Goal: Task Accomplishment & Management: Manage account settings

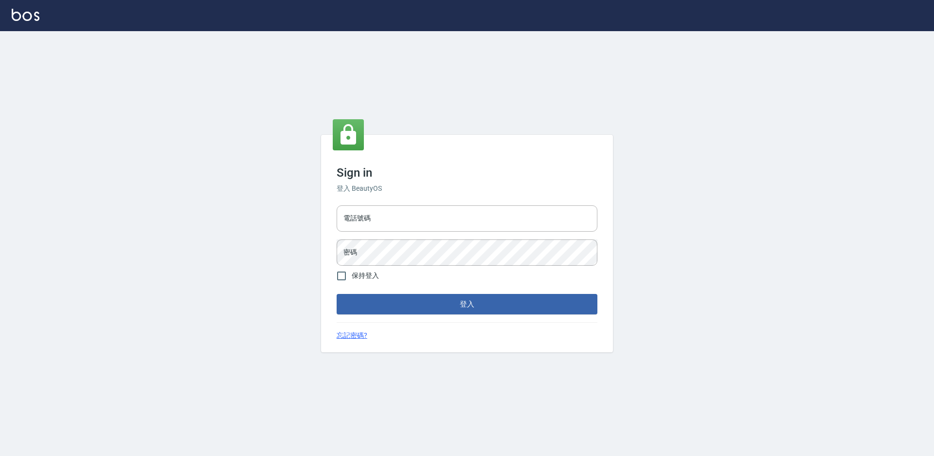
click at [360, 212] on div "電話號碼 電話號碼" at bounding box center [467, 218] width 261 height 26
type input "0988338477"
click at [337, 294] on button "登入" at bounding box center [467, 304] width 261 height 20
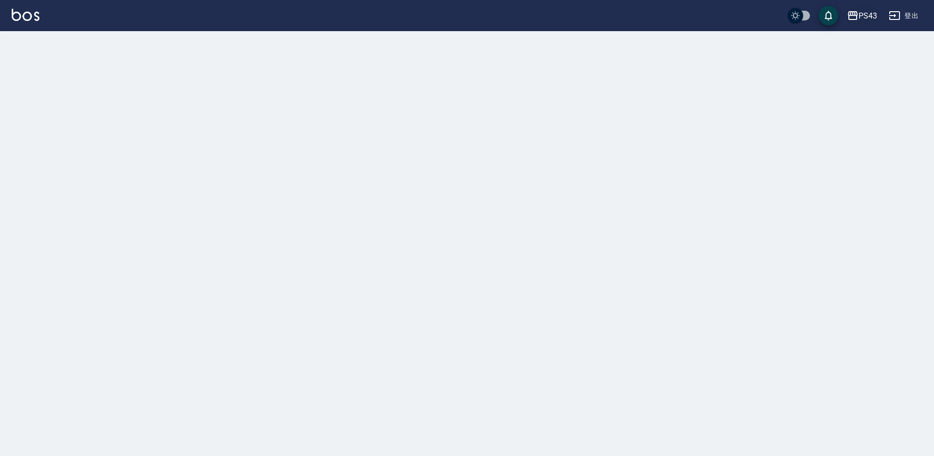
click at [858, 18] on div "PS43" at bounding box center [867, 16] width 18 height 12
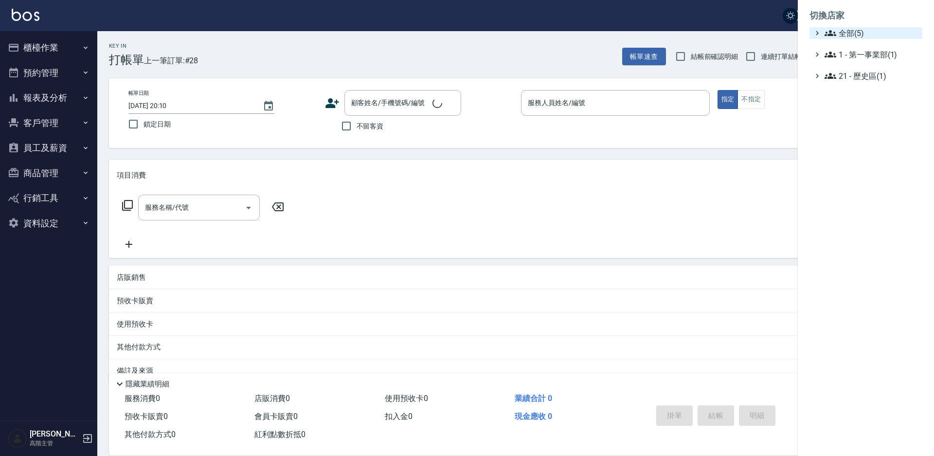
click at [858, 34] on span "全部(5)" at bounding box center [871, 33] width 94 height 12
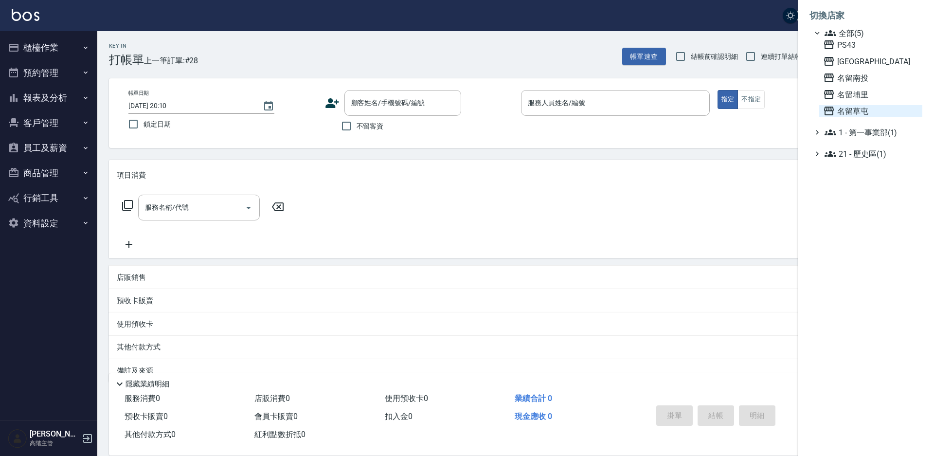
click at [859, 111] on span "名留草屯" at bounding box center [870, 111] width 95 height 12
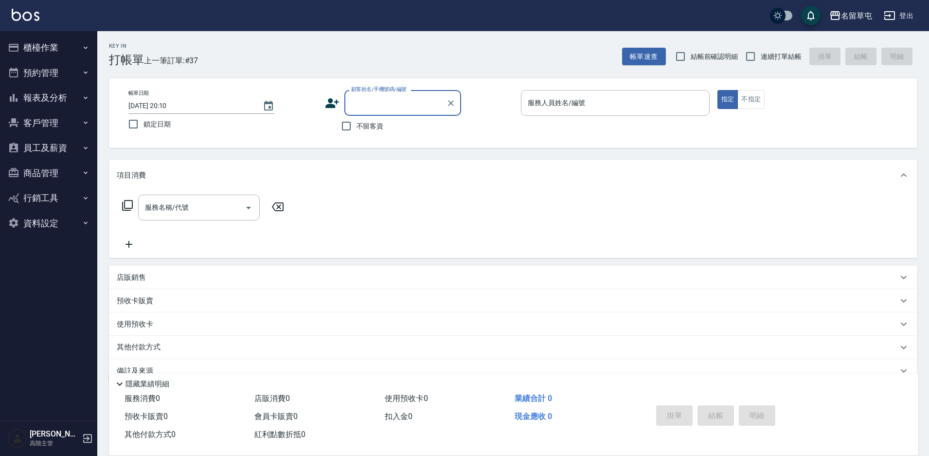
click at [62, 145] on button "員工及薪資" at bounding box center [48, 147] width 89 height 25
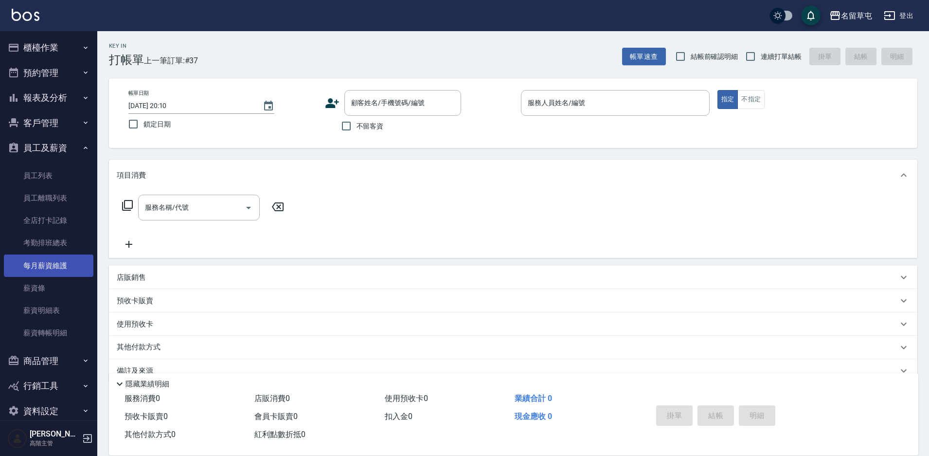
click at [71, 270] on link "每月薪資維護" at bounding box center [48, 265] width 89 height 22
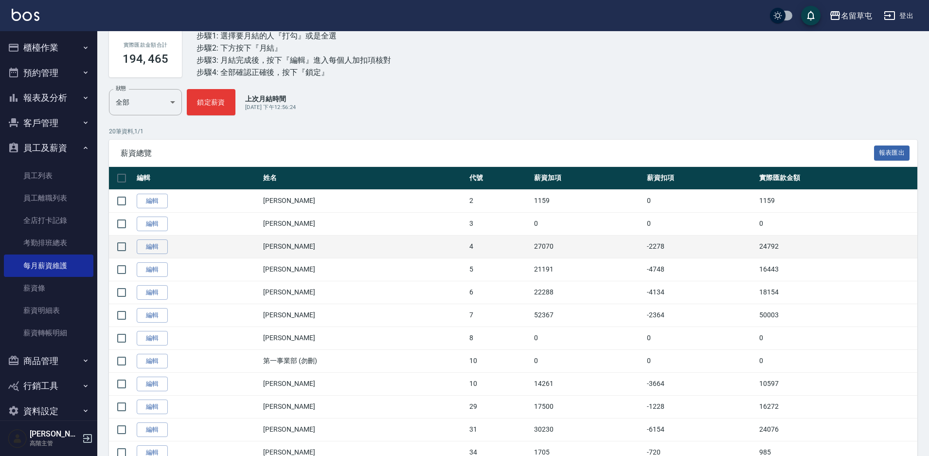
scroll to position [97, 0]
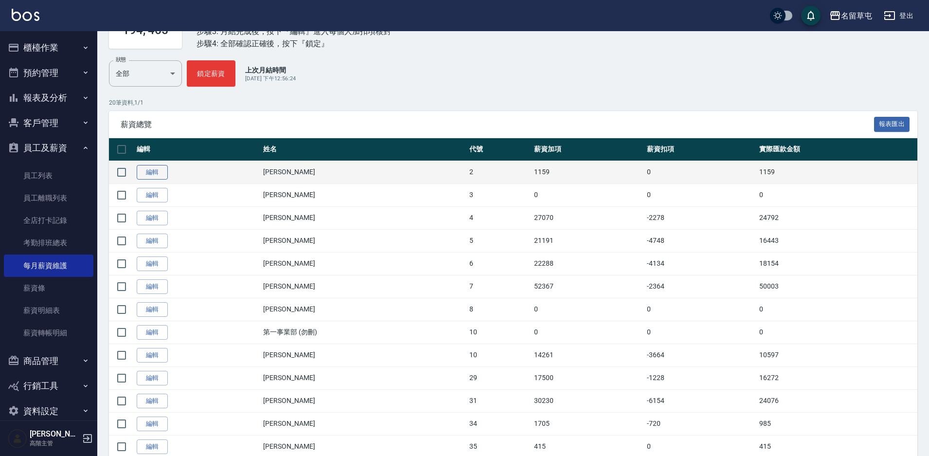
click at [148, 170] on link "編輯" at bounding box center [152, 172] width 31 height 15
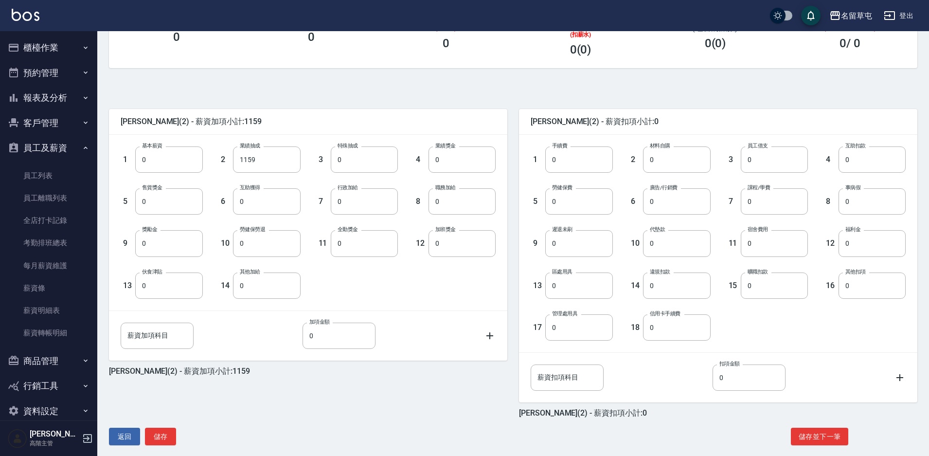
scroll to position [176, 0]
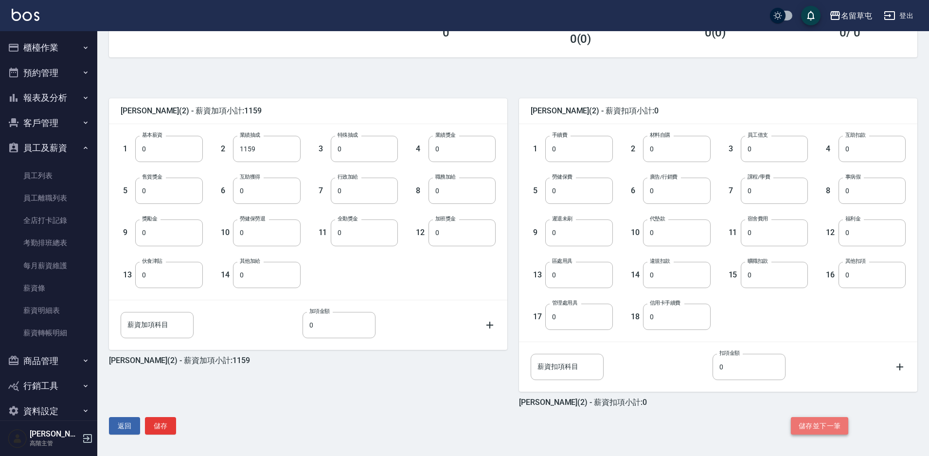
click at [817, 419] on button "儲存並下一筆" at bounding box center [819, 426] width 57 height 18
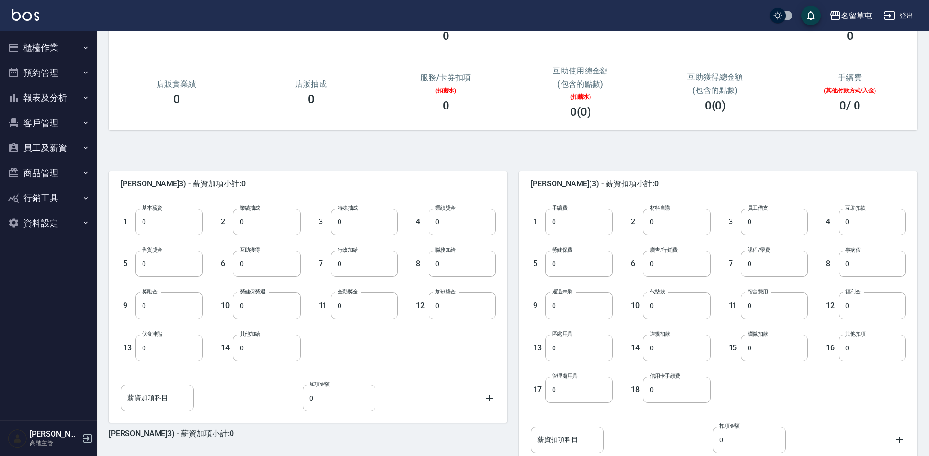
scroll to position [176, 0]
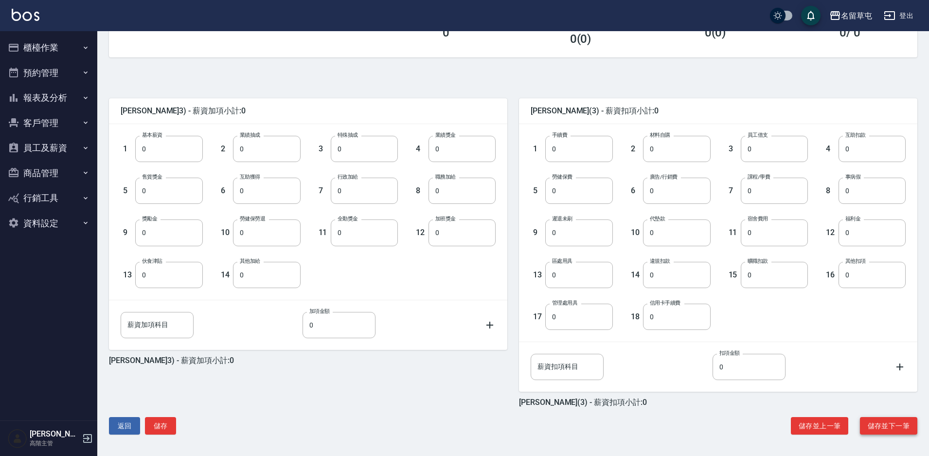
click at [875, 427] on button "儲存並下一筆" at bounding box center [888, 426] width 57 height 18
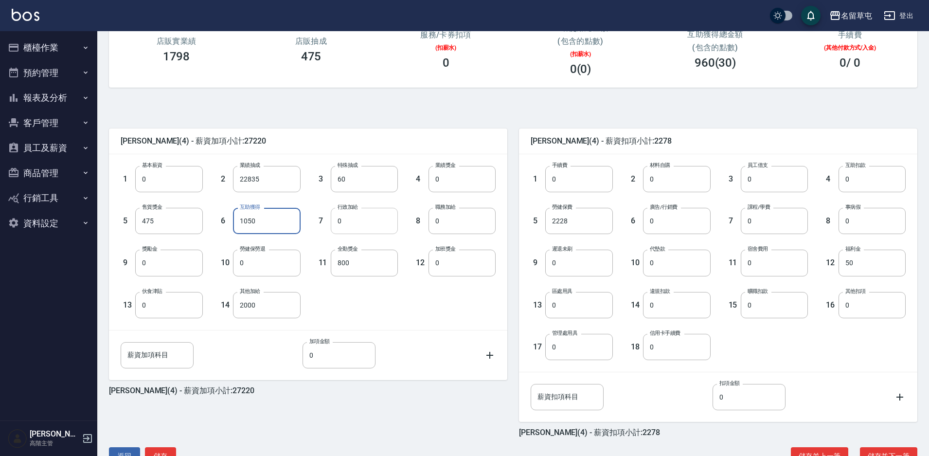
scroll to position [176, 0]
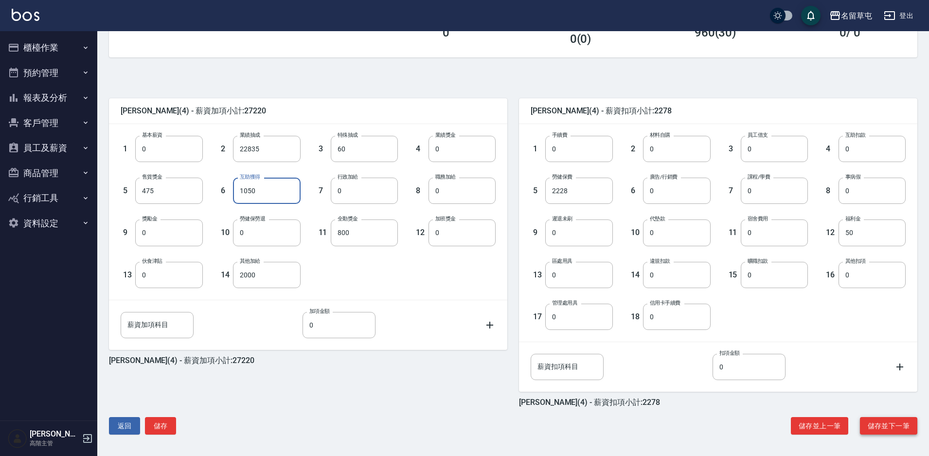
type input "1050"
click at [888, 424] on button "儲存並下一筆" at bounding box center [888, 426] width 57 height 18
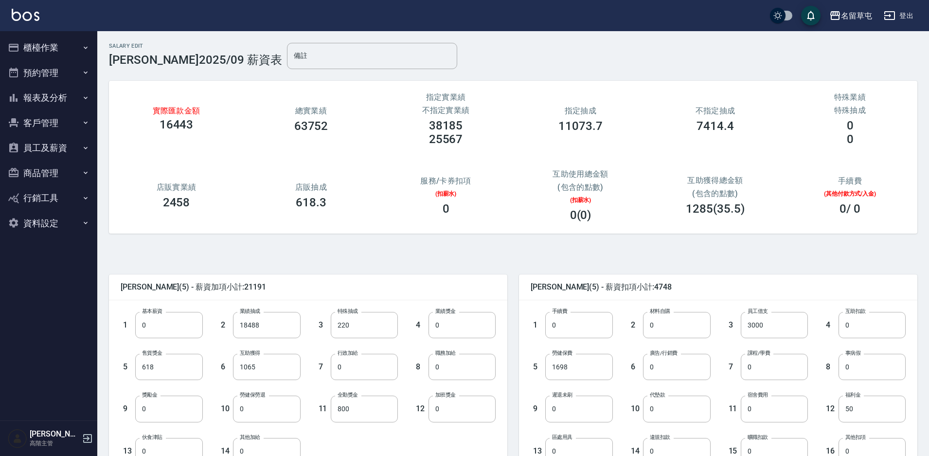
scroll to position [49, 0]
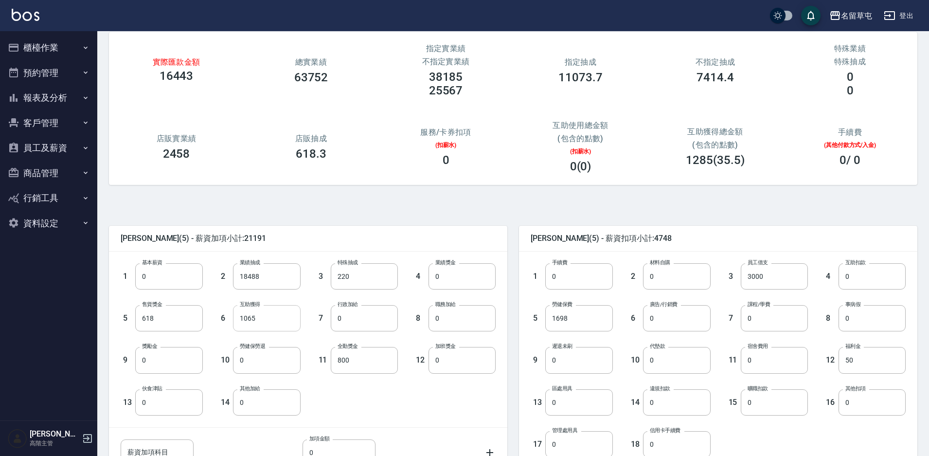
click at [245, 320] on input "1065" at bounding box center [266, 318] width 67 height 26
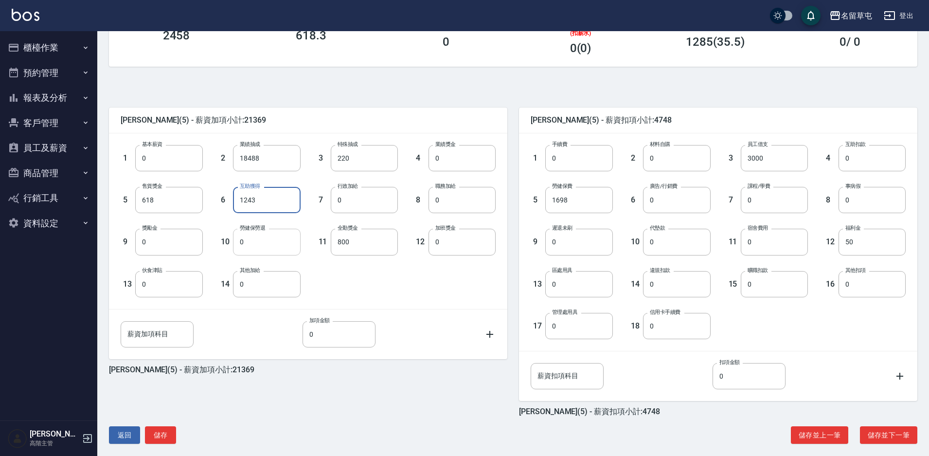
scroll to position [176, 0]
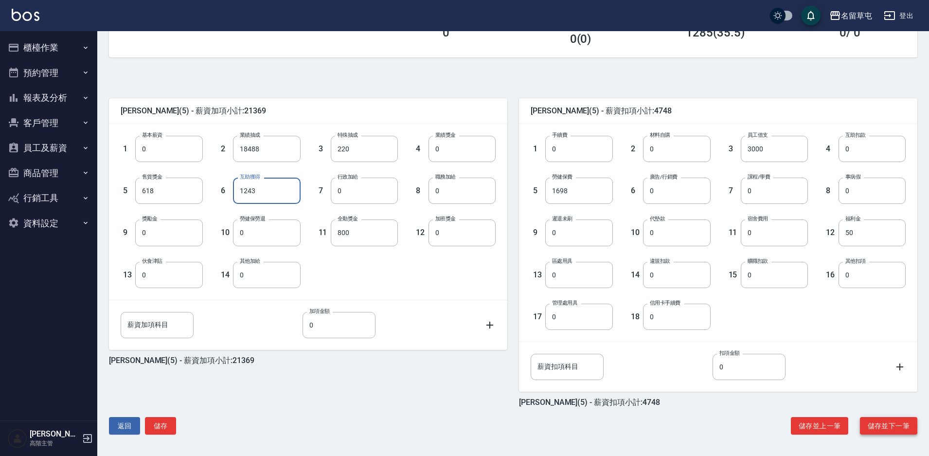
type input "1243"
click at [887, 428] on button "儲存並下一筆" at bounding box center [888, 426] width 57 height 18
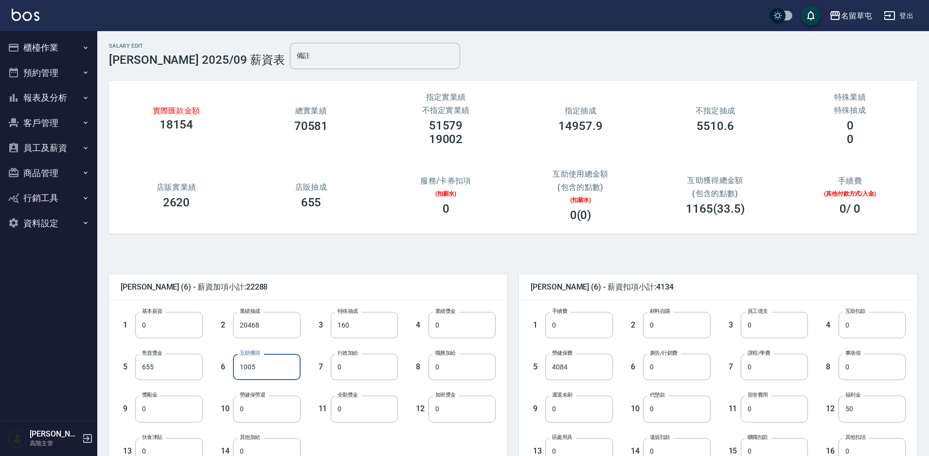
click at [235, 369] on input "1005" at bounding box center [266, 367] width 67 height 26
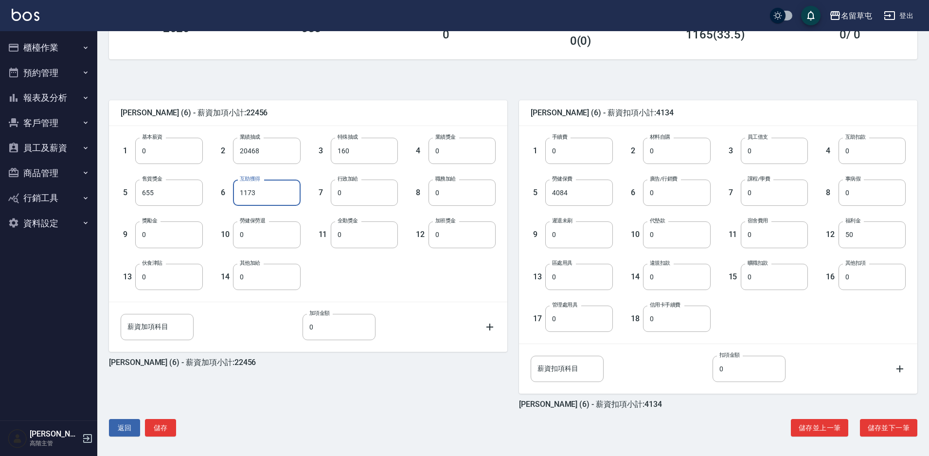
scroll to position [176, 0]
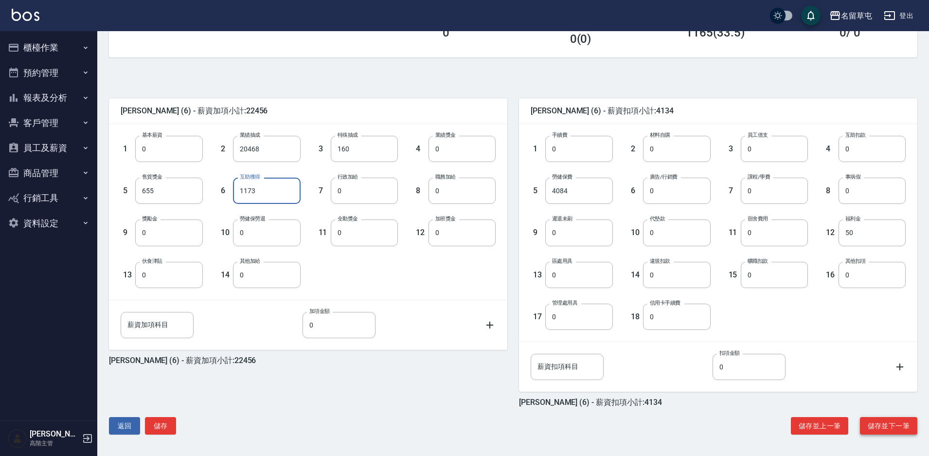
type input "1173"
click at [889, 422] on button "儲存並下一筆" at bounding box center [888, 426] width 57 height 18
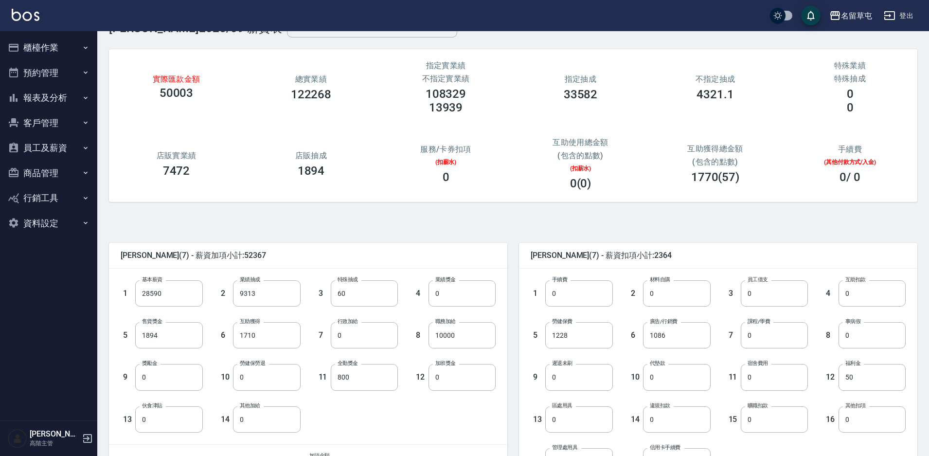
scroll to position [49, 0]
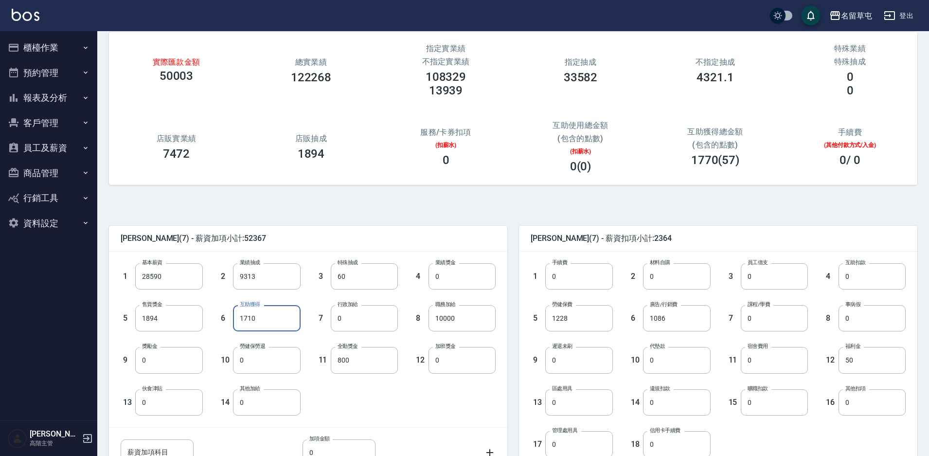
click at [237, 319] on input "1710" at bounding box center [266, 318] width 67 height 26
click at [241, 311] on input "0" at bounding box center [266, 318] width 67 height 26
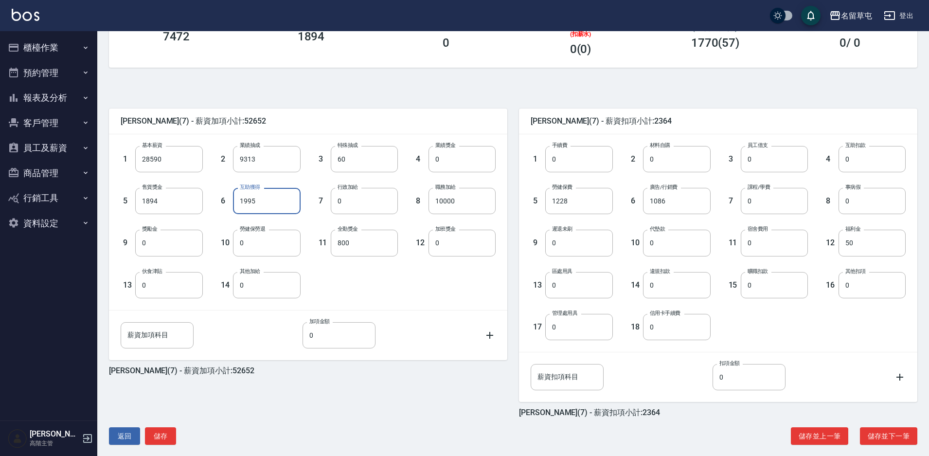
scroll to position [176, 0]
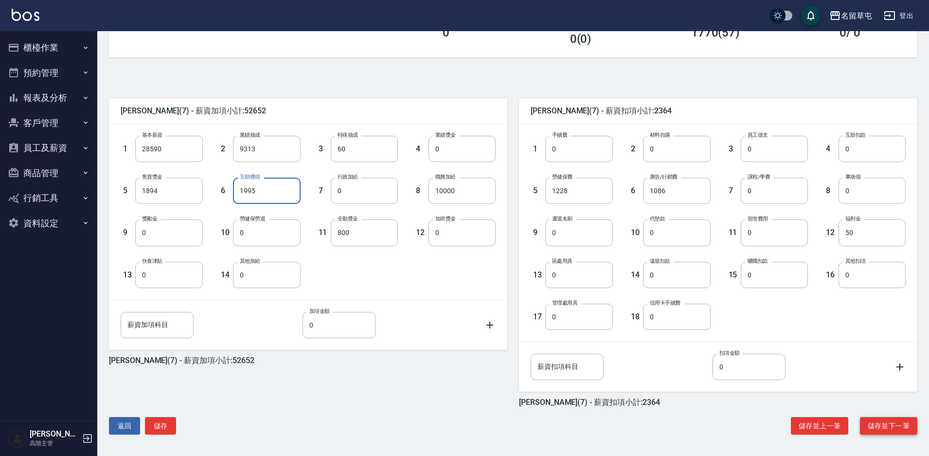
type input "1995"
click at [901, 428] on button "儲存並下一筆" at bounding box center [888, 426] width 57 height 18
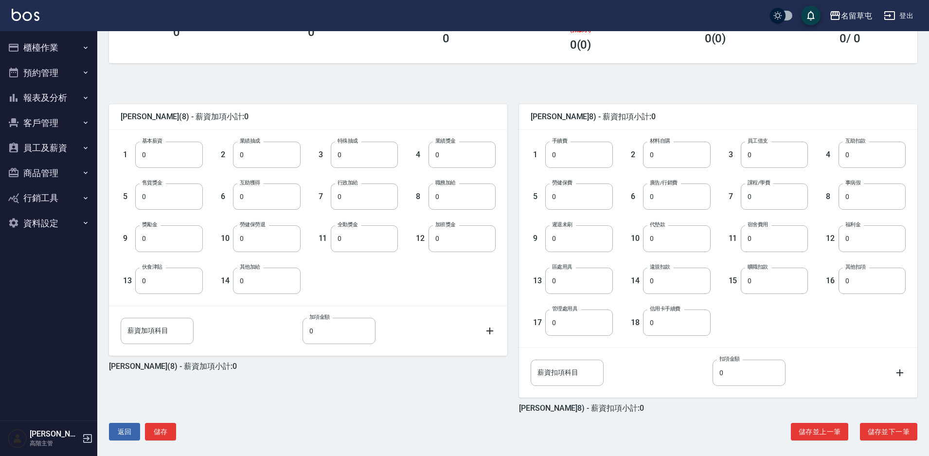
scroll to position [176, 0]
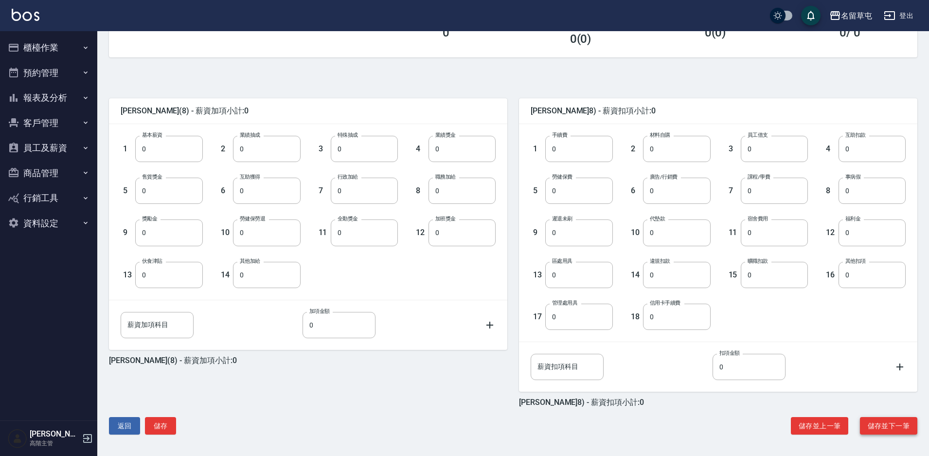
click at [898, 431] on button "儲存並下一筆" at bounding box center [888, 426] width 57 height 18
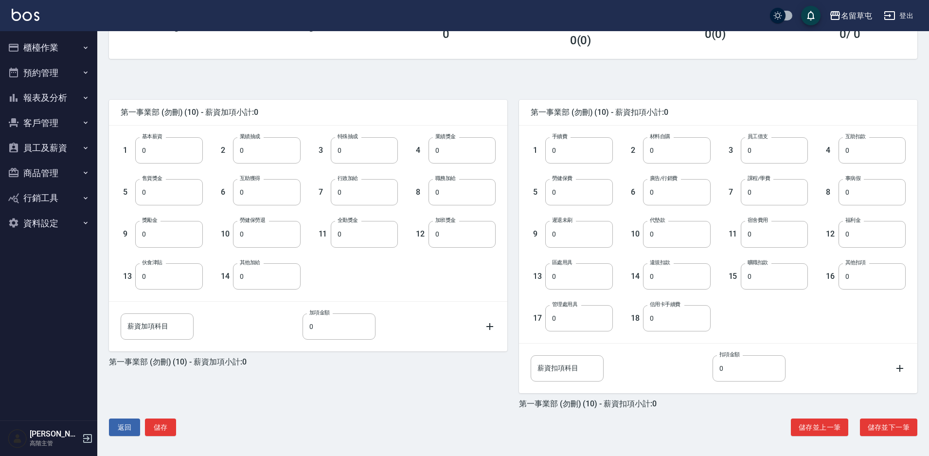
scroll to position [176, 0]
click at [892, 431] on button "儲存並下一筆" at bounding box center [888, 426] width 57 height 18
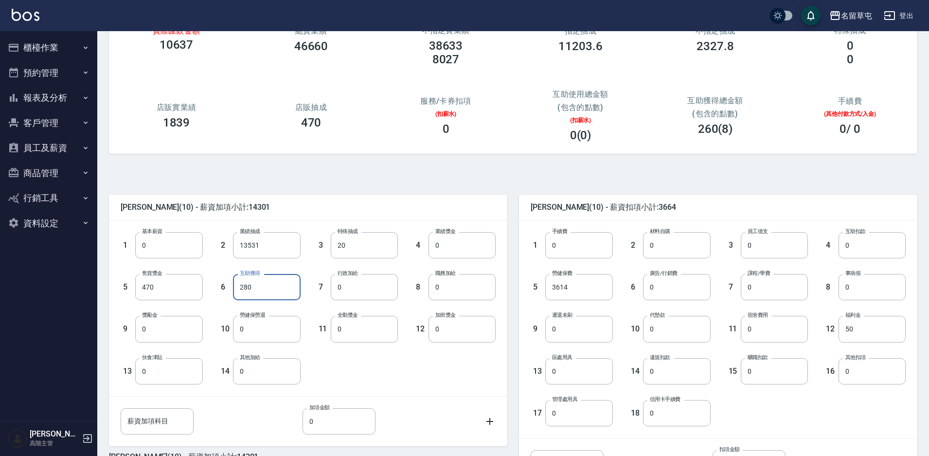
scroll to position [176, 0]
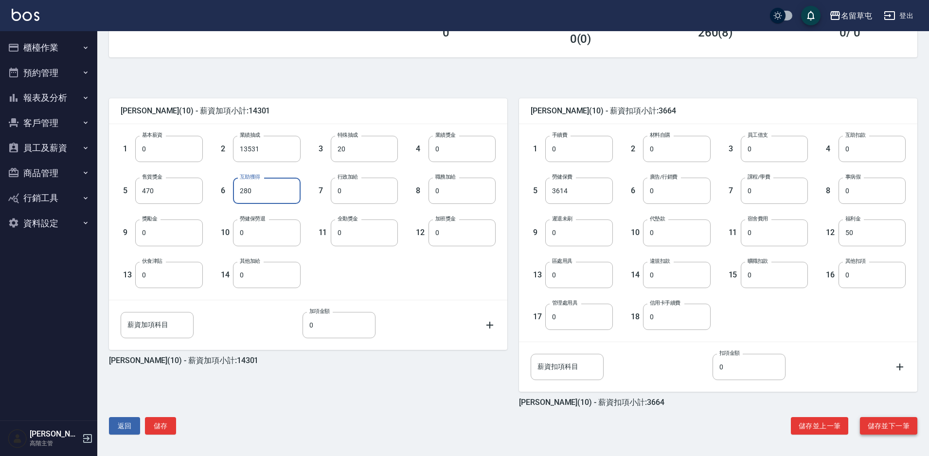
type input "280"
click at [893, 424] on button "儲存並下一筆" at bounding box center [888, 426] width 57 height 18
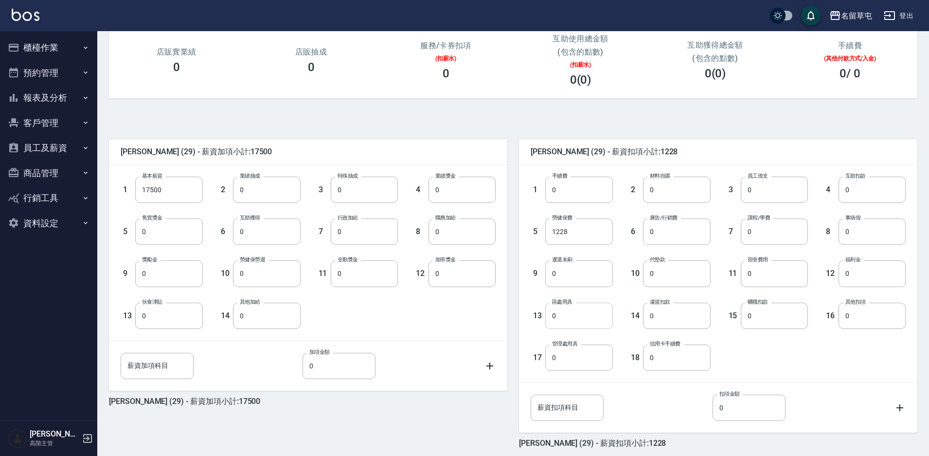
scroll to position [176, 0]
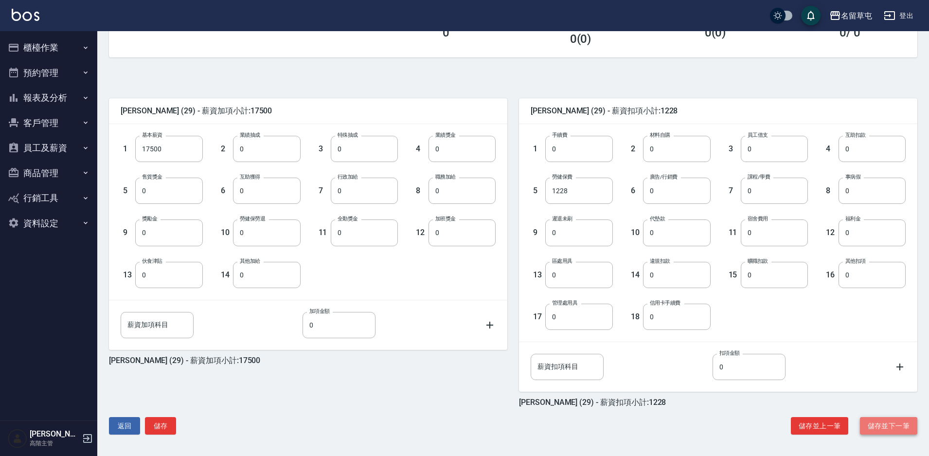
click at [888, 429] on button "儲存並下一筆" at bounding box center [888, 426] width 57 height 18
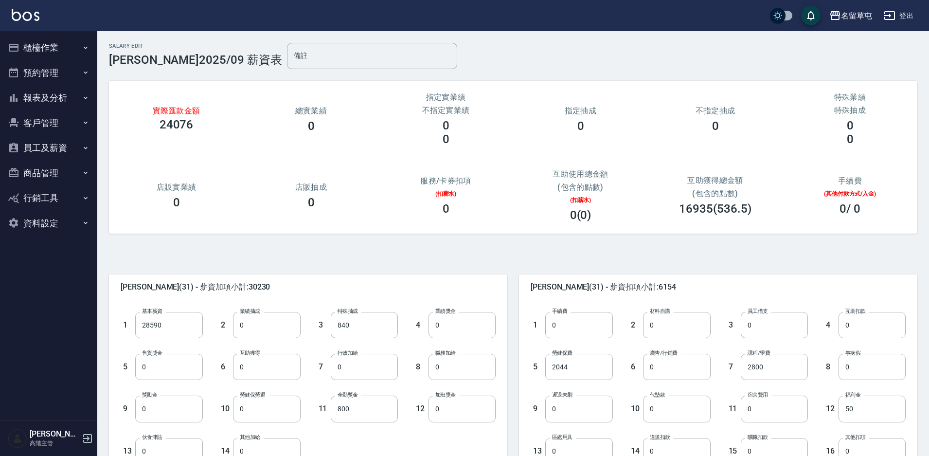
scroll to position [176, 0]
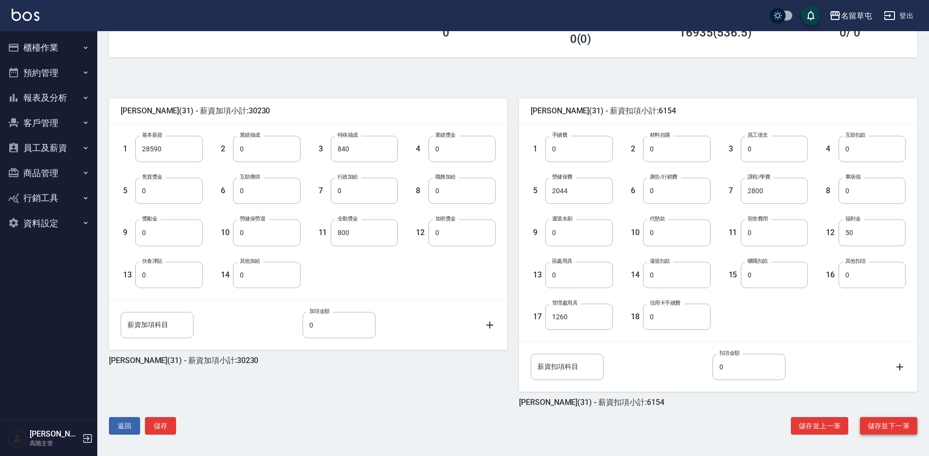
click at [890, 422] on button "儲存並下一筆" at bounding box center [888, 426] width 57 height 18
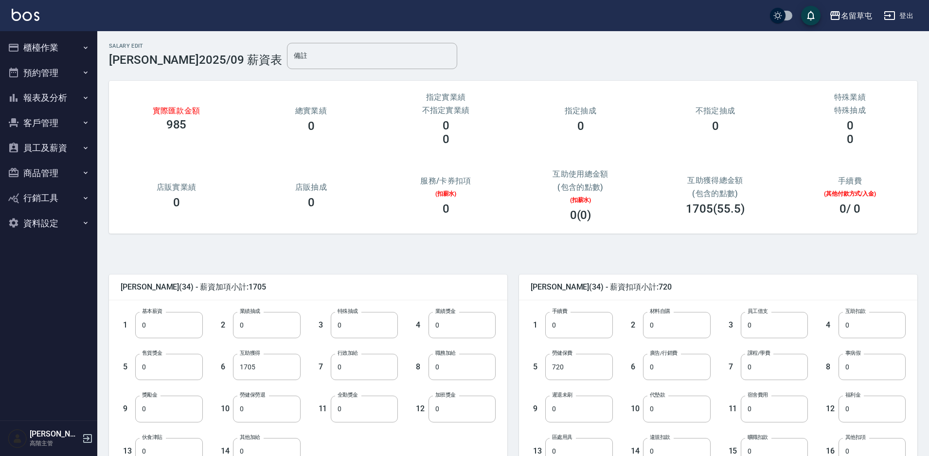
scroll to position [176, 0]
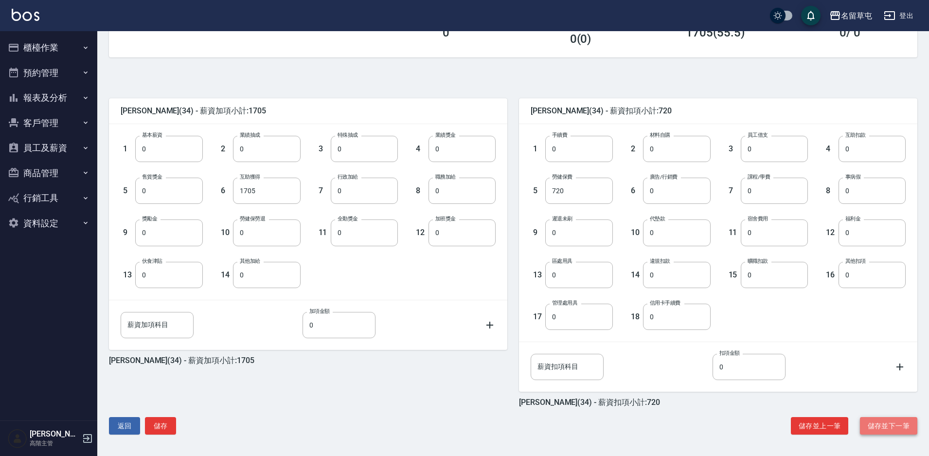
click at [902, 426] on button "儲存並下一筆" at bounding box center [888, 426] width 57 height 18
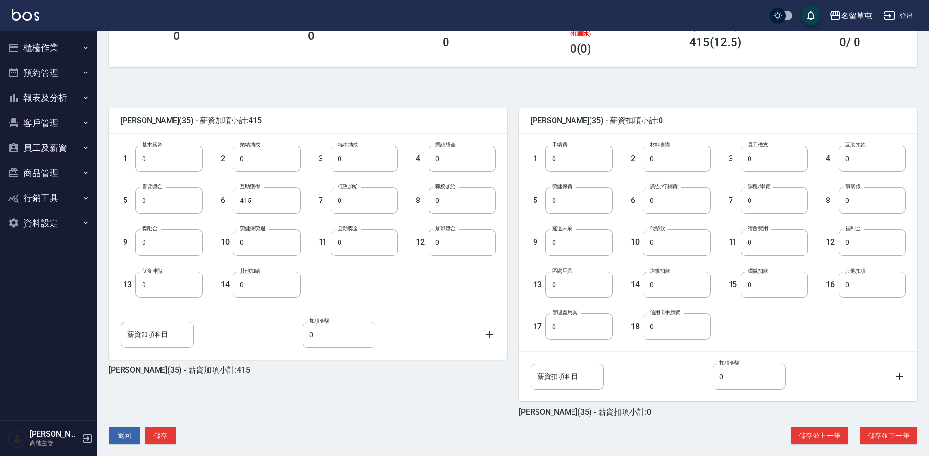
scroll to position [176, 0]
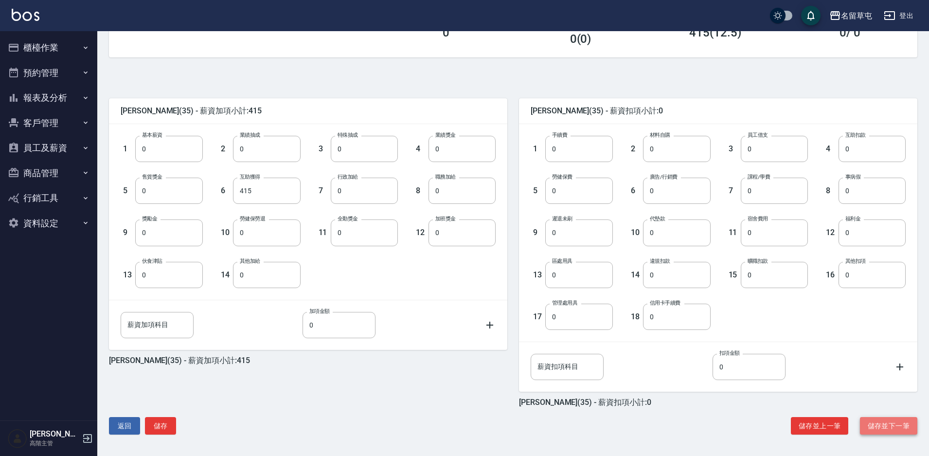
click at [886, 426] on button "儲存並下一筆" at bounding box center [888, 426] width 57 height 18
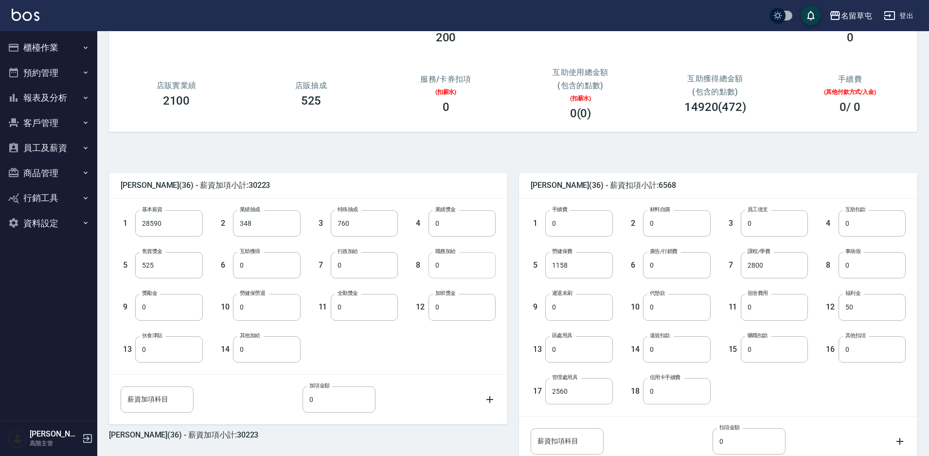
scroll to position [176, 0]
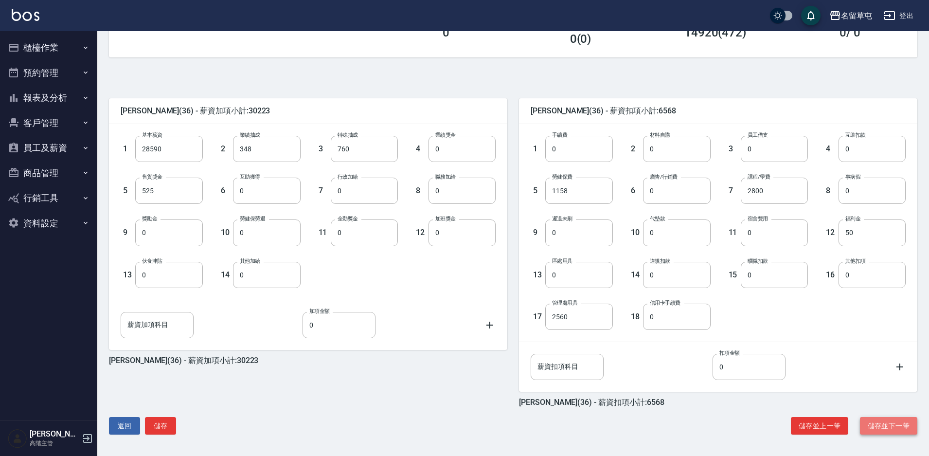
click at [887, 424] on button "儲存並下一筆" at bounding box center [888, 426] width 57 height 18
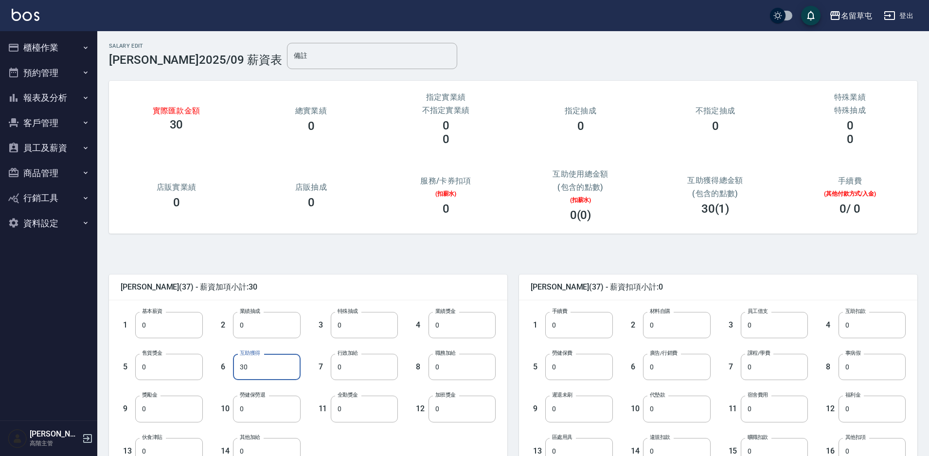
drag, startPoint x: 238, startPoint y: 361, endPoint x: 280, endPoint y: 373, distance: 43.0
click at [238, 361] on input "30" at bounding box center [266, 367] width 67 height 26
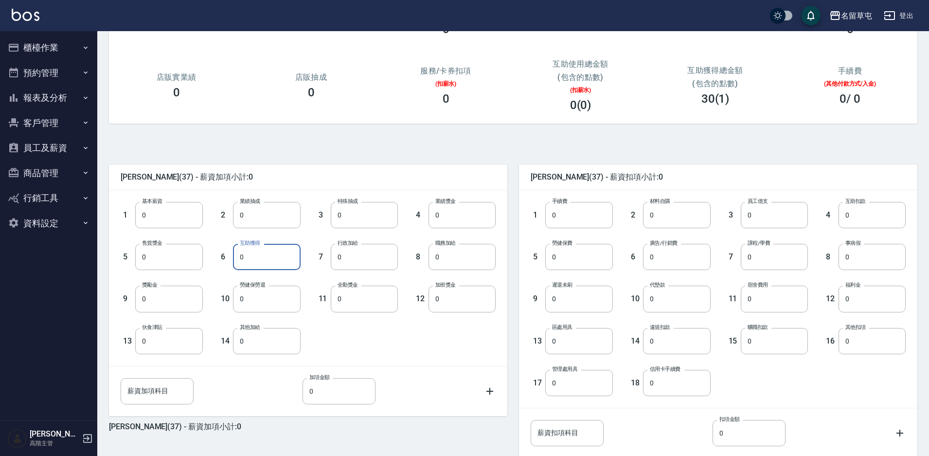
scroll to position [176, 0]
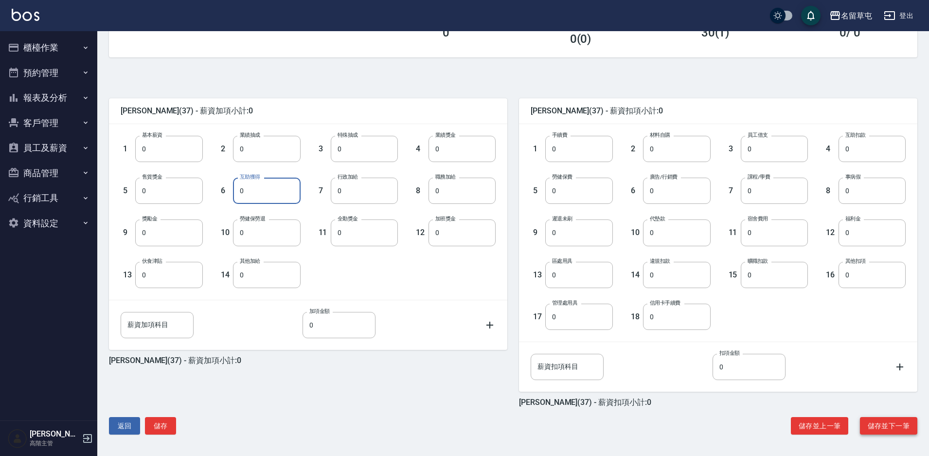
type input "0"
click at [873, 422] on button "儲存並下一筆" at bounding box center [888, 426] width 57 height 18
click at [881, 428] on button "儲存並下一筆" at bounding box center [888, 426] width 57 height 18
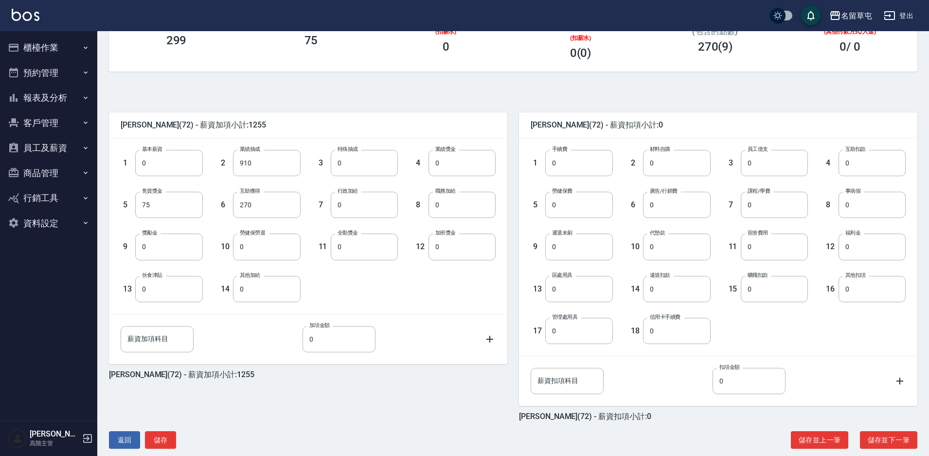
scroll to position [176, 0]
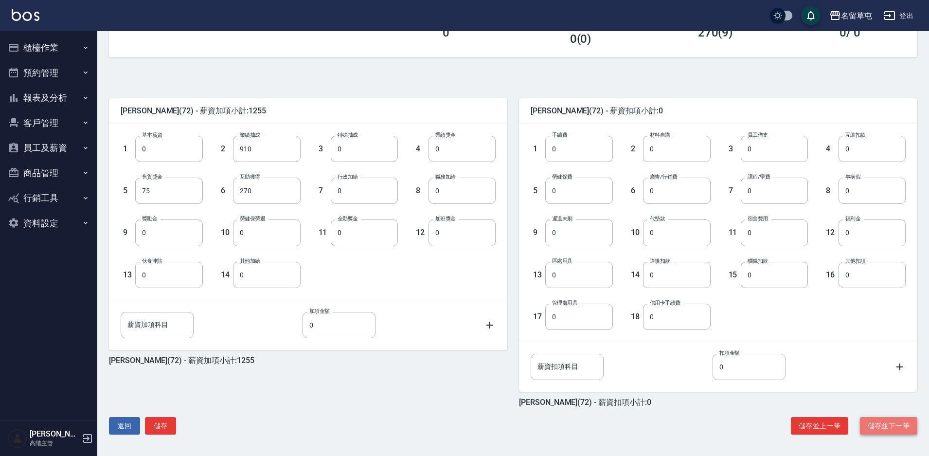
click at [886, 429] on button "儲存並下一筆" at bounding box center [888, 426] width 57 height 18
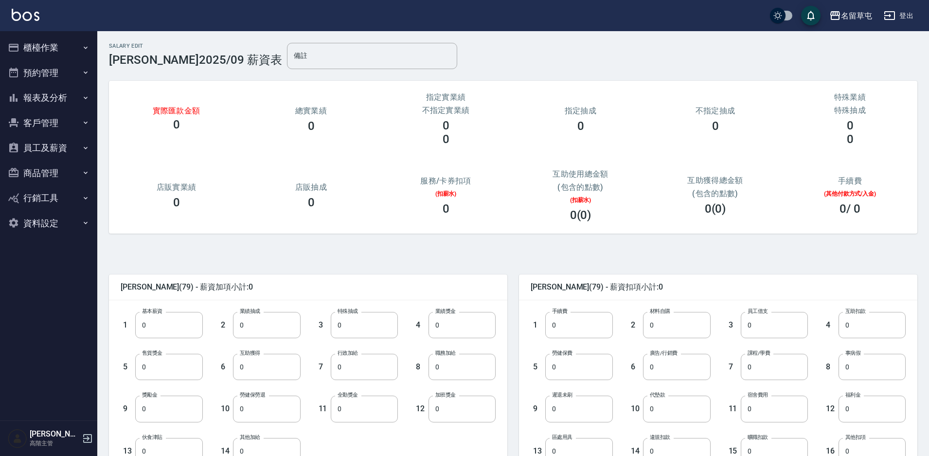
scroll to position [176, 0]
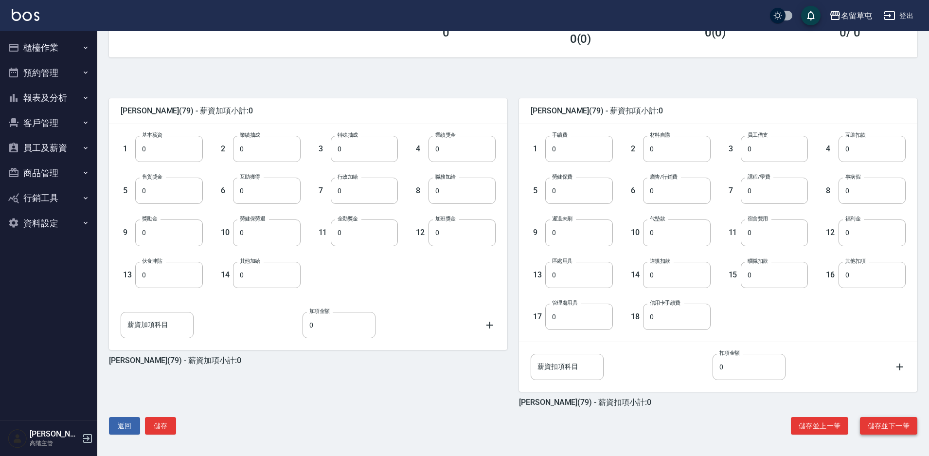
click at [898, 426] on button "儲存並下一筆" at bounding box center [888, 426] width 57 height 18
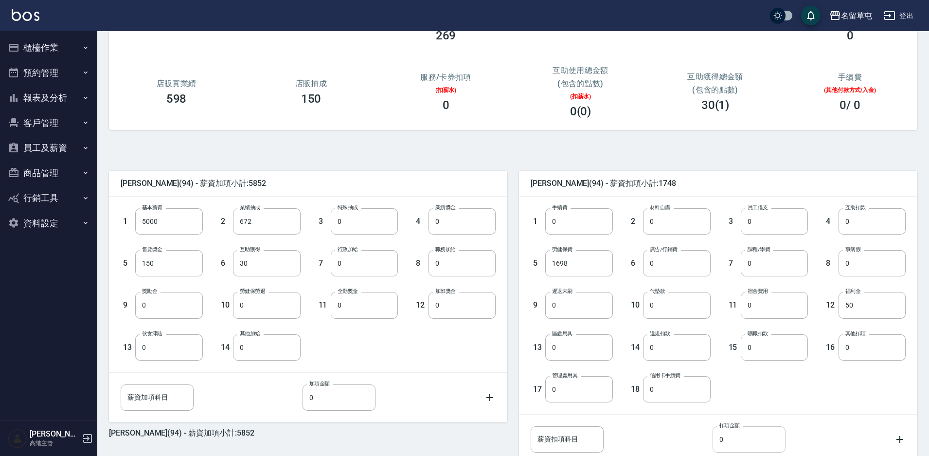
scroll to position [176, 0]
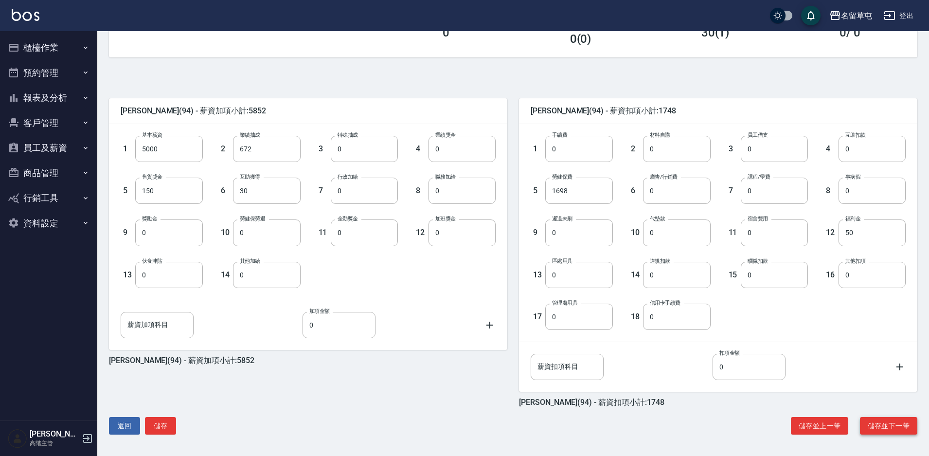
click at [886, 432] on button "儲存並下一筆" at bounding box center [888, 426] width 57 height 18
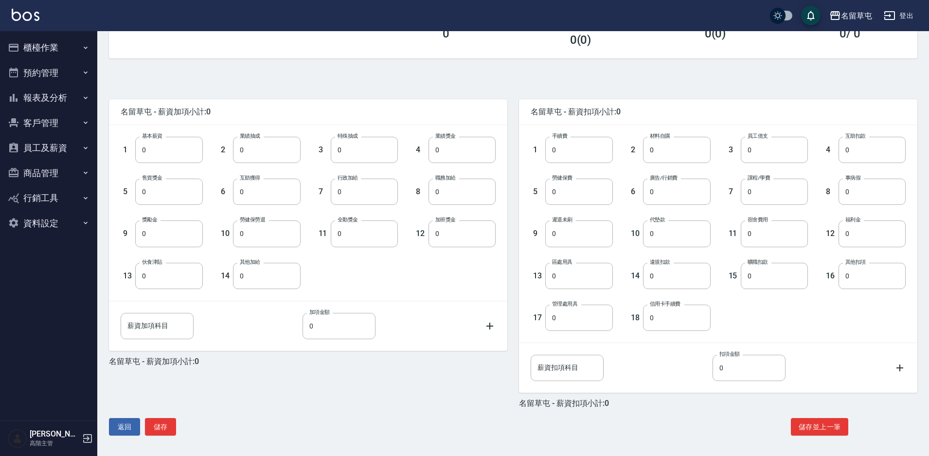
scroll to position [176, 0]
click at [46, 149] on button "員工及薪資" at bounding box center [48, 147] width 89 height 25
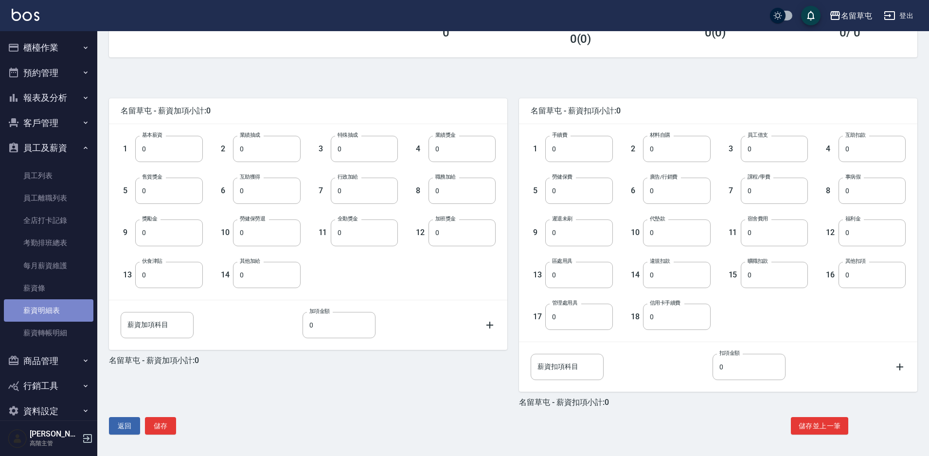
click at [69, 308] on link "薪資明細表" at bounding box center [48, 310] width 89 height 22
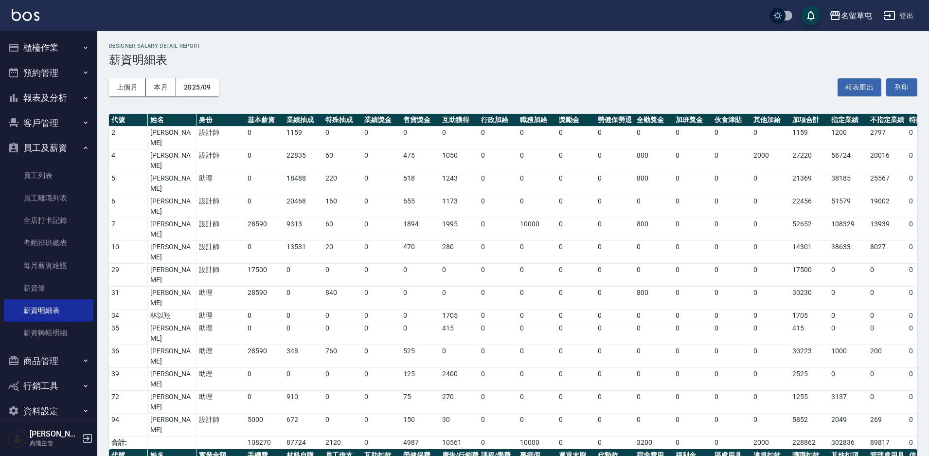
click at [853, 19] on div "名留草屯" at bounding box center [856, 16] width 31 height 12
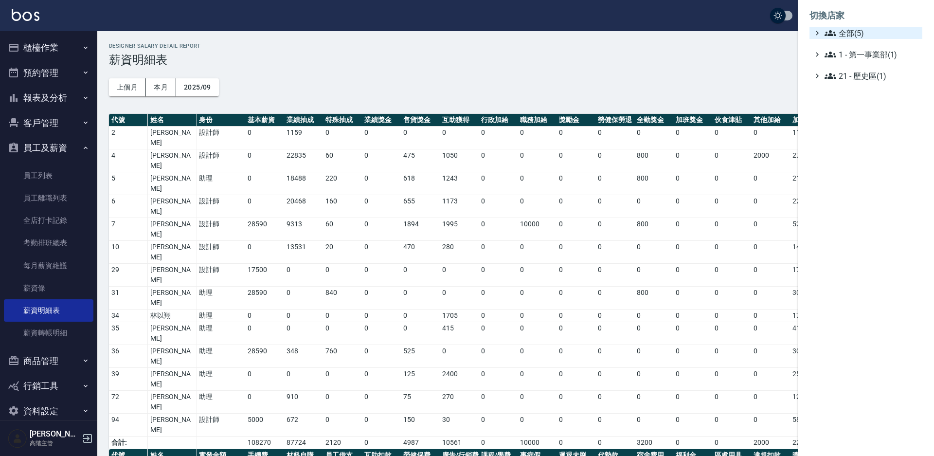
click at [841, 34] on span "全部(5)" at bounding box center [871, 33] width 94 height 12
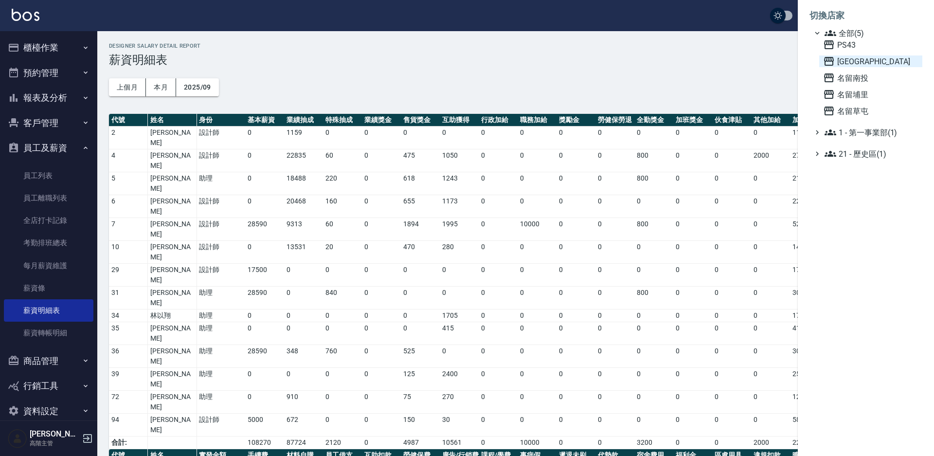
click at [842, 64] on span "上越草屯" at bounding box center [870, 61] width 95 height 12
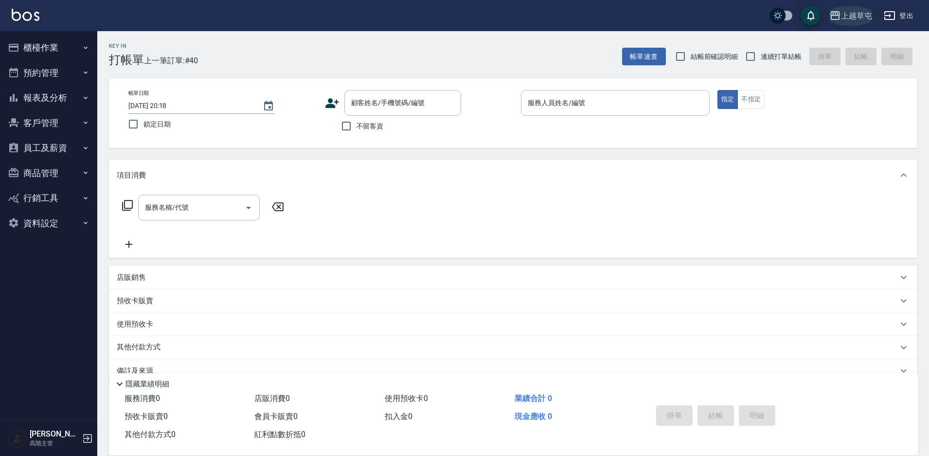
click at [859, 12] on div "上越草屯" at bounding box center [856, 16] width 31 height 12
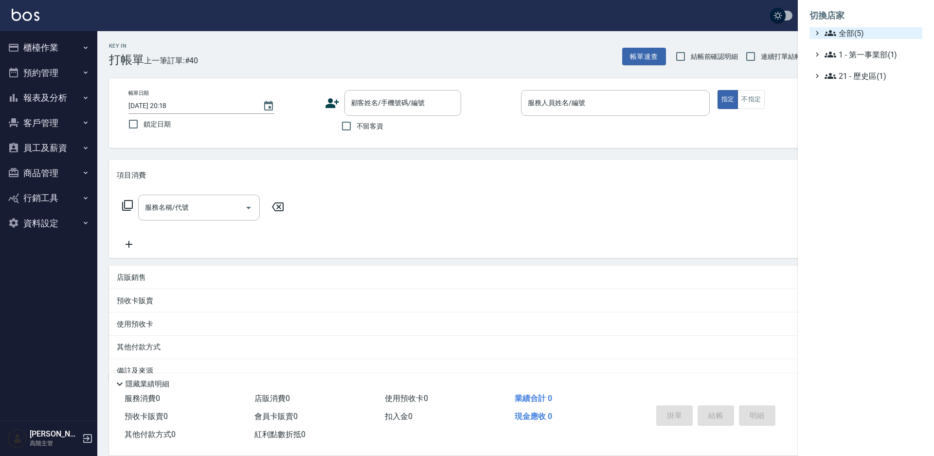
click at [848, 36] on span "全部(5)" at bounding box center [871, 33] width 94 height 12
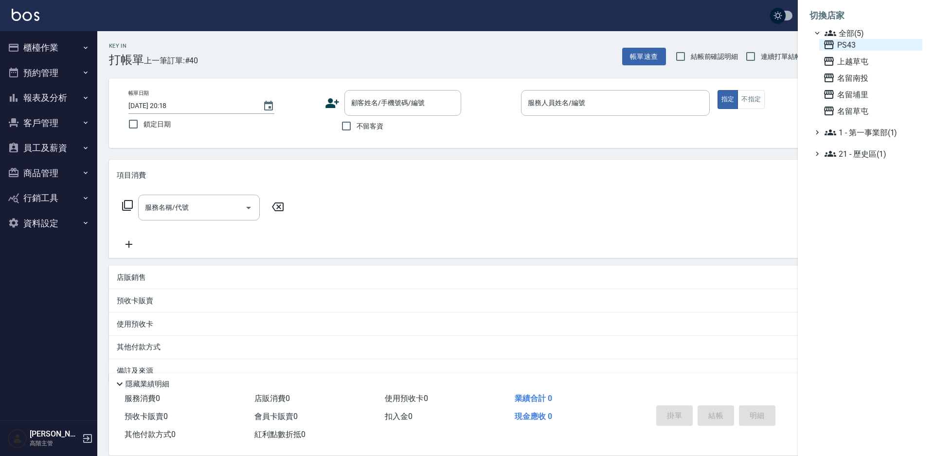
click at [849, 44] on span "PS43" at bounding box center [870, 45] width 95 height 12
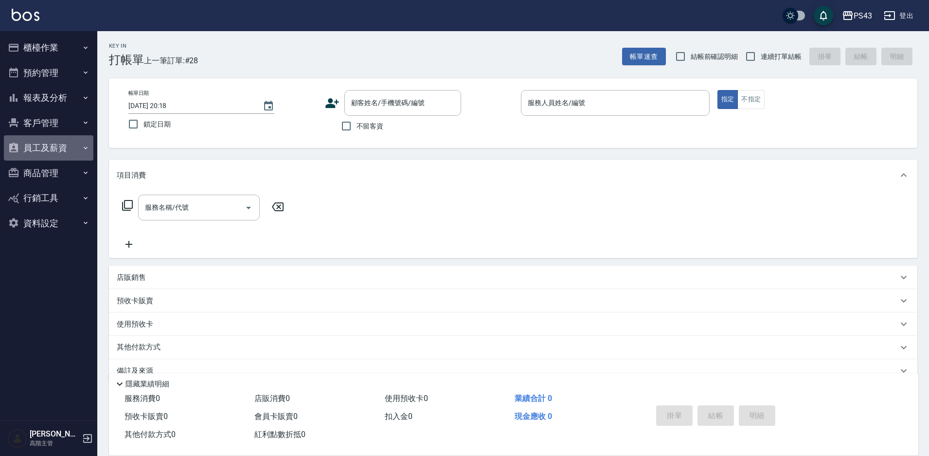
click at [59, 143] on button "員工及薪資" at bounding box center [48, 147] width 89 height 25
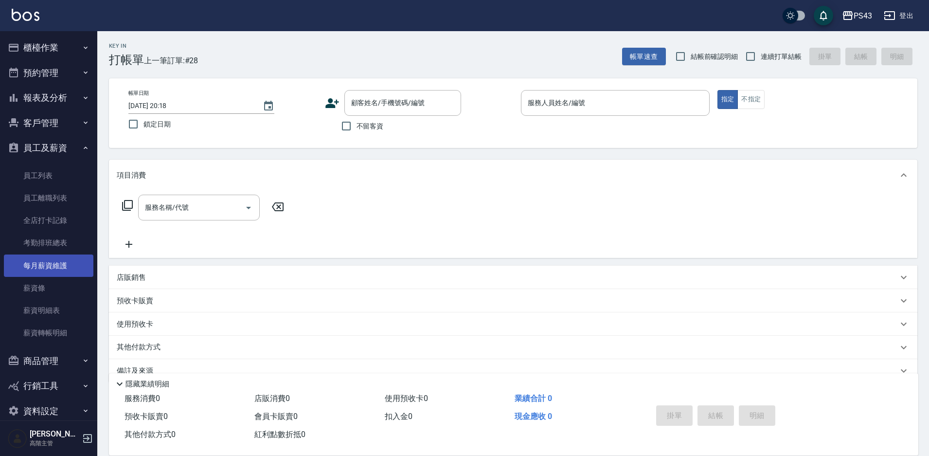
click at [76, 267] on link "每月薪資維護" at bounding box center [48, 265] width 89 height 22
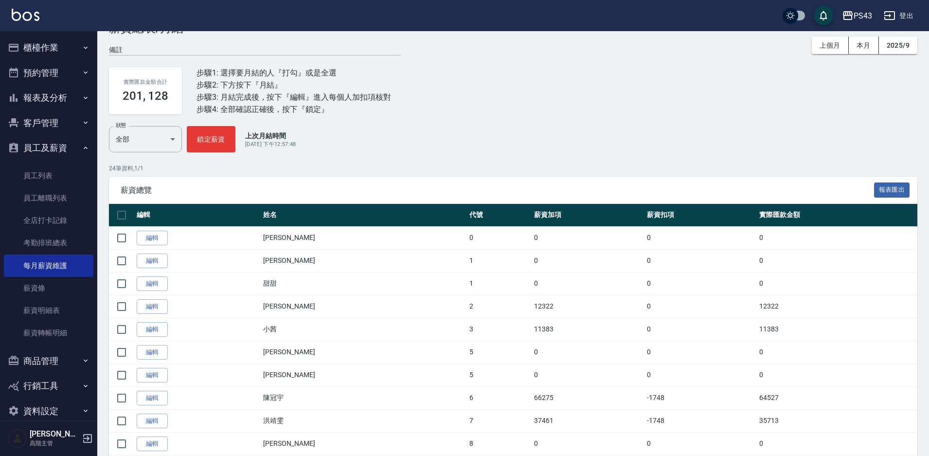
scroll to position [49, 0]
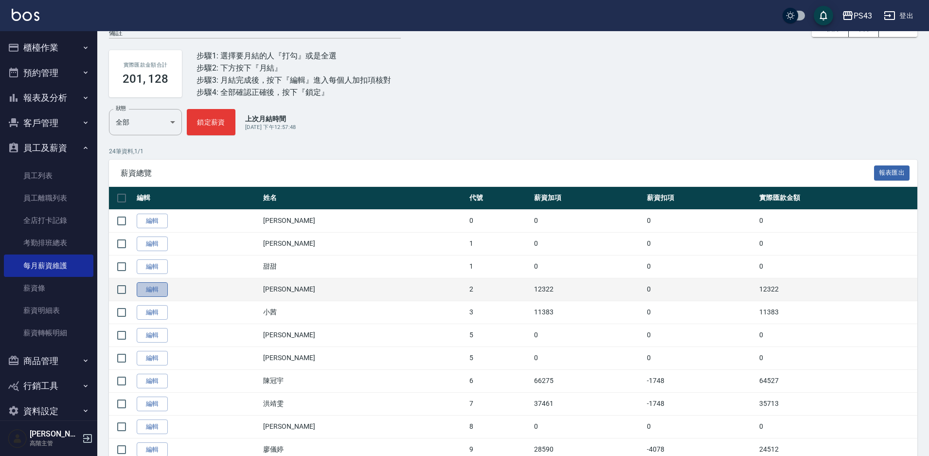
click at [147, 286] on link "編輯" at bounding box center [152, 289] width 31 height 15
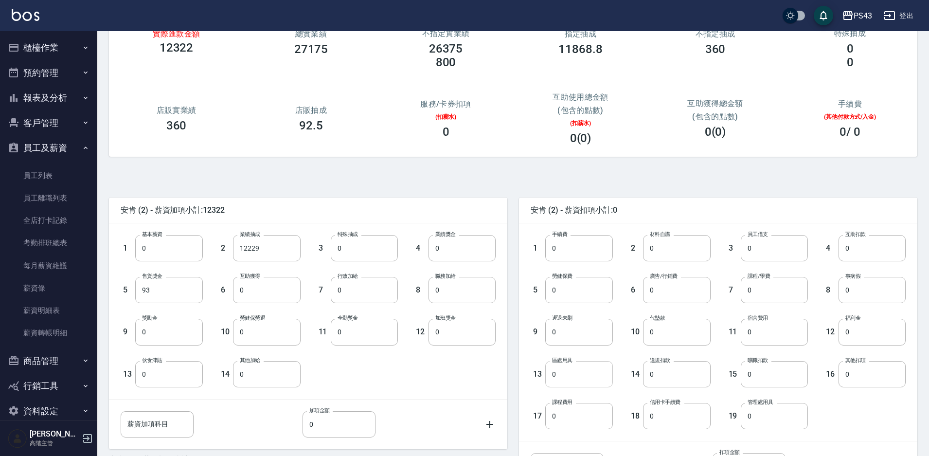
scroll to position [176, 0]
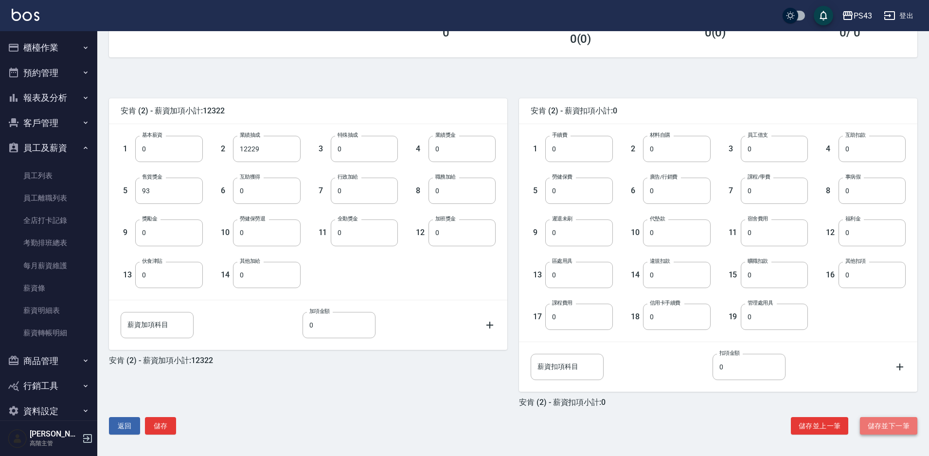
click at [894, 426] on button "儲存並下一筆" at bounding box center [888, 426] width 57 height 18
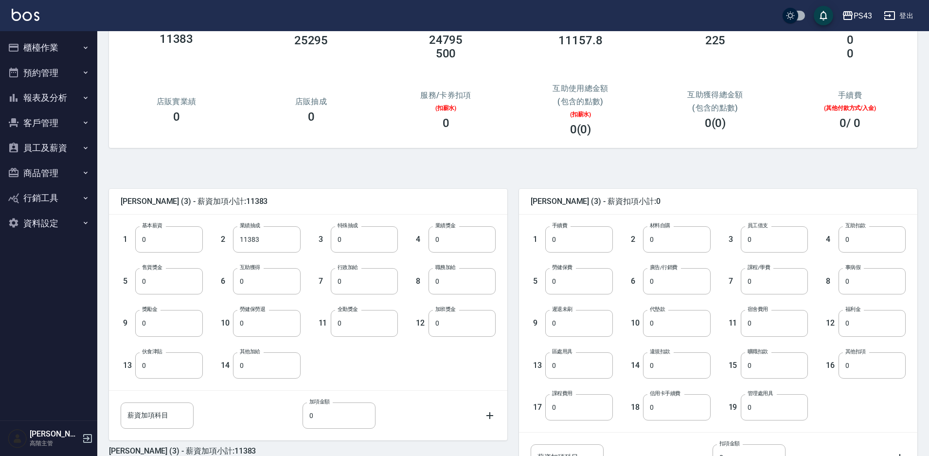
scroll to position [176, 0]
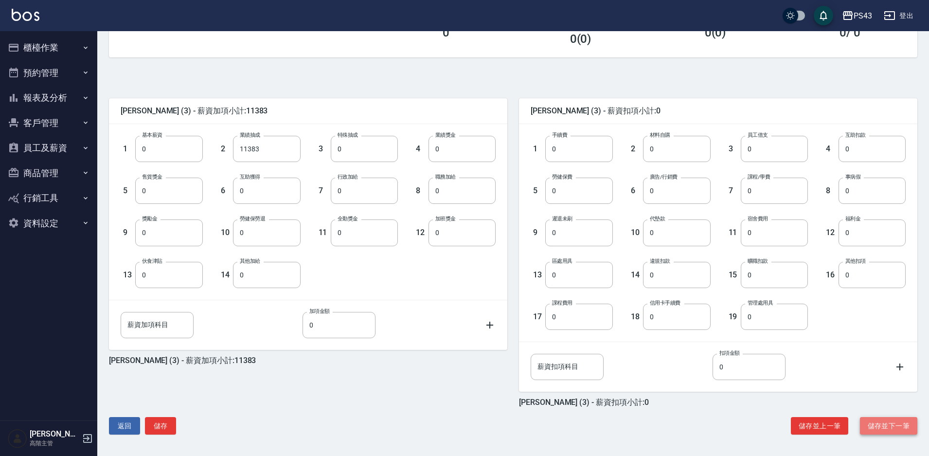
click at [881, 426] on button "儲存並下一筆" at bounding box center [888, 426] width 57 height 18
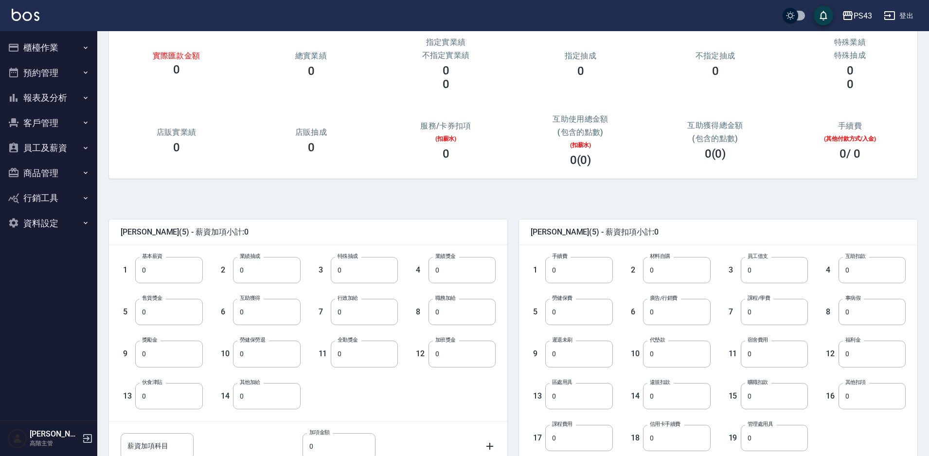
scroll to position [176, 0]
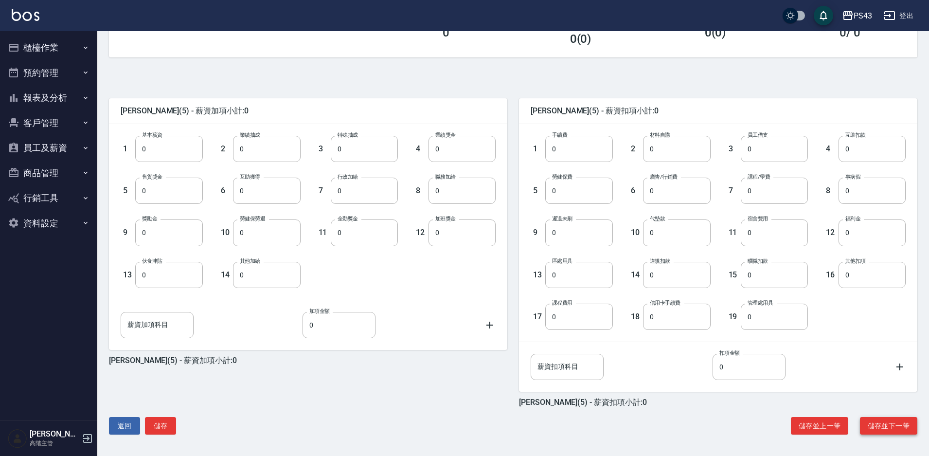
click at [885, 429] on button "儲存並下一筆" at bounding box center [888, 426] width 57 height 18
click at [887, 425] on button "儲存並下一筆" at bounding box center [888, 426] width 57 height 18
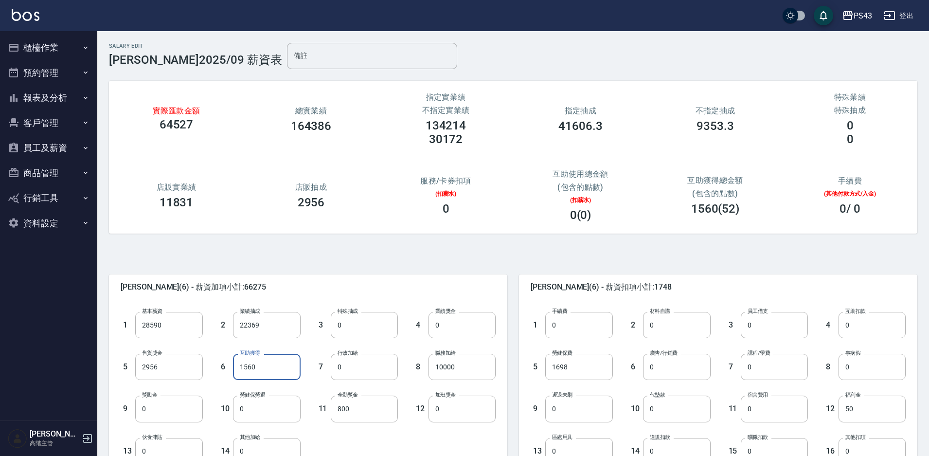
click at [240, 361] on input "1560" at bounding box center [266, 367] width 67 height 26
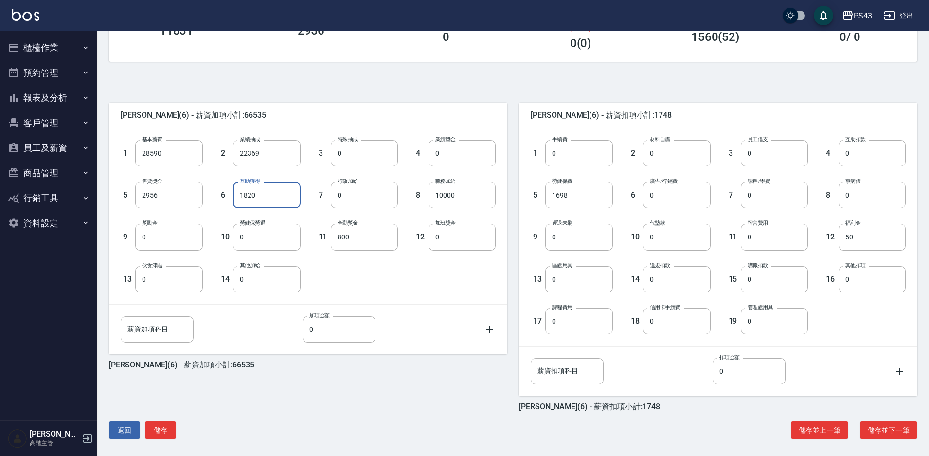
scroll to position [176, 0]
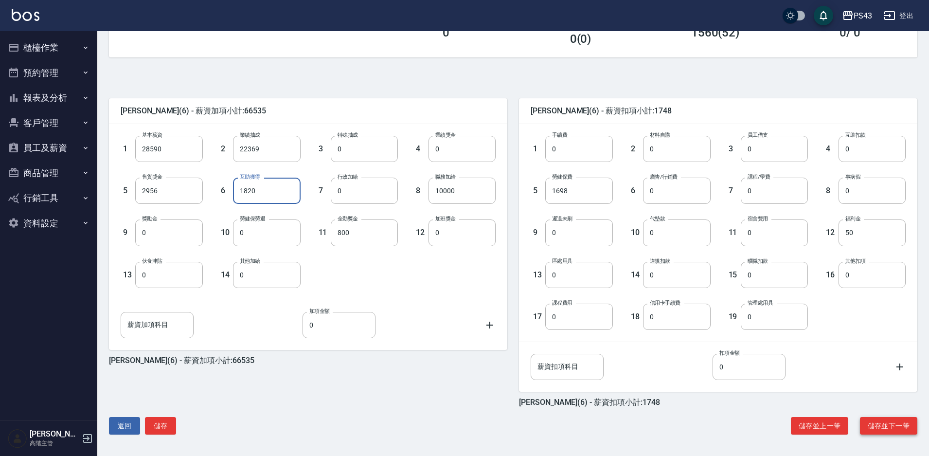
type input "1820"
click at [880, 429] on button "儲存並下一筆" at bounding box center [888, 426] width 57 height 18
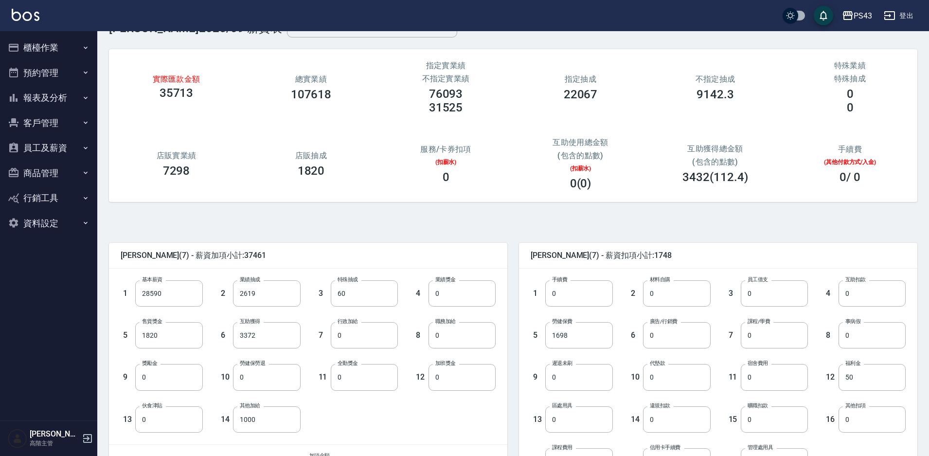
scroll to position [49, 0]
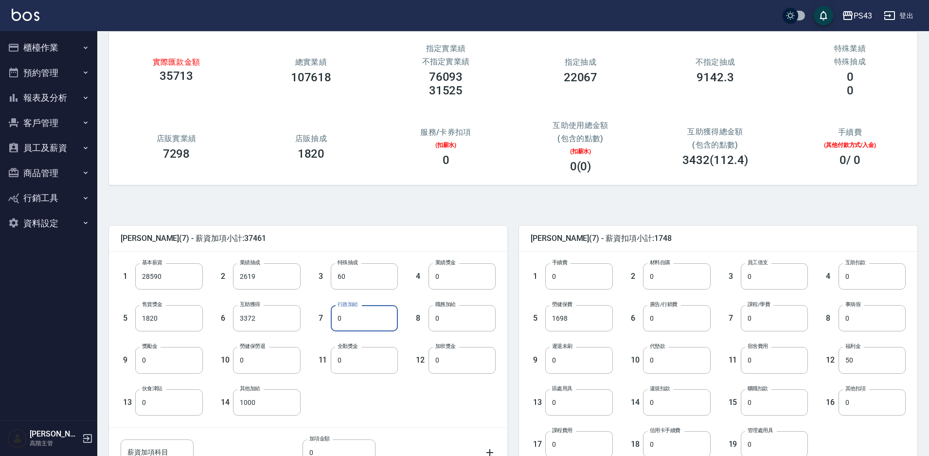
click at [333, 315] on input "0" at bounding box center [364, 318] width 67 height 26
type input "1000"
click at [241, 402] on input "1000" at bounding box center [266, 402] width 67 height 26
type input "14295"
click at [238, 317] on input "3372" at bounding box center [266, 318] width 67 height 26
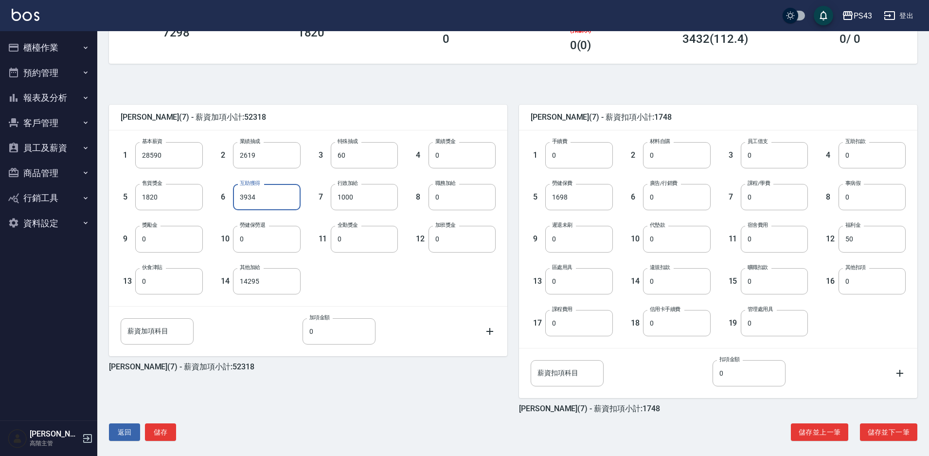
scroll to position [176, 0]
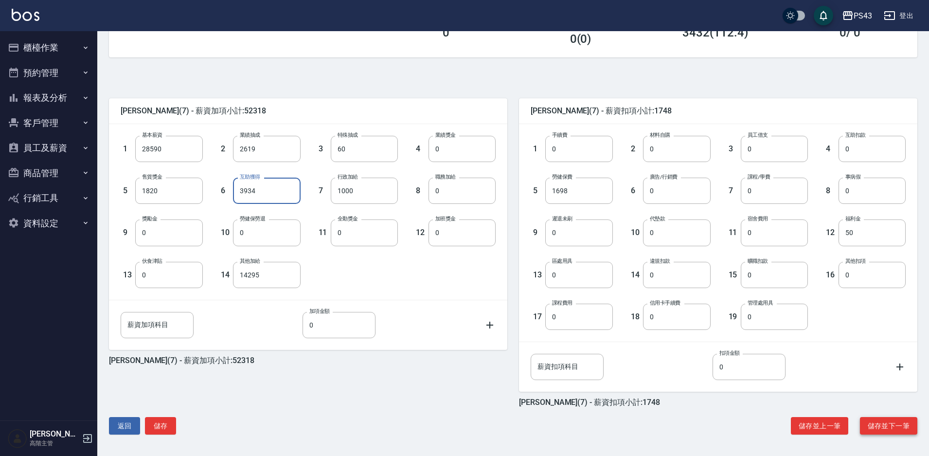
type input "3934"
click at [892, 428] on button "儲存並下一筆" at bounding box center [888, 426] width 57 height 18
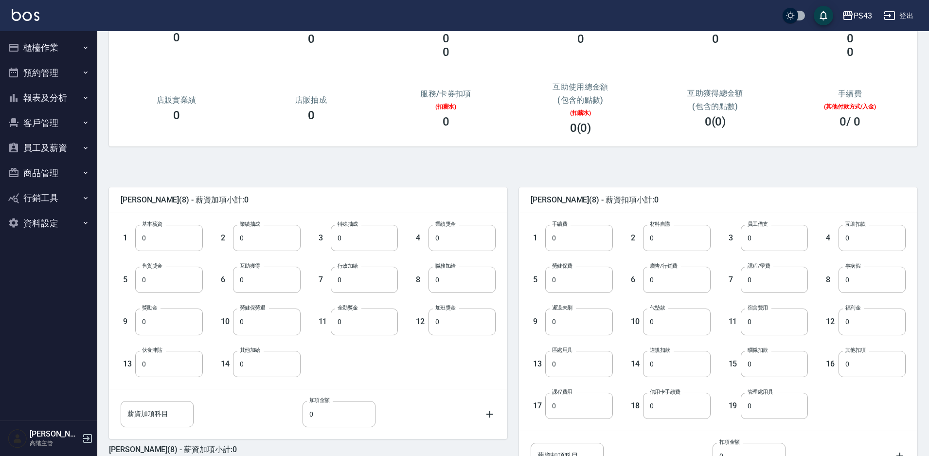
scroll to position [176, 0]
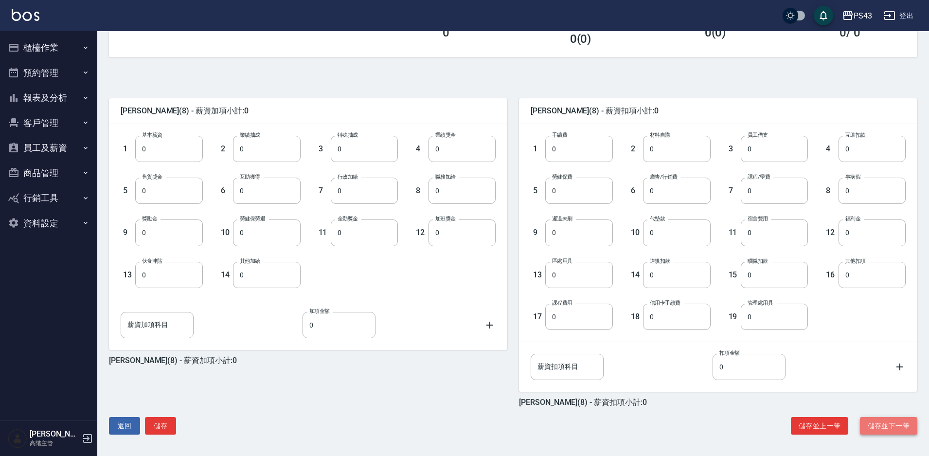
click at [881, 423] on button "儲存並下一筆" at bounding box center [888, 426] width 57 height 18
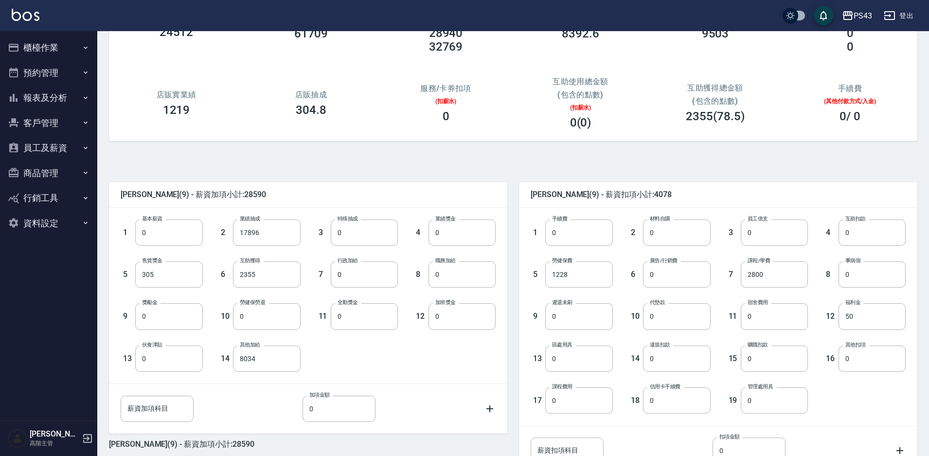
scroll to position [49, 0]
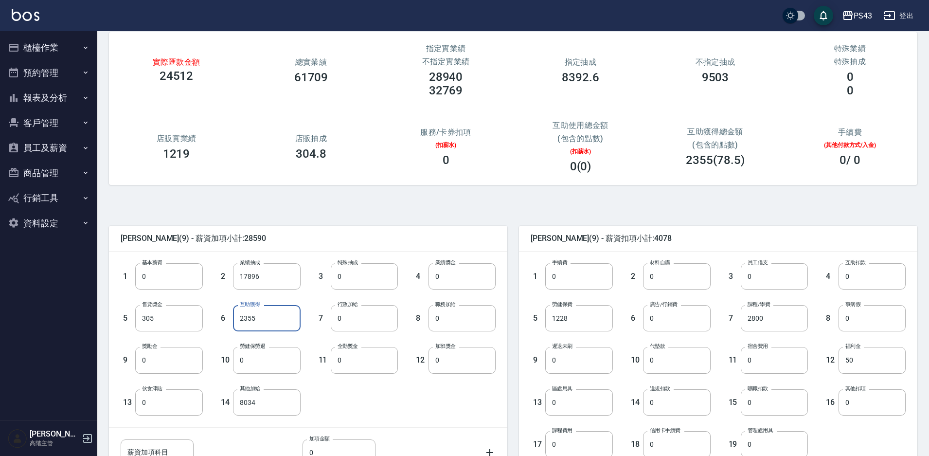
click at [239, 314] on input "2355" at bounding box center [266, 318] width 67 height 26
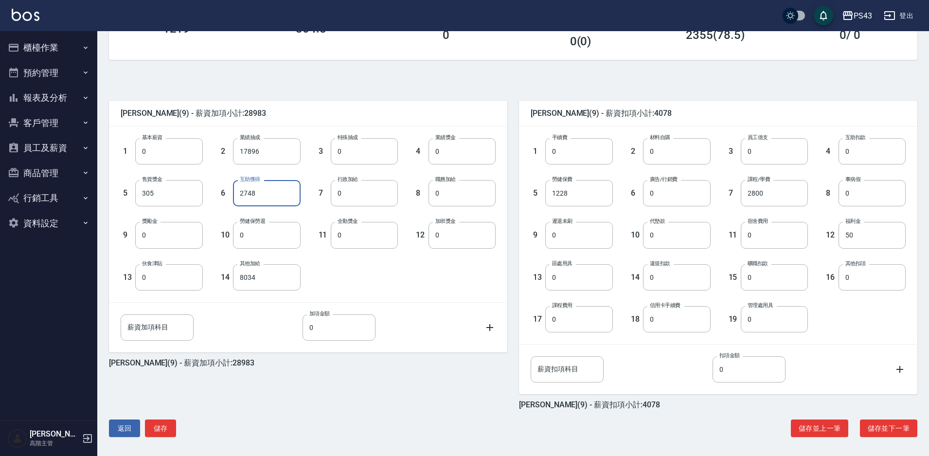
scroll to position [176, 0]
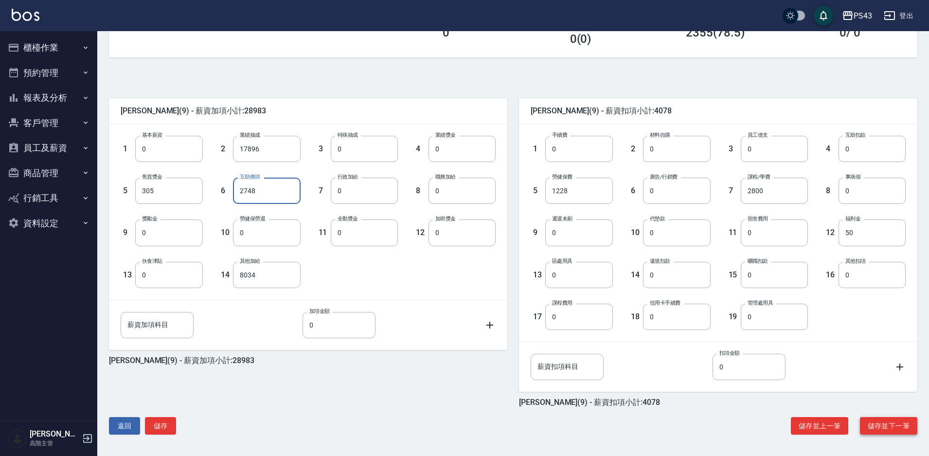
type input "2748"
click at [880, 421] on button "儲存並下一筆" at bounding box center [888, 426] width 57 height 18
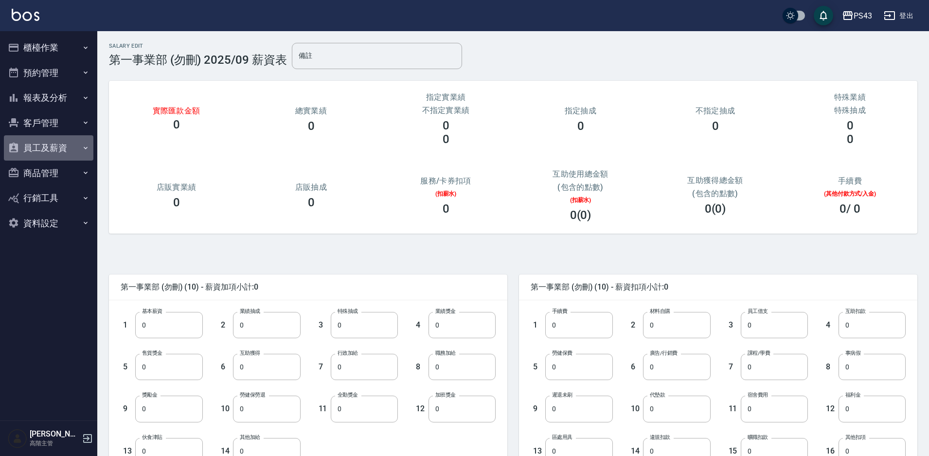
click at [57, 152] on button "員工及薪資" at bounding box center [48, 147] width 89 height 25
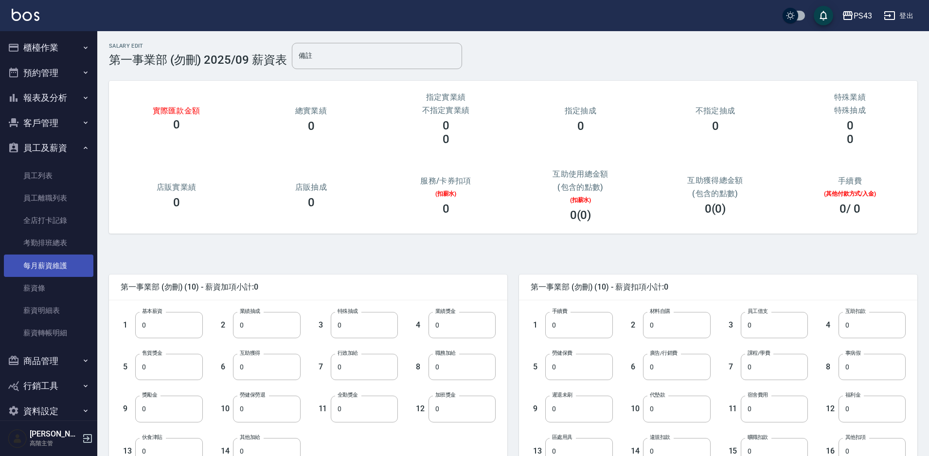
click at [75, 271] on link "每月薪資維護" at bounding box center [48, 265] width 89 height 22
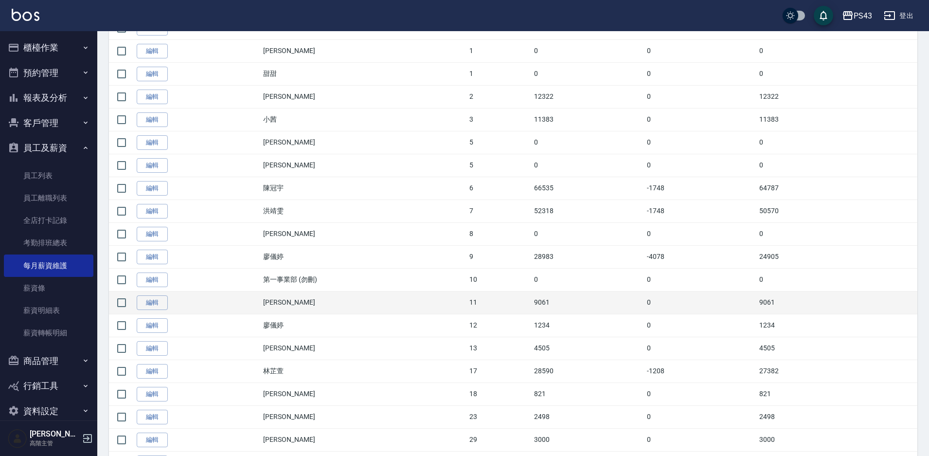
scroll to position [243, 0]
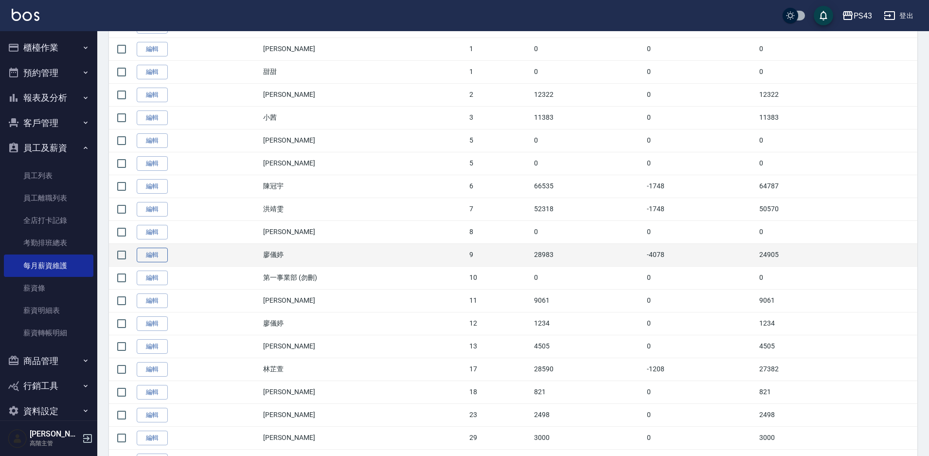
click at [153, 256] on link "編輯" at bounding box center [152, 255] width 31 height 15
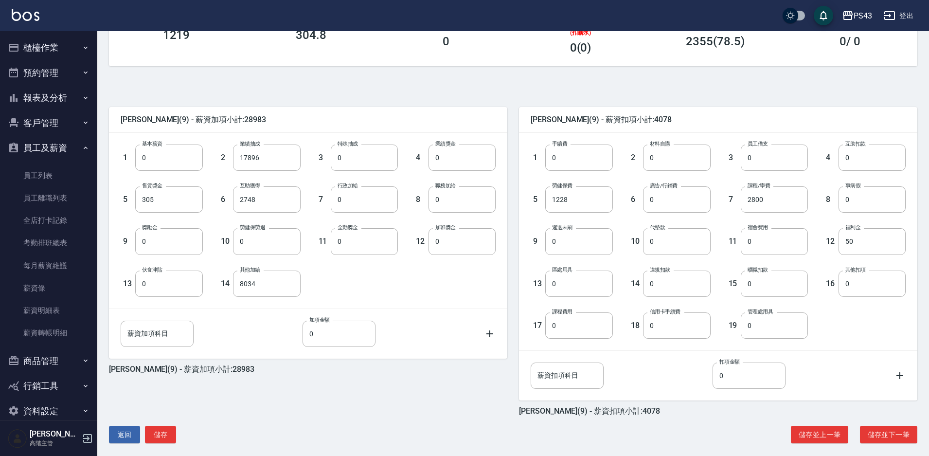
scroll to position [176, 0]
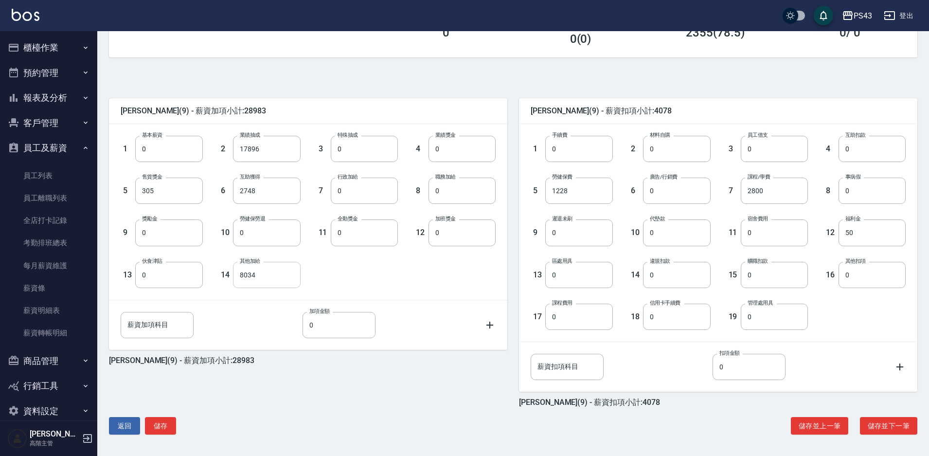
click at [236, 272] on input "8034" at bounding box center [266, 275] width 67 height 26
click at [235, 272] on input "0" at bounding box center [266, 275] width 67 height 26
type input "7641"
click at [903, 427] on button "儲存並下一筆" at bounding box center [888, 426] width 57 height 18
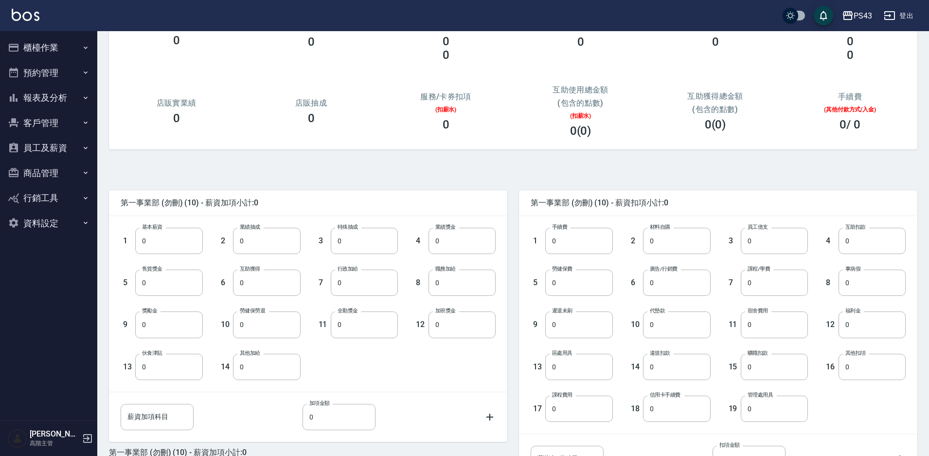
scroll to position [176, 0]
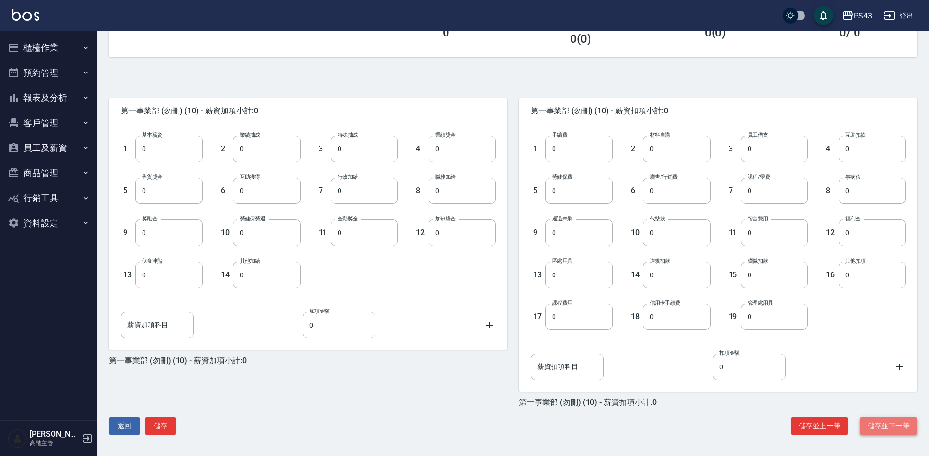
click at [892, 424] on button "儲存並下一筆" at bounding box center [888, 426] width 57 height 18
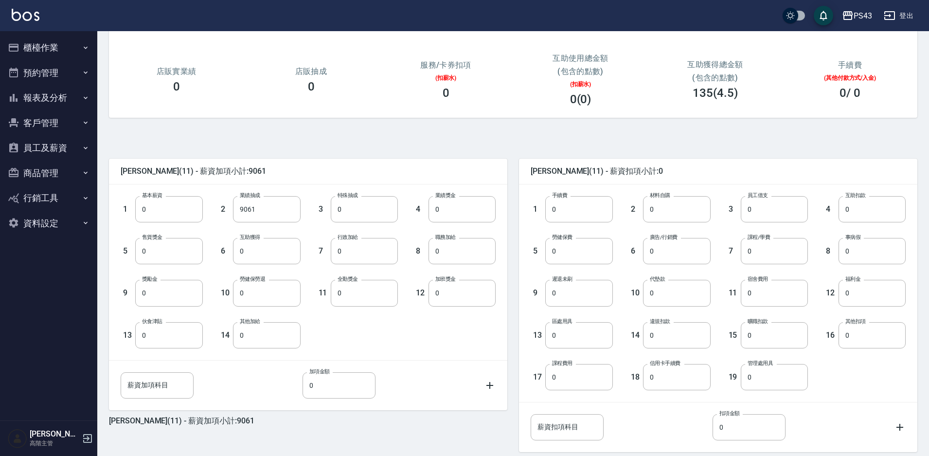
scroll to position [176, 0]
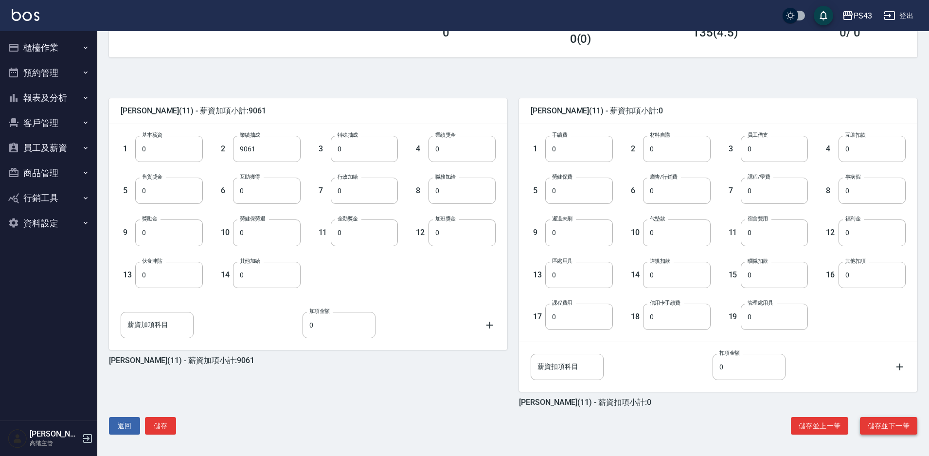
click at [909, 427] on button "儲存並下一筆" at bounding box center [888, 426] width 57 height 18
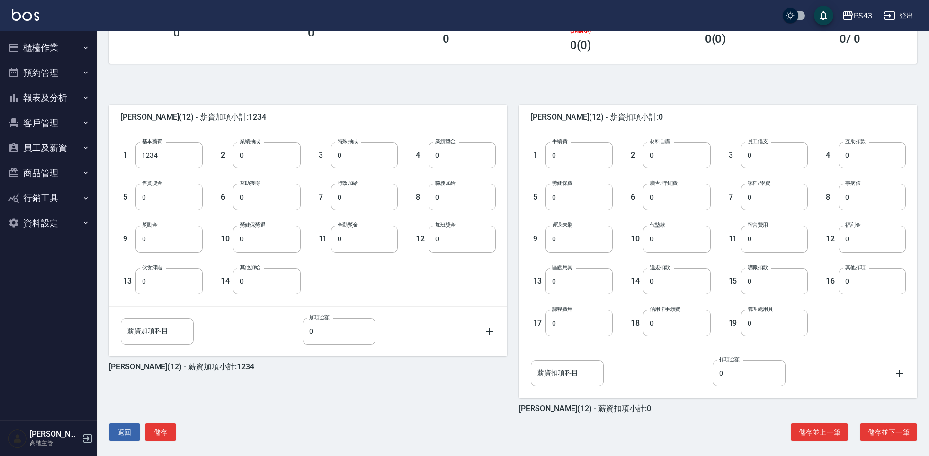
scroll to position [176, 0]
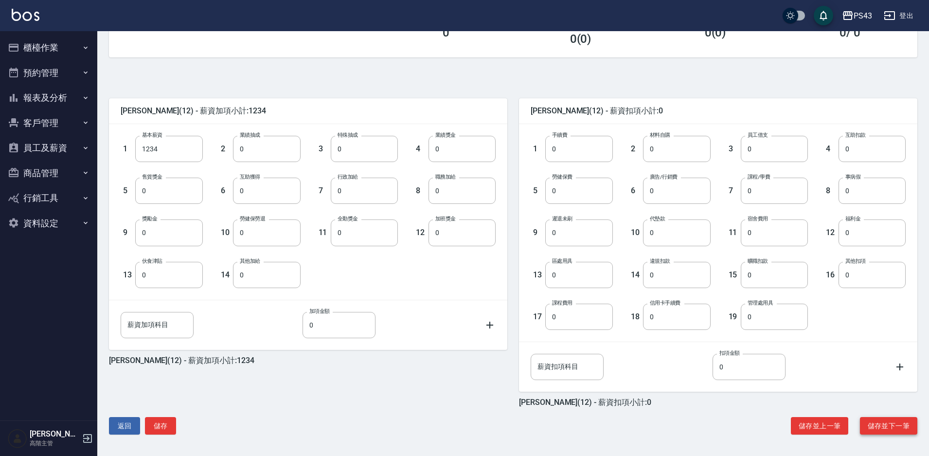
click at [881, 426] on button "儲存並下一筆" at bounding box center [888, 426] width 57 height 18
click at [890, 425] on button "儲存並下一筆" at bounding box center [888, 426] width 57 height 18
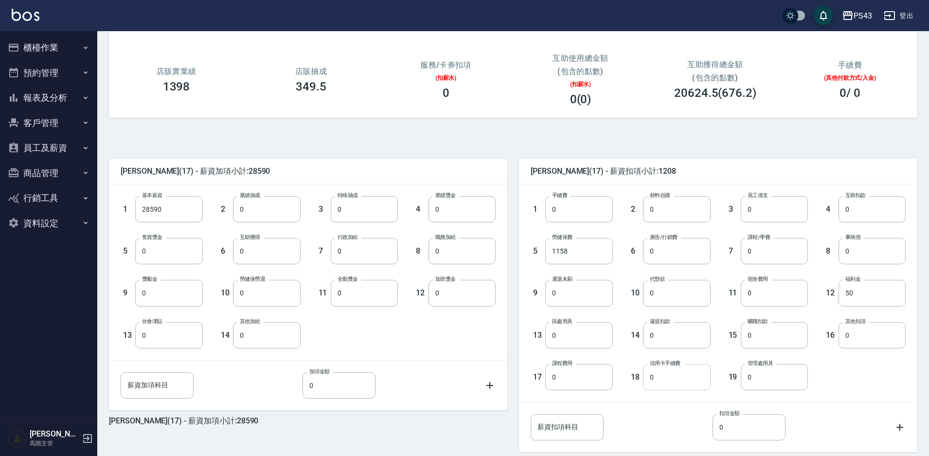
scroll to position [176, 0]
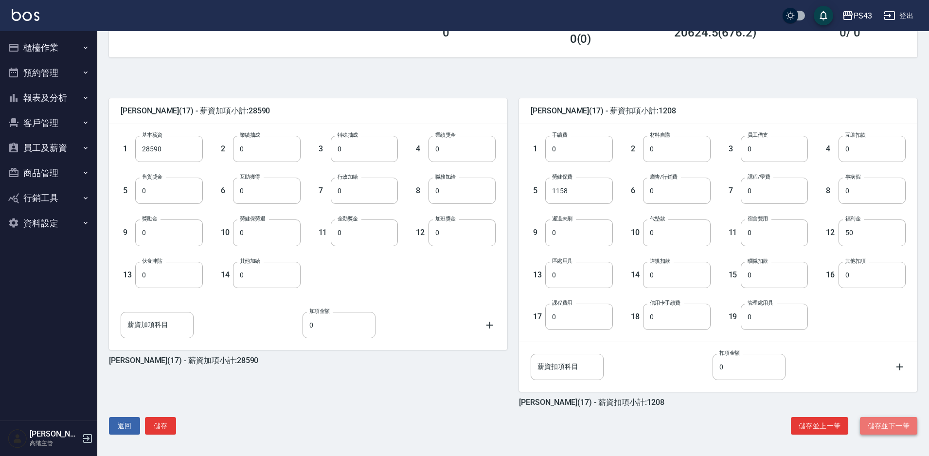
click at [887, 427] on button "儲存並下一筆" at bounding box center [888, 426] width 57 height 18
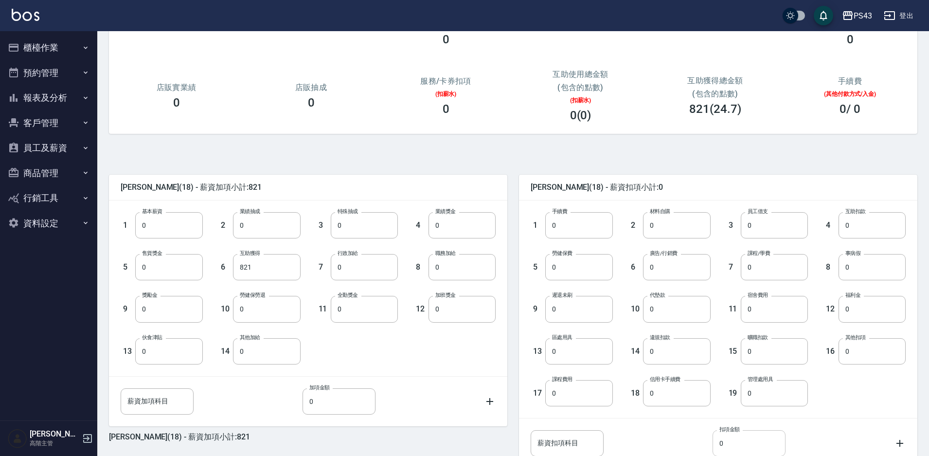
scroll to position [176, 0]
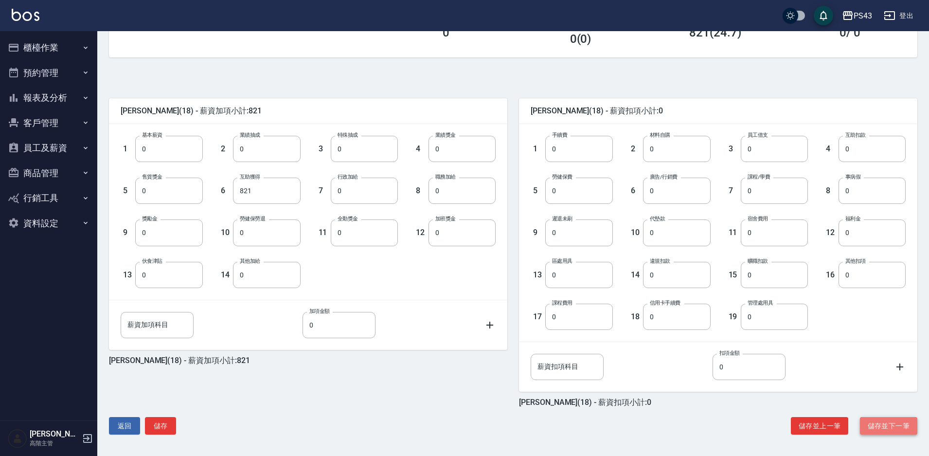
click at [887, 430] on button "儲存並下一筆" at bounding box center [888, 426] width 57 height 18
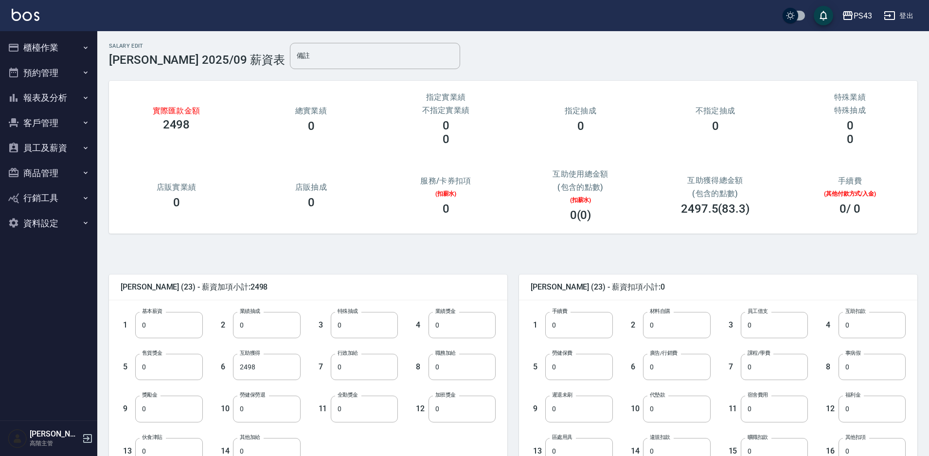
scroll to position [176, 0]
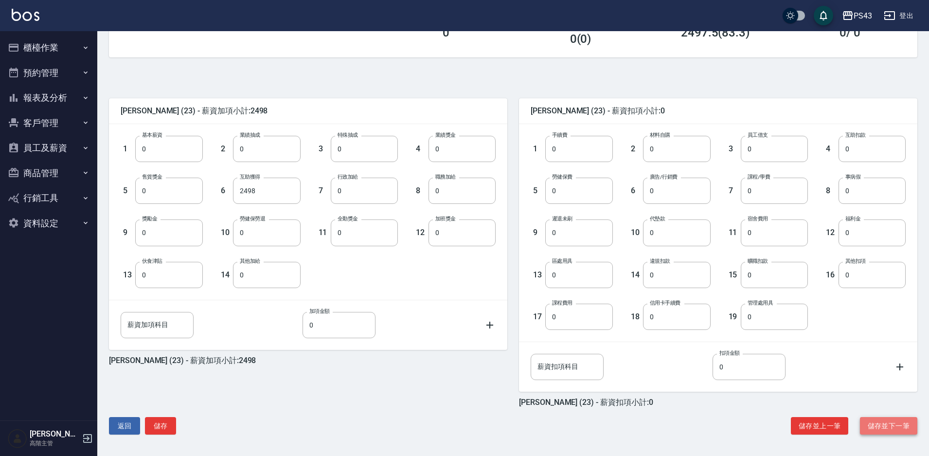
click at [895, 429] on button "儲存並下一筆" at bounding box center [888, 426] width 57 height 18
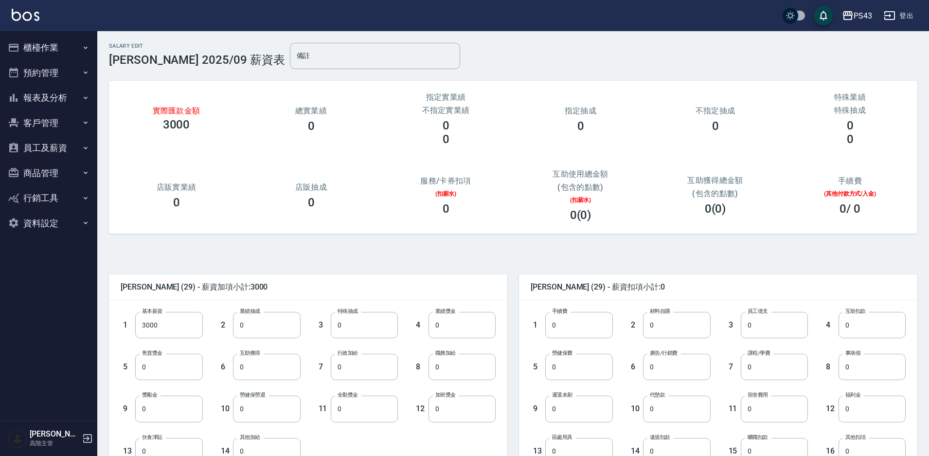
scroll to position [176, 0]
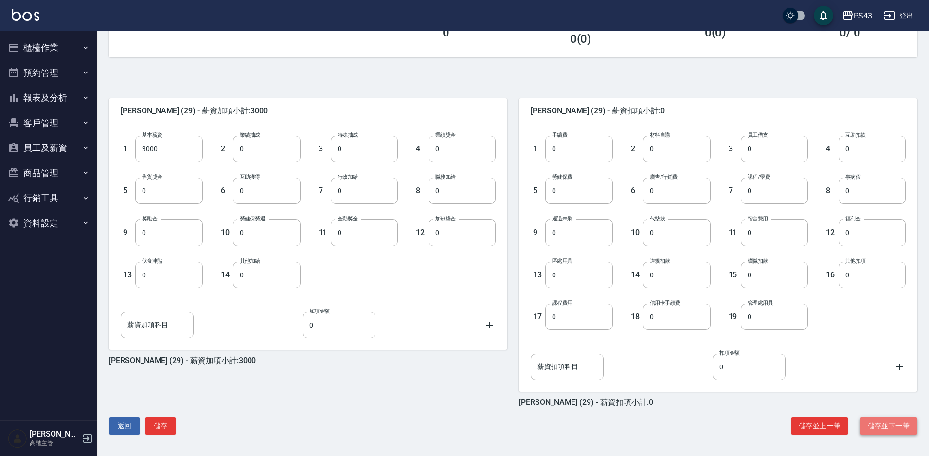
click at [892, 425] on button "儲存並下一筆" at bounding box center [888, 426] width 57 height 18
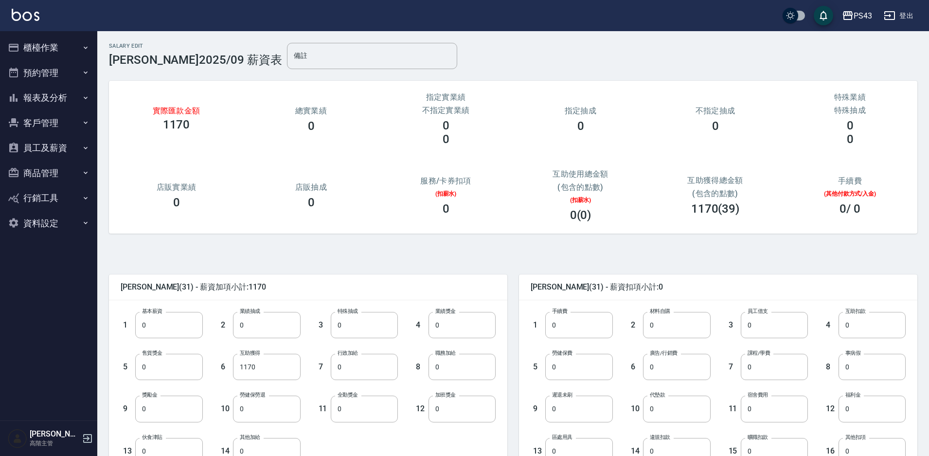
scroll to position [176, 0]
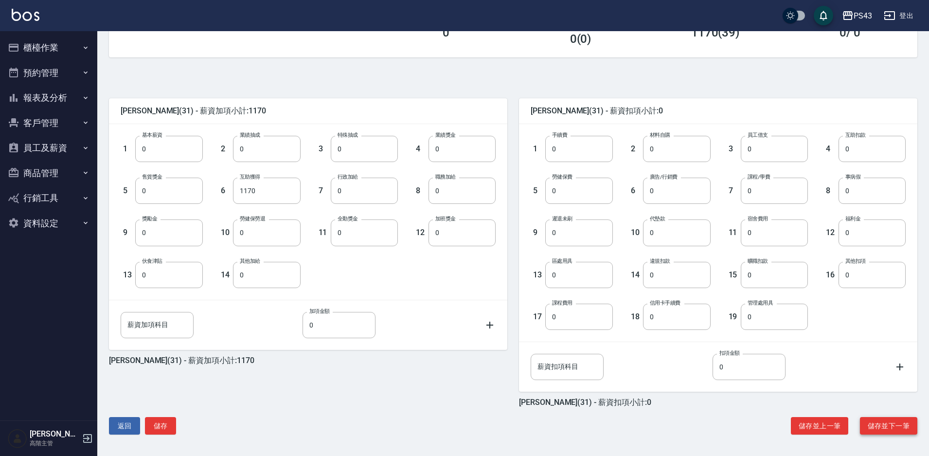
click at [895, 424] on button "儲存並下一筆" at bounding box center [888, 426] width 57 height 18
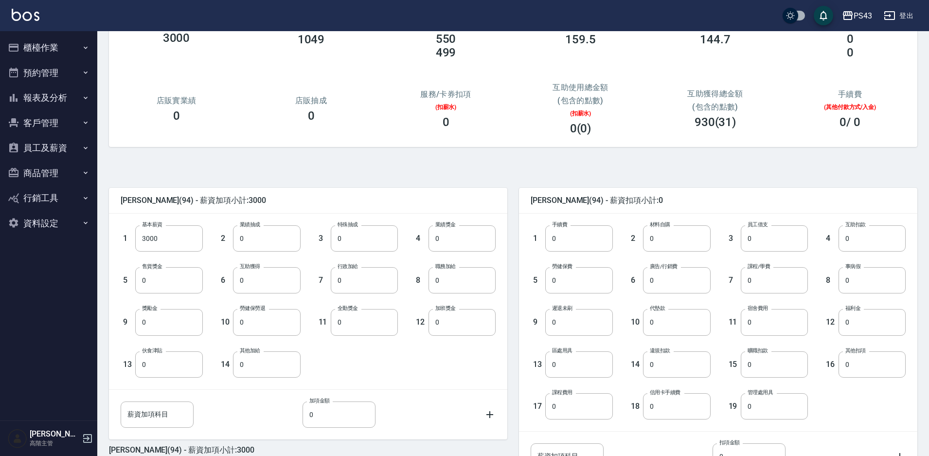
scroll to position [176, 0]
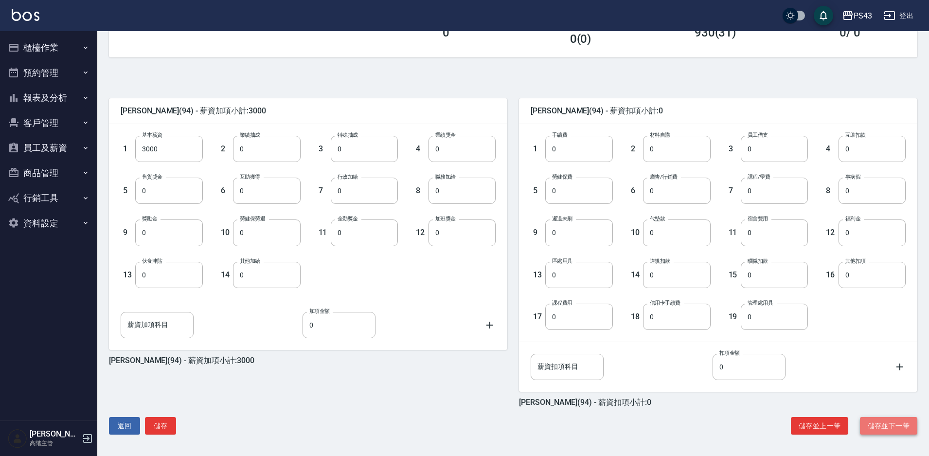
click at [883, 431] on button "儲存並下一筆" at bounding box center [888, 426] width 57 height 18
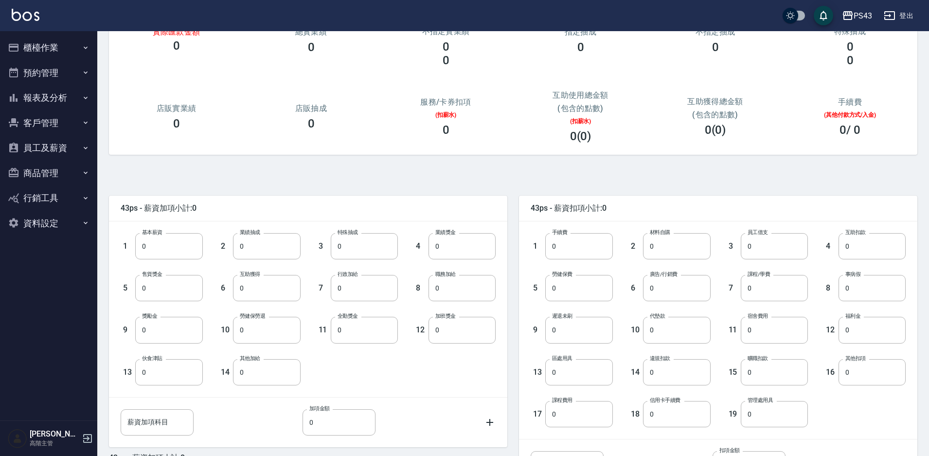
scroll to position [176, 0]
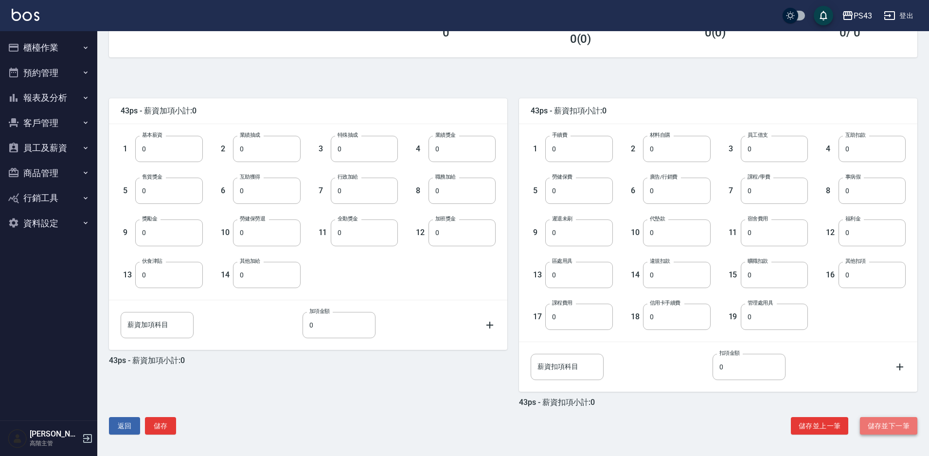
click at [891, 421] on button "儲存並下一筆" at bounding box center [888, 426] width 57 height 18
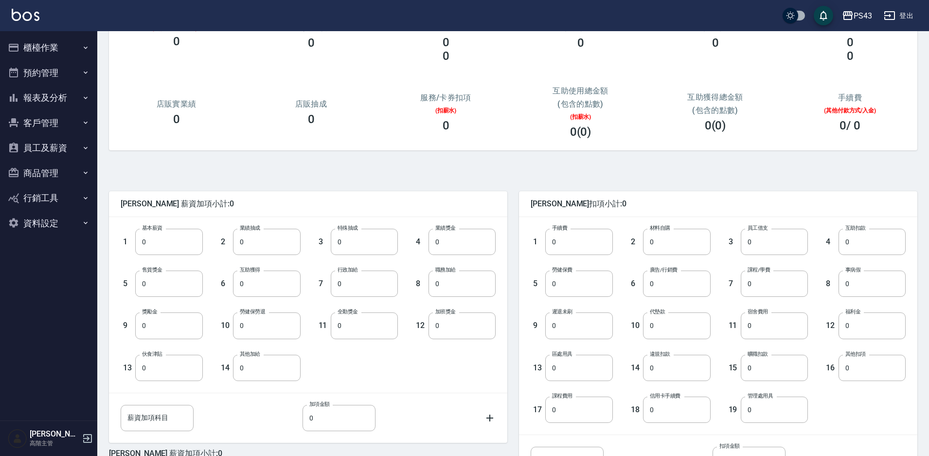
scroll to position [176, 0]
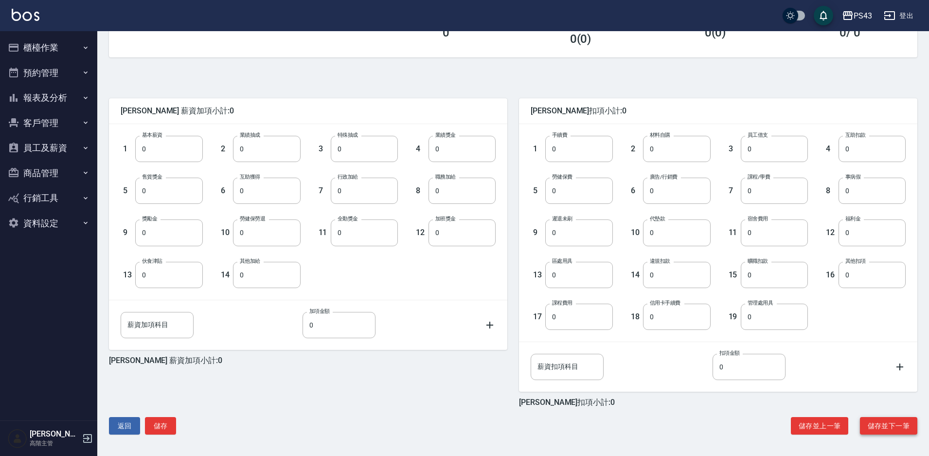
click at [887, 425] on button "儲存並下一筆" at bounding box center [888, 426] width 57 height 18
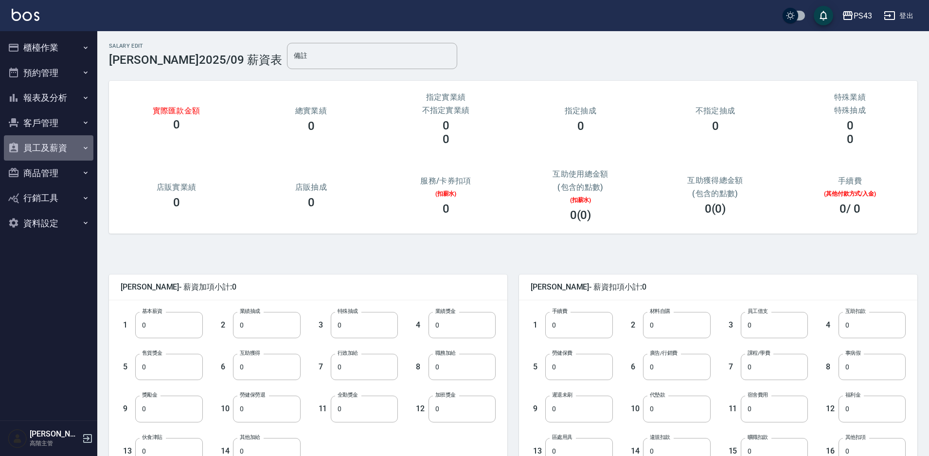
click at [61, 150] on button "員工及薪資" at bounding box center [48, 147] width 89 height 25
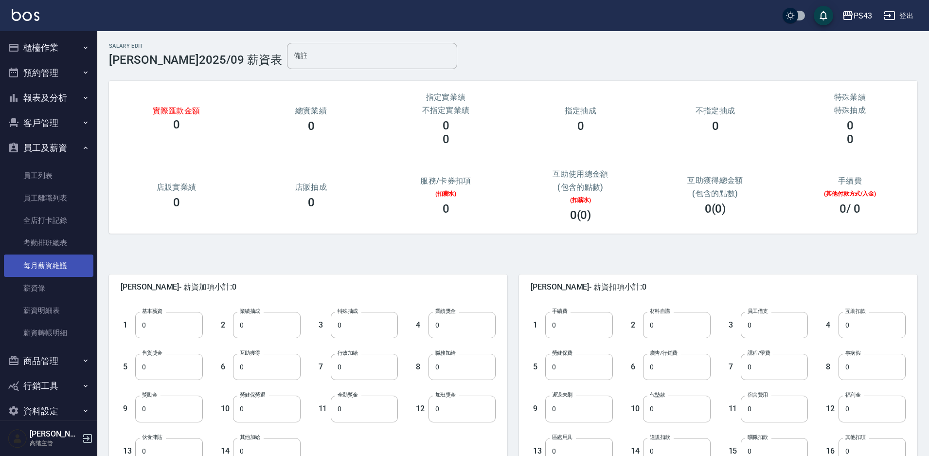
click at [69, 263] on link "每月薪資維護" at bounding box center [48, 265] width 89 height 22
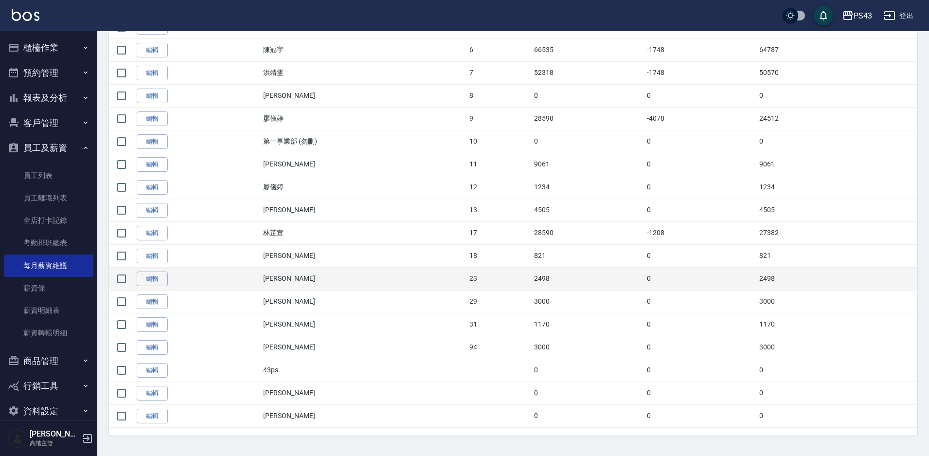
scroll to position [382, 0]
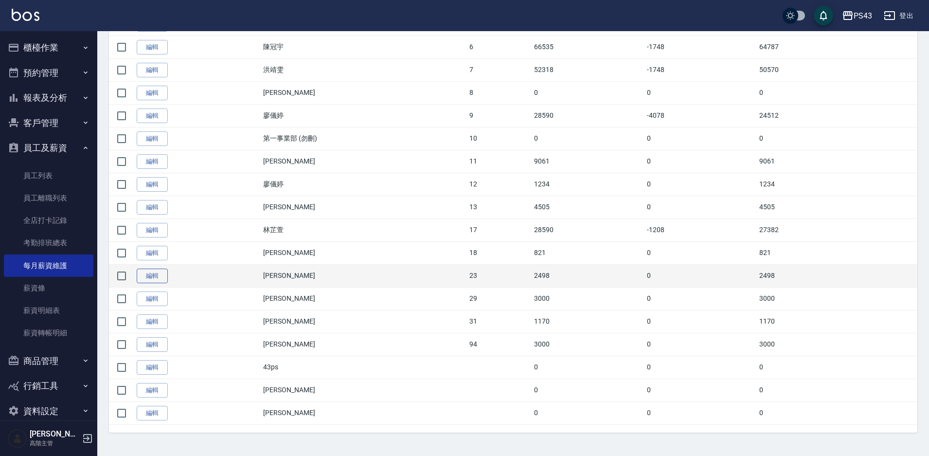
click at [158, 278] on link "編輯" at bounding box center [152, 275] width 31 height 15
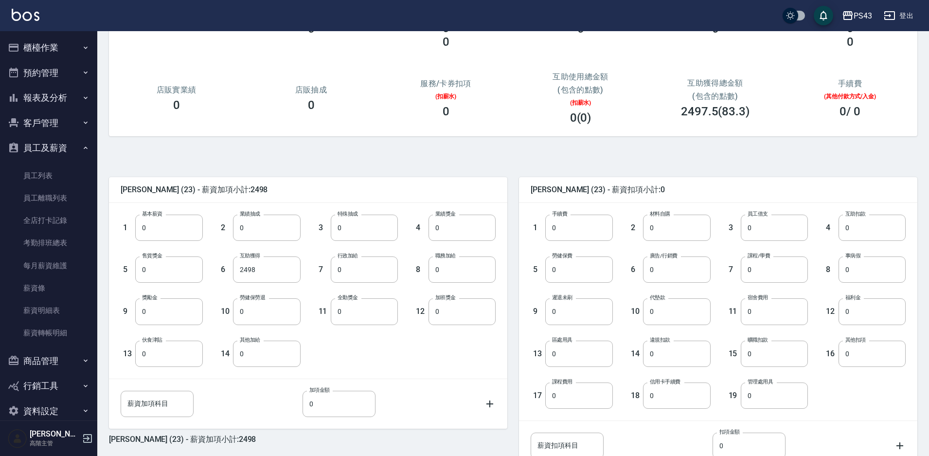
scroll to position [176, 0]
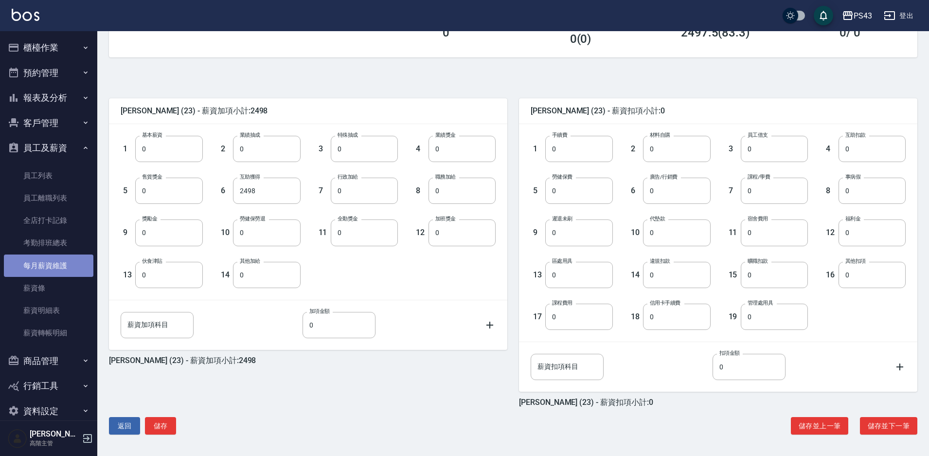
click at [68, 268] on link "每月薪資維護" at bounding box center [48, 265] width 89 height 22
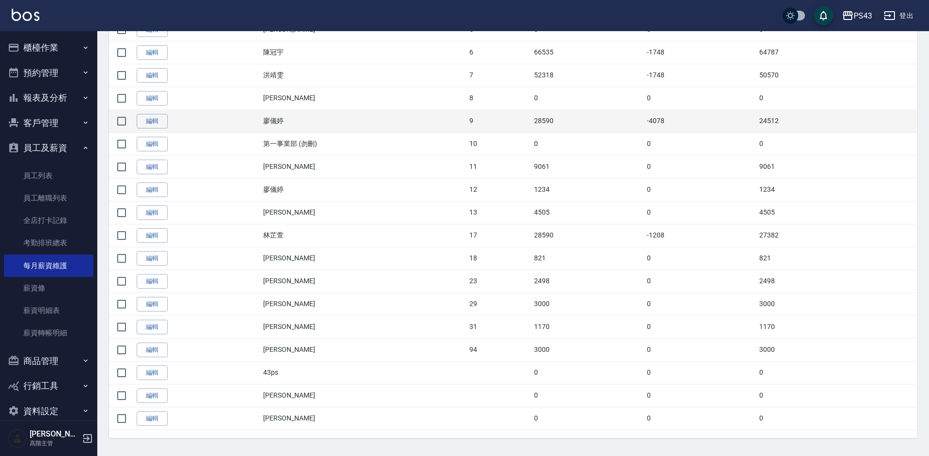
scroll to position [382, 0]
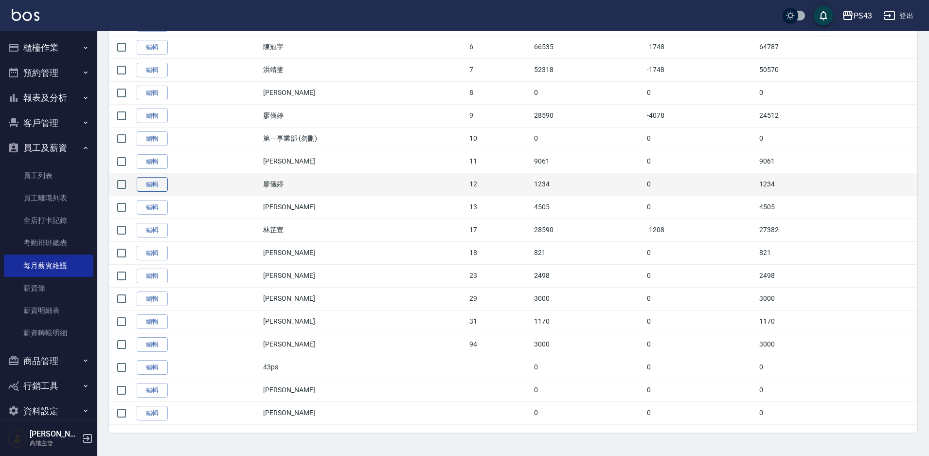
click at [160, 187] on link "編輯" at bounding box center [152, 184] width 31 height 15
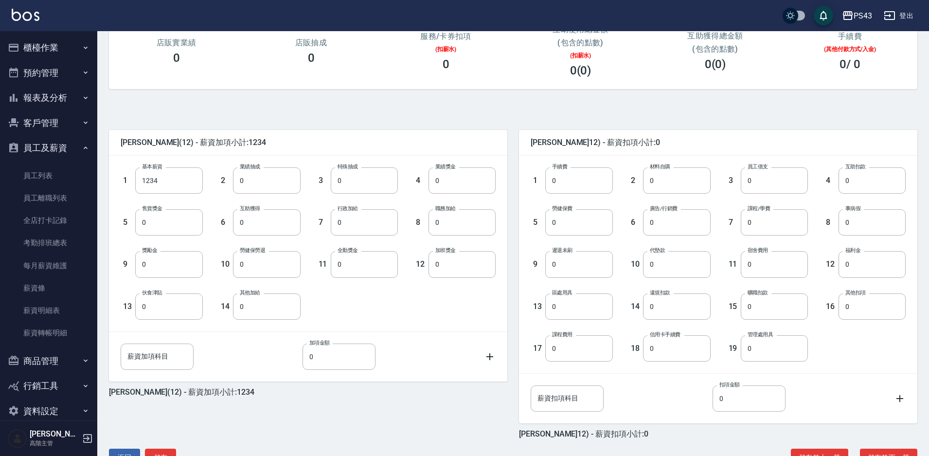
scroll to position [146, 0]
click at [75, 264] on link "每月薪資維護" at bounding box center [48, 265] width 89 height 22
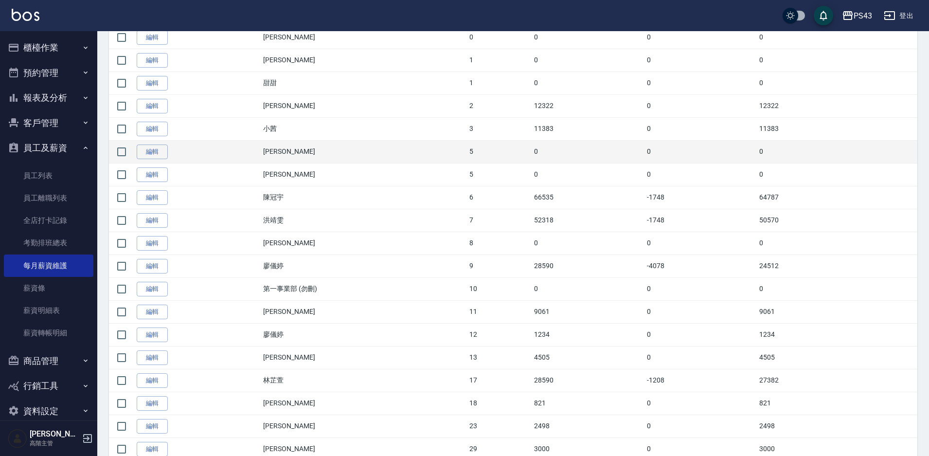
scroll to position [243, 0]
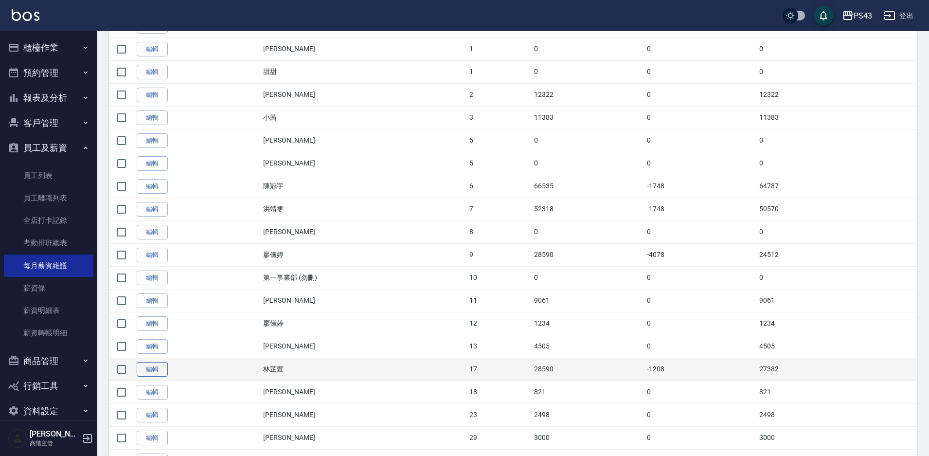
click at [155, 368] on link "編輯" at bounding box center [152, 369] width 31 height 15
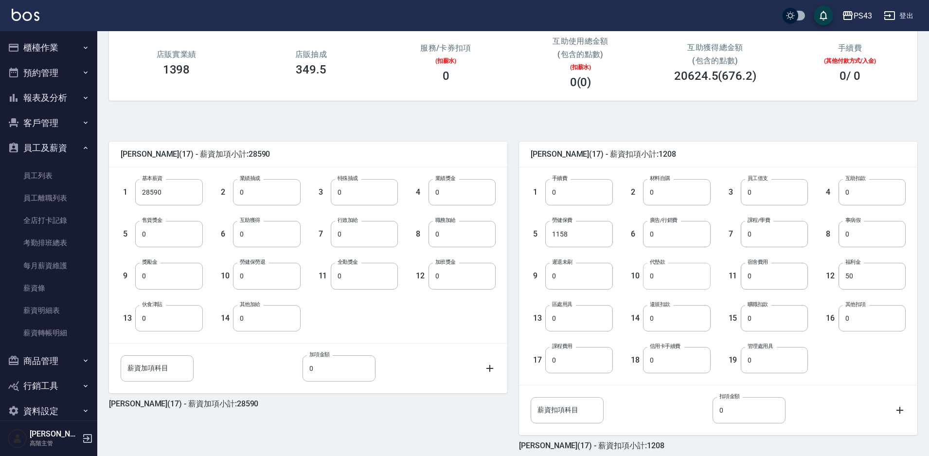
scroll to position [146, 0]
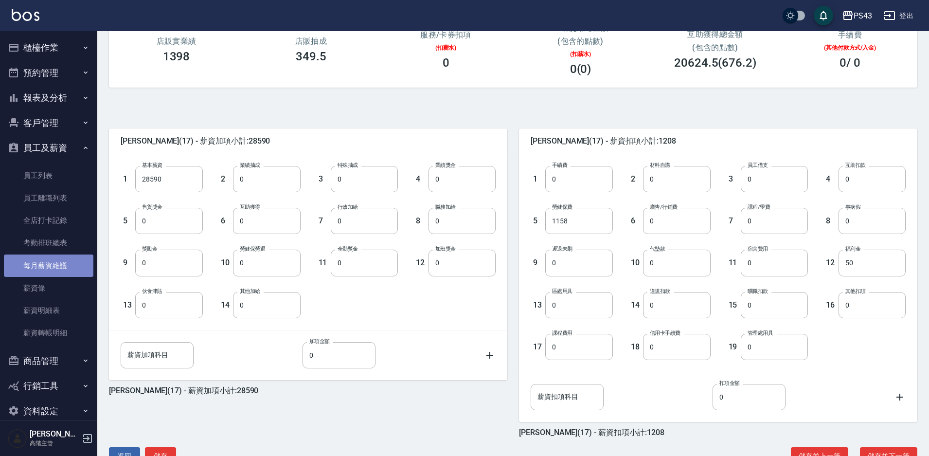
click at [69, 269] on link "每月薪資維護" at bounding box center [48, 265] width 89 height 22
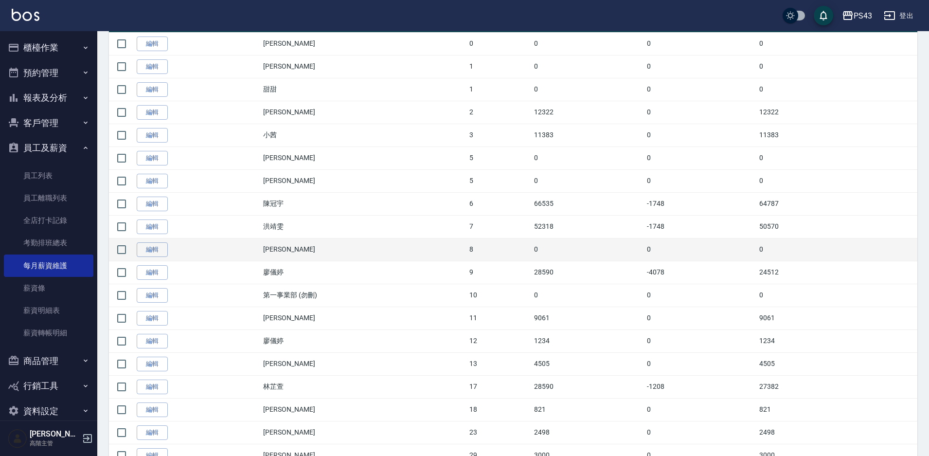
scroll to position [243, 0]
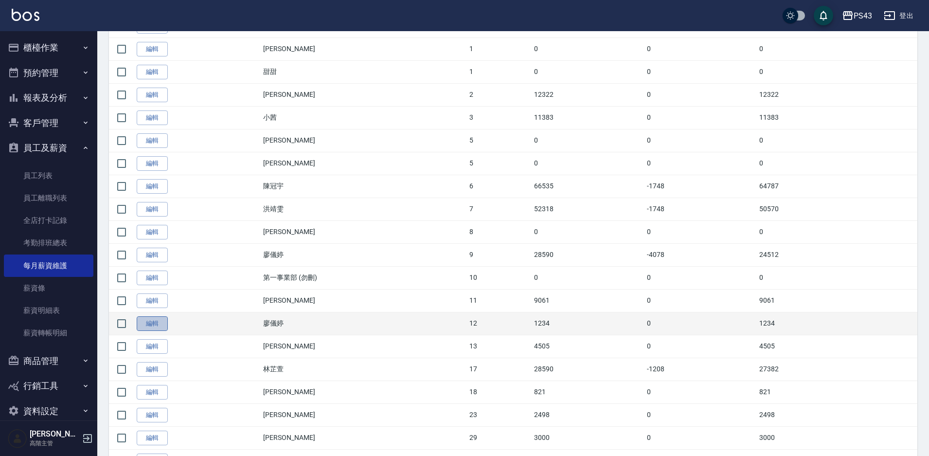
click at [156, 322] on link "編輯" at bounding box center [152, 323] width 31 height 15
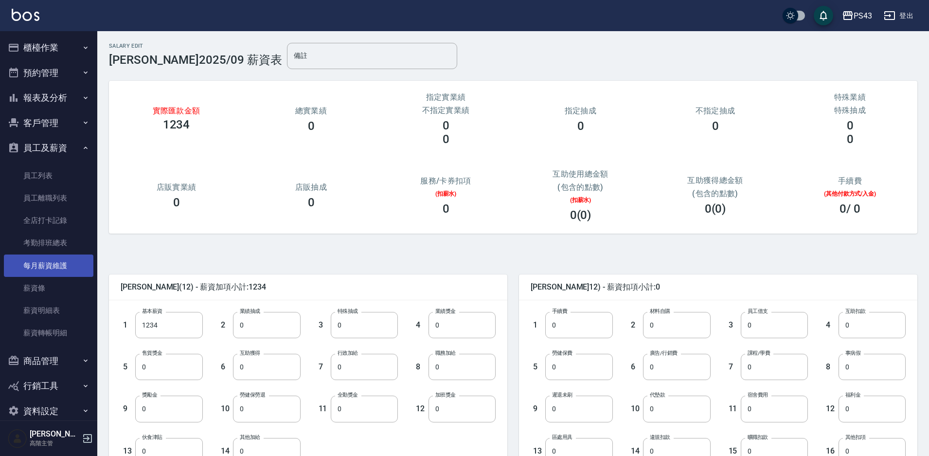
click at [80, 261] on link "每月薪資維護" at bounding box center [48, 265] width 89 height 22
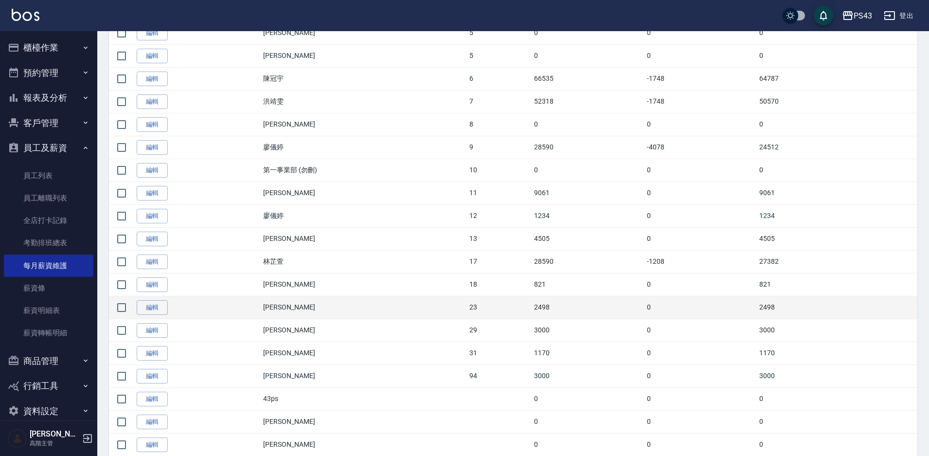
scroll to position [334, 0]
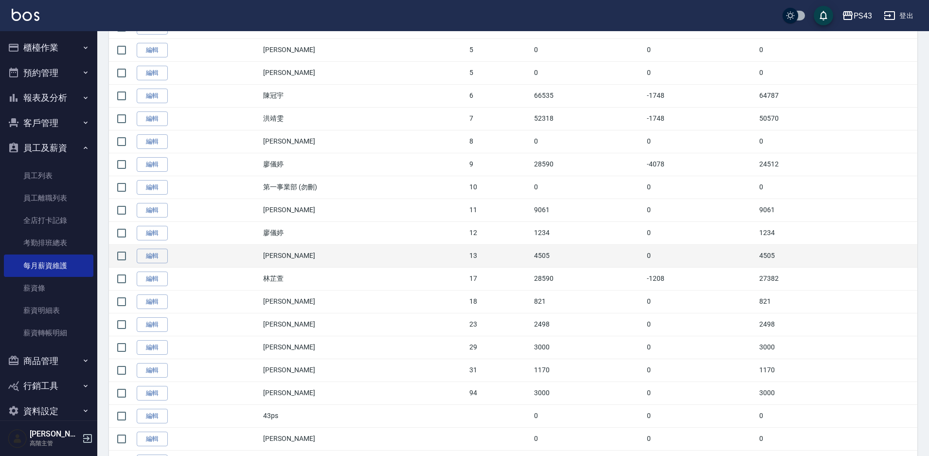
click at [301, 258] on td "李怡芳" at bounding box center [364, 255] width 206 height 23
click at [160, 258] on link "編輯" at bounding box center [152, 256] width 31 height 15
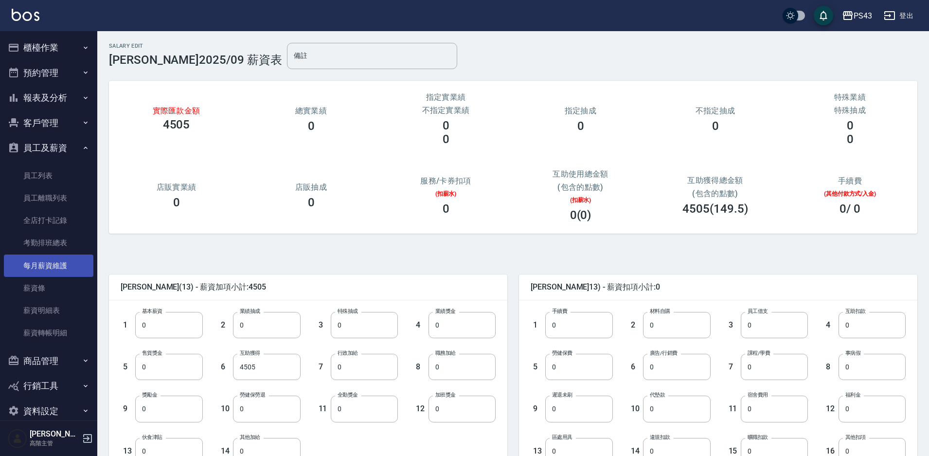
click at [54, 269] on link "每月薪資維護" at bounding box center [48, 265] width 89 height 22
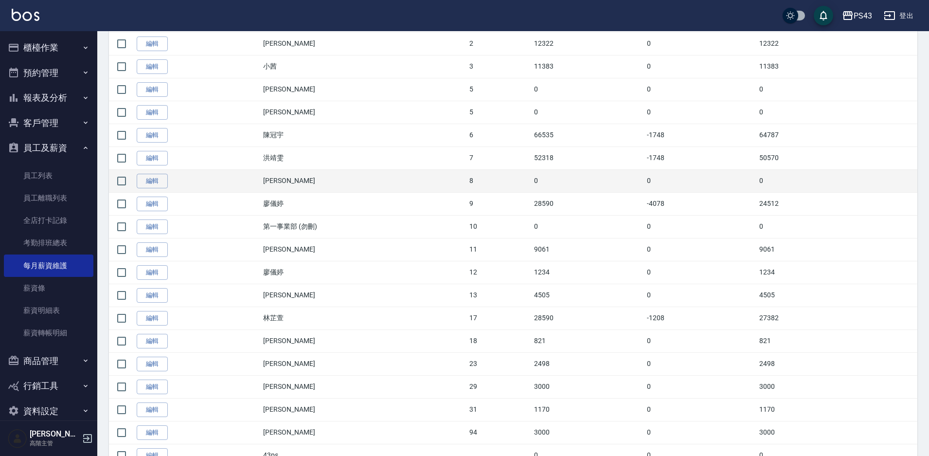
scroll to position [340, 0]
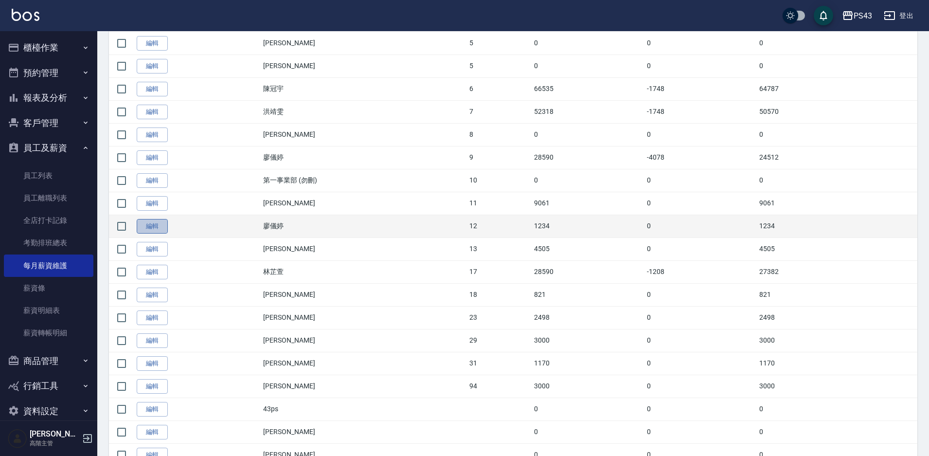
click at [153, 222] on link "編輯" at bounding box center [152, 226] width 31 height 15
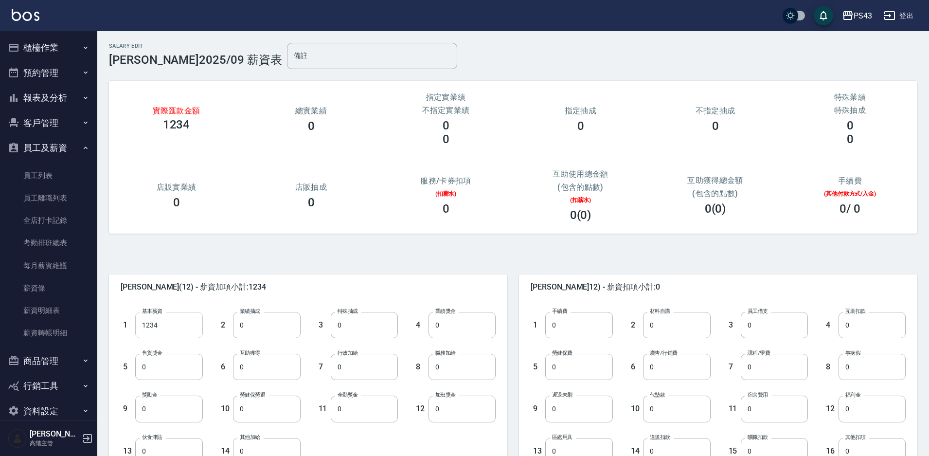
click at [160, 335] on input "1234" at bounding box center [168, 325] width 67 height 26
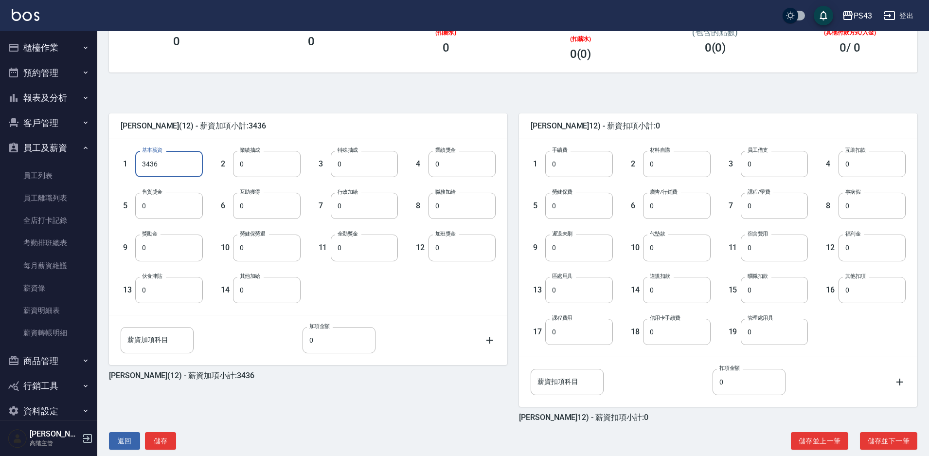
scroll to position [176, 0]
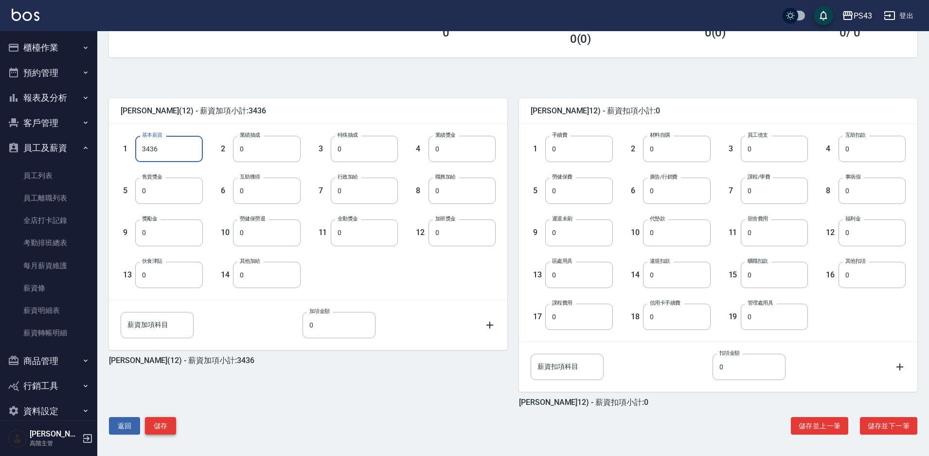
type input "3436"
click at [160, 429] on button "儲存" at bounding box center [160, 426] width 31 height 18
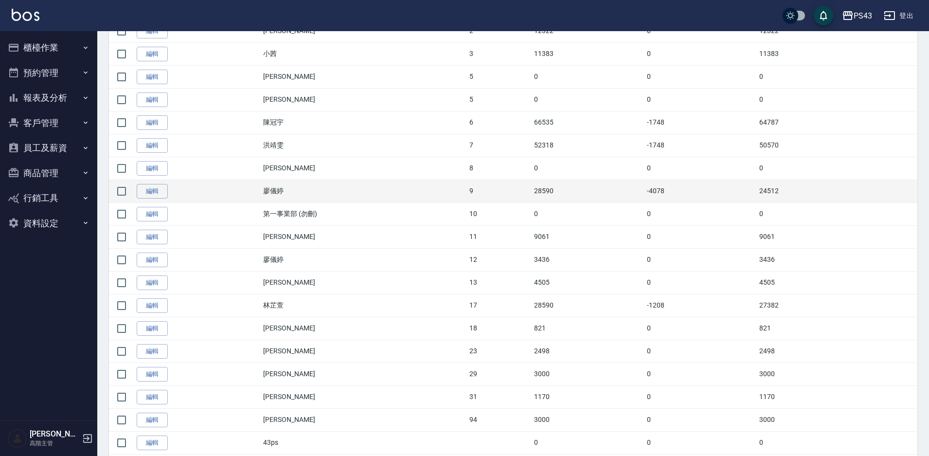
scroll to position [382, 0]
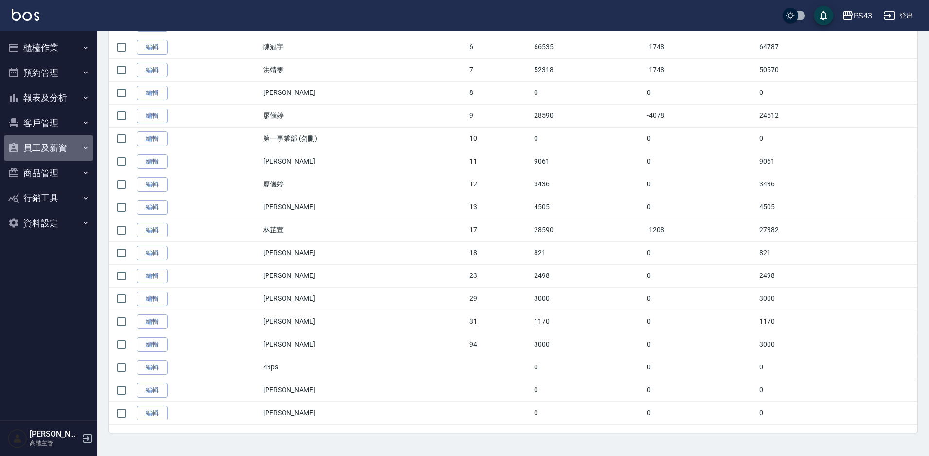
click at [67, 148] on button "員工及薪資" at bounding box center [48, 147] width 89 height 25
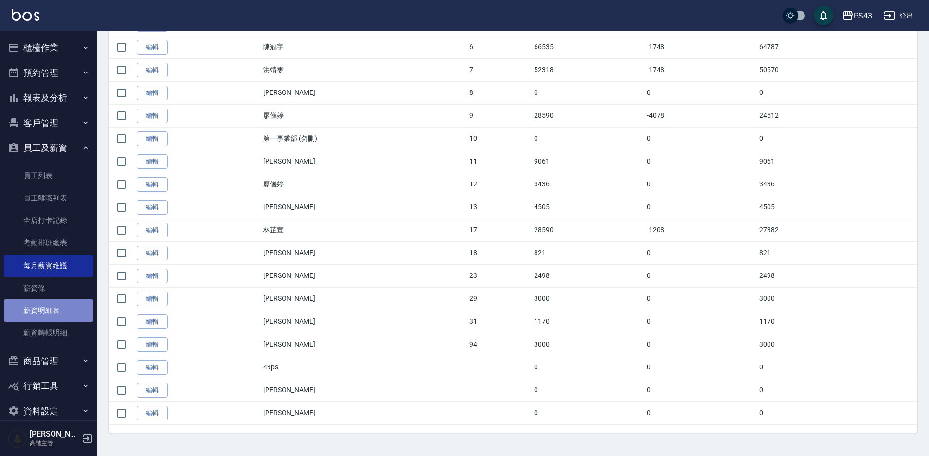
click at [77, 310] on link "薪資明細表" at bounding box center [48, 310] width 89 height 22
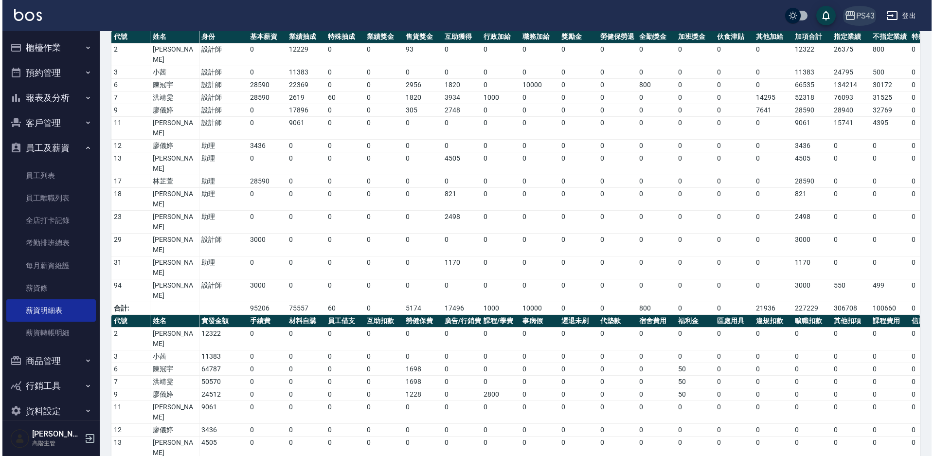
scroll to position [78, 0]
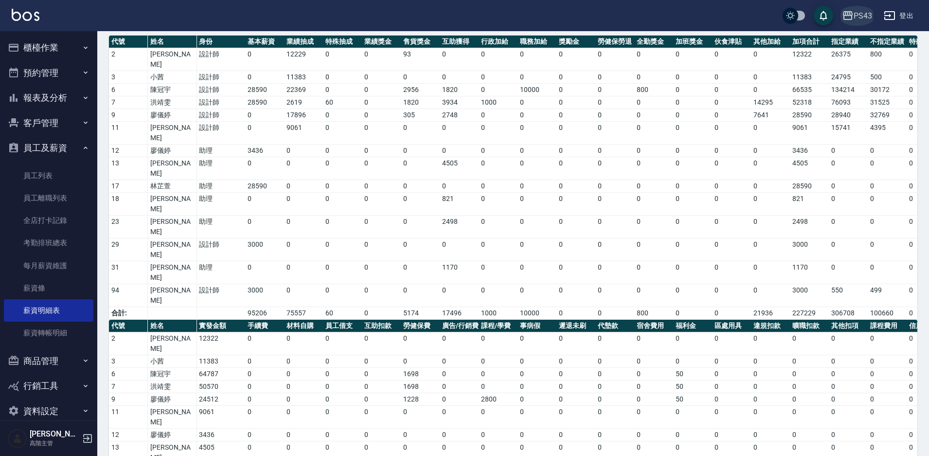
click at [869, 16] on div "PS43" at bounding box center [863, 16] width 18 height 12
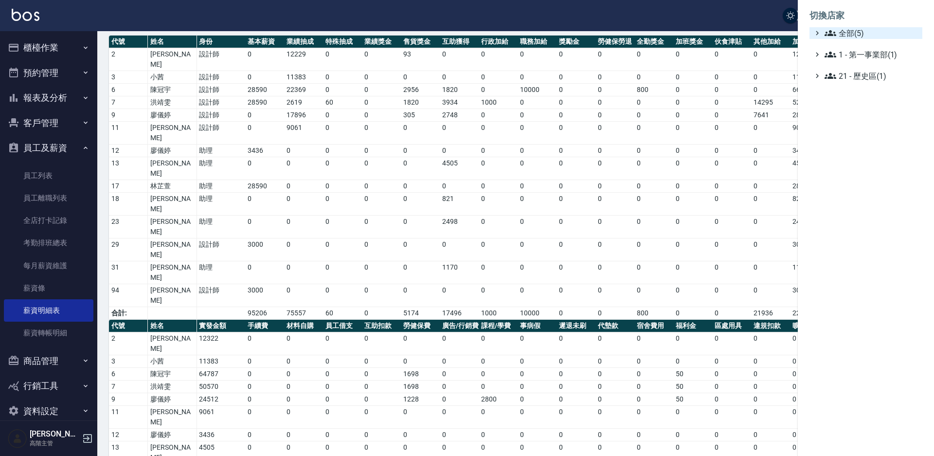
click at [848, 31] on span "全部(5)" at bounding box center [871, 33] width 94 height 12
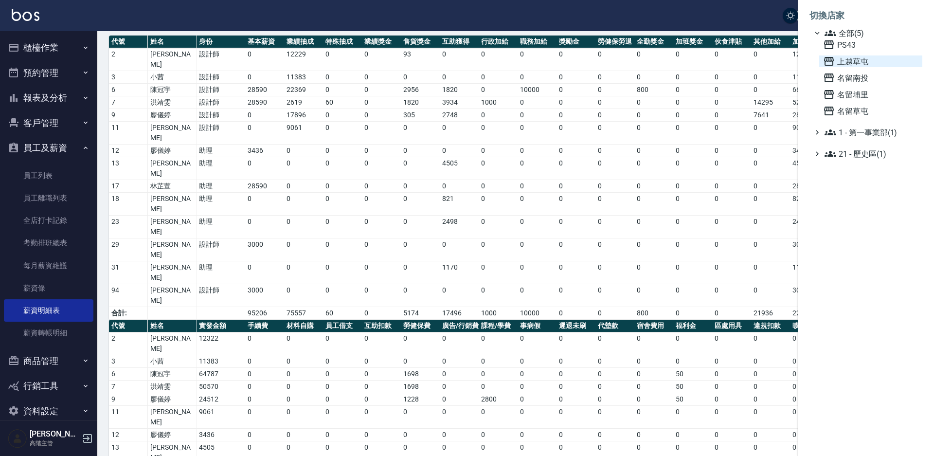
click at [850, 64] on span "上越草屯" at bounding box center [870, 61] width 95 height 12
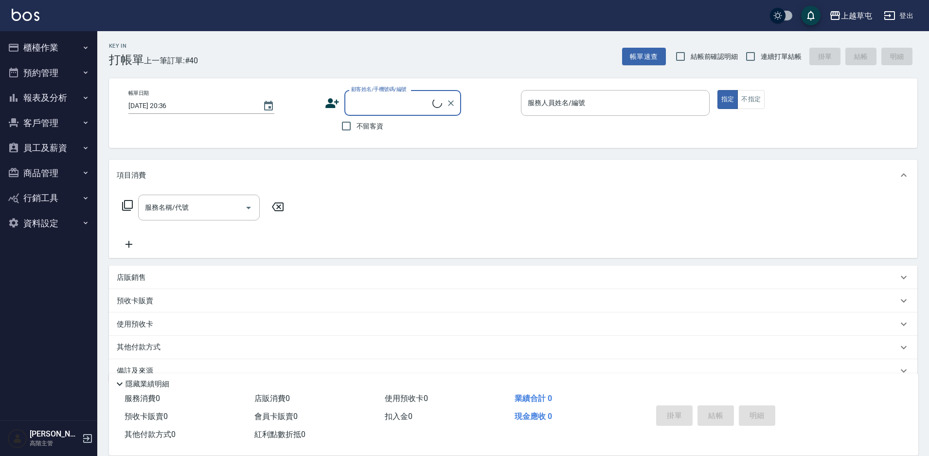
click at [55, 152] on button "員工及薪資" at bounding box center [48, 147] width 89 height 25
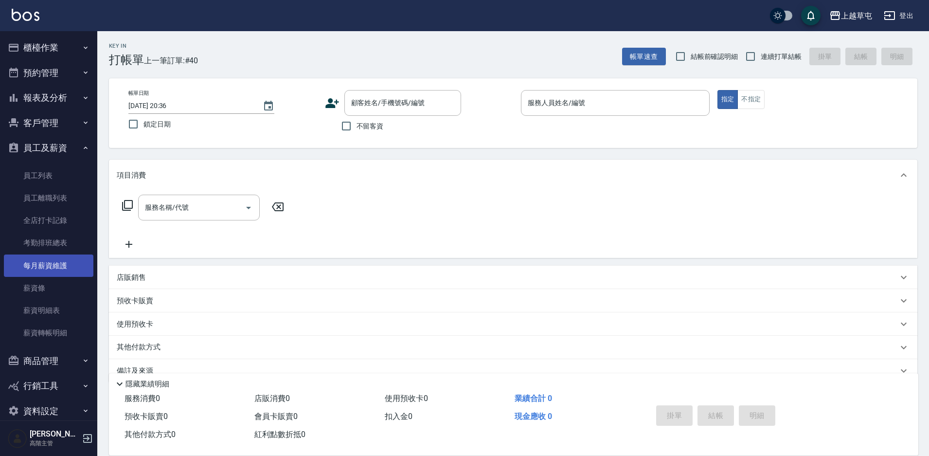
click at [72, 269] on link "每月薪資維護" at bounding box center [48, 265] width 89 height 22
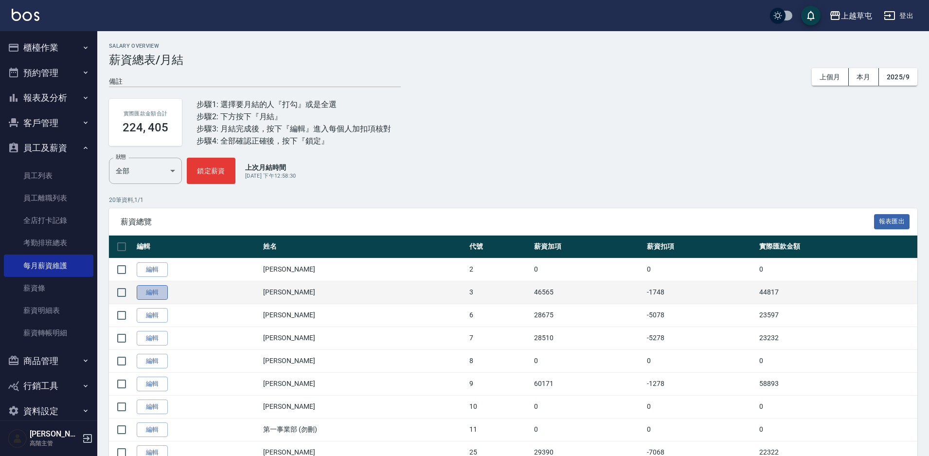
click at [153, 292] on link "編輯" at bounding box center [152, 292] width 31 height 15
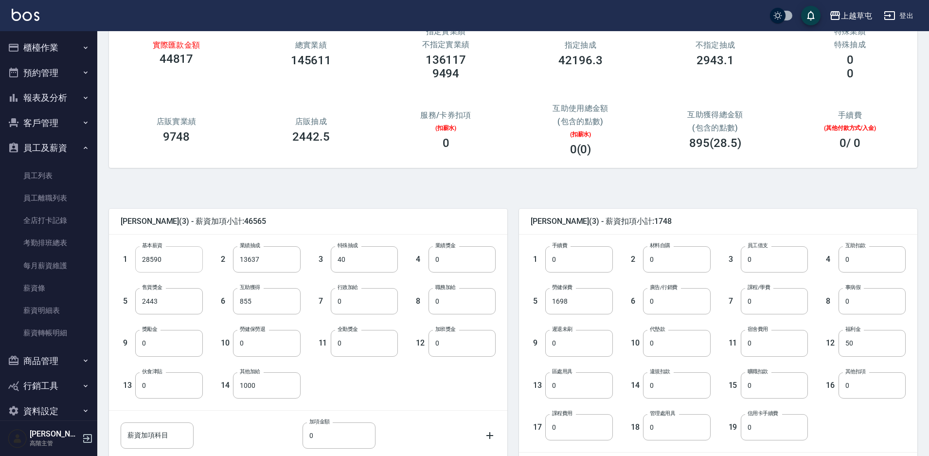
scroll to position [49, 0]
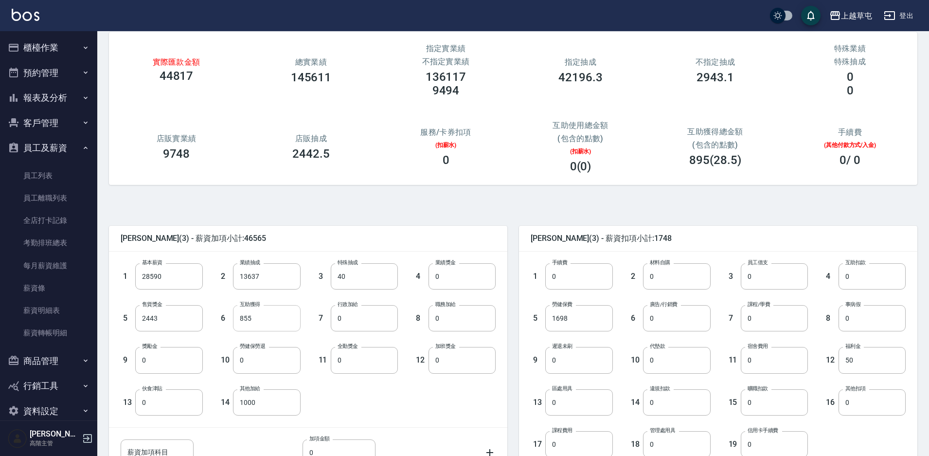
click at [243, 315] on input "855" at bounding box center [266, 318] width 67 height 26
type input "855"
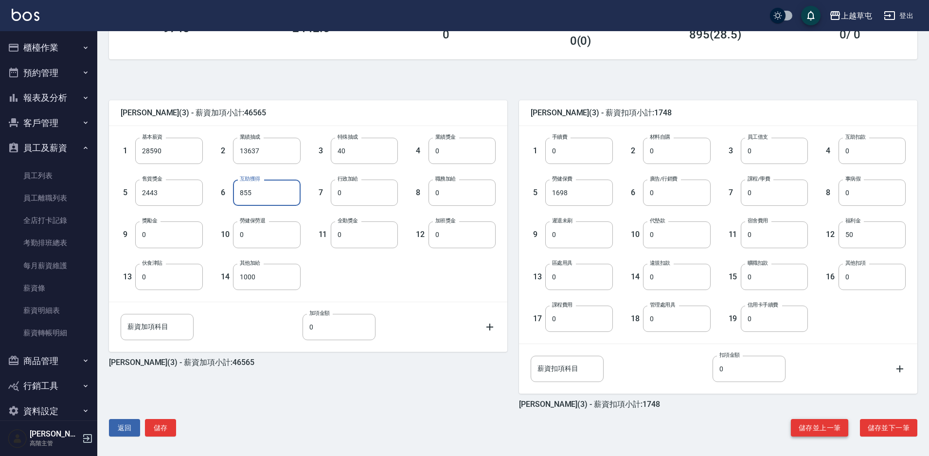
scroll to position [176, 0]
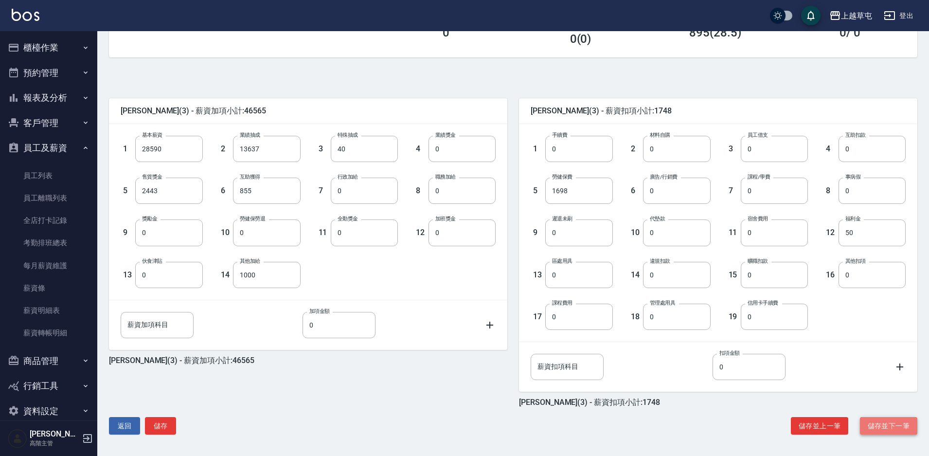
click at [890, 424] on button "儲存並下一筆" at bounding box center [888, 426] width 57 height 18
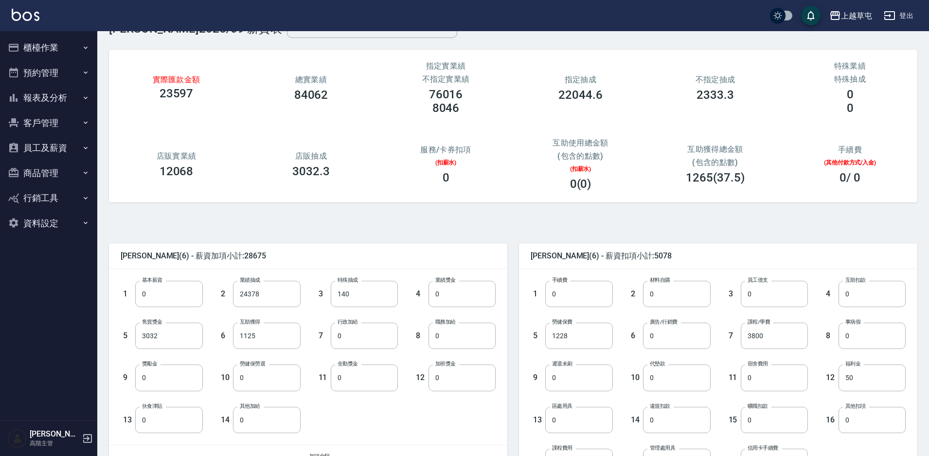
scroll to position [49, 0]
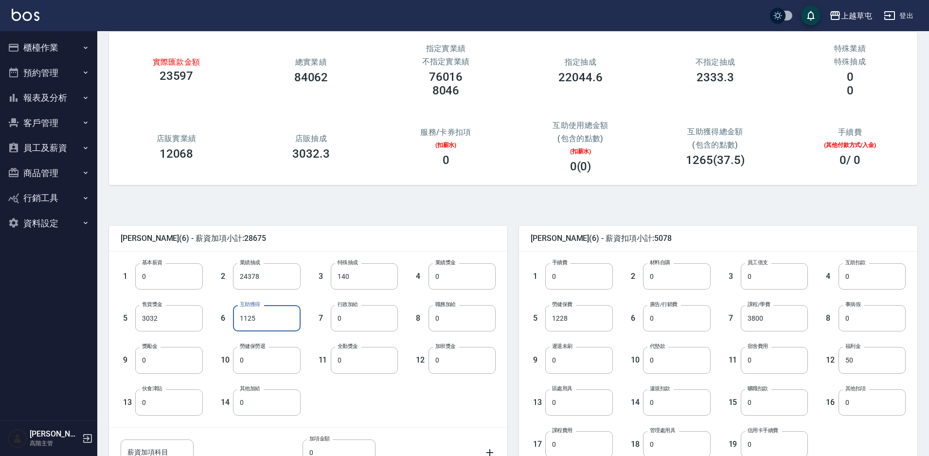
click at [237, 322] on input "1125" at bounding box center [266, 318] width 67 height 26
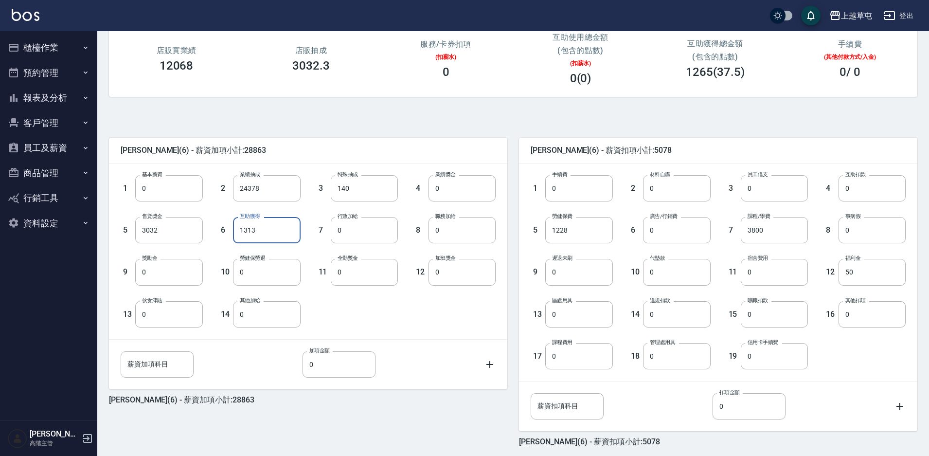
scroll to position [176, 0]
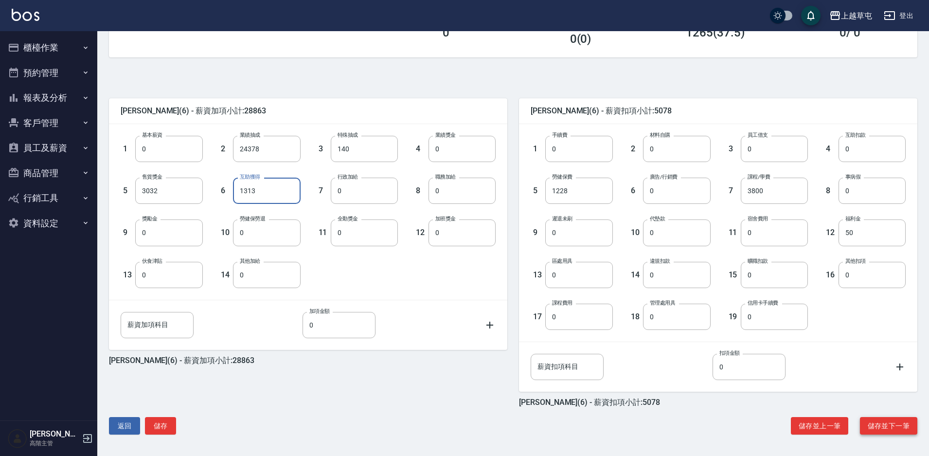
type input "1313"
click at [887, 425] on button "儲存並下一筆" at bounding box center [888, 426] width 57 height 18
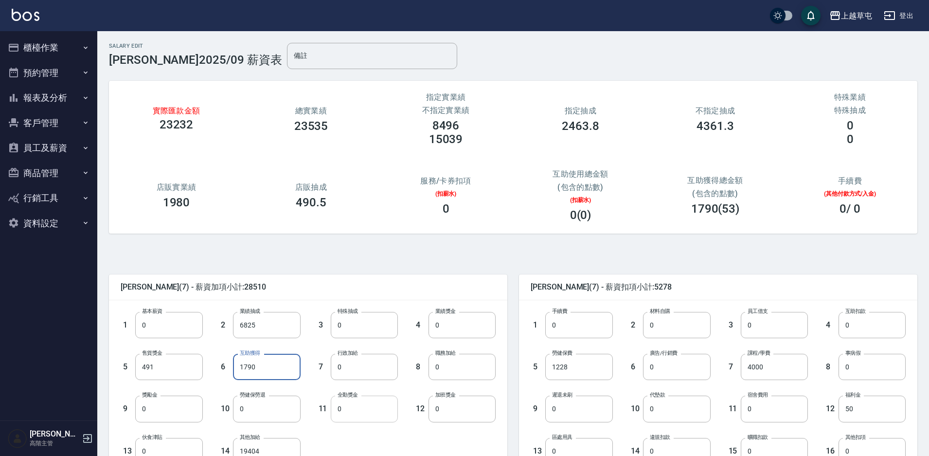
drag, startPoint x: 235, startPoint y: 362, endPoint x: 368, endPoint y: 410, distance: 141.4
click at [235, 362] on input "1790" at bounding box center [266, 367] width 67 height 26
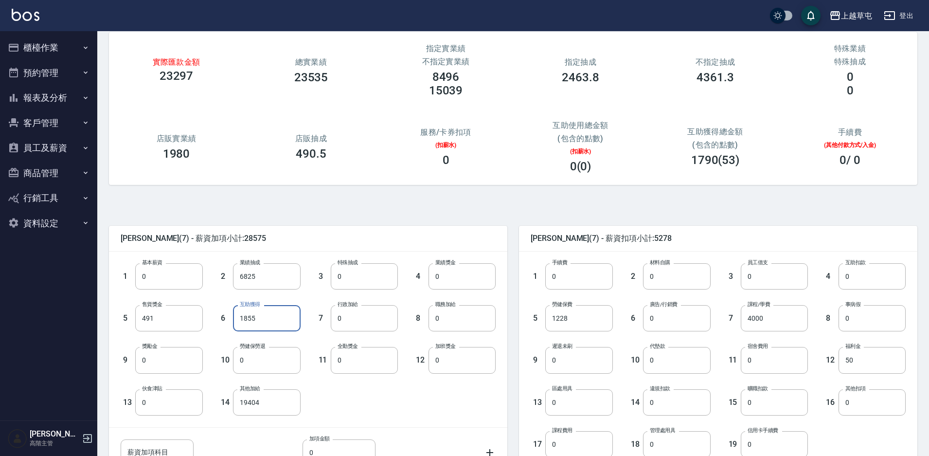
scroll to position [97, 0]
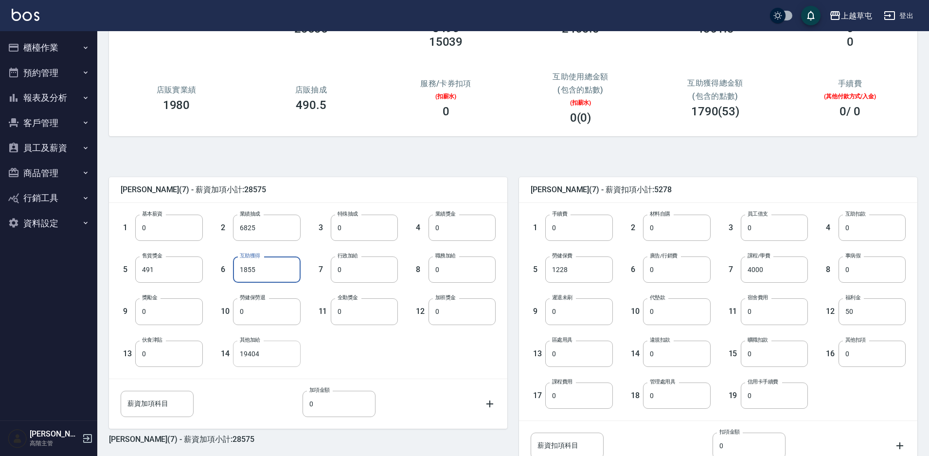
type input "1855"
click at [234, 354] on input "19404" at bounding box center [266, 353] width 67 height 26
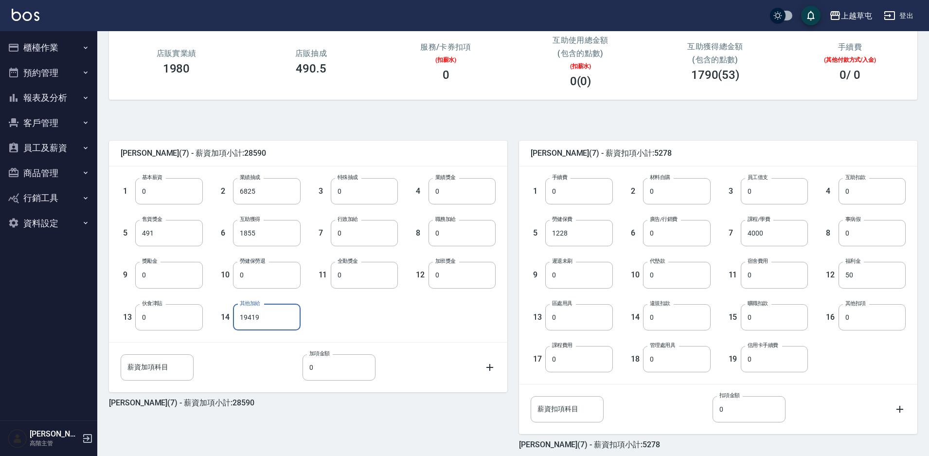
scroll to position [176, 0]
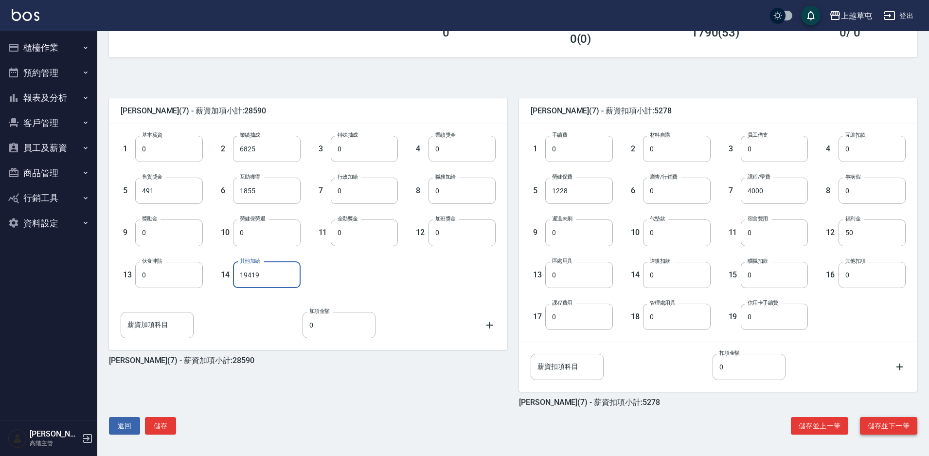
type input "19419"
click at [889, 429] on button "儲存並下一筆" at bounding box center [888, 426] width 57 height 18
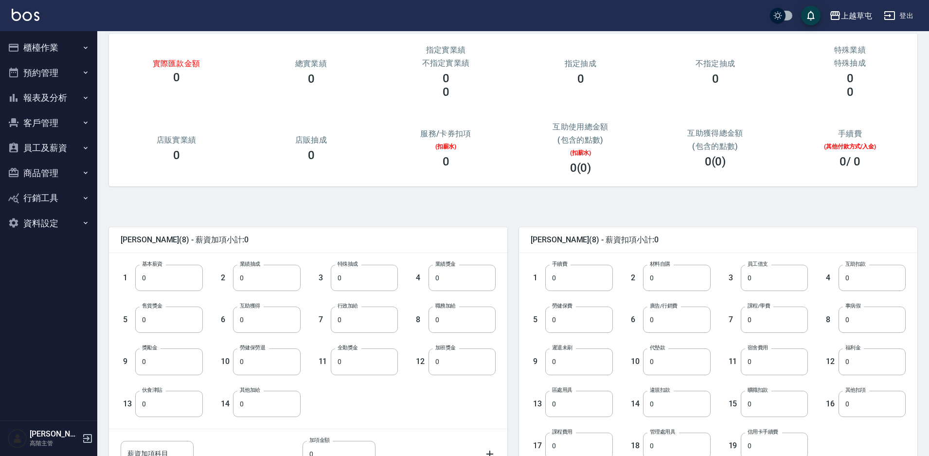
scroll to position [176, 0]
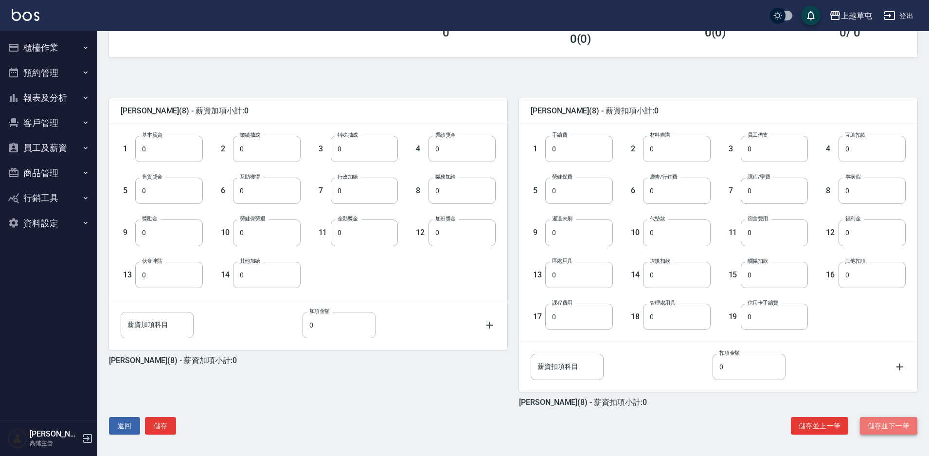
click at [904, 426] on button "儲存並下一筆" at bounding box center [888, 426] width 57 height 18
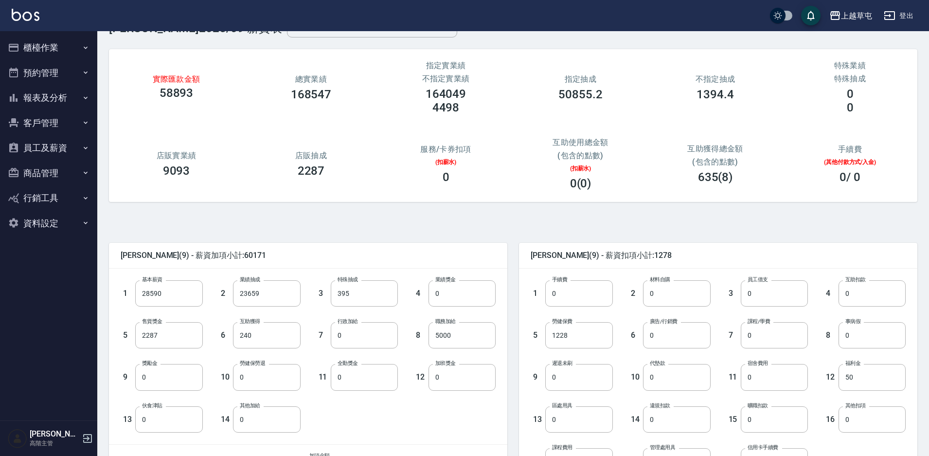
scroll to position [49, 0]
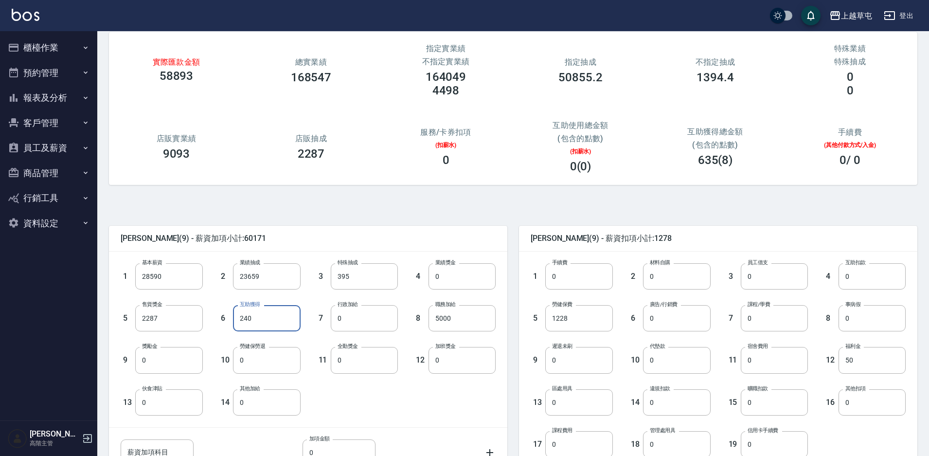
click at [233, 320] on input "240" at bounding box center [266, 318] width 67 height 26
click at [241, 317] on input "0" at bounding box center [266, 318] width 67 height 26
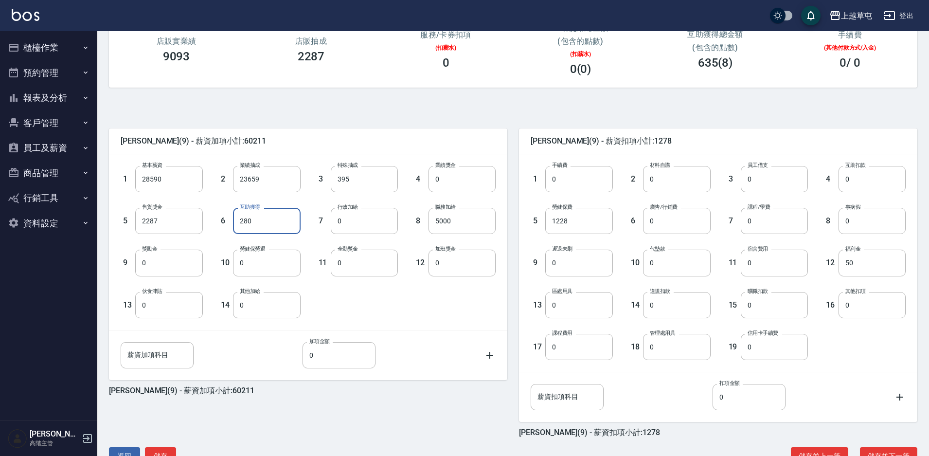
scroll to position [176, 0]
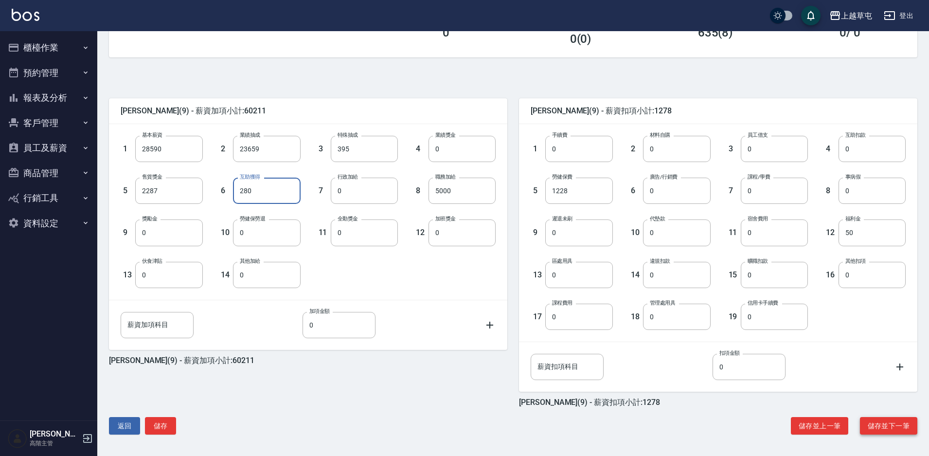
type input "280"
click at [877, 426] on button "儲存並下一筆" at bounding box center [888, 426] width 57 height 18
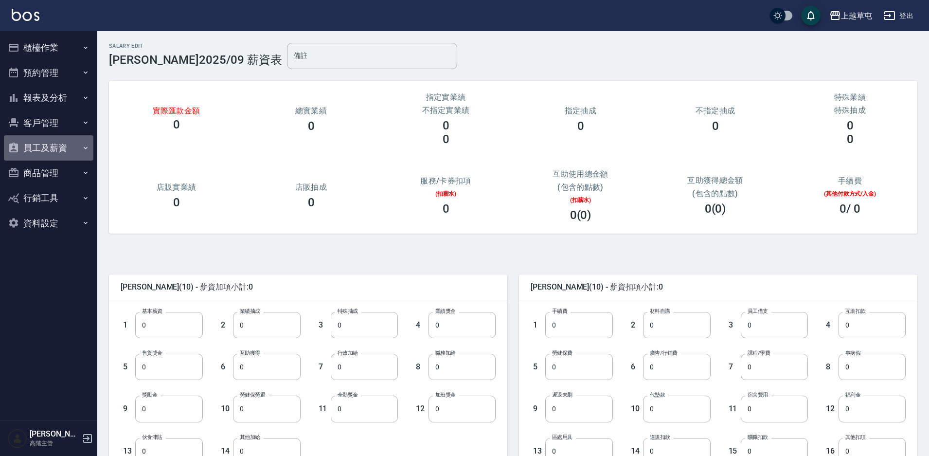
click at [64, 150] on button "員工及薪資" at bounding box center [48, 147] width 89 height 25
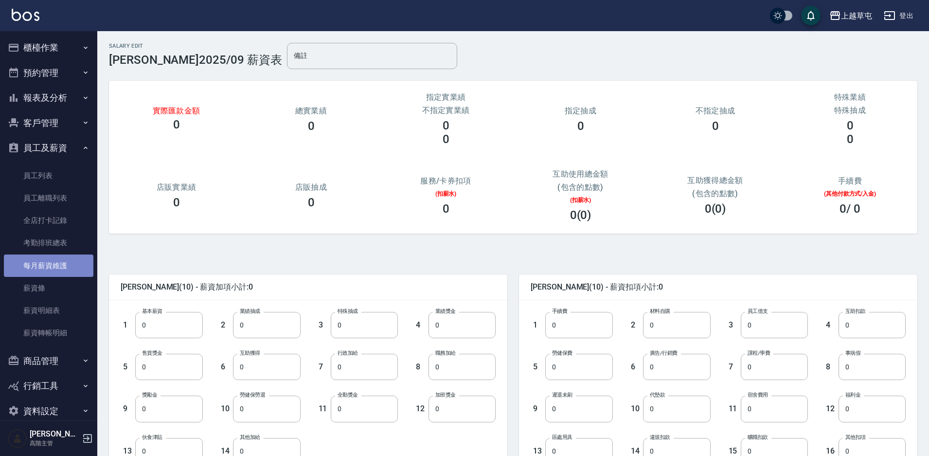
click at [73, 265] on link "每月薪資維護" at bounding box center [48, 265] width 89 height 22
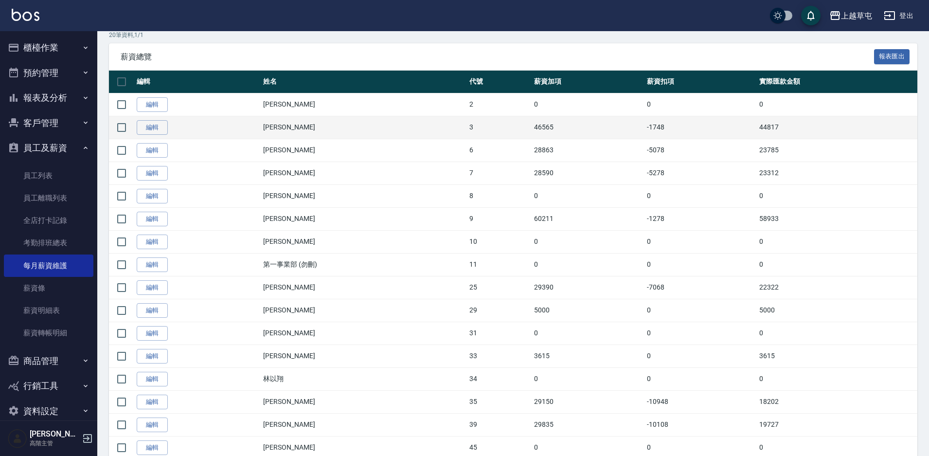
scroll to position [146, 0]
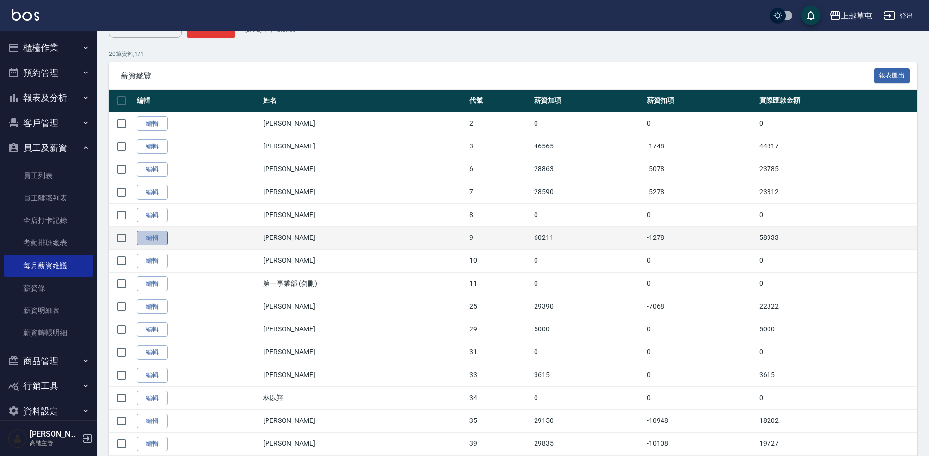
click at [149, 238] on link "編輯" at bounding box center [152, 238] width 31 height 15
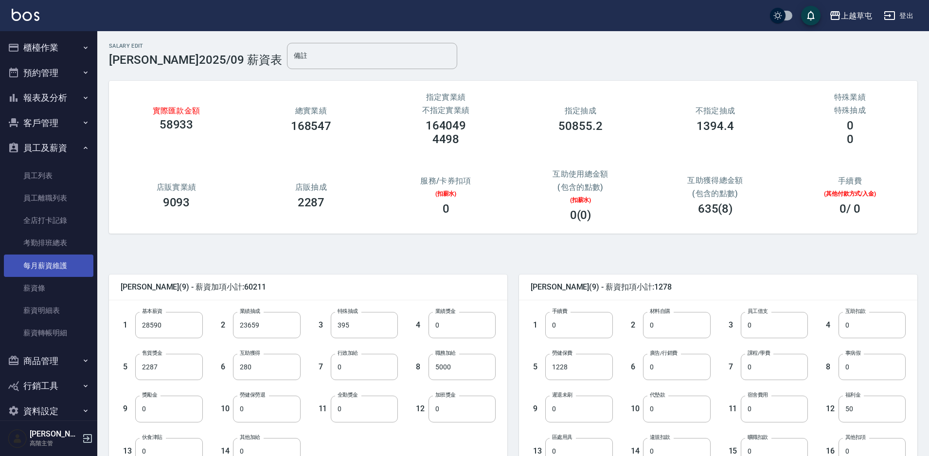
click at [71, 268] on link "每月薪資維護" at bounding box center [48, 265] width 89 height 22
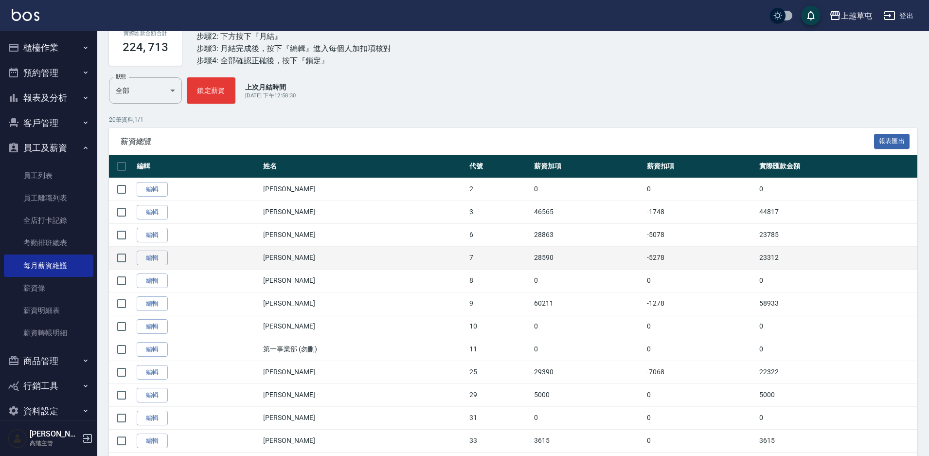
scroll to position [97, 0]
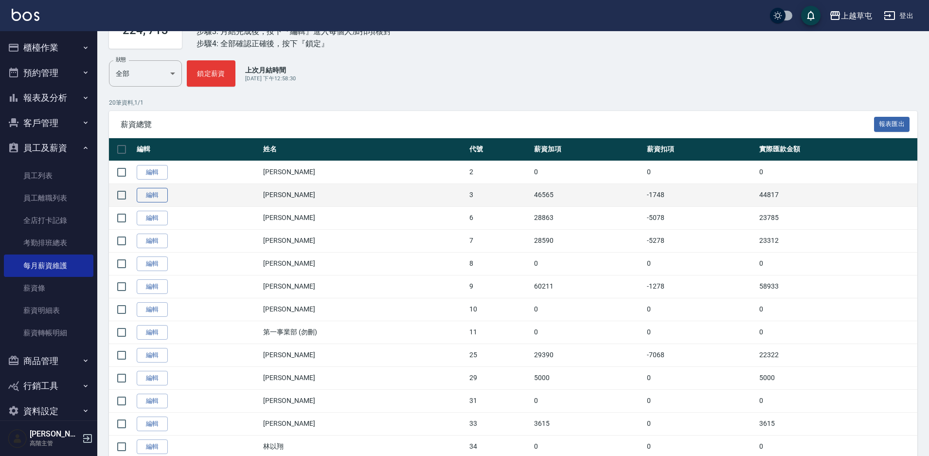
click at [153, 198] on link "編輯" at bounding box center [152, 195] width 31 height 15
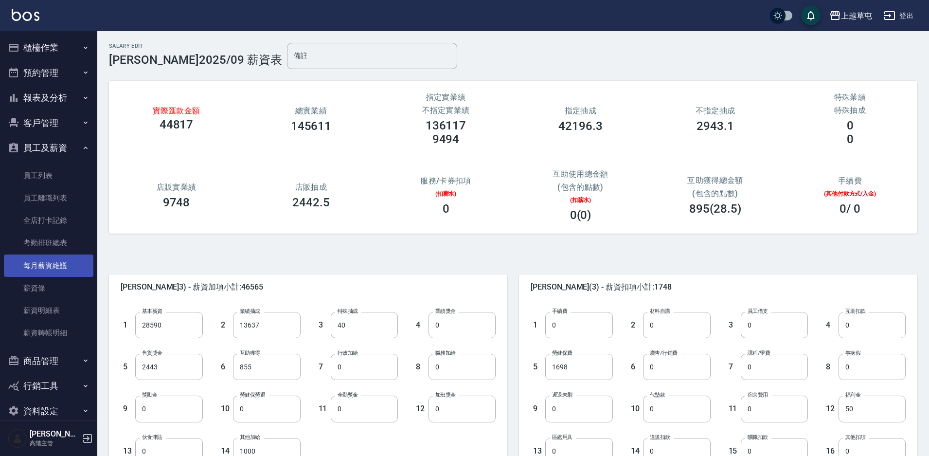
click at [68, 263] on link "每月薪資維護" at bounding box center [48, 265] width 89 height 22
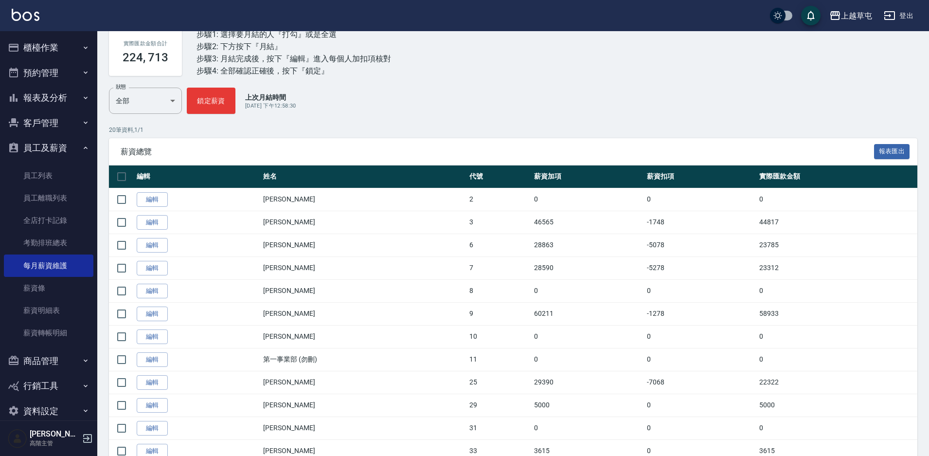
scroll to position [97, 0]
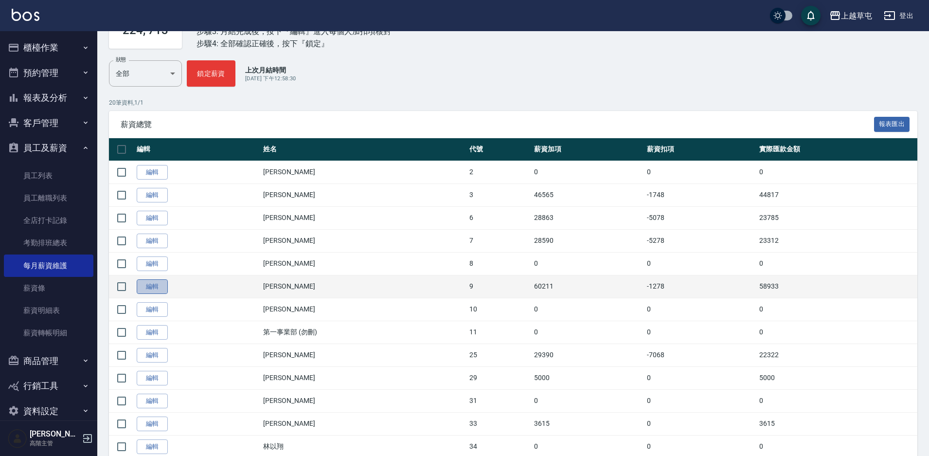
click at [149, 287] on link "編輯" at bounding box center [152, 286] width 31 height 15
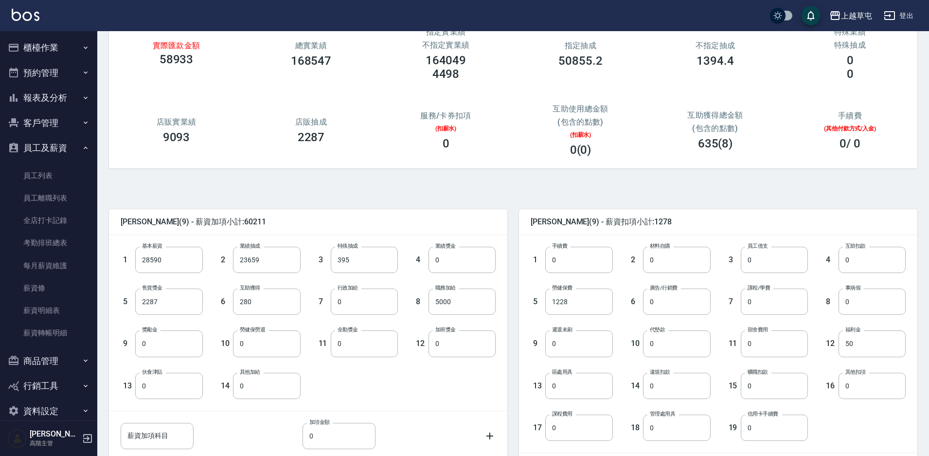
scroll to position [176, 0]
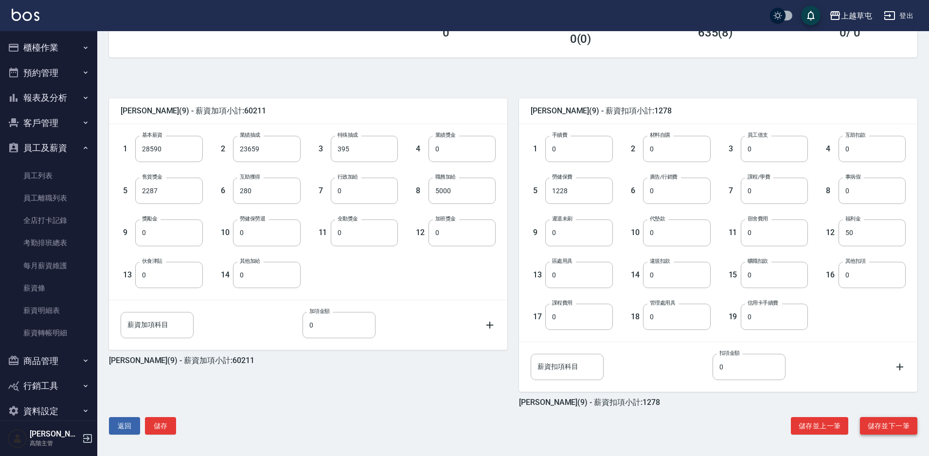
click at [881, 429] on button "儲存並下一筆" at bounding box center [888, 426] width 57 height 18
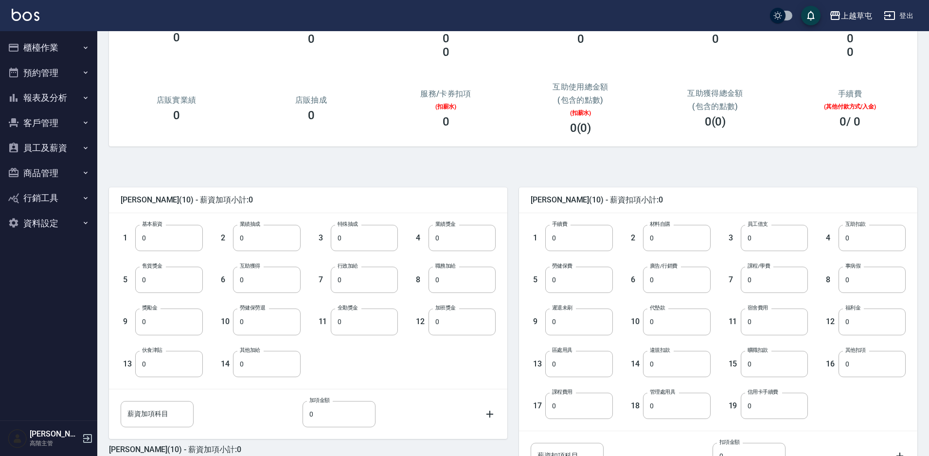
scroll to position [176, 0]
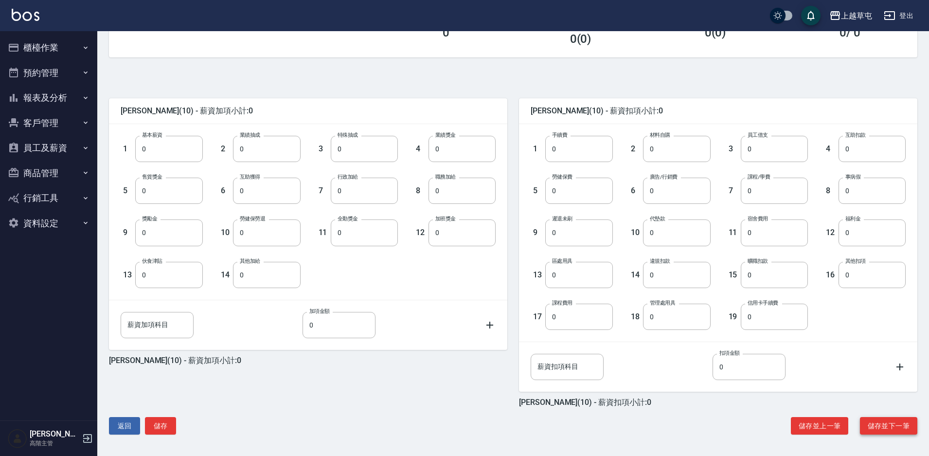
click at [890, 426] on button "儲存並下一筆" at bounding box center [888, 426] width 57 height 18
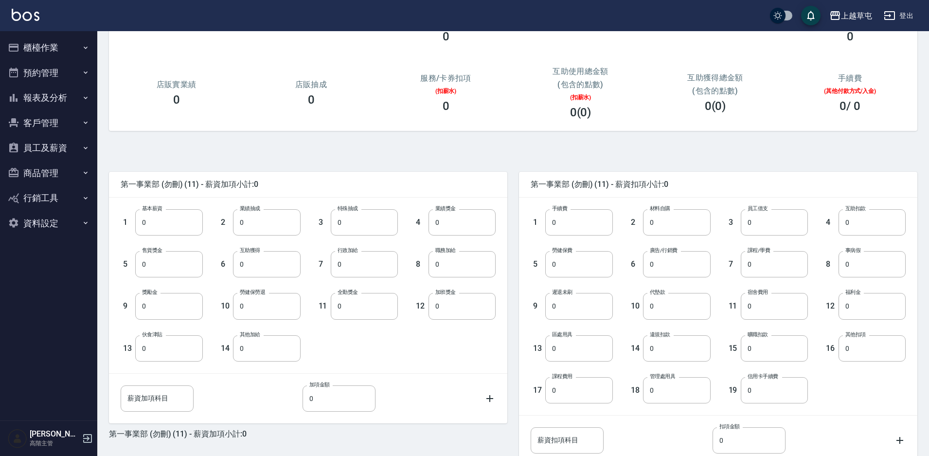
scroll to position [176, 0]
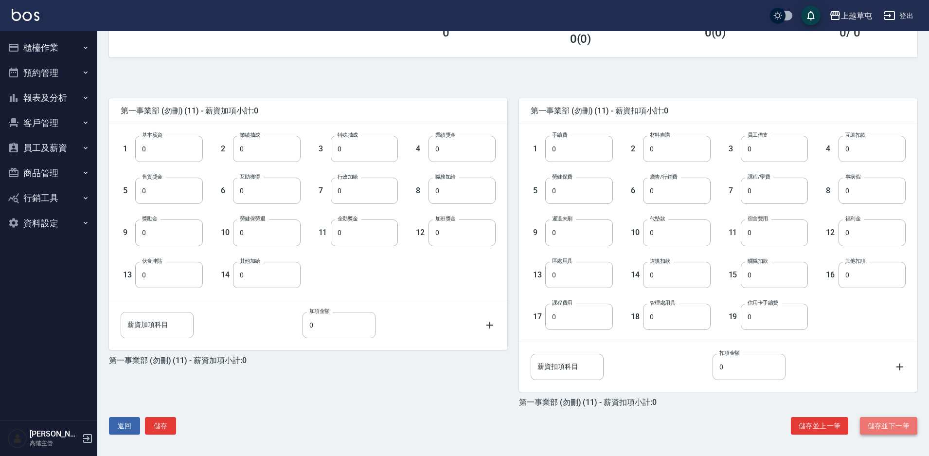
click at [881, 426] on button "儲存並下一筆" at bounding box center [888, 426] width 57 height 18
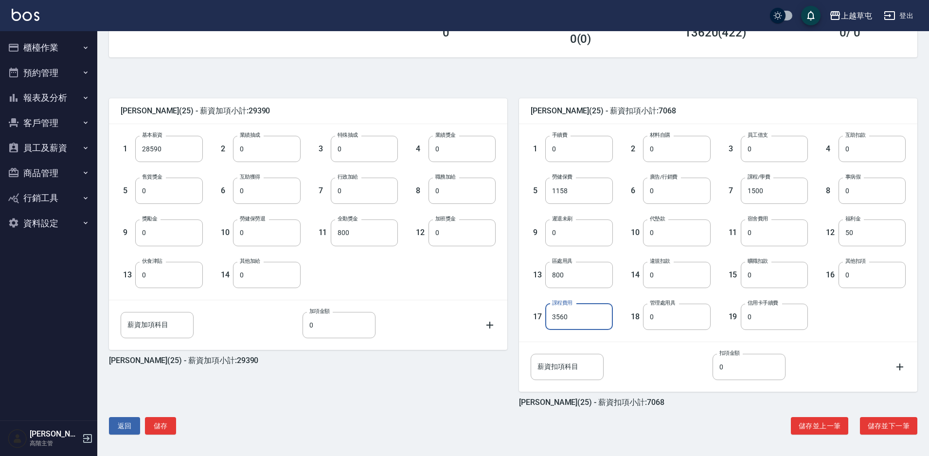
click at [547, 316] on input "3560" at bounding box center [578, 317] width 67 height 26
type input "0"
click at [884, 429] on button "儲存並下一筆" at bounding box center [888, 426] width 57 height 18
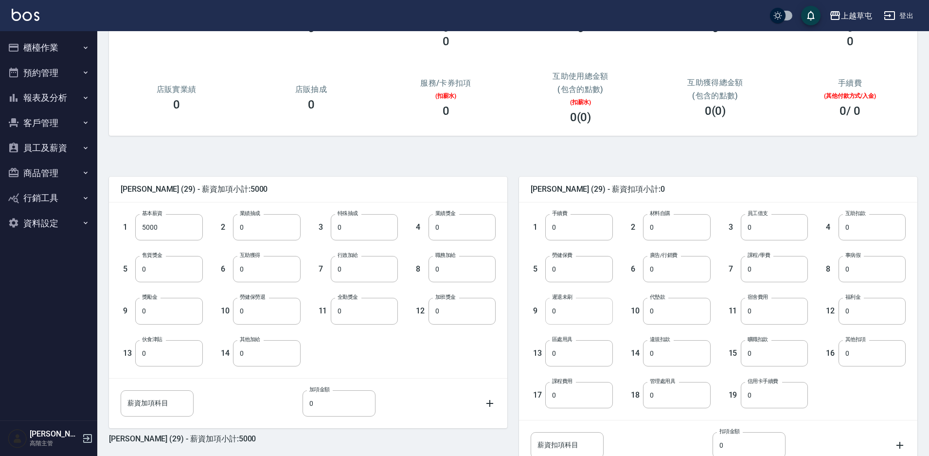
scroll to position [176, 0]
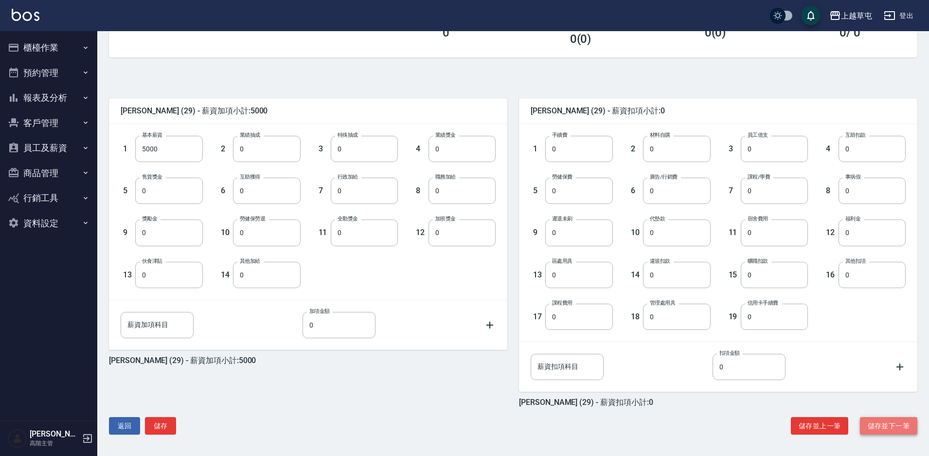
click at [887, 424] on button "儲存並下一筆" at bounding box center [888, 426] width 57 height 18
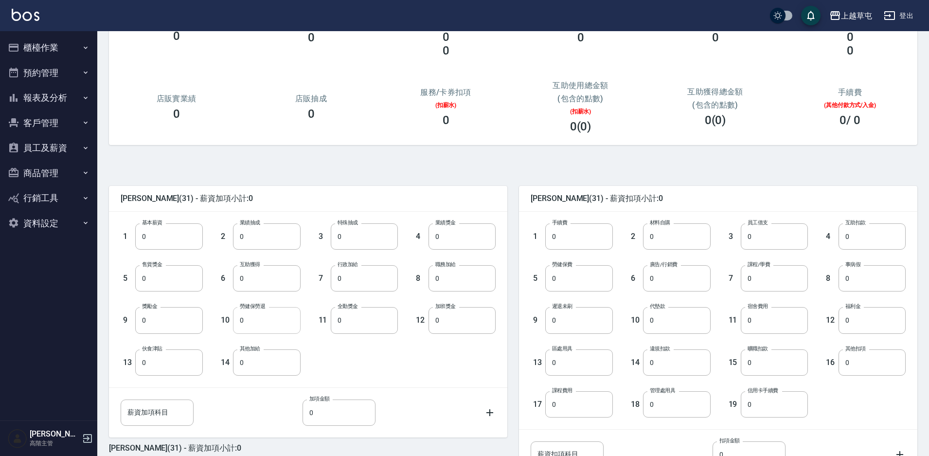
scroll to position [176, 0]
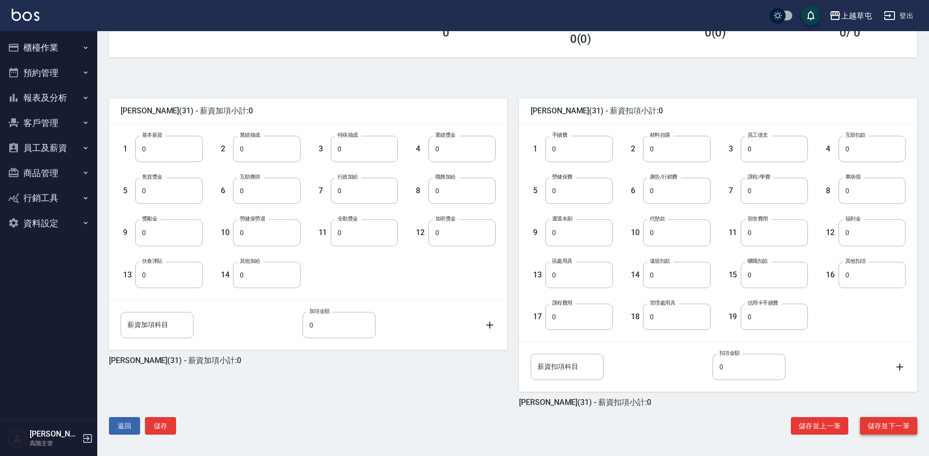
click at [891, 429] on button "儲存並下一筆" at bounding box center [888, 426] width 57 height 18
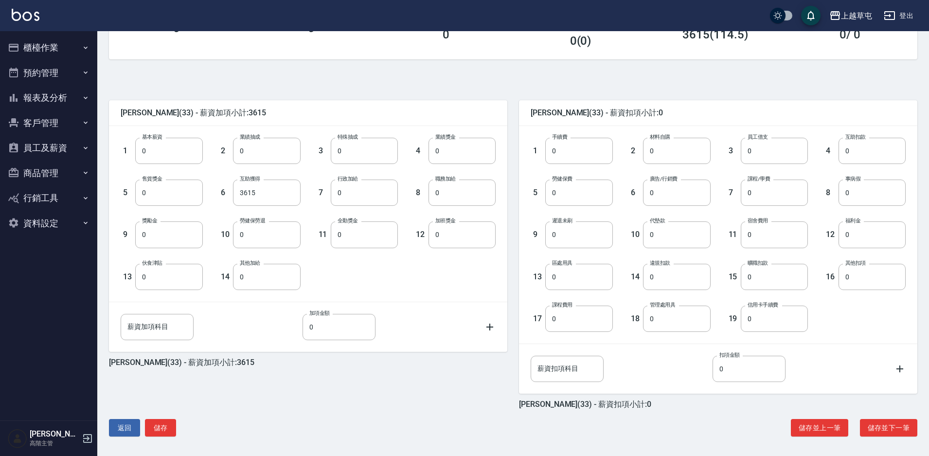
scroll to position [176, 0]
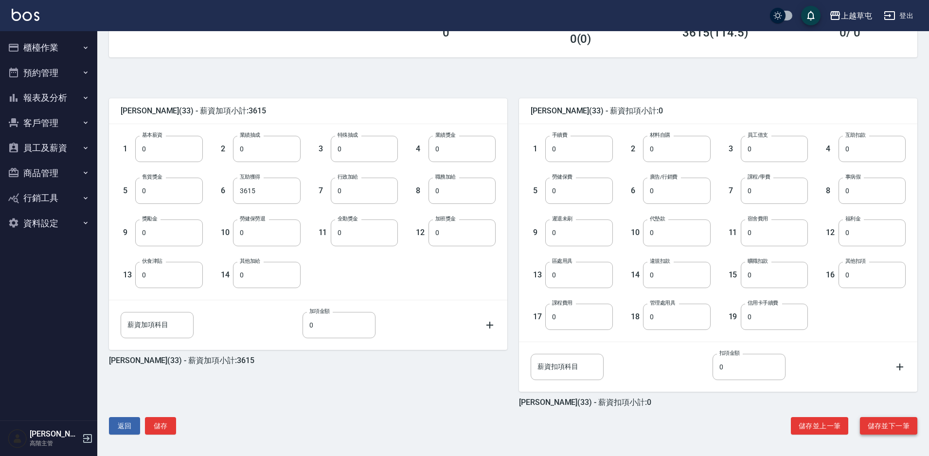
click at [894, 428] on button "儲存並下一筆" at bounding box center [888, 426] width 57 height 18
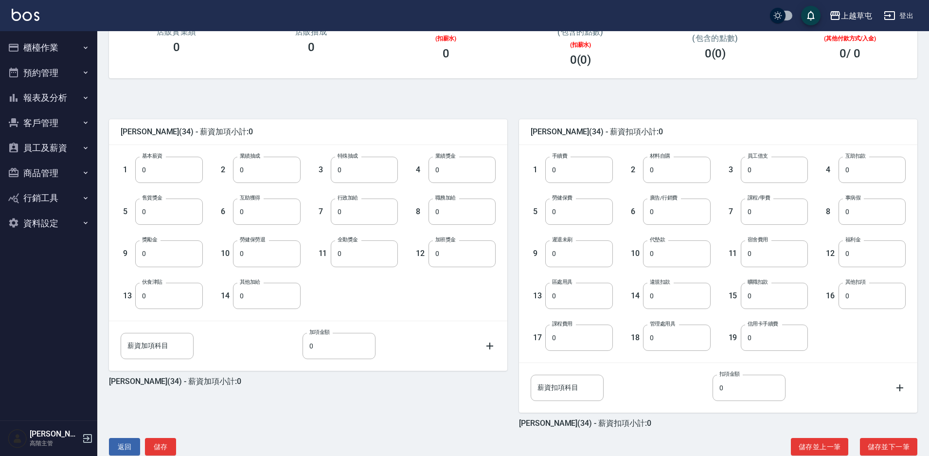
scroll to position [176, 0]
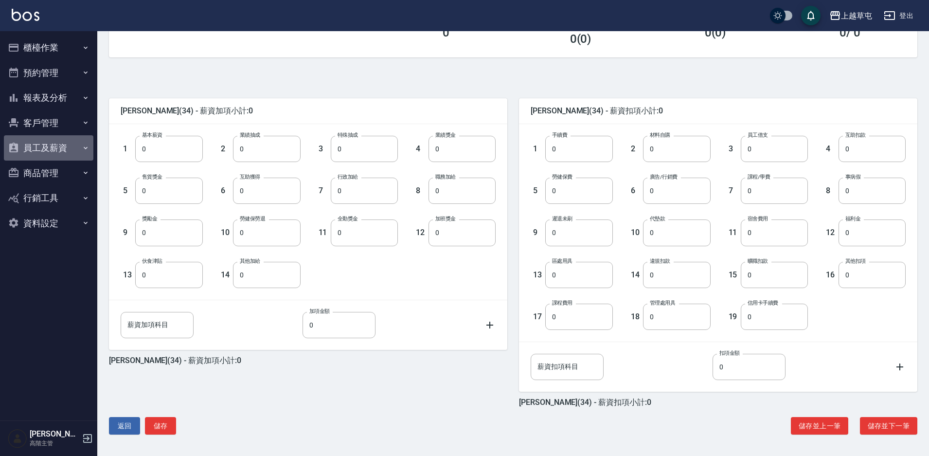
click at [55, 153] on button "員工及薪資" at bounding box center [48, 147] width 89 height 25
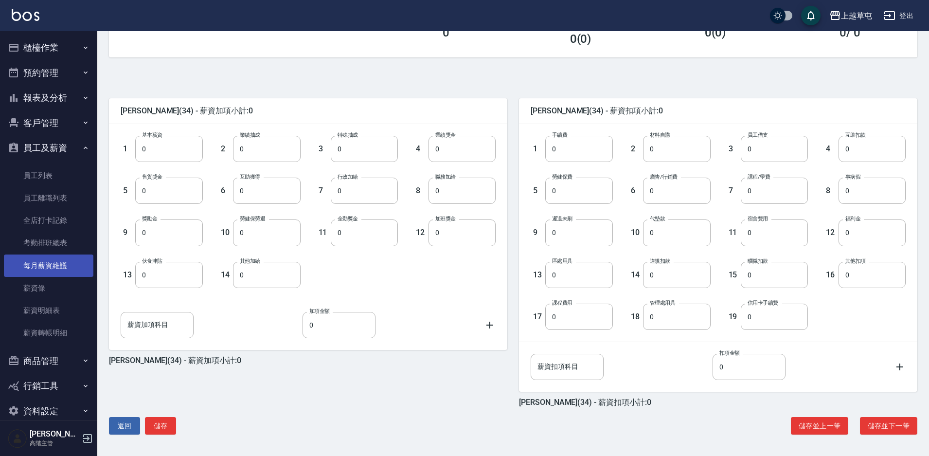
click at [72, 267] on link "每月薪資維護" at bounding box center [48, 265] width 89 height 22
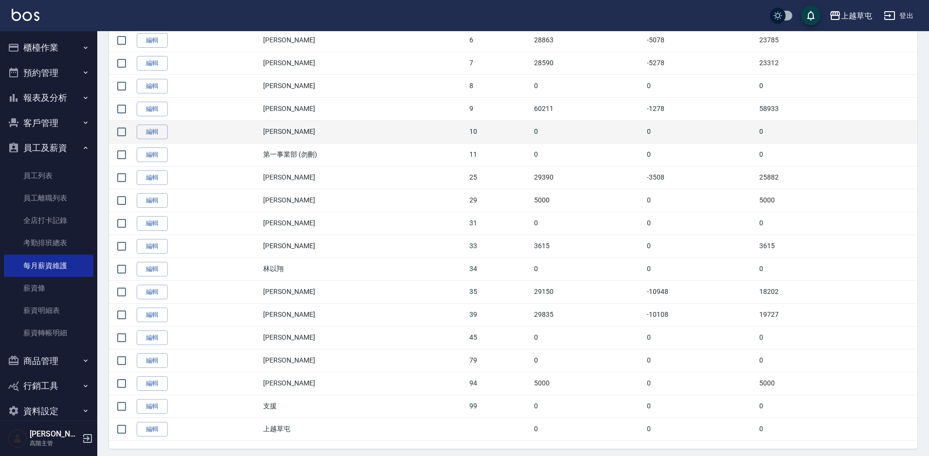
scroll to position [291, 0]
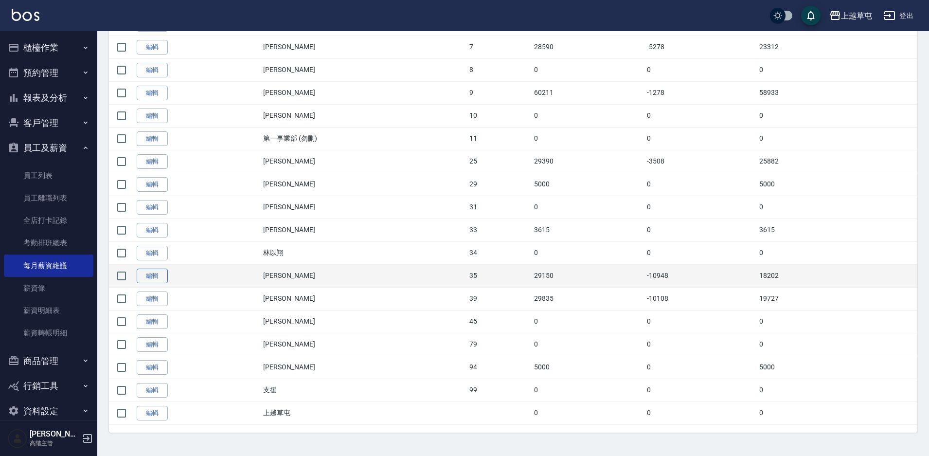
click at [151, 278] on link "編輯" at bounding box center [152, 275] width 31 height 15
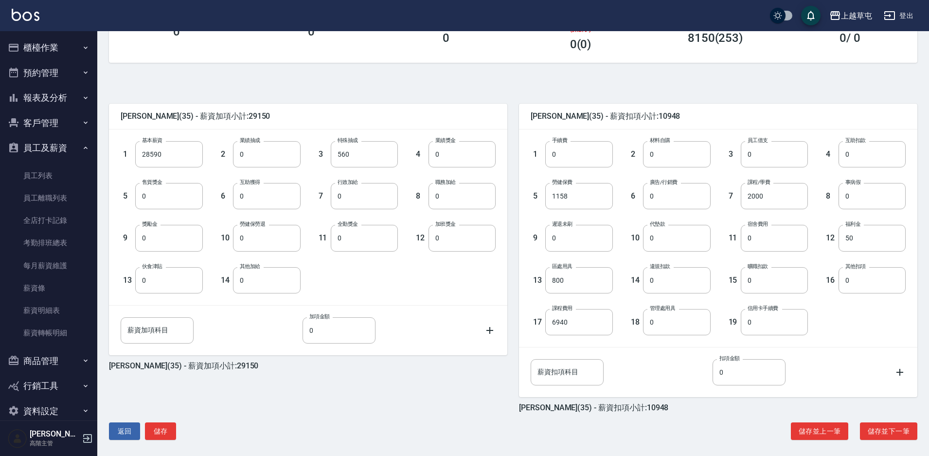
scroll to position [176, 0]
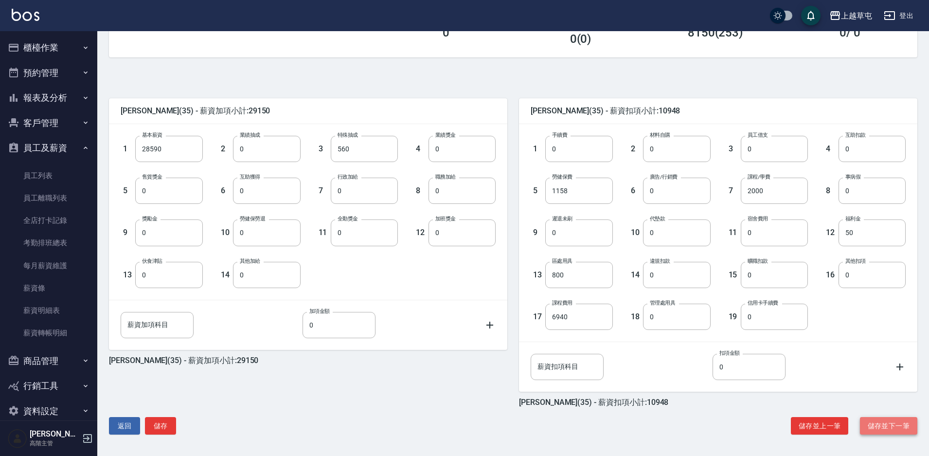
click at [884, 427] on button "儲存並下一筆" at bounding box center [888, 426] width 57 height 18
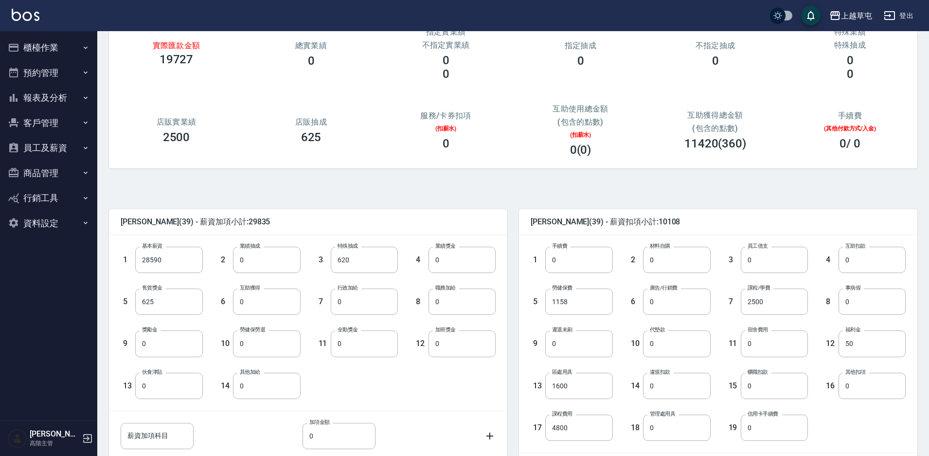
scroll to position [176, 0]
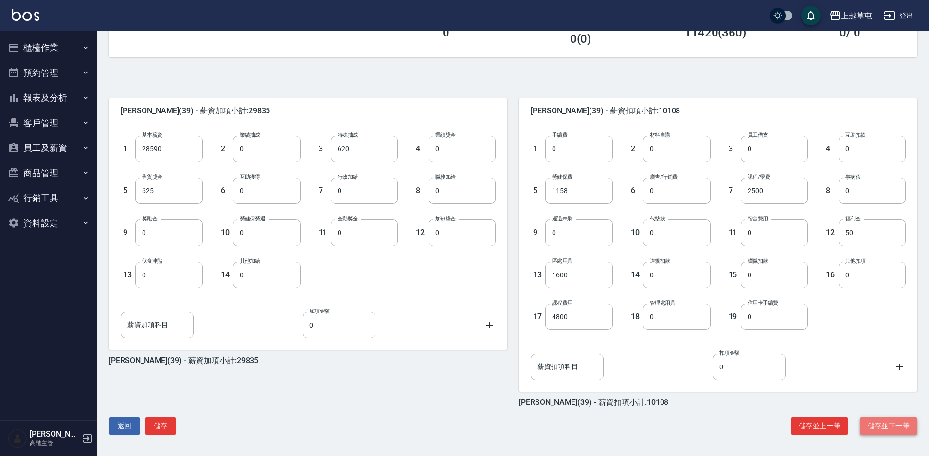
click at [882, 426] on button "儲存並下一筆" at bounding box center [888, 426] width 57 height 18
click at [876, 424] on button "儲存並下一筆" at bounding box center [888, 426] width 57 height 18
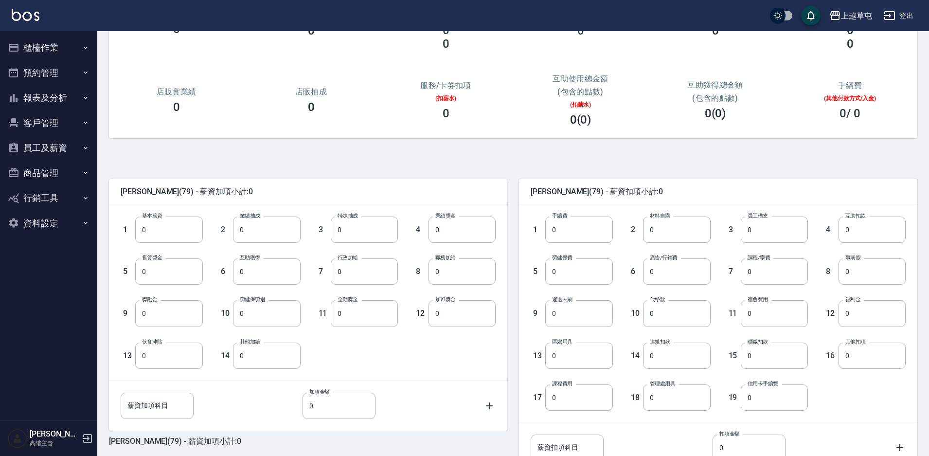
scroll to position [97, 0]
click at [59, 151] on button "員工及薪資" at bounding box center [48, 147] width 89 height 25
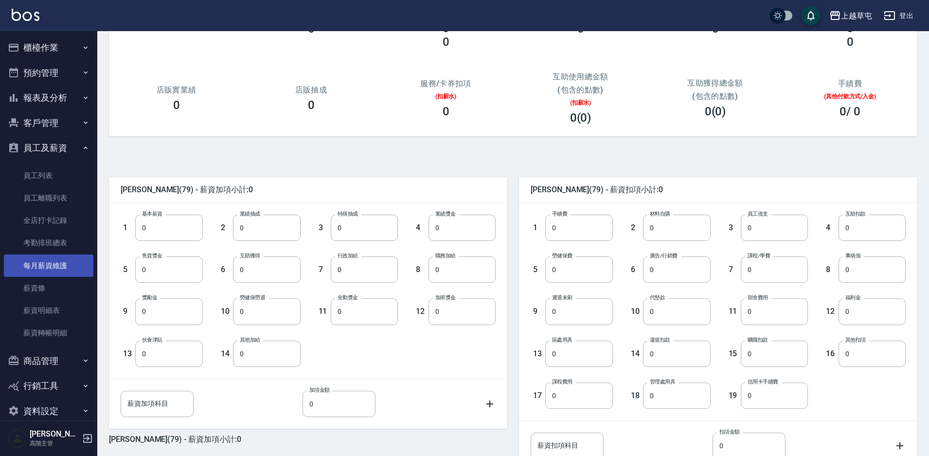
click at [73, 266] on link "每月薪資維護" at bounding box center [48, 265] width 89 height 22
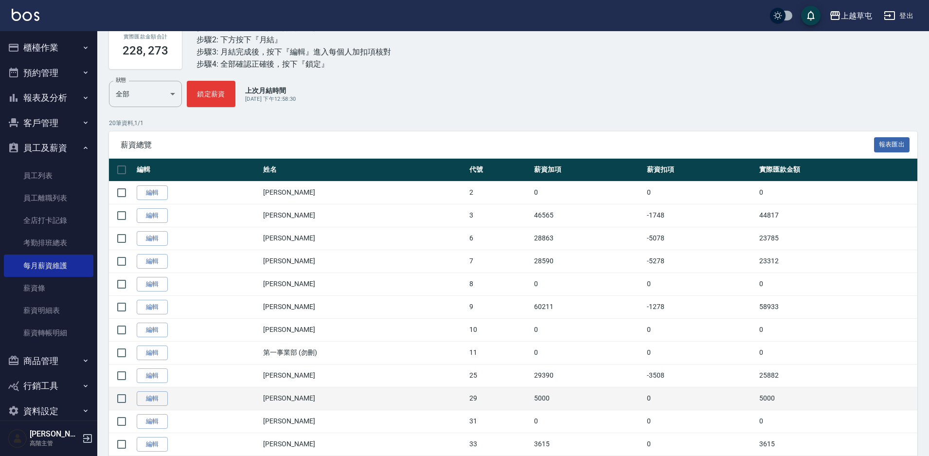
scroll to position [291, 0]
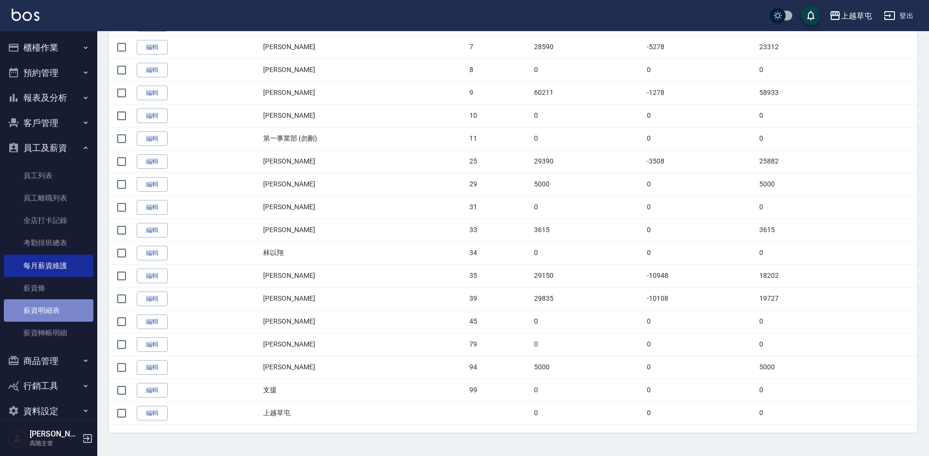
click at [56, 312] on link "薪資明細表" at bounding box center [48, 310] width 89 height 22
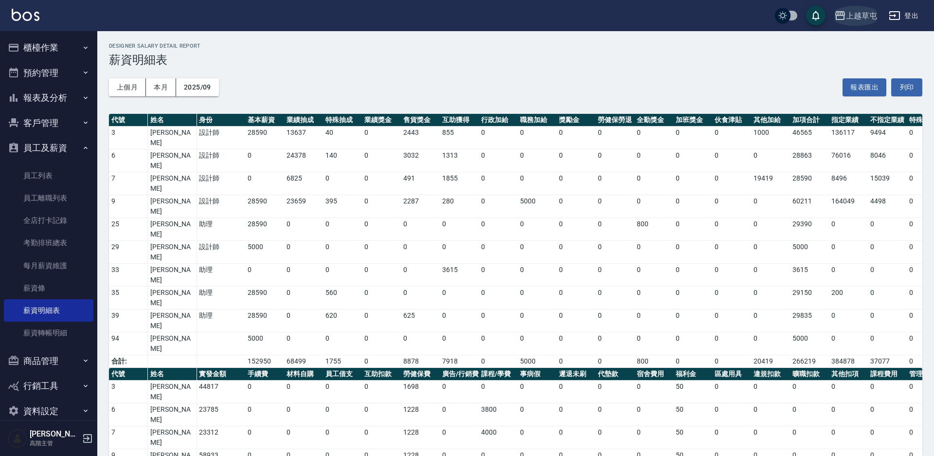
click at [861, 19] on div "上越草屯" at bounding box center [861, 16] width 31 height 12
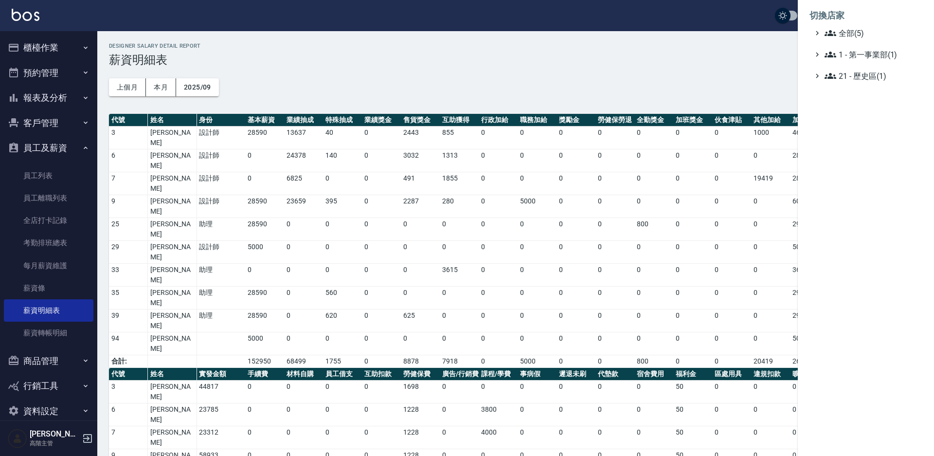
click at [859, 39] on ul "全部(5) 1 - 第一事業部(1) 21 - 歷史區(1)" at bounding box center [865, 54] width 113 height 54
click at [856, 32] on span "全部(5)" at bounding box center [871, 33] width 94 height 12
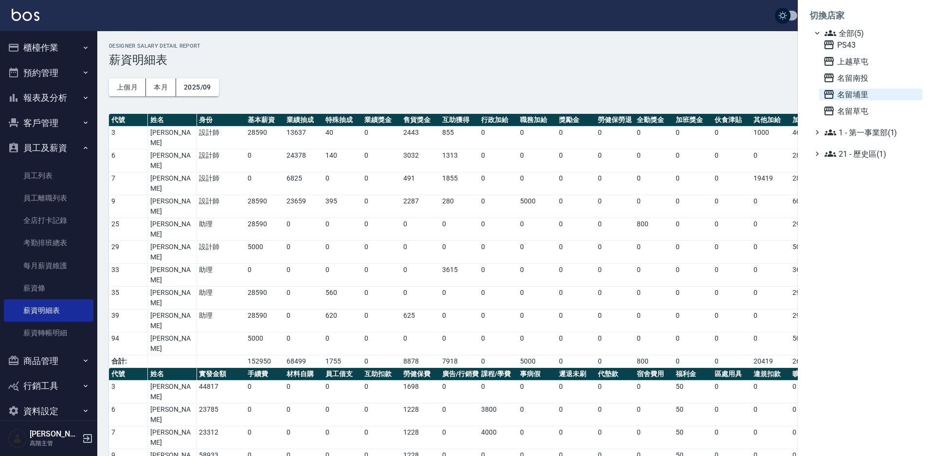
click at [856, 95] on span "名留埔里" at bounding box center [870, 95] width 95 height 12
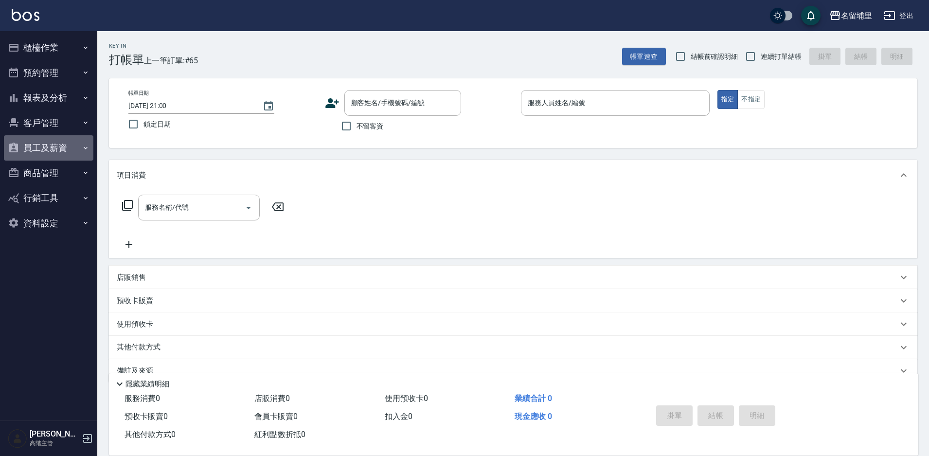
click at [60, 153] on button "員工及薪資" at bounding box center [48, 147] width 89 height 25
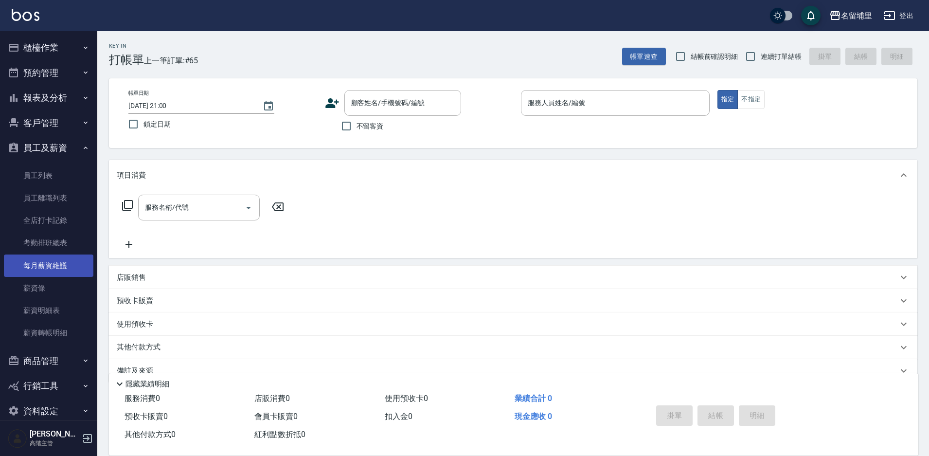
click at [73, 265] on link "每月薪資維護" at bounding box center [48, 265] width 89 height 22
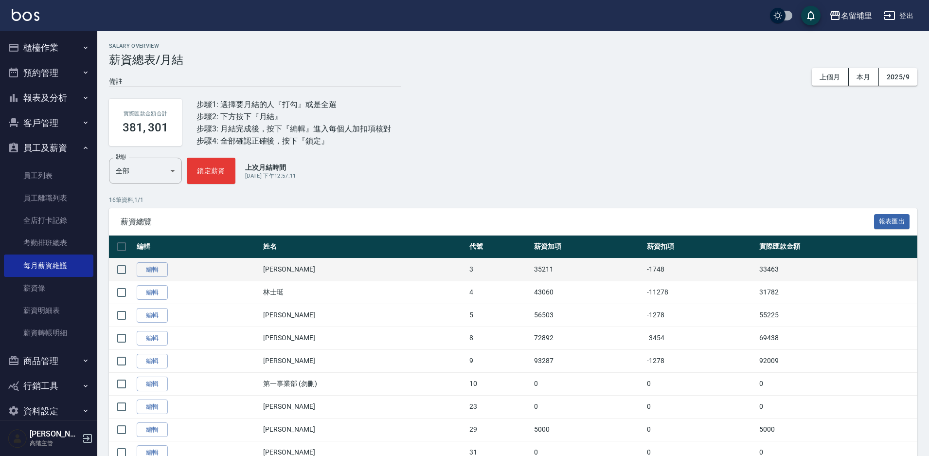
scroll to position [49, 0]
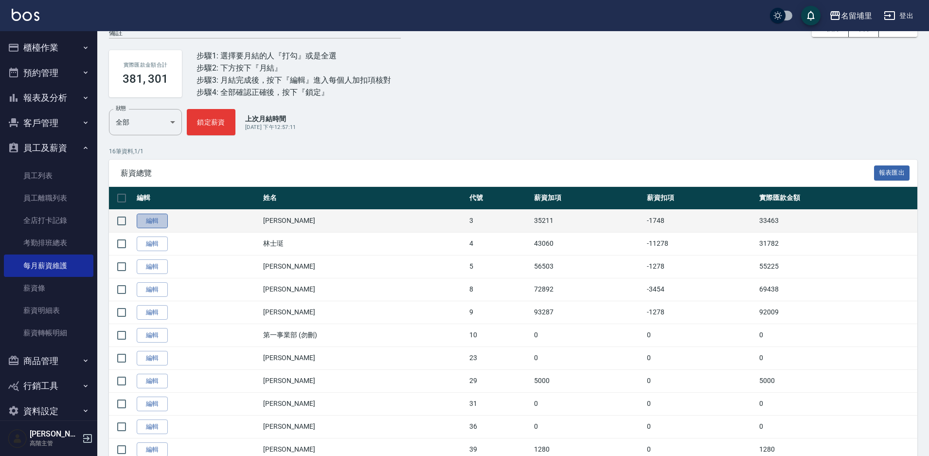
click at [151, 218] on link "編輯" at bounding box center [152, 221] width 31 height 15
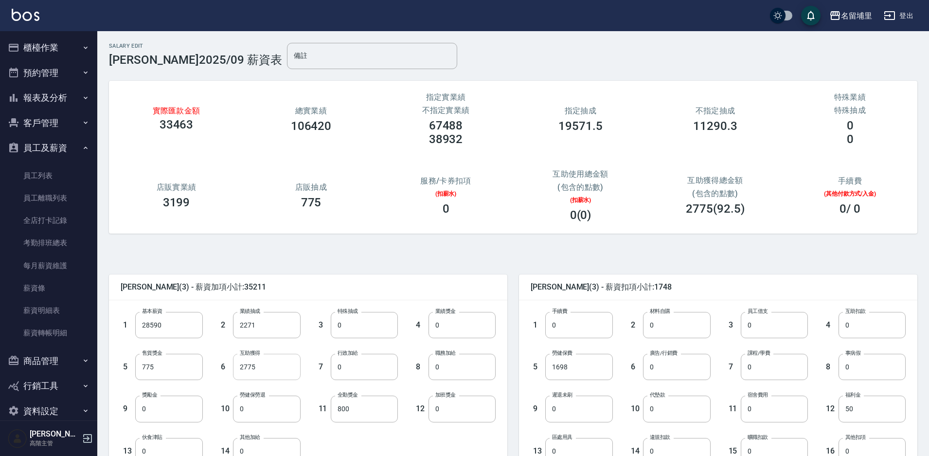
click at [241, 369] on input "2775" at bounding box center [266, 367] width 67 height 26
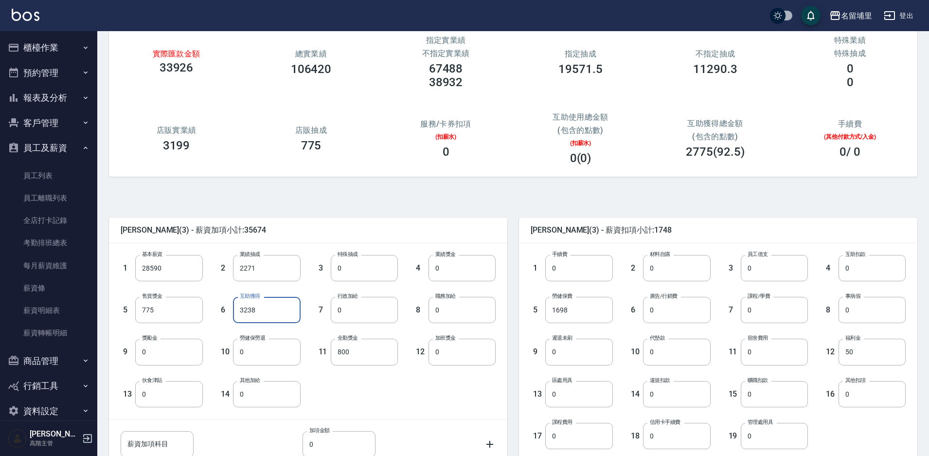
scroll to position [176, 0]
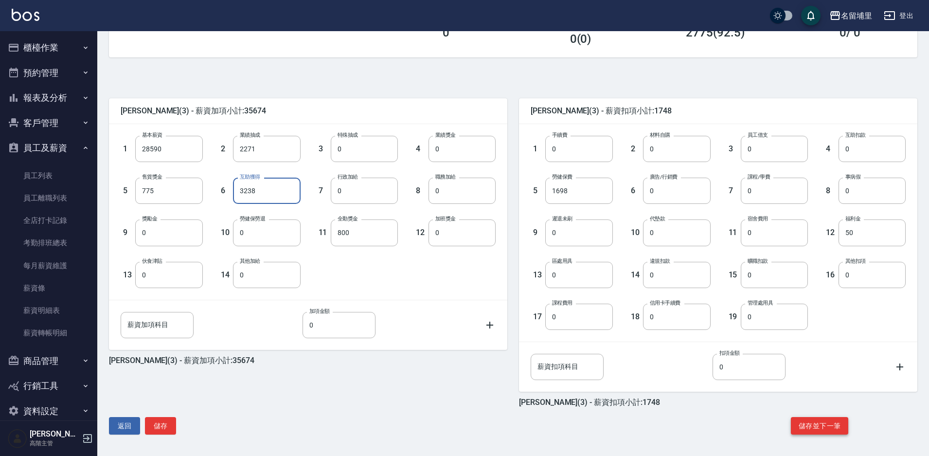
type input "3238"
click at [820, 432] on button "儲存並下一筆" at bounding box center [819, 426] width 57 height 18
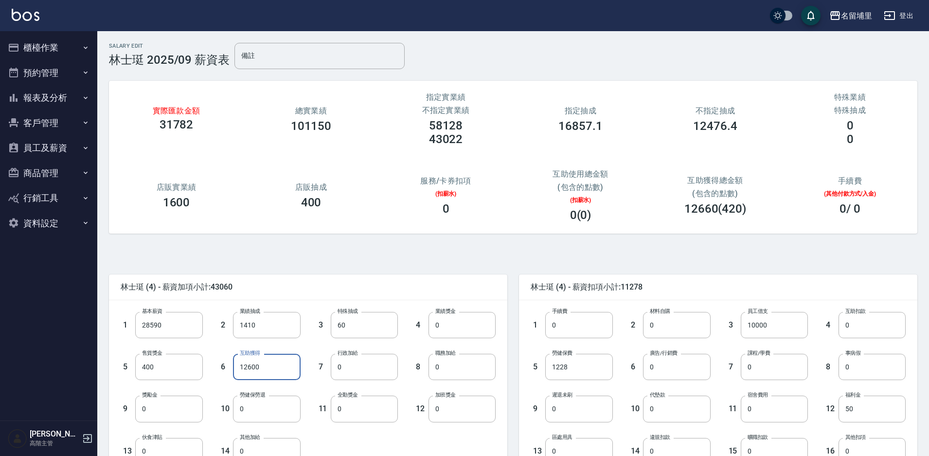
click at [236, 368] on input "12600" at bounding box center [266, 367] width 67 height 26
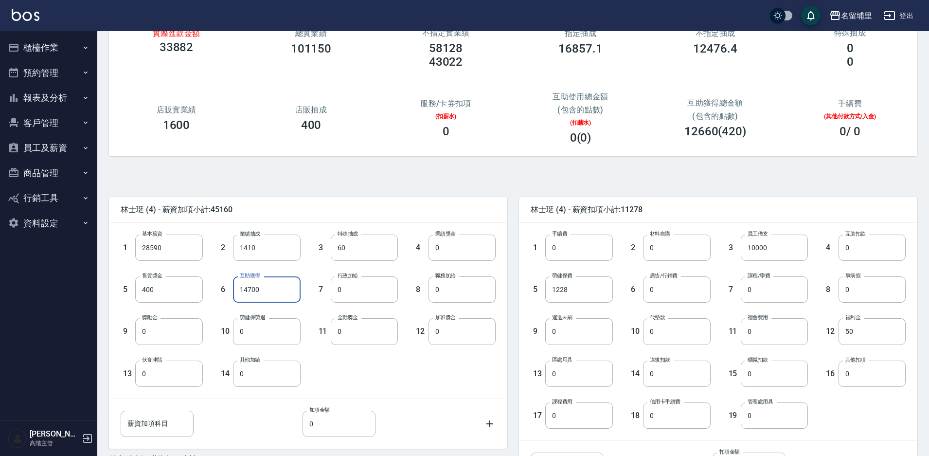
scroll to position [176, 0]
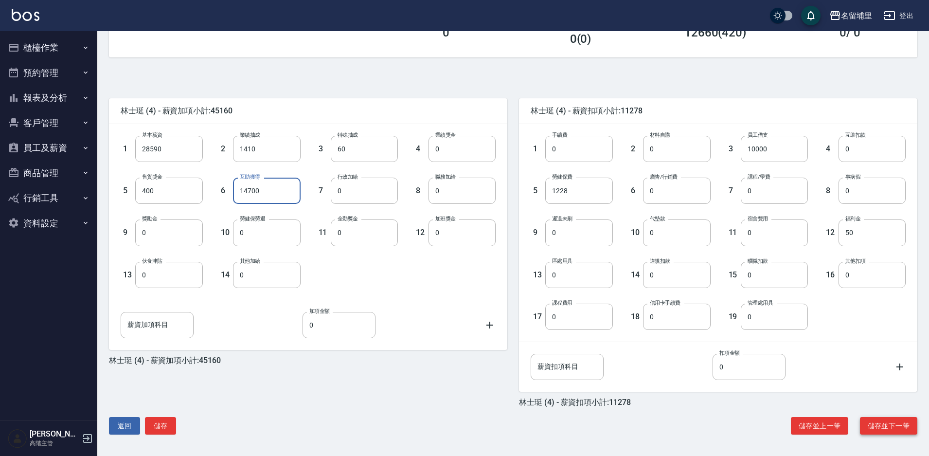
type input "14700"
click at [889, 420] on button "儲存並下一筆" at bounding box center [888, 426] width 57 height 18
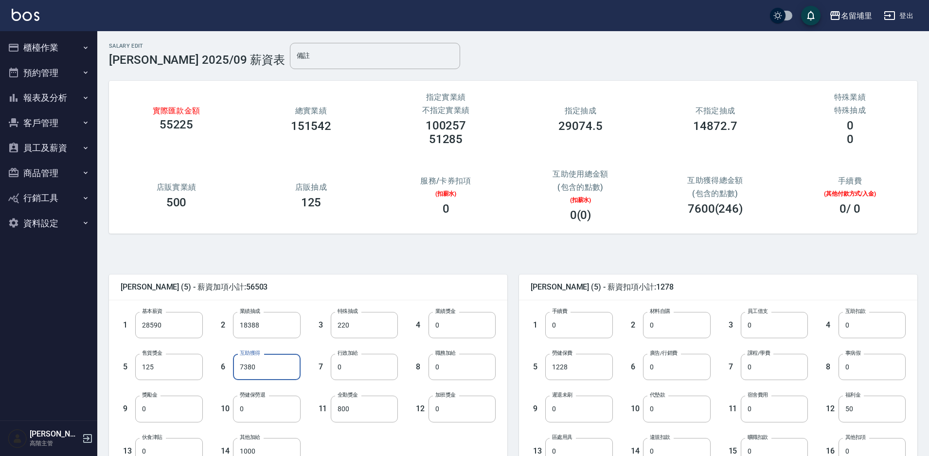
click at [241, 364] on input "7380" at bounding box center [266, 367] width 67 height 26
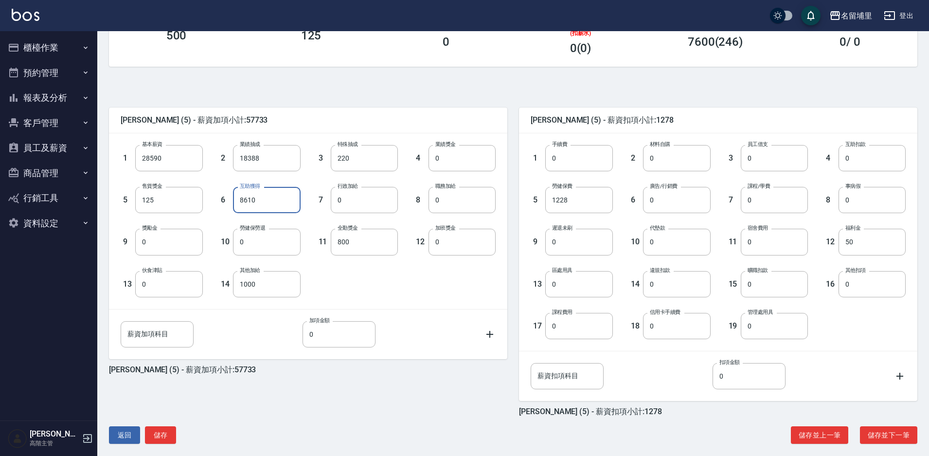
scroll to position [176, 0]
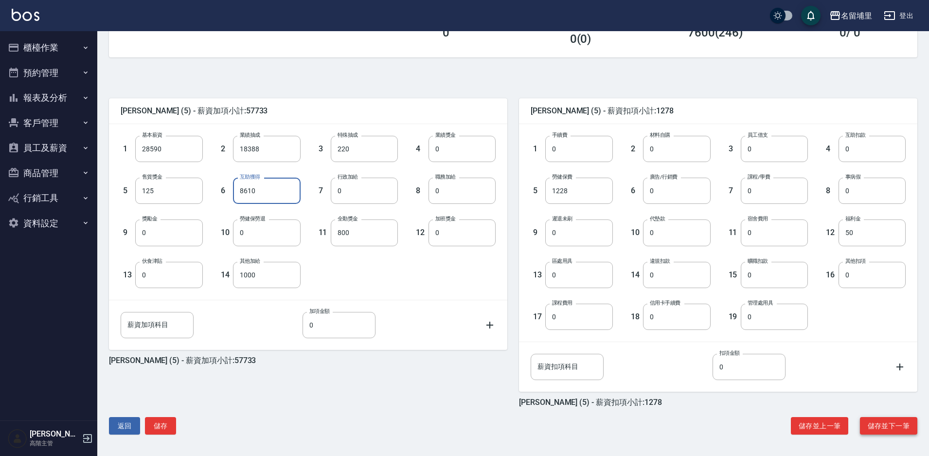
type input "8610"
click at [896, 429] on button "儲存並下一筆" at bounding box center [888, 426] width 57 height 18
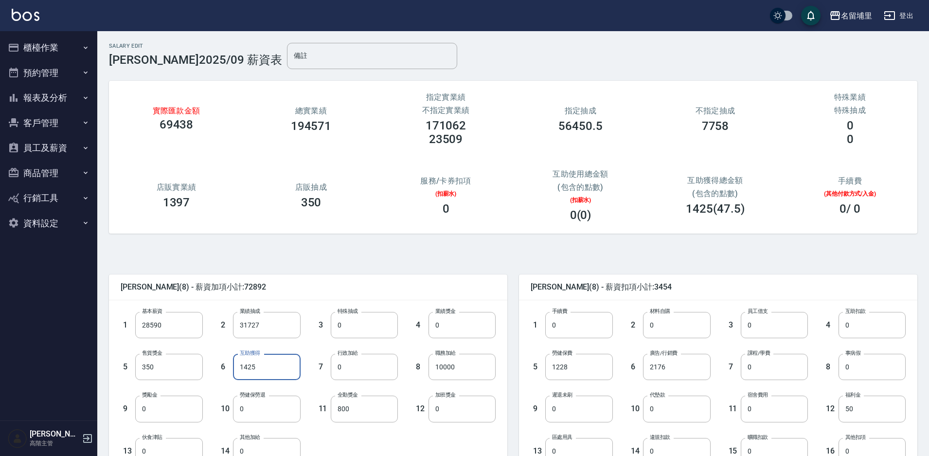
click at [242, 366] on input "1425" at bounding box center [266, 367] width 67 height 26
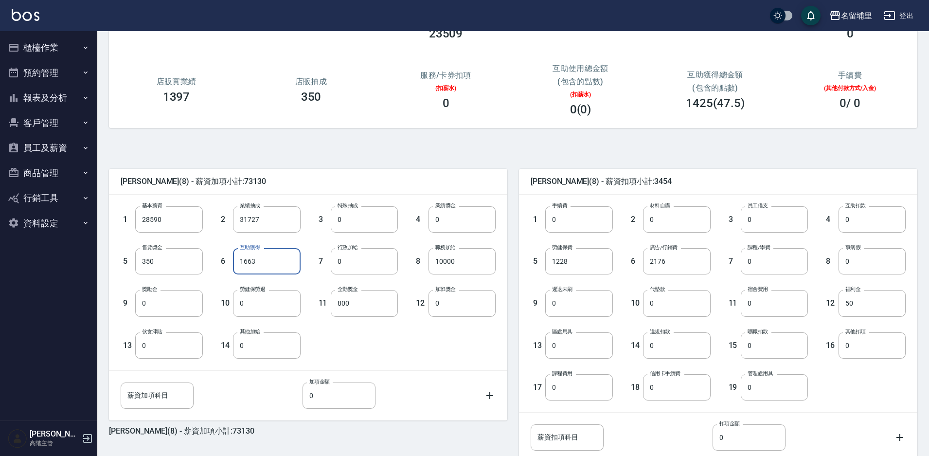
scroll to position [176, 0]
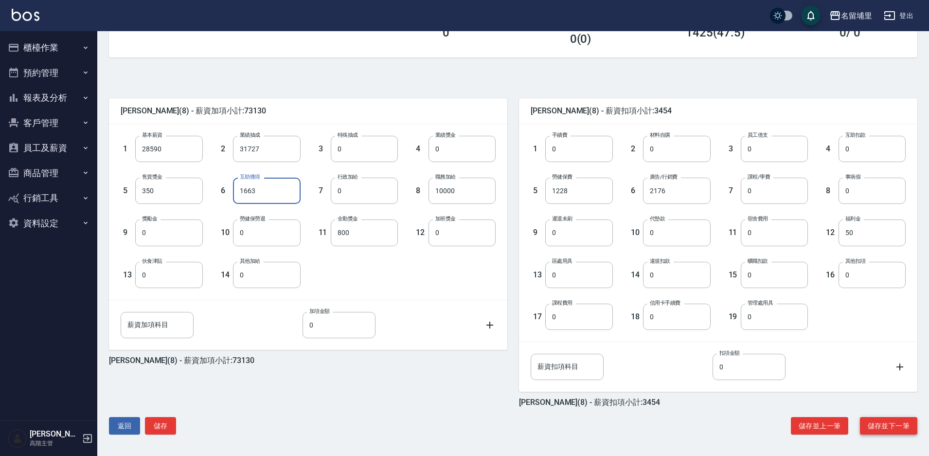
type input "1663"
click at [894, 426] on button "儲存並下一筆" at bounding box center [888, 426] width 57 height 18
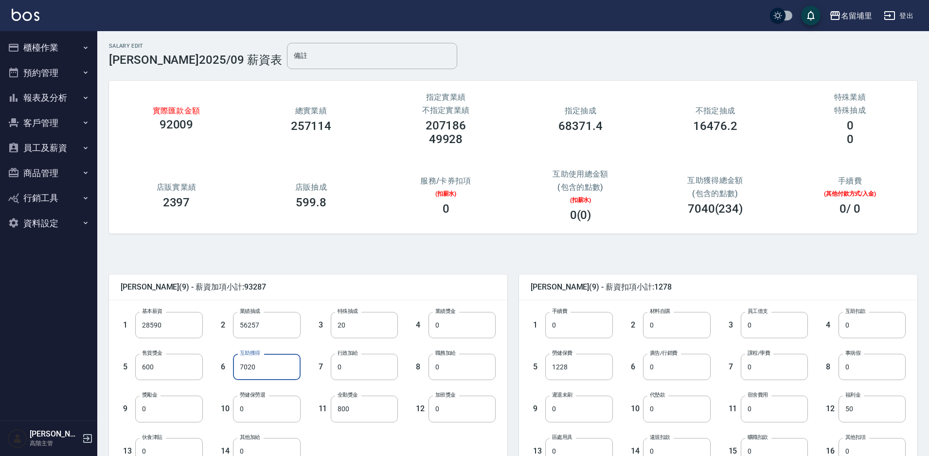
click at [235, 370] on input "7020" at bounding box center [266, 367] width 67 height 26
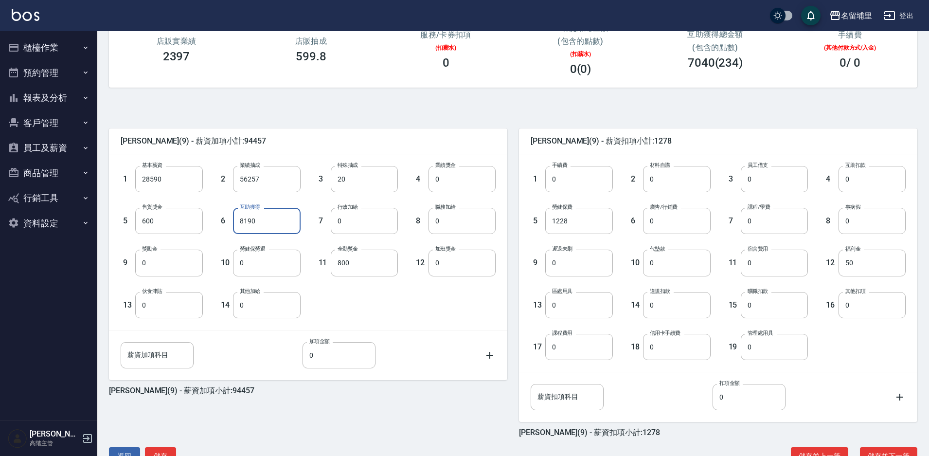
scroll to position [176, 0]
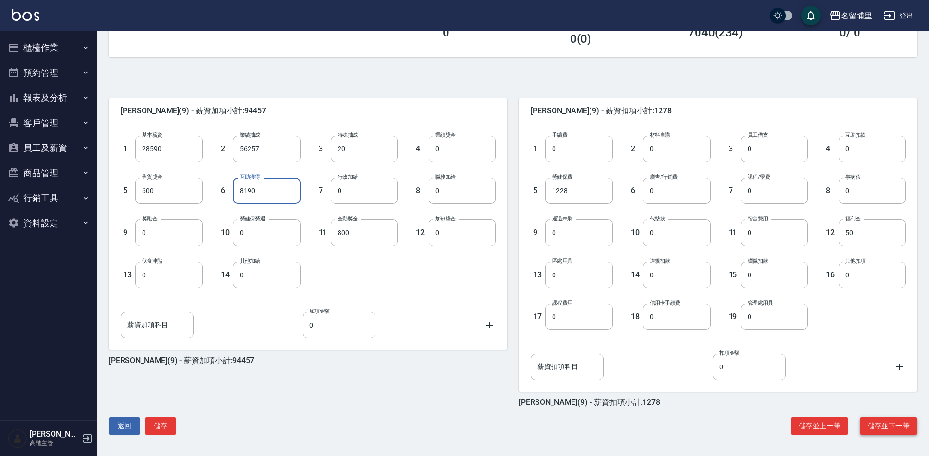
type input "8190"
click at [902, 425] on button "儲存並下一筆" at bounding box center [888, 426] width 57 height 18
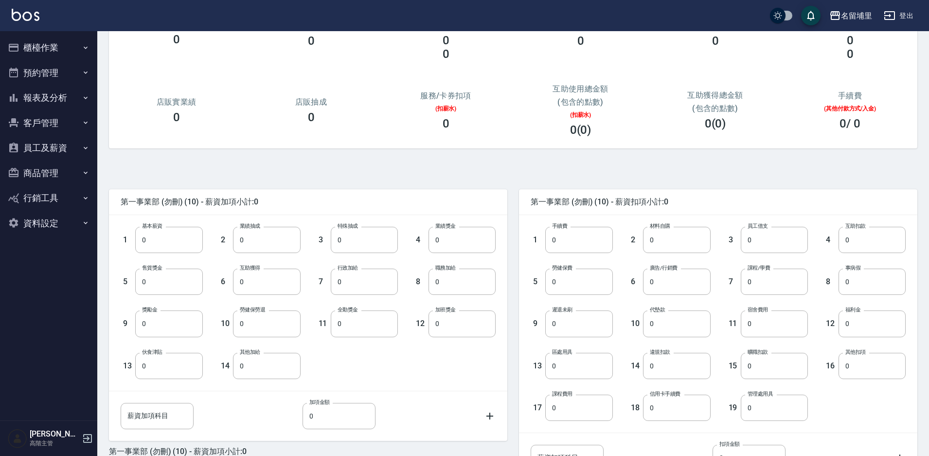
scroll to position [176, 0]
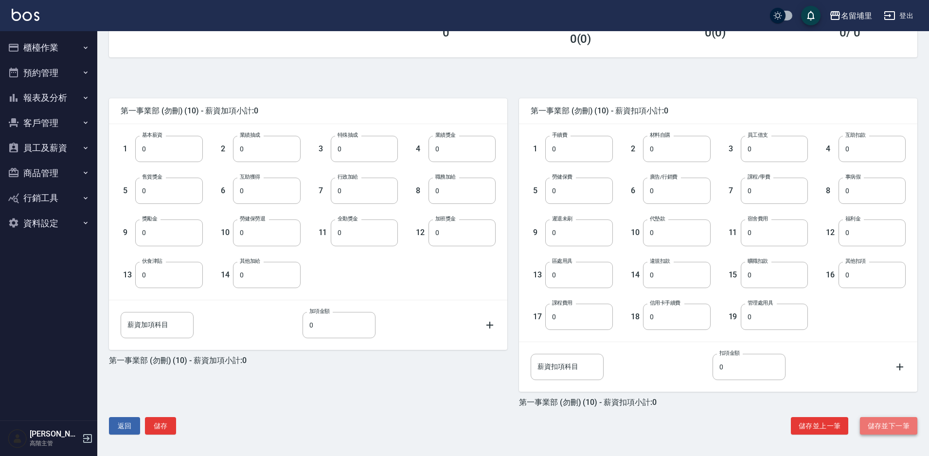
click at [874, 424] on button "儲存並下一筆" at bounding box center [888, 426] width 57 height 18
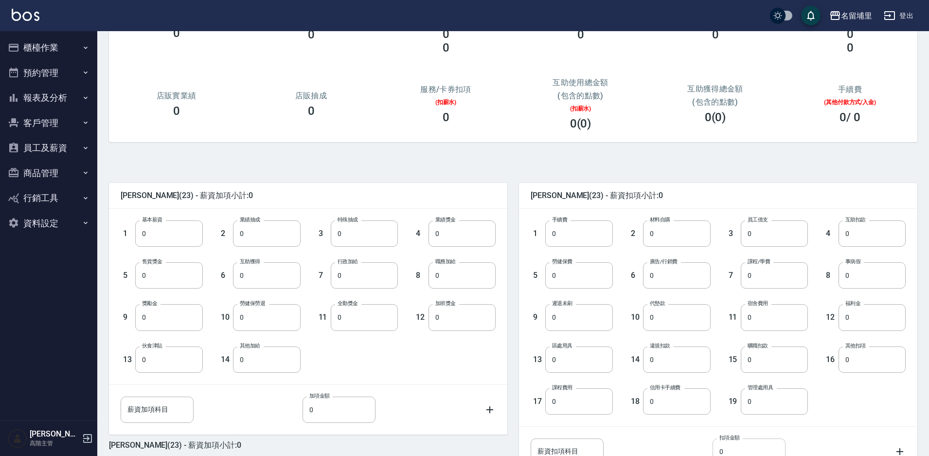
scroll to position [176, 0]
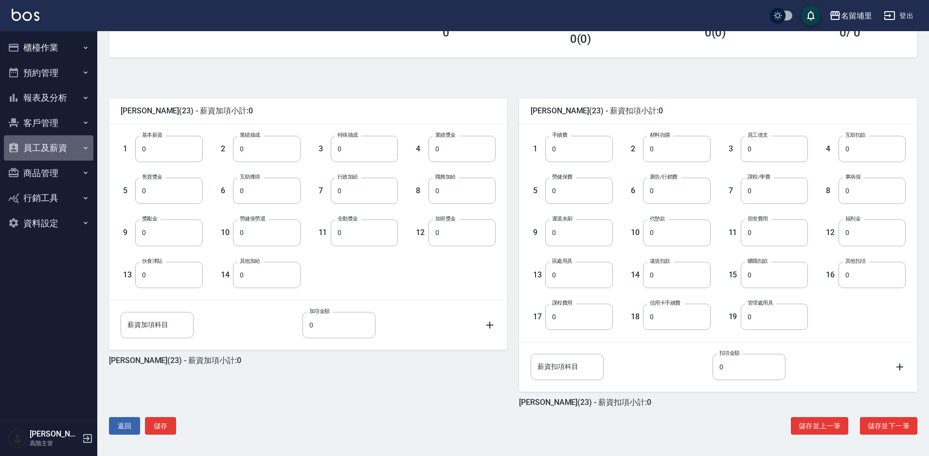
click at [61, 154] on button "員工及薪資" at bounding box center [48, 147] width 89 height 25
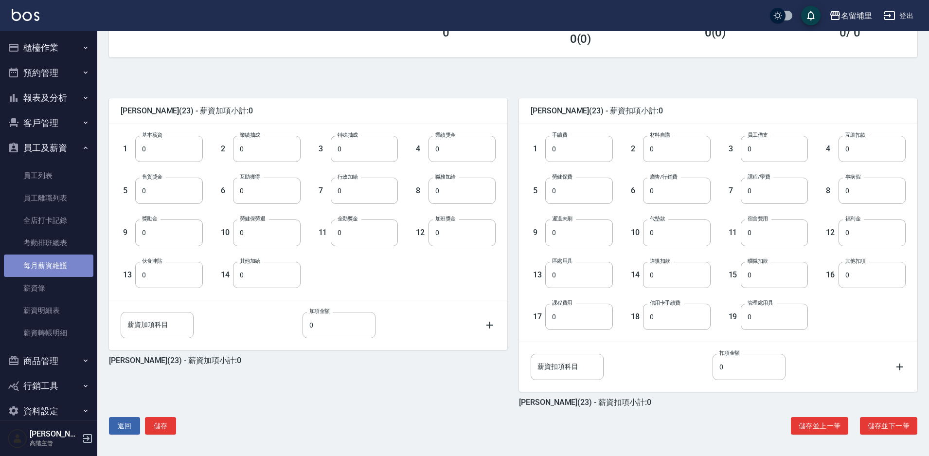
click at [71, 268] on link "每月薪資維護" at bounding box center [48, 265] width 89 height 22
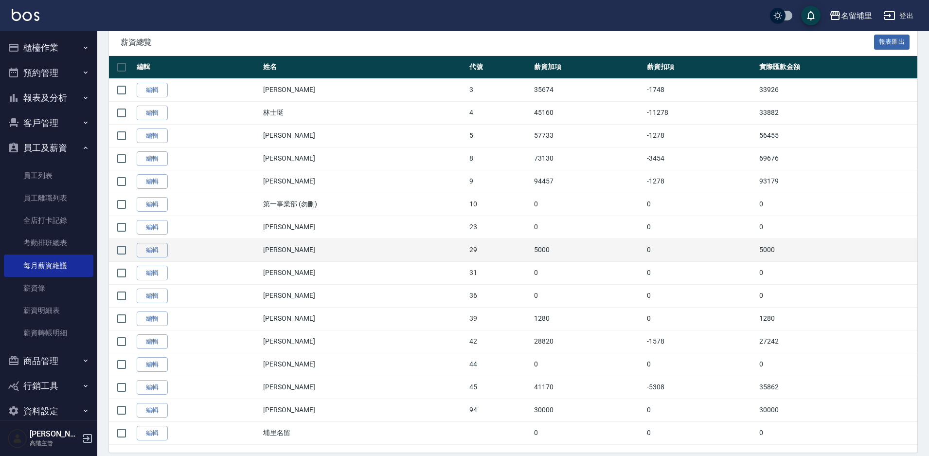
scroll to position [199, 0]
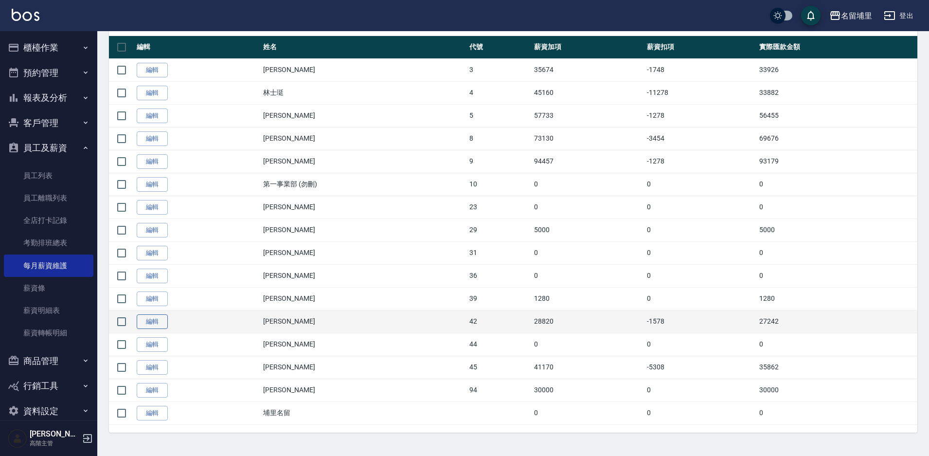
click at [153, 320] on link "編輯" at bounding box center [152, 321] width 31 height 15
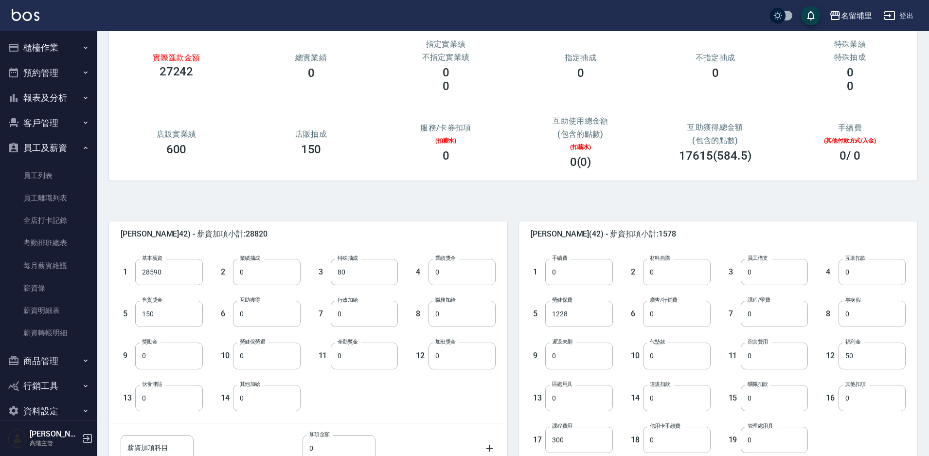
scroll to position [176, 0]
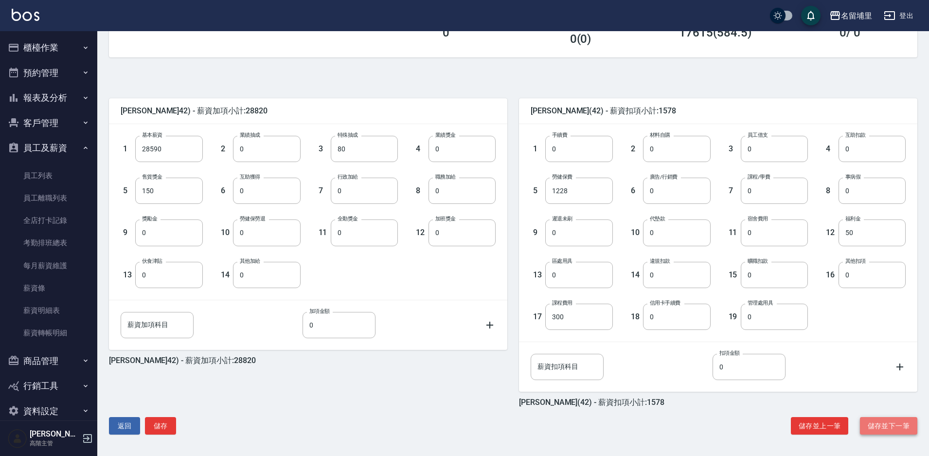
click at [893, 425] on button "儲存並下一筆" at bounding box center [888, 426] width 57 height 18
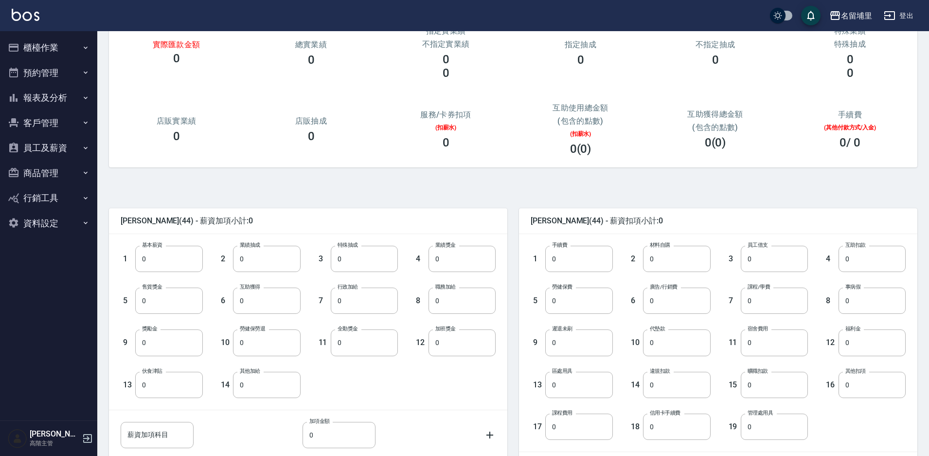
scroll to position [176, 0]
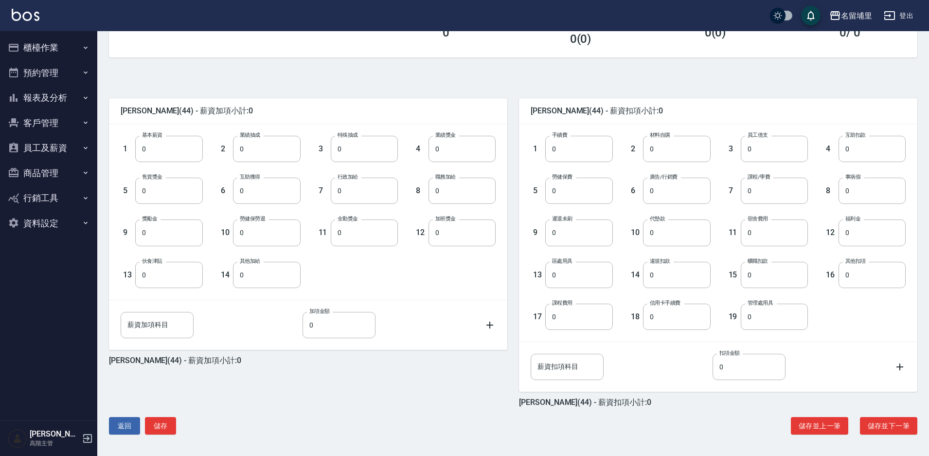
click at [56, 153] on button "員工及薪資" at bounding box center [48, 147] width 89 height 25
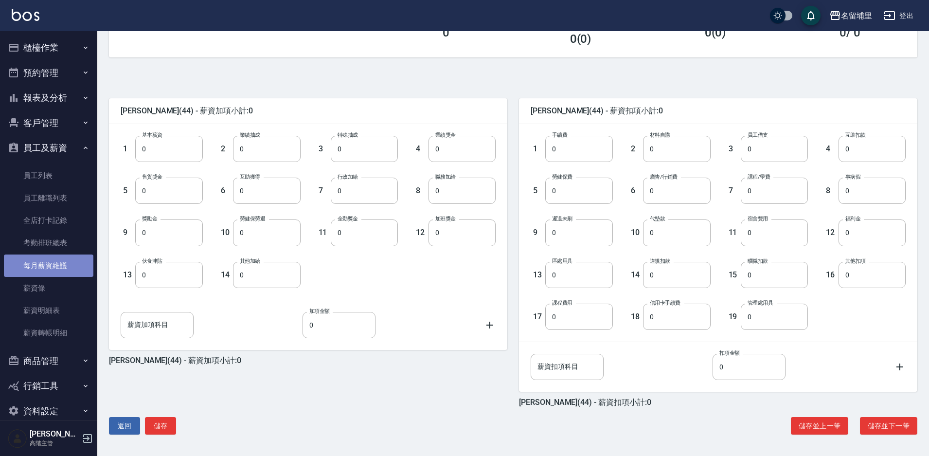
click at [75, 267] on link "每月薪資維護" at bounding box center [48, 265] width 89 height 22
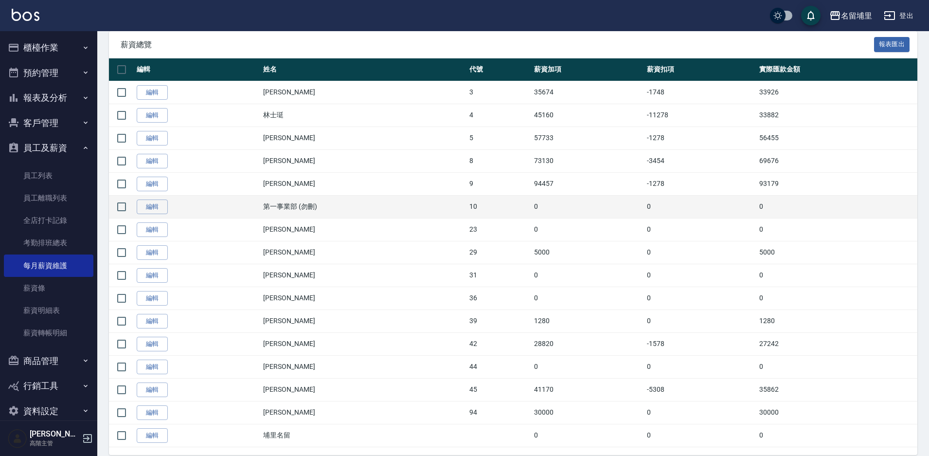
scroll to position [195, 0]
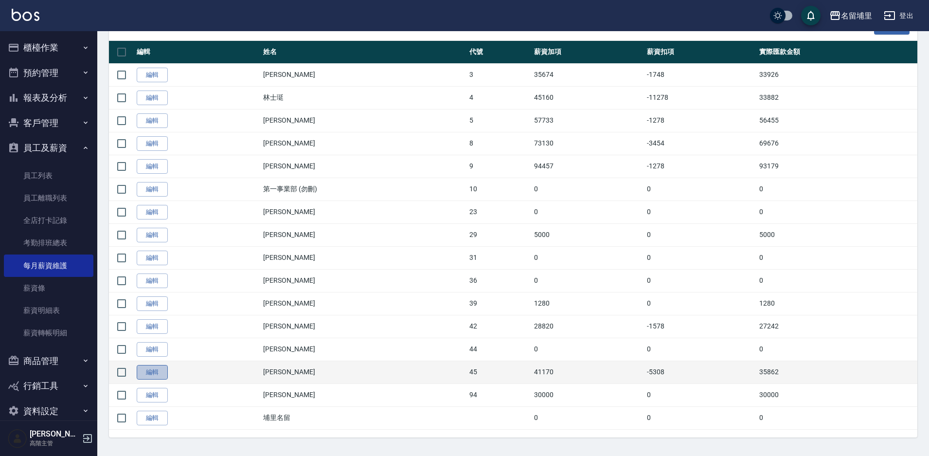
click at [153, 372] on link "編輯" at bounding box center [152, 372] width 31 height 15
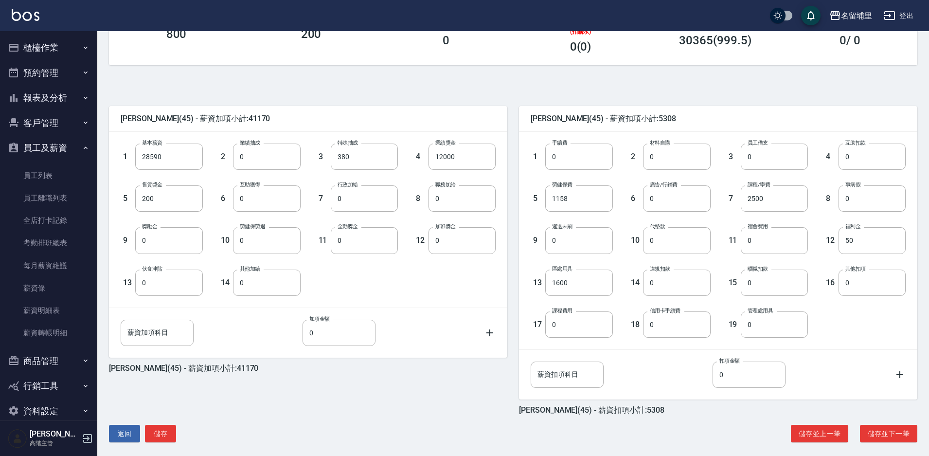
scroll to position [176, 0]
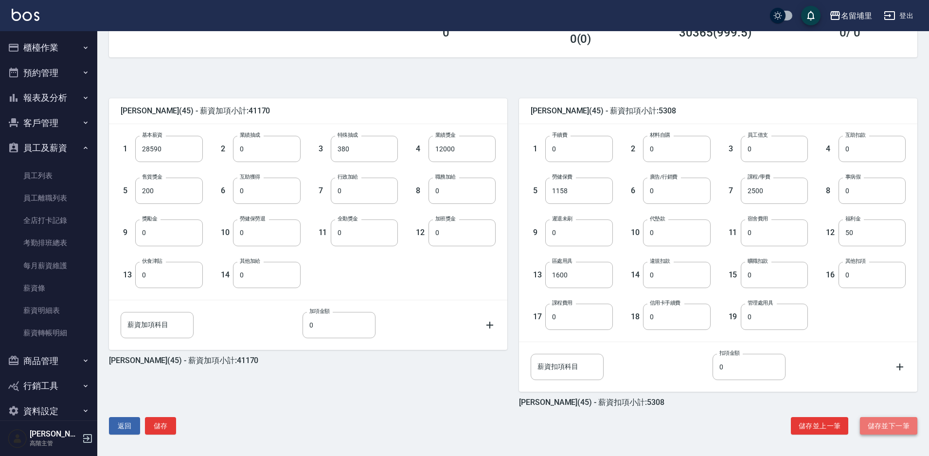
click at [878, 423] on button "儲存並下一筆" at bounding box center [888, 426] width 57 height 18
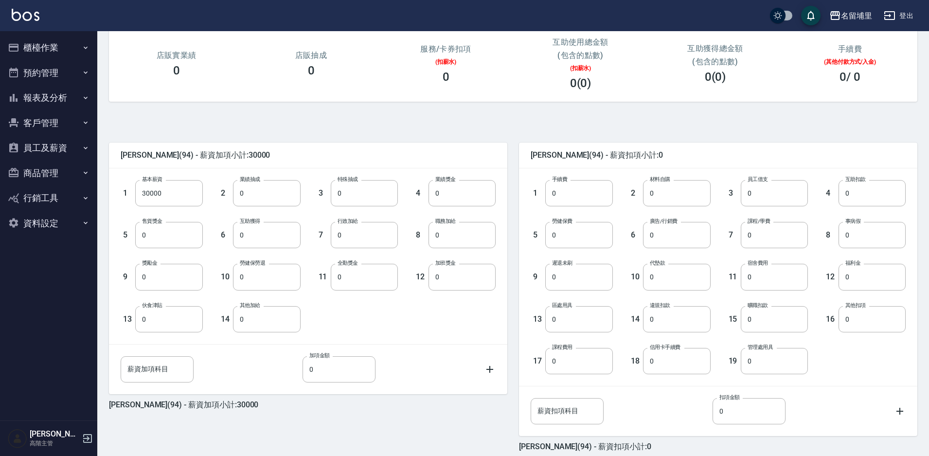
scroll to position [176, 0]
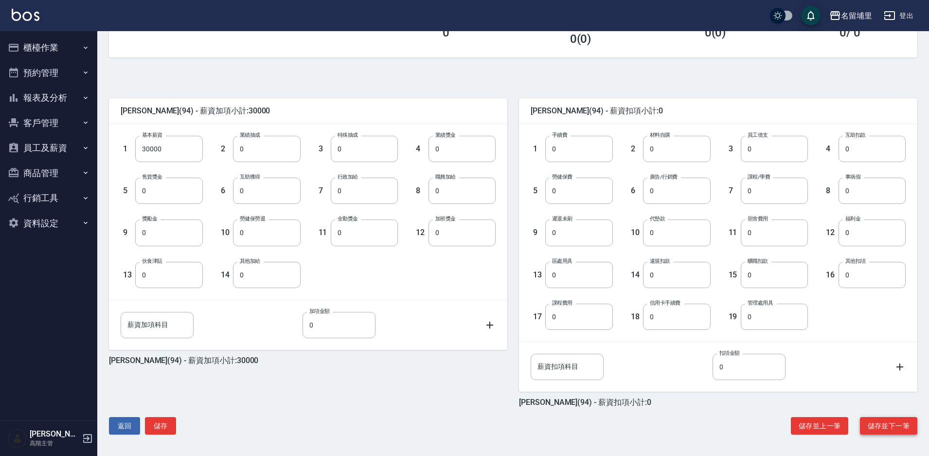
click at [897, 427] on button "儲存並下一筆" at bounding box center [888, 426] width 57 height 18
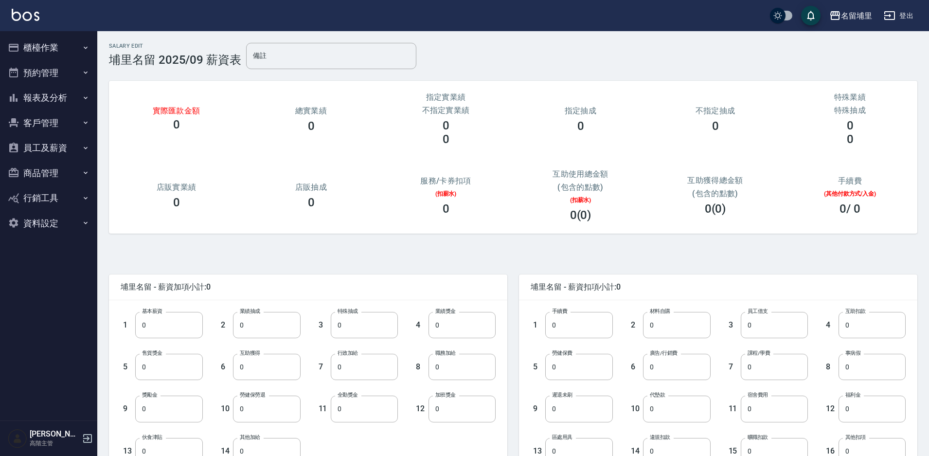
scroll to position [146, 0]
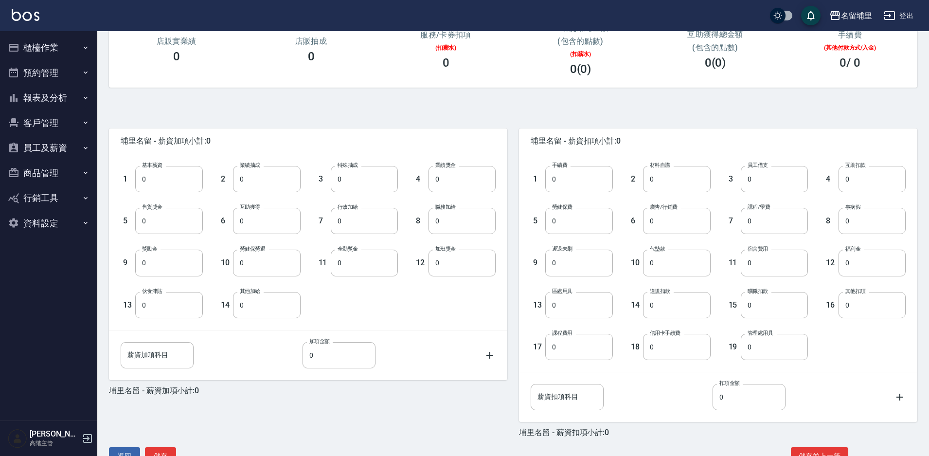
click at [60, 148] on button "員工及薪資" at bounding box center [48, 147] width 89 height 25
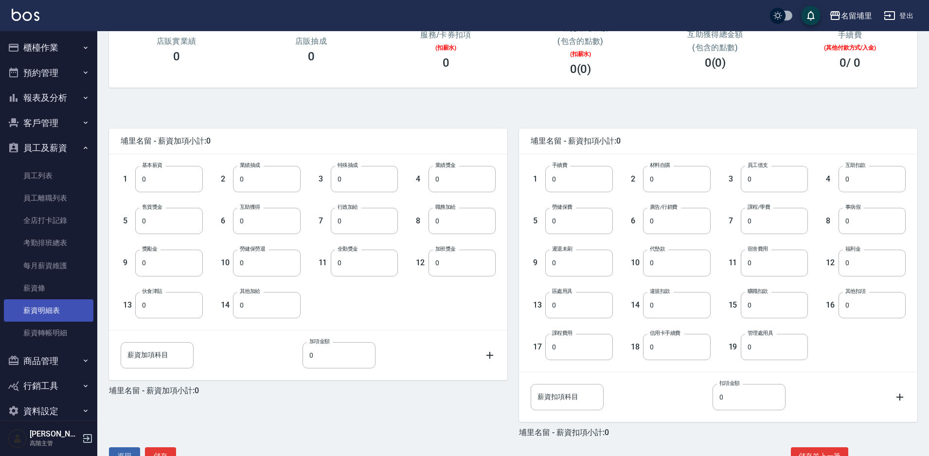
click at [68, 313] on link "薪資明細表" at bounding box center [48, 310] width 89 height 22
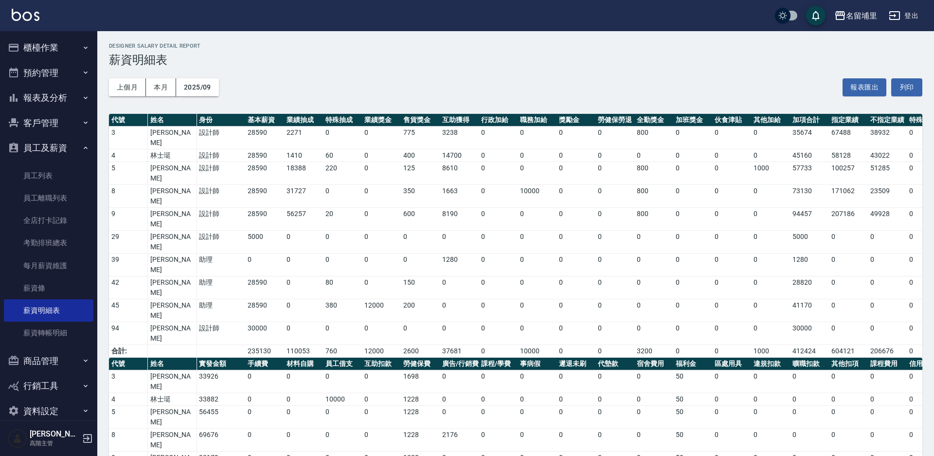
drag, startPoint x: 228, startPoint y: 409, endPoint x: 228, endPoint y: 414, distance: 5.4
click at [184, 442] on div "名留埔里 2025-09 薪資明細表 列印時間： [DATE][PHONE_NUMBER]:10 Designer Salary Detail Report …" at bounding box center [515, 322] width 837 height 582
click at [869, 19] on div "名留埔里" at bounding box center [861, 16] width 31 height 12
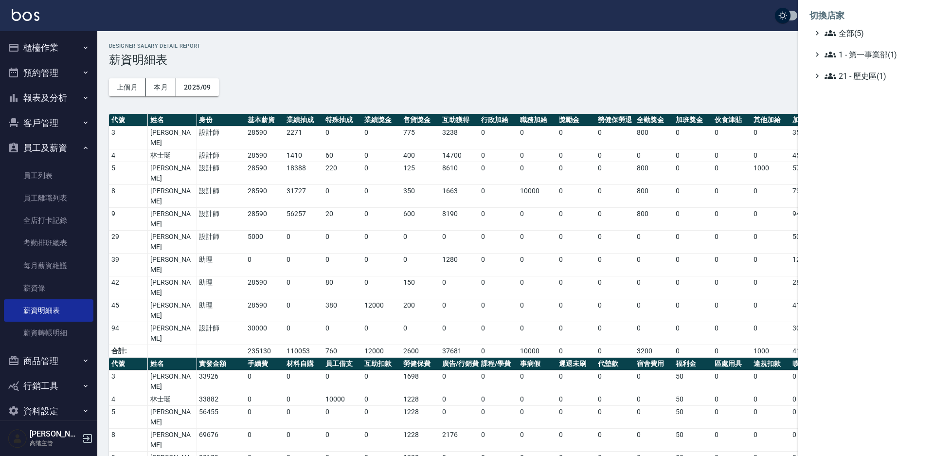
click at [640, 106] on div at bounding box center [467, 228] width 934 height 456
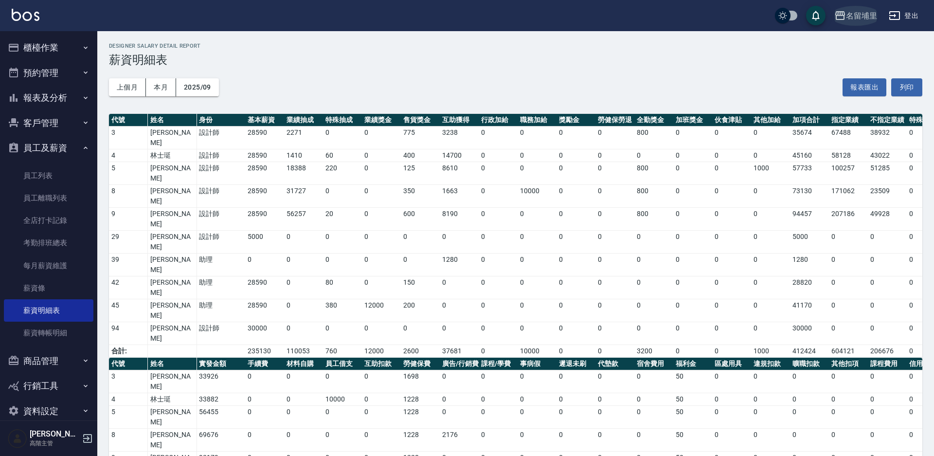
click at [857, 16] on div "名留埔里" at bounding box center [861, 16] width 31 height 12
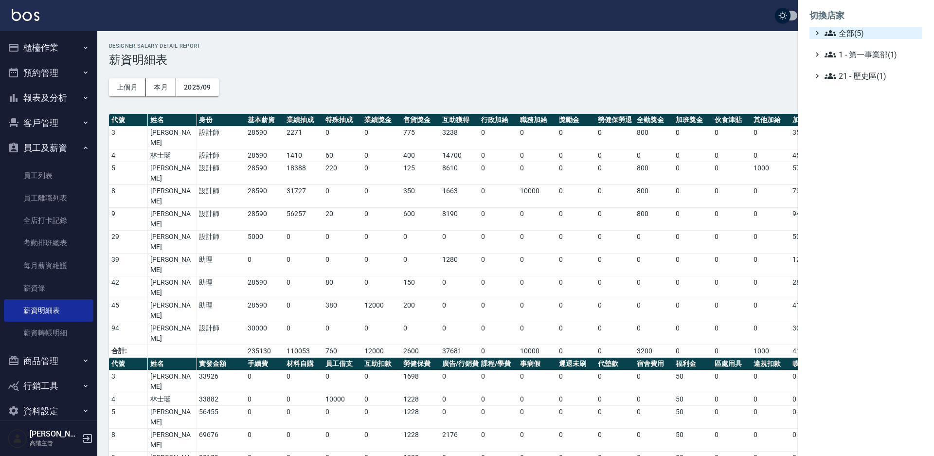
click at [844, 31] on span "全部(5)" at bounding box center [871, 33] width 94 height 12
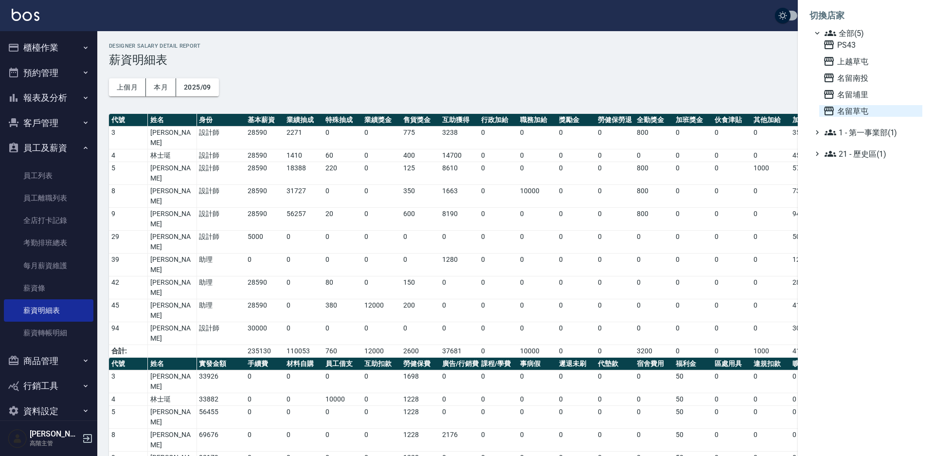
click at [856, 111] on span "名留草屯" at bounding box center [870, 111] width 95 height 12
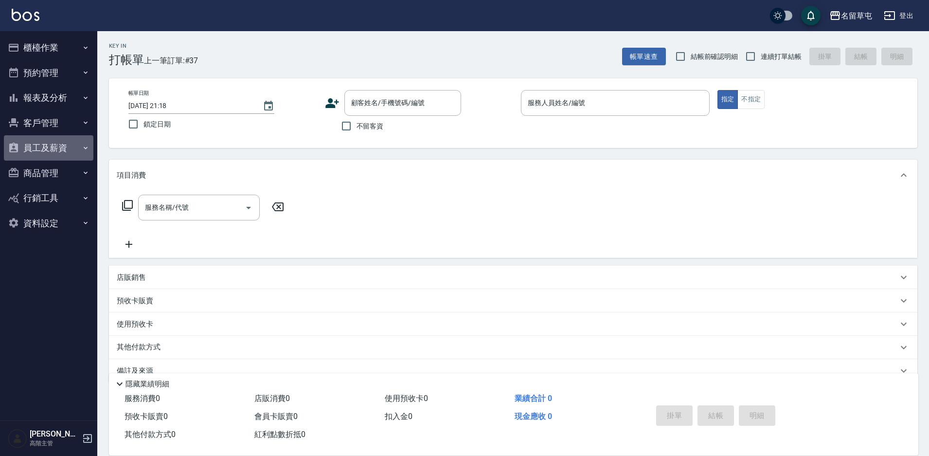
click at [54, 148] on button "員工及薪資" at bounding box center [48, 147] width 89 height 25
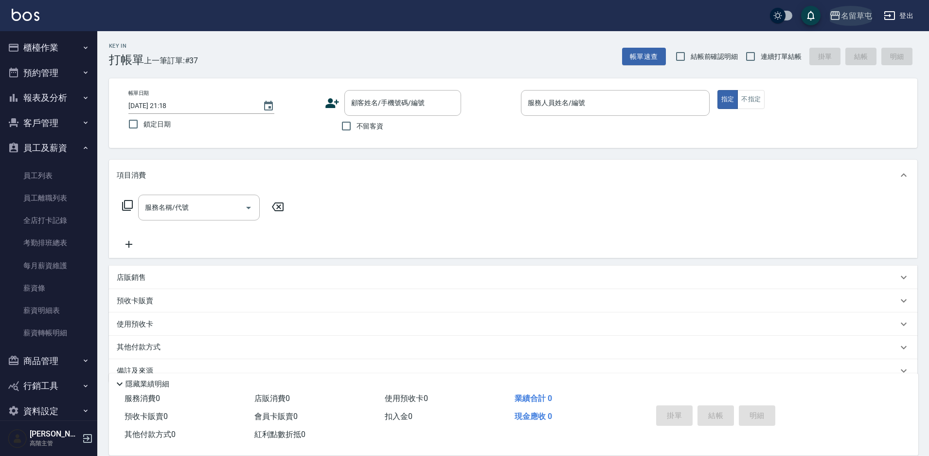
click at [853, 17] on div "名留草屯" at bounding box center [856, 16] width 31 height 12
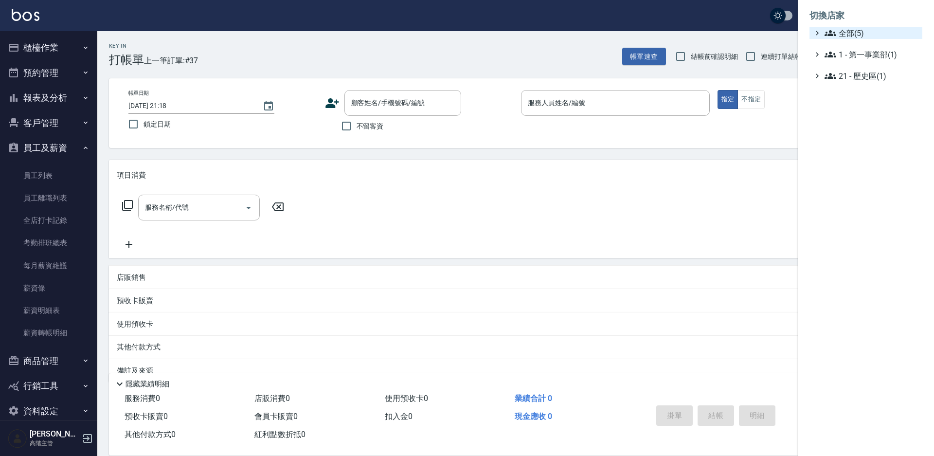
click at [854, 33] on span "全部(5)" at bounding box center [871, 33] width 94 height 12
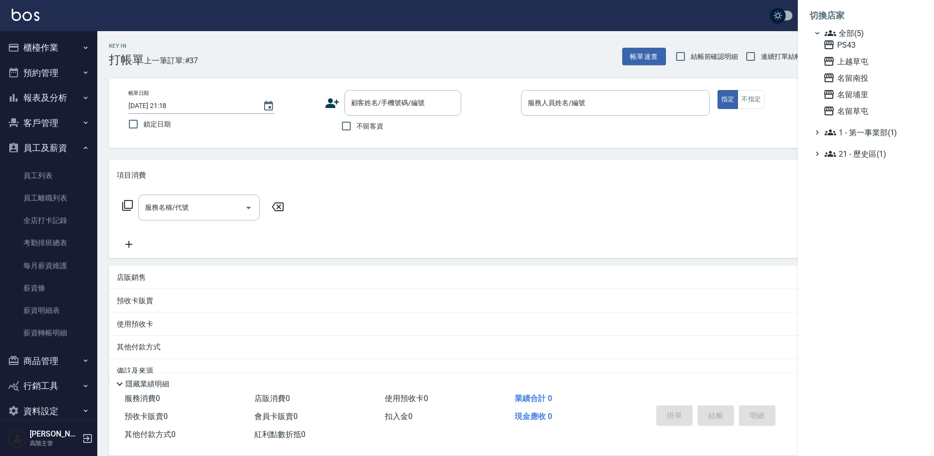
click at [404, 35] on div at bounding box center [467, 228] width 934 height 456
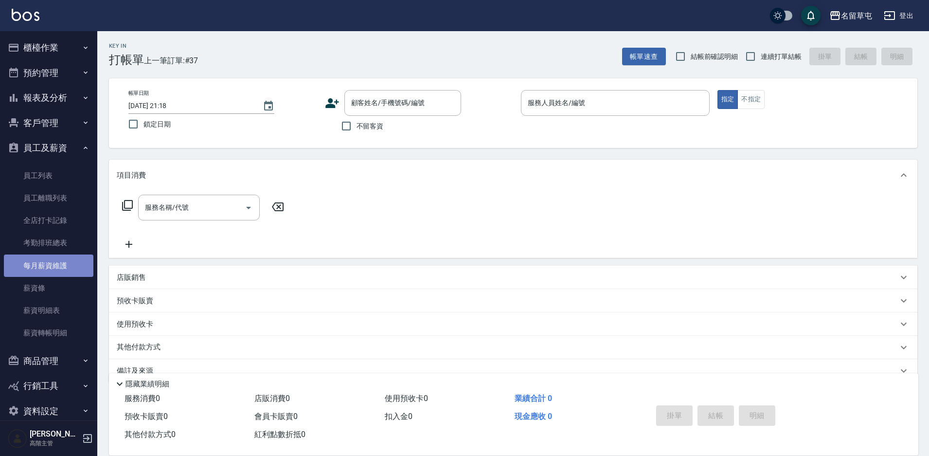
click at [49, 265] on link "每月薪資維護" at bounding box center [48, 265] width 89 height 22
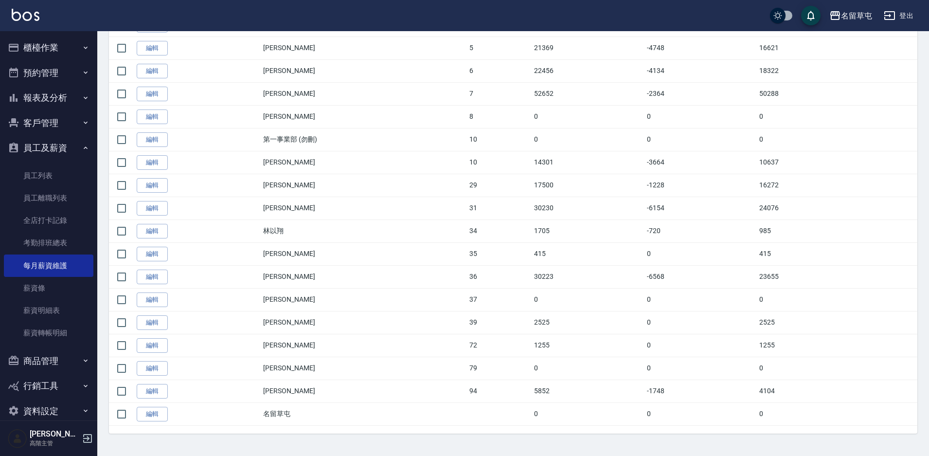
scroll to position [291, 0]
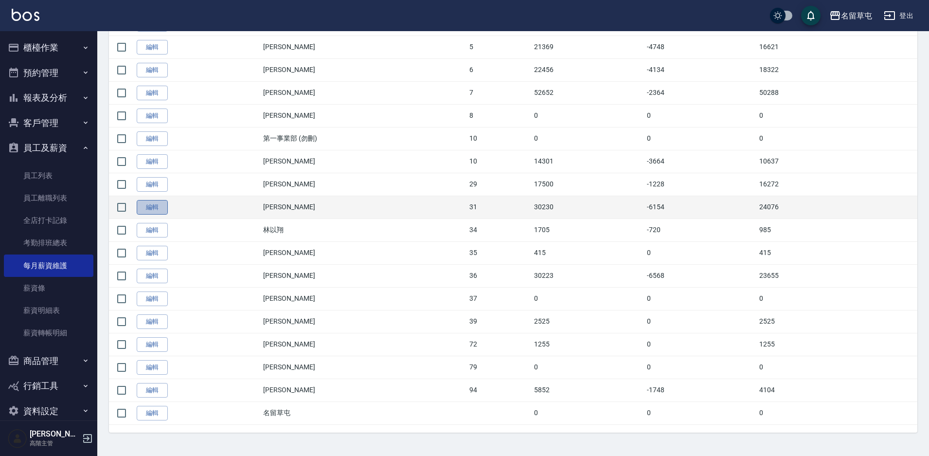
click at [152, 207] on link "編輯" at bounding box center [152, 207] width 31 height 15
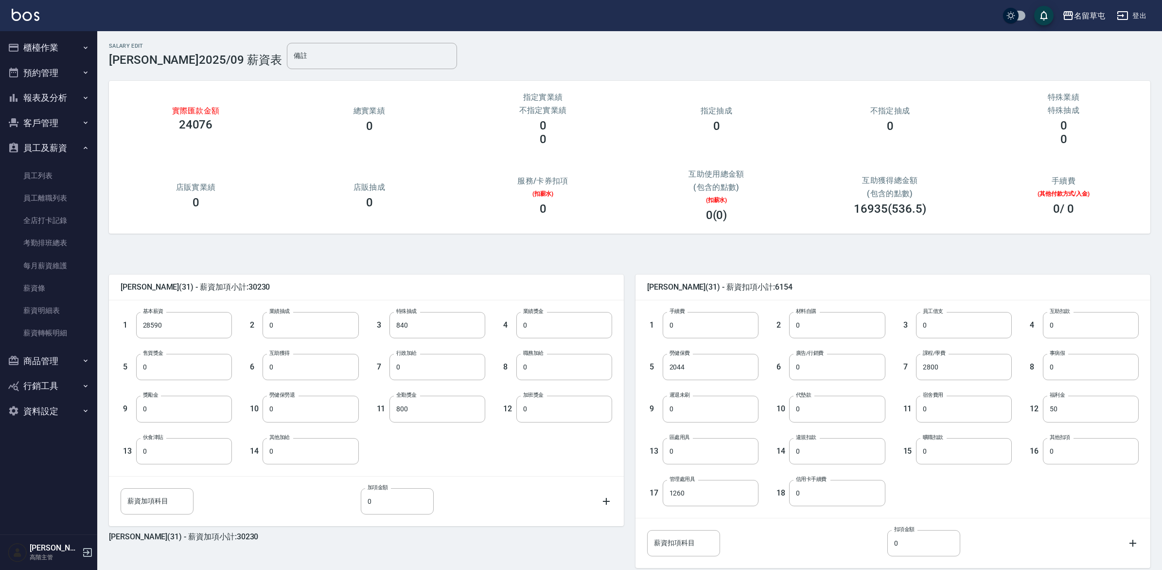
drag, startPoint x: 852, startPoint y: 0, endPoint x: 652, endPoint y: 64, distance: 210.0
click at [652, 64] on div "實際匯款金額 24076 總實業績 0 指定實業績 不指定實業績 0 0 指定抽成 0 不指定抽成 0 特殊業績 特殊抽成 0 0 店販實業績 0 店販抽成 …" at bounding box center [626, 153] width 1050 height 184
click at [171, 324] on input "28590" at bounding box center [184, 325] width 96 height 26
type input "0"
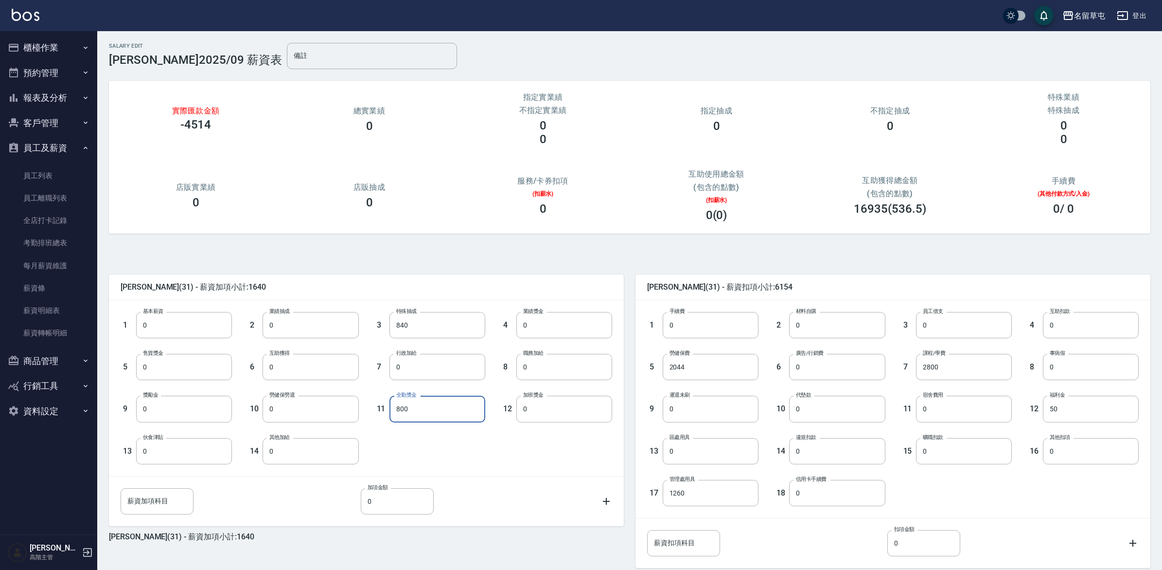
click at [433, 403] on input "800" at bounding box center [438, 408] width 96 height 26
type input "0"
click at [720, 358] on input "2044" at bounding box center [711, 367] width 96 height 26
type input "0"
drag, startPoint x: 1096, startPoint y: 416, endPoint x: 1073, endPoint y: 420, distance: 23.1
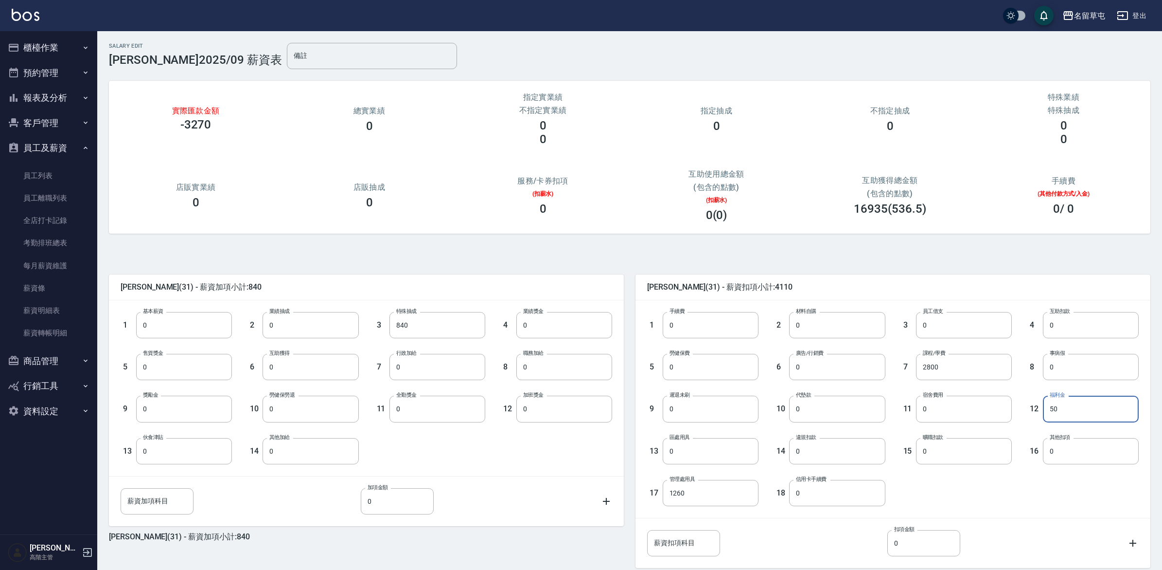
click at [933, 416] on input "50" at bounding box center [1091, 408] width 96 height 26
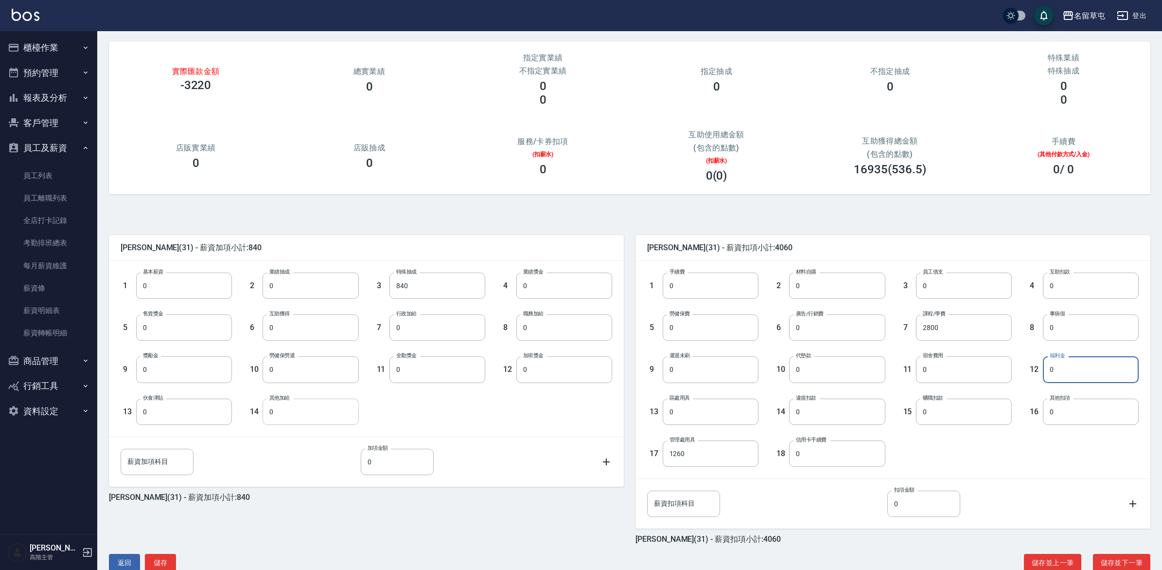
scroll to position [61, 0]
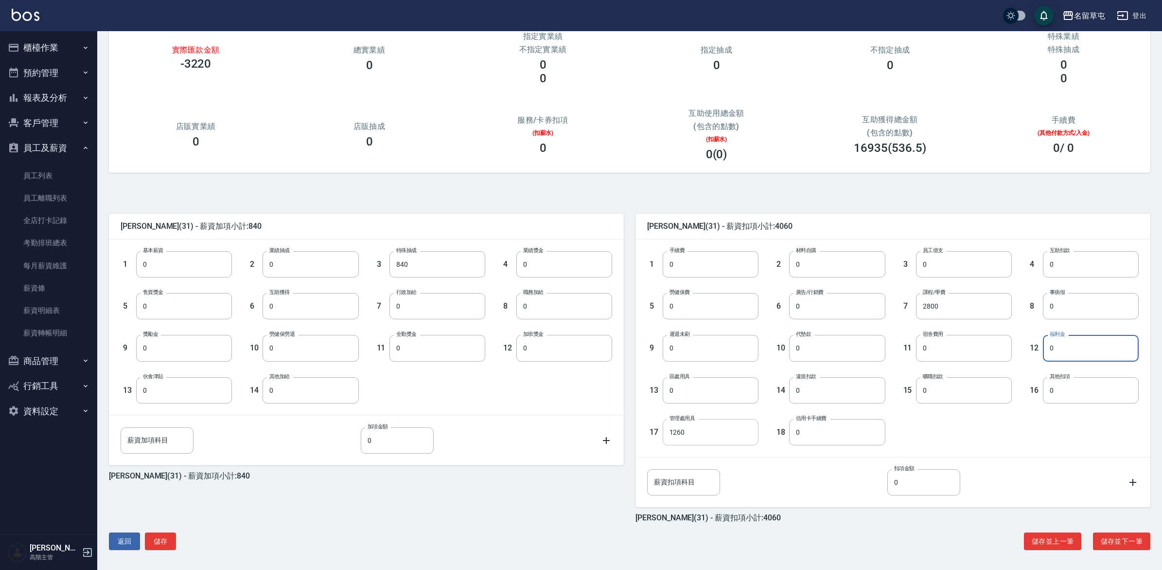
type input "0"
click at [718, 435] on input "1260" at bounding box center [711, 432] width 96 height 26
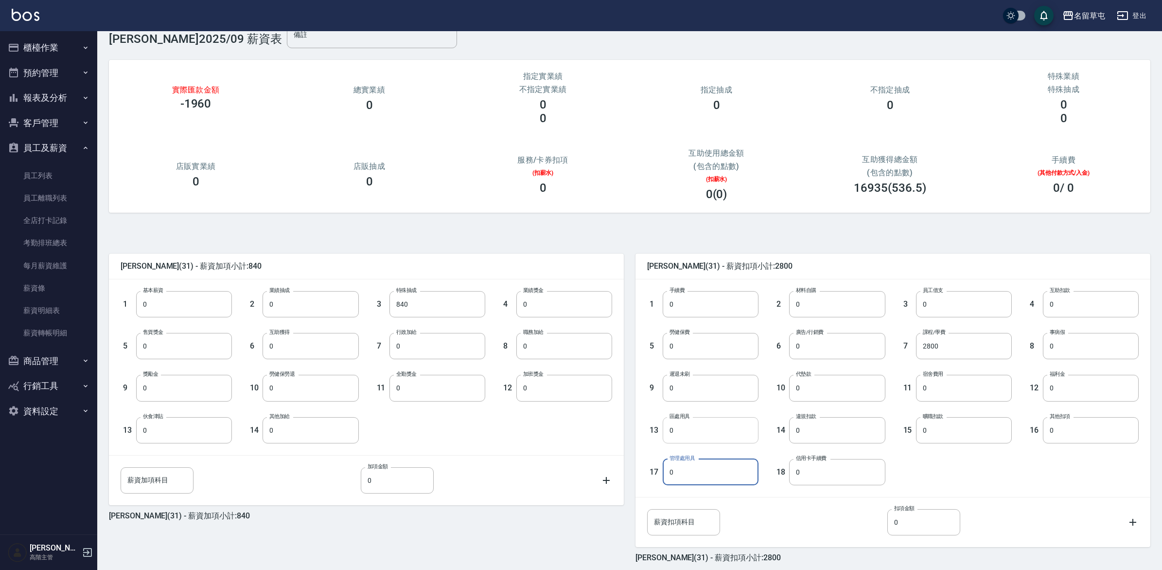
scroll to position [0, 0]
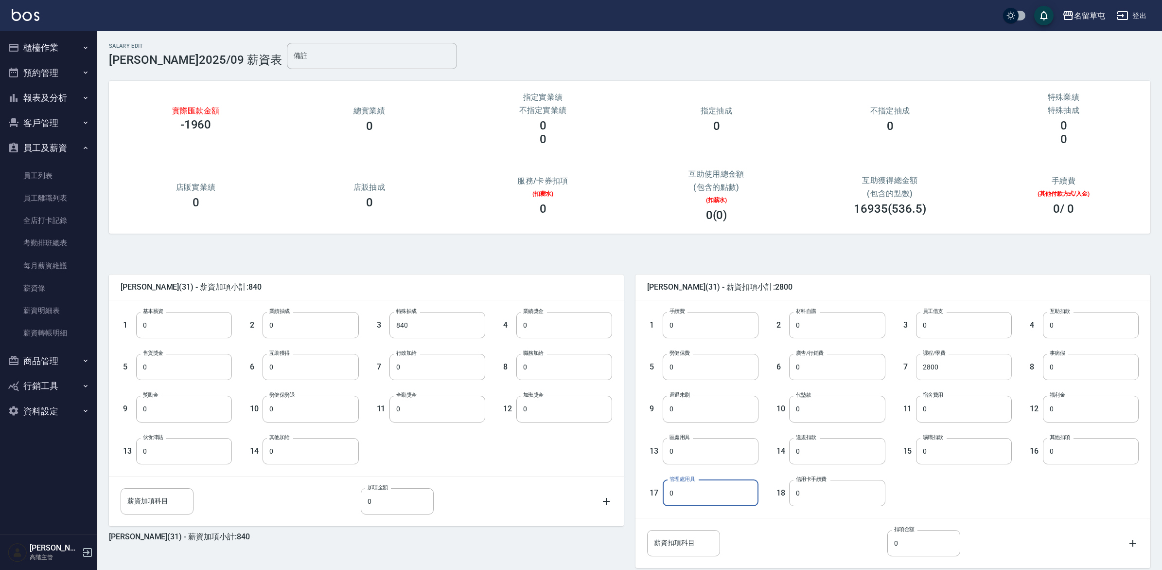
type input "0"
click at [933, 363] on input "2800" at bounding box center [964, 367] width 96 height 26
type input "0"
click at [438, 325] on input "840" at bounding box center [438, 325] width 96 height 26
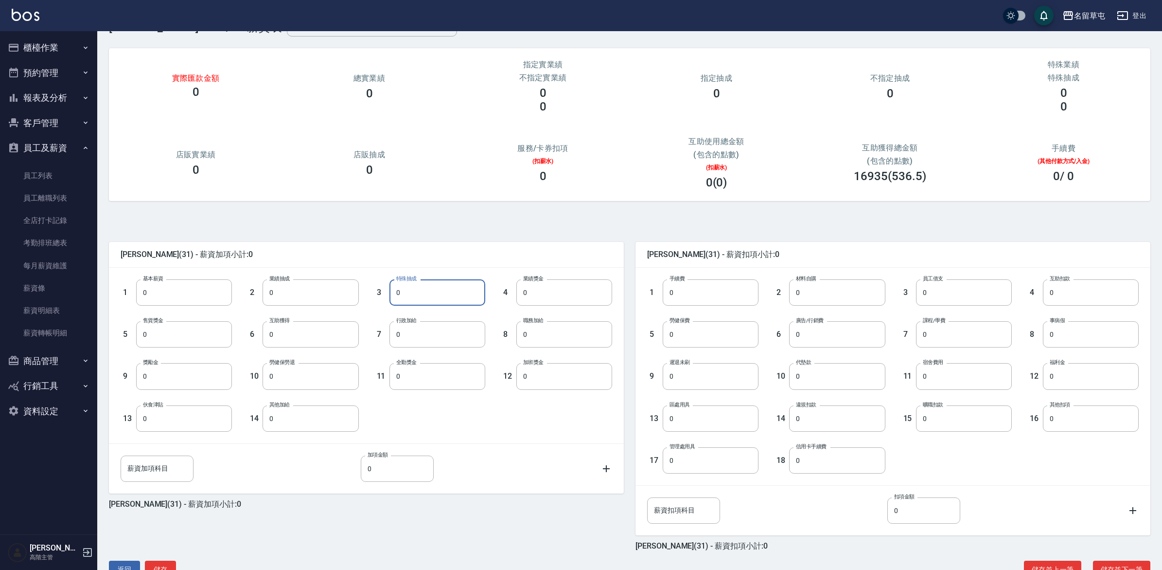
scroll to position [62, 0]
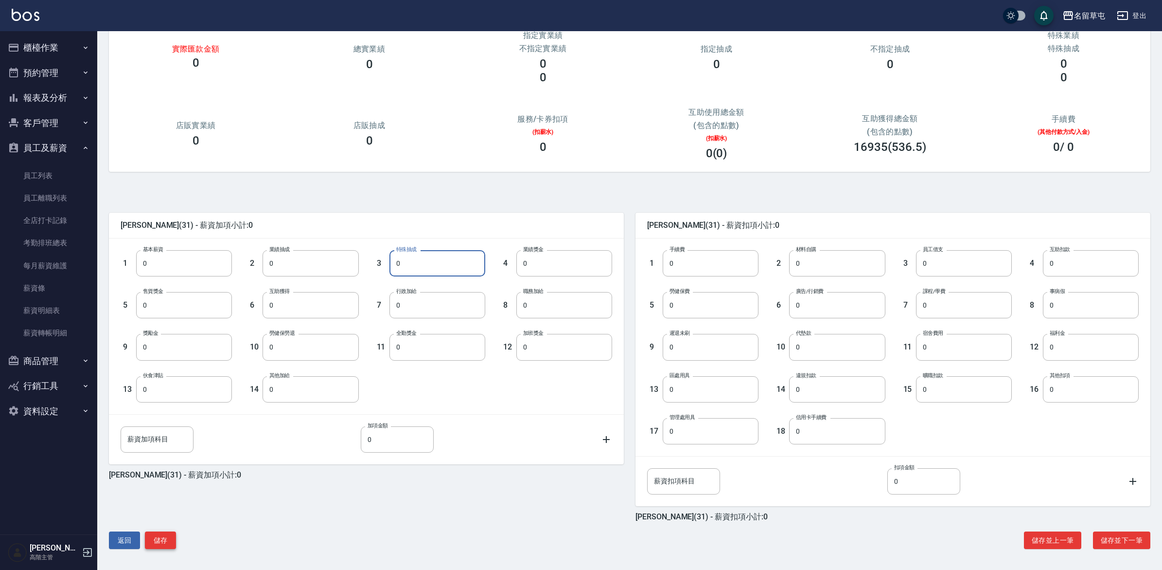
type input "0"
click at [164, 455] on button "儲存" at bounding box center [160, 540] width 31 height 18
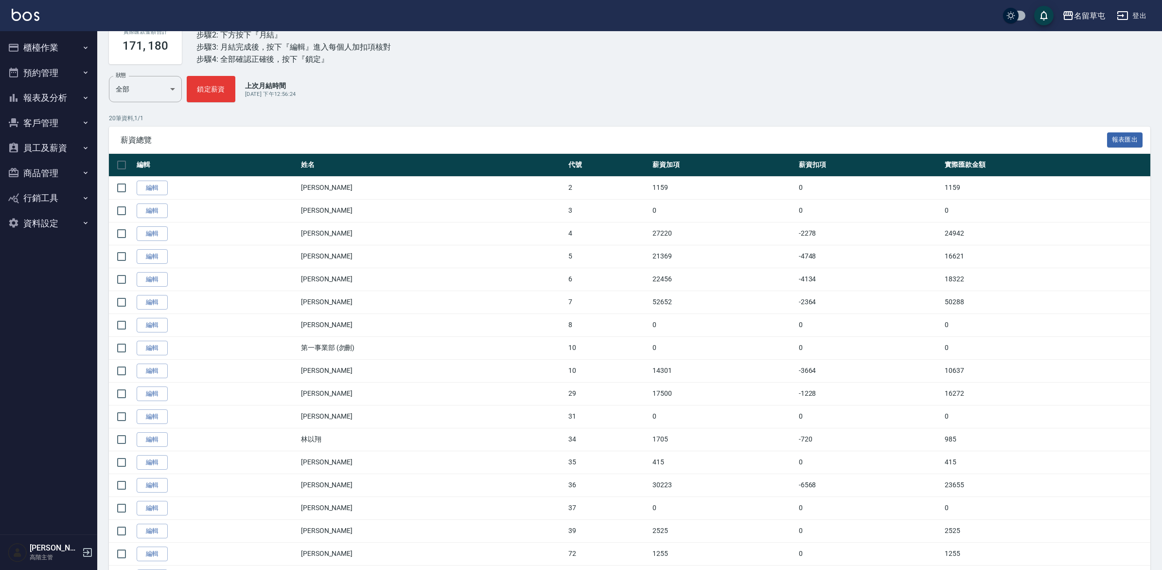
scroll to position [185, 0]
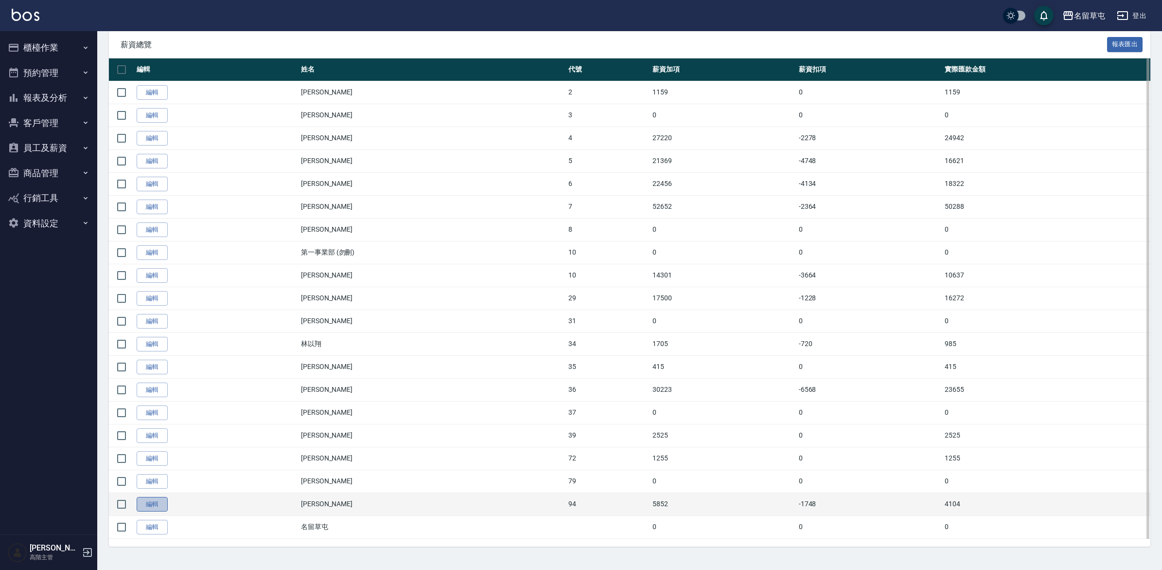
click at [155, 500] on link "編輯" at bounding box center [152, 504] width 31 height 15
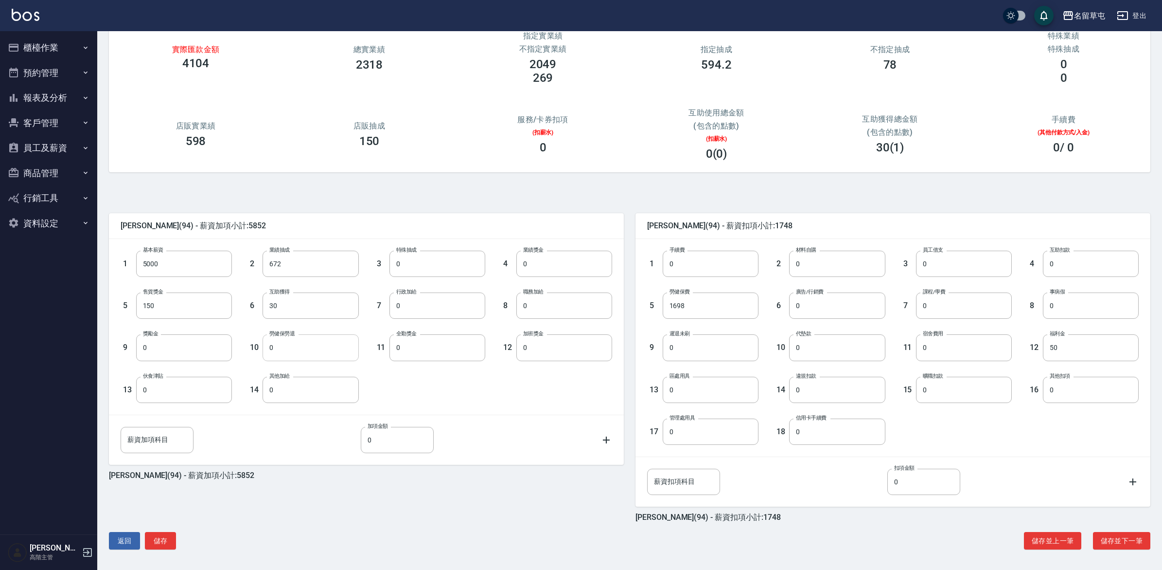
scroll to position [62, 0]
click at [183, 264] on input "5000" at bounding box center [184, 263] width 96 height 26
type input "0"
click at [298, 263] on input "672" at bounding box center [311, 263] width 96 height 26
type input "0"
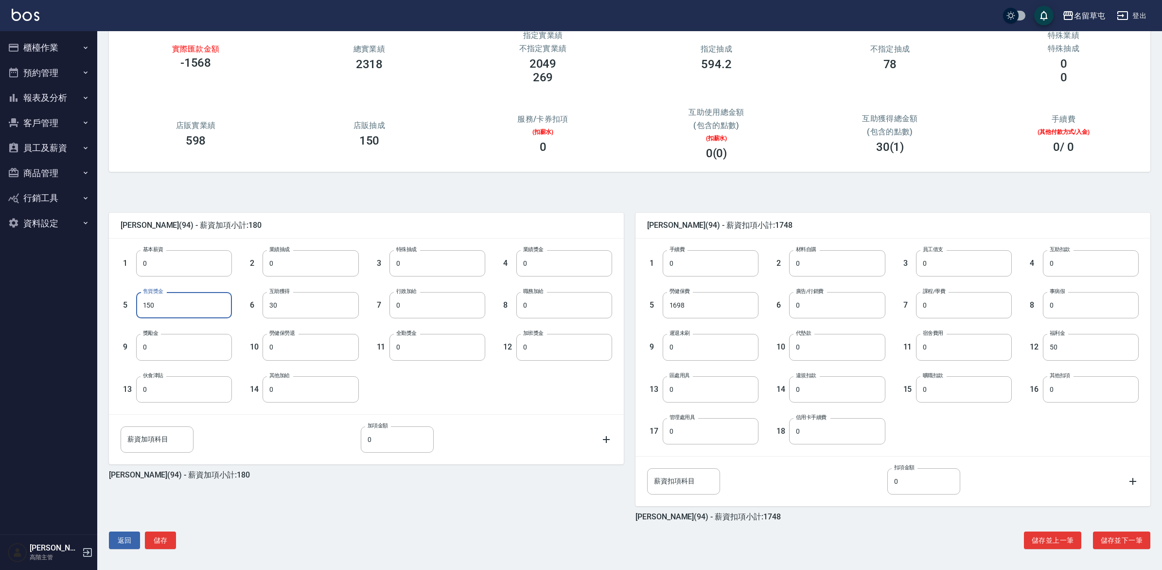
drag, startPoint x: 186, startPoint y: 293, endPoint x: 199, endPoint y: 297, distance: 14.3
click at [186, 293] on input "150" at bounding box center [184, 305] width 96 height 26
type input "0"
click at [288, 294] on label "互助獲得" at bounding box center [279, 290] width 20 height 7
click at [288, 294] on input "30" at bounding box center [311, 305] width 96 height 26
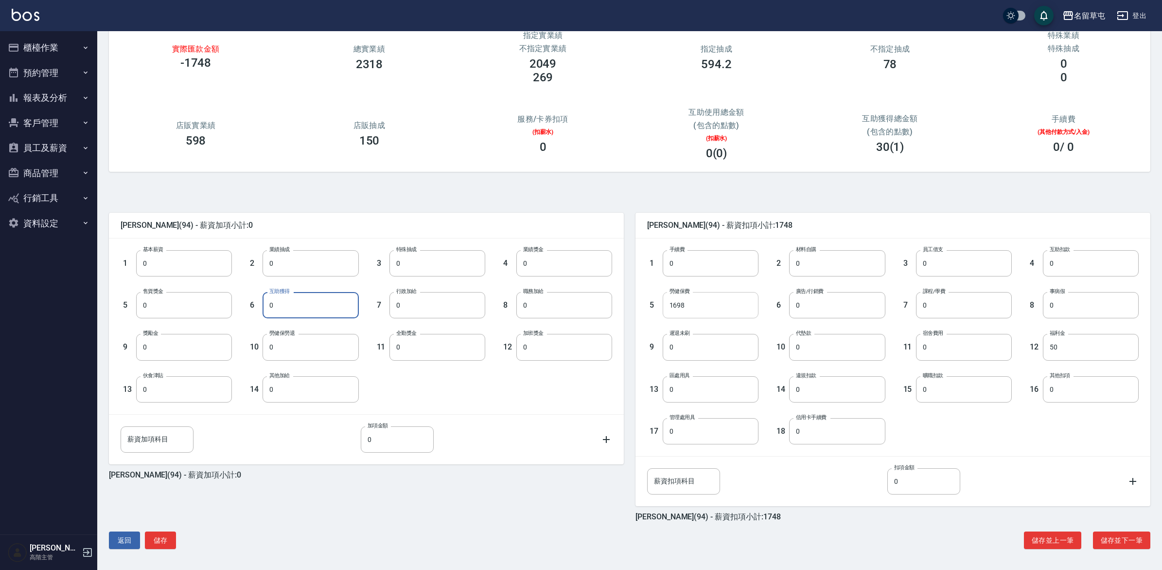
type input "0"
click at [682, 307] on input "1698" at bounding box center [711, 305] width 96 height 26
type input "0"
drag, startPoint x: 1072, startPoint y: 354, endPoint x: 1039, endPoint y: 355, distance: 32.6
click at [1072, 354] on input "50" at bounding box center [1091, 347] width 96 height 26
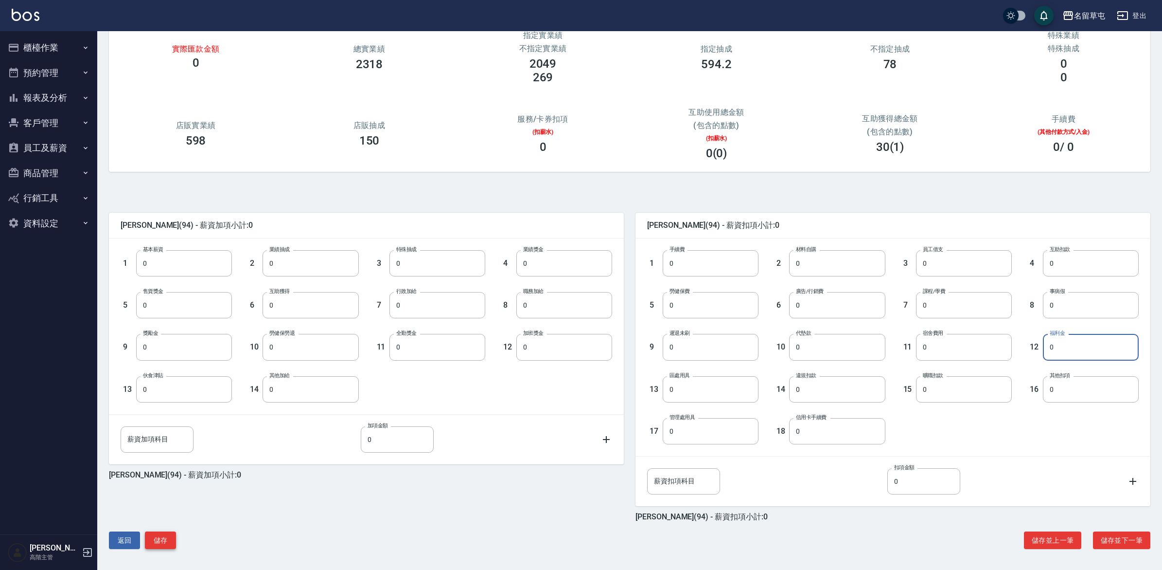
type input "0"
click at [169, 545] on button "儲存" at bounding box center [160, 540] width 31 height 18
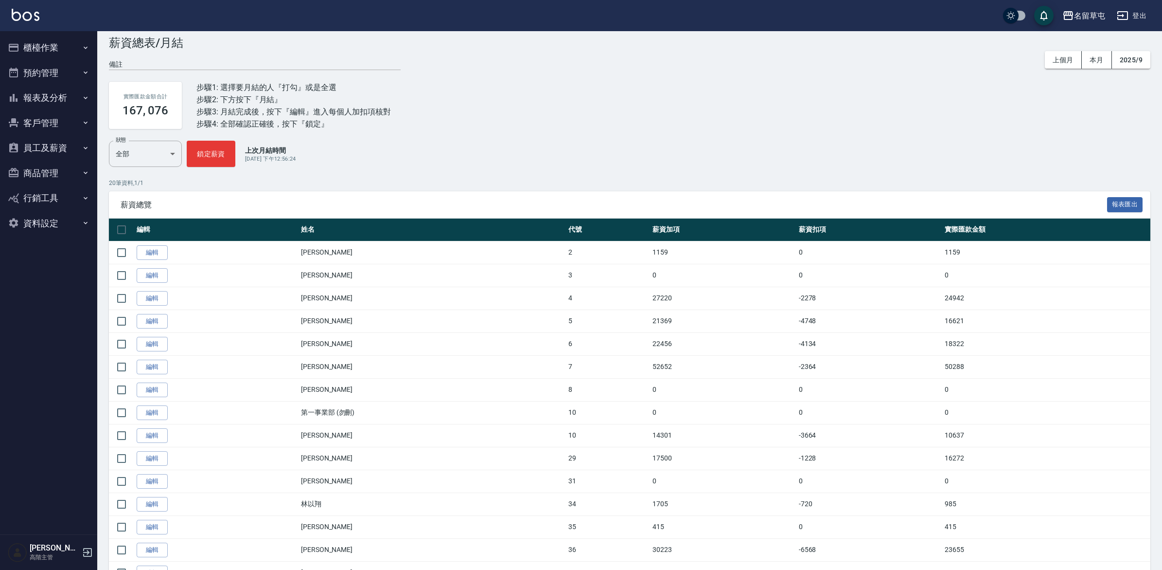
scroll to position [185, 0]
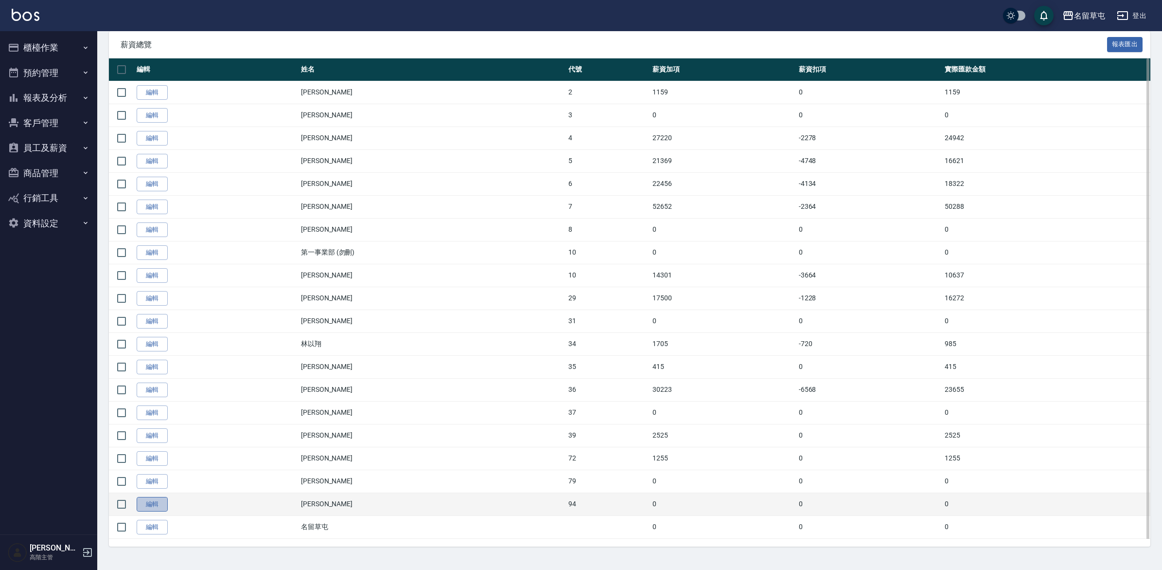
click at [156, 504] on link "編輯" at bounding box center [152, 504] width 31 height 15
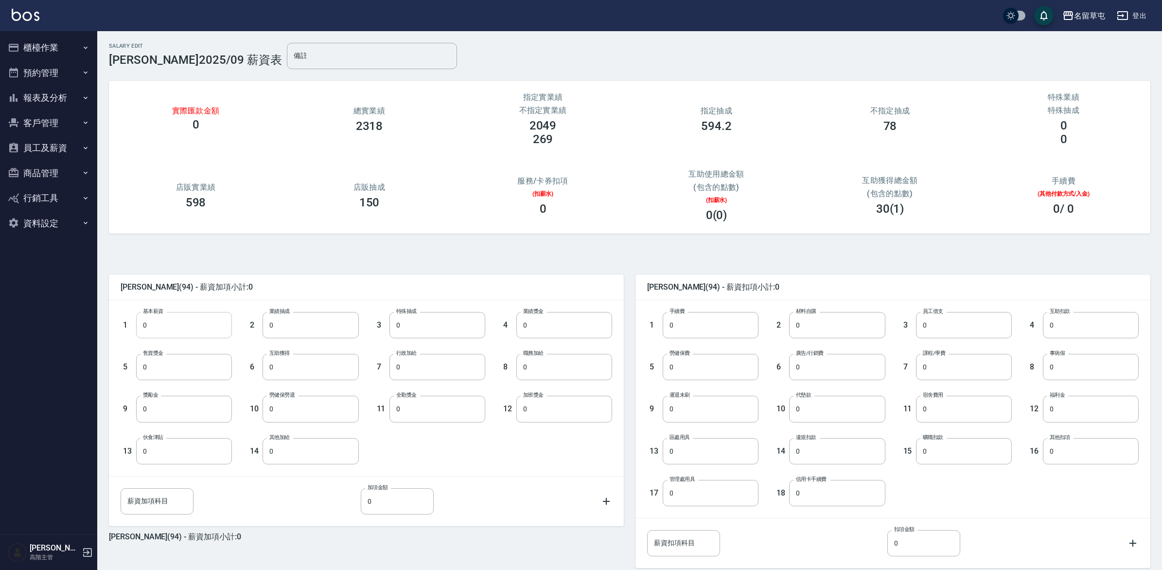
click at [197, 329] on input "0" at bounding box center [184, 325] width 96 height 26
type input "5000"
click at [327, 323] on input "0" at bounding box center [311, 325] width 96 height 26
type input "672"
click at [176, 368] on input "0" at bounding box center [184, 367] width 96 height 26
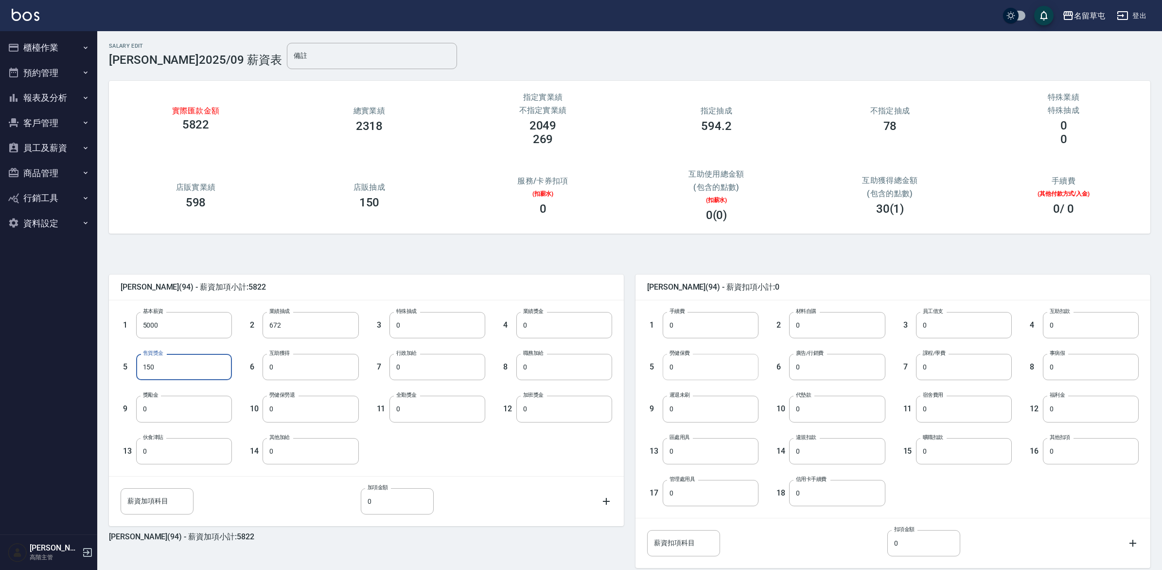
type input "150"
click at [728, 368] on input "0" at bounding box center [711, 367] width 96 height 26
type input "1698"
click at [1083, 407] on input "0" at bounding box center [1091, 408] width 96 height 26
type input "50"
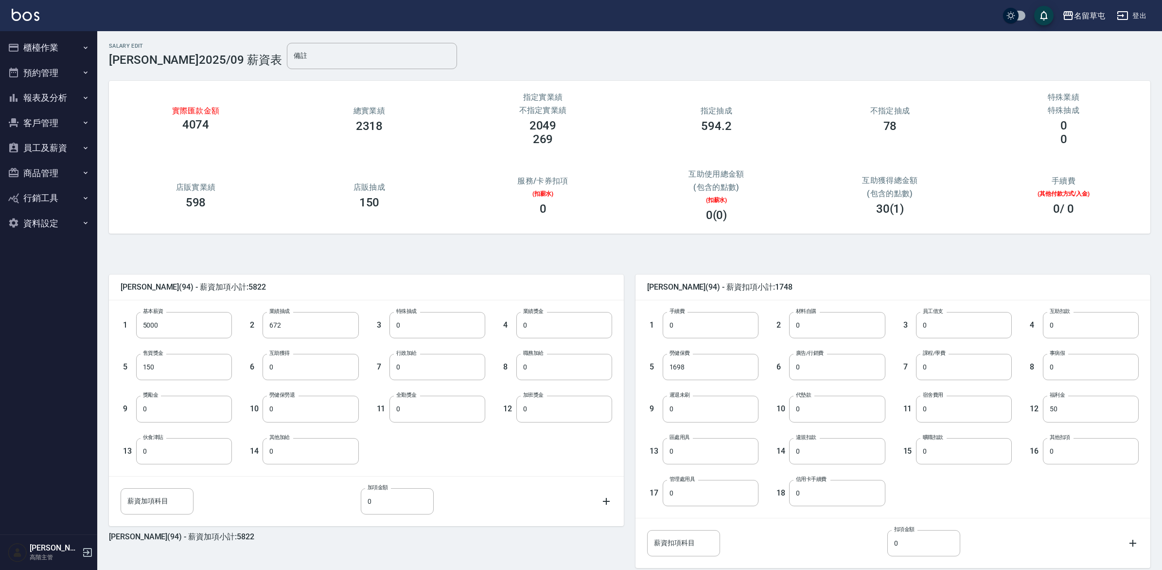
click at [473, 249] on div "曾振剛 (94) - 薪資加項小計:5822 1 基本薪資 5000 基本薪資 2 業績抽成 672 業績抽成 3 特殊抽成 0 特殊抽成 4 業績獎金 0 …" at bounding box center [626, 432] width 1050 height 375
click at [306, 373] on input "0" at bounding box center [311, 367] width 96 height 26
type input "30"
click at [511, 441] on div "1 基本薪資 5000 基本薪資 2 業績抽成 672 業績抽成 3 特殊抽成 0 特殊抽成 4 業績獎金 0 業績獎金 5 售貨獎金 150 售貨獎金 6 …" at bounding box center [358, 380] width 507 height 168
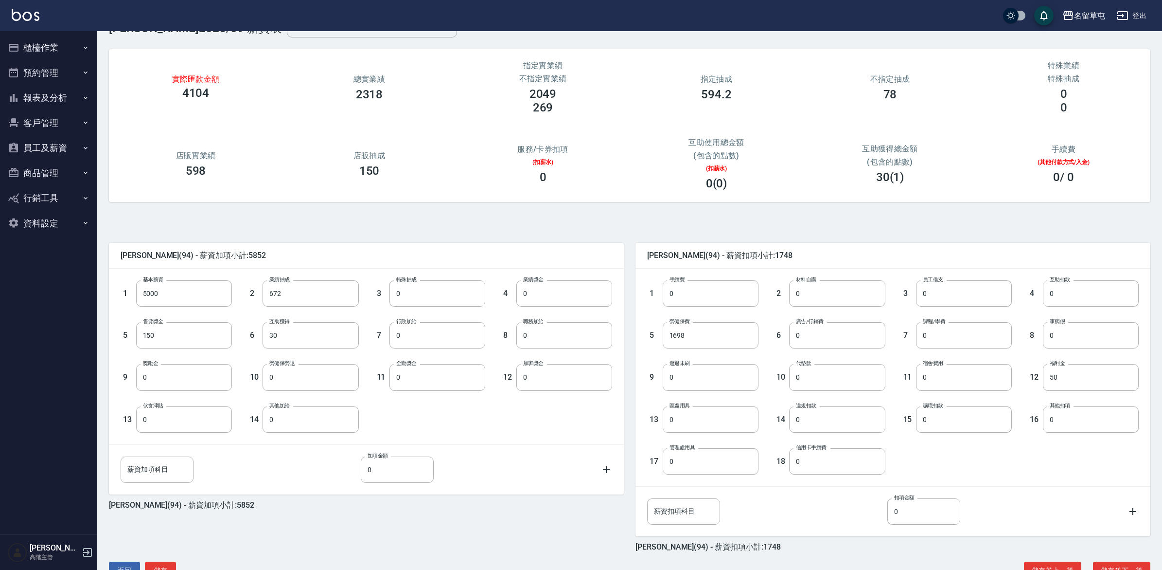
scroll to position [62, 0]
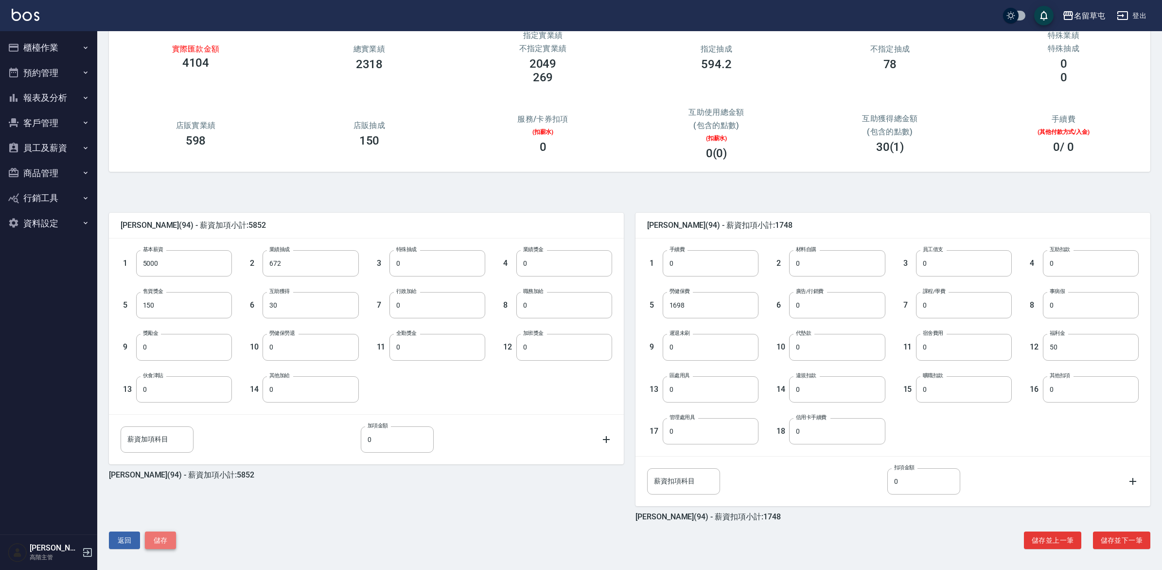
click at [159, 543] on button "儲存" at bounding box center [160, 540] width 31 height 18
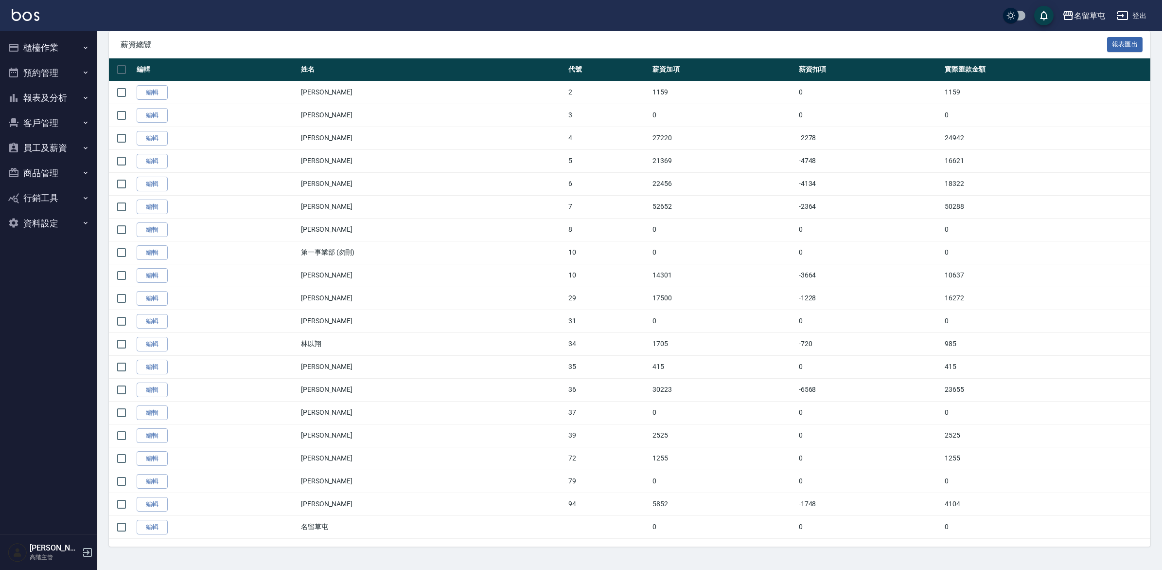
scroll to position [185, 0]
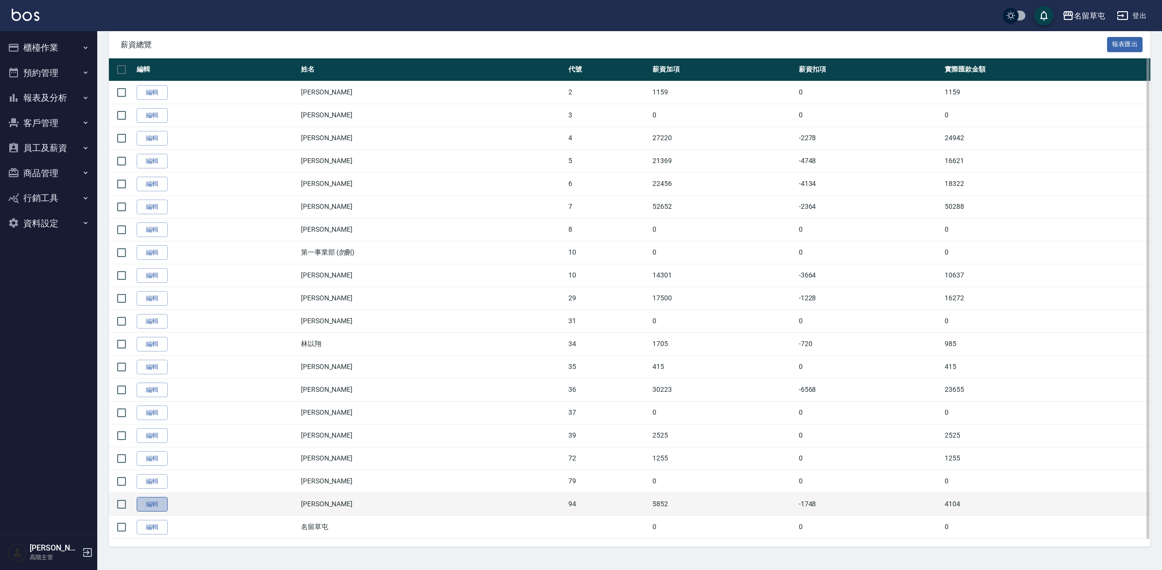
click at [146, 507] on link "編輯" at bounding box center [152, 504] width 31 height 15
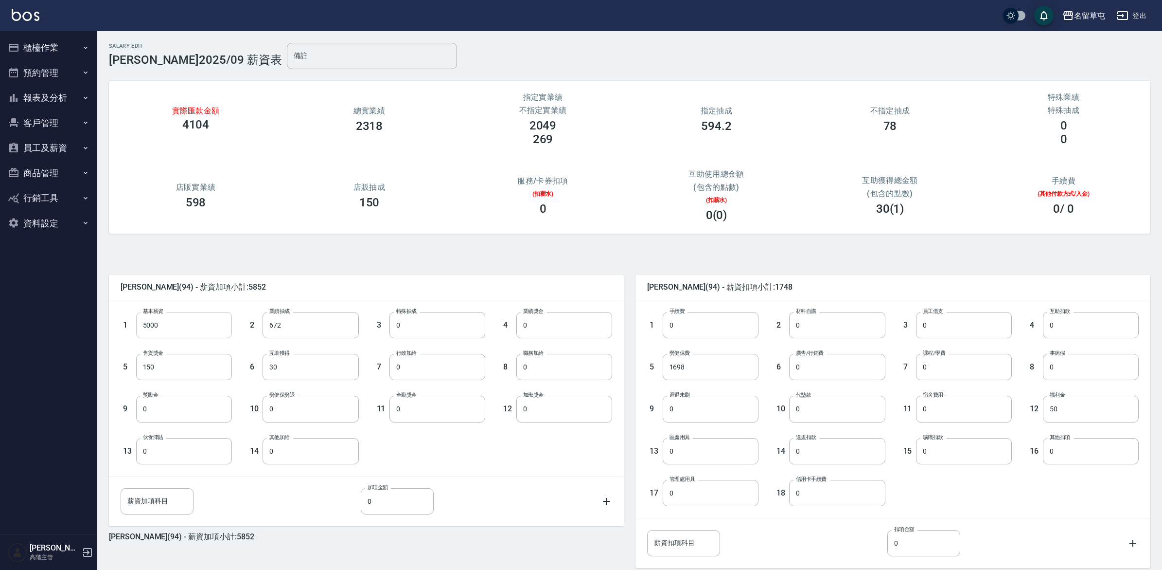
click at [202, 333] on input "5000" at bounding box center [184, 325] width 96 height 26
type input "0"
click at [185, 362] on input "150" at bounding box center [184, 367] width 96 height 26
type input "0"
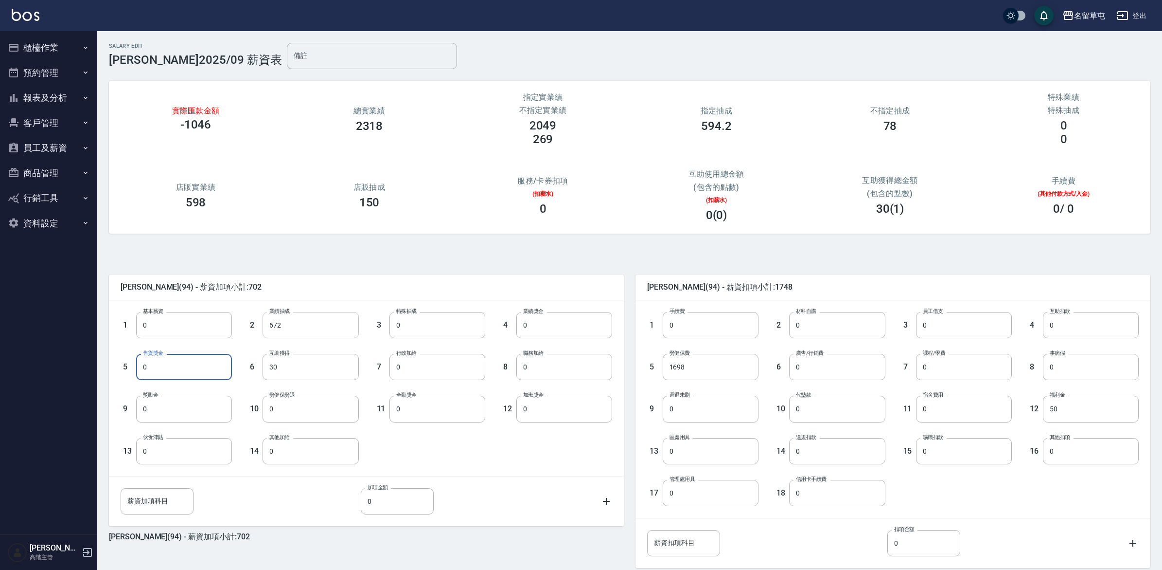
click at [303, 326] on input "672" at bounding box center [311, 325] width 96 height 26
type input "0"
drag, startPoint x: 281, startPoint y: 367, endPoint x: 348, endPoint y: 344, distance: 70.9
click at [281, 367] on input "30" at bounding box center [311, 367] width 96 height 26
type input "0"
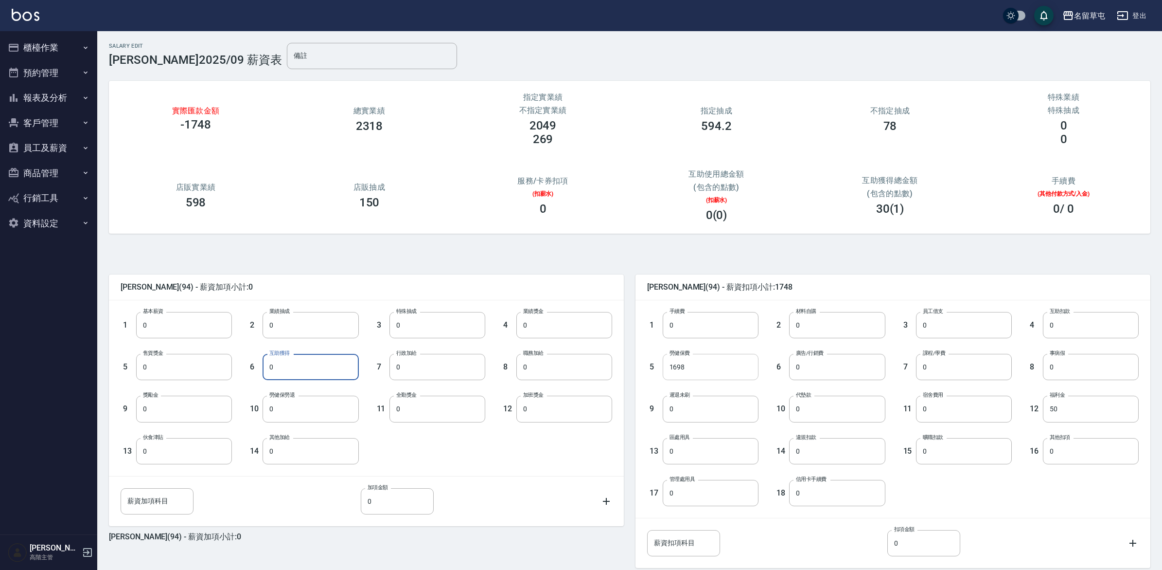
click at [709, 378] on input "1698" at bounding box center [711, 367] width 96 height 26
type input "0"
click at [1103, 404] on input "50" at bounding box center [1091, 408] width 96 height 26
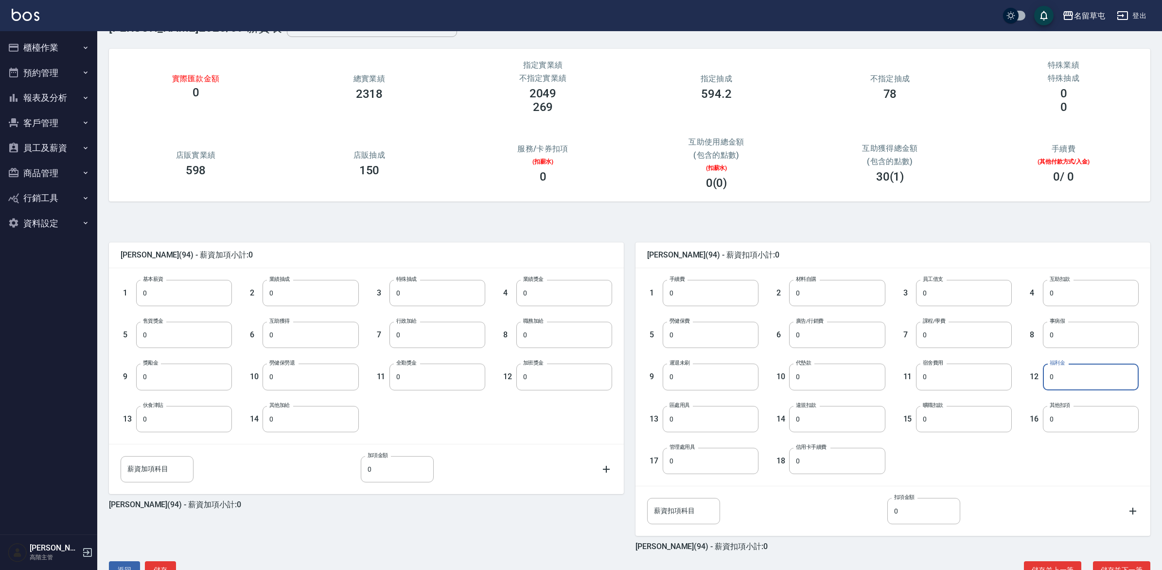
scroll to position [62, 0]
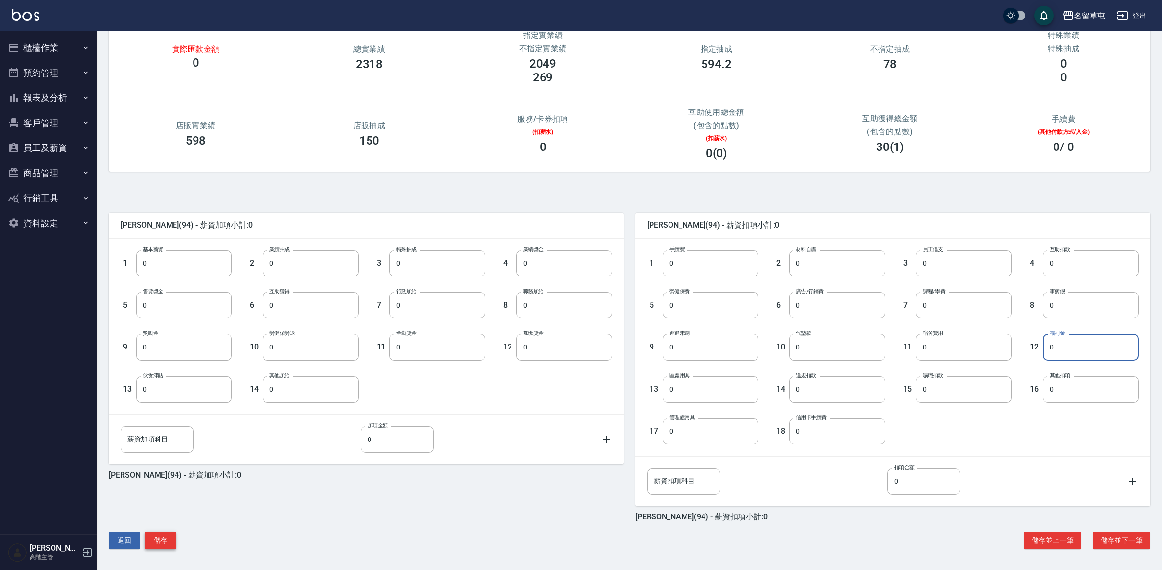
type input "0"
click at [167, 538] on button "儲存" at bounding box center [160, 540] width 31 height 18
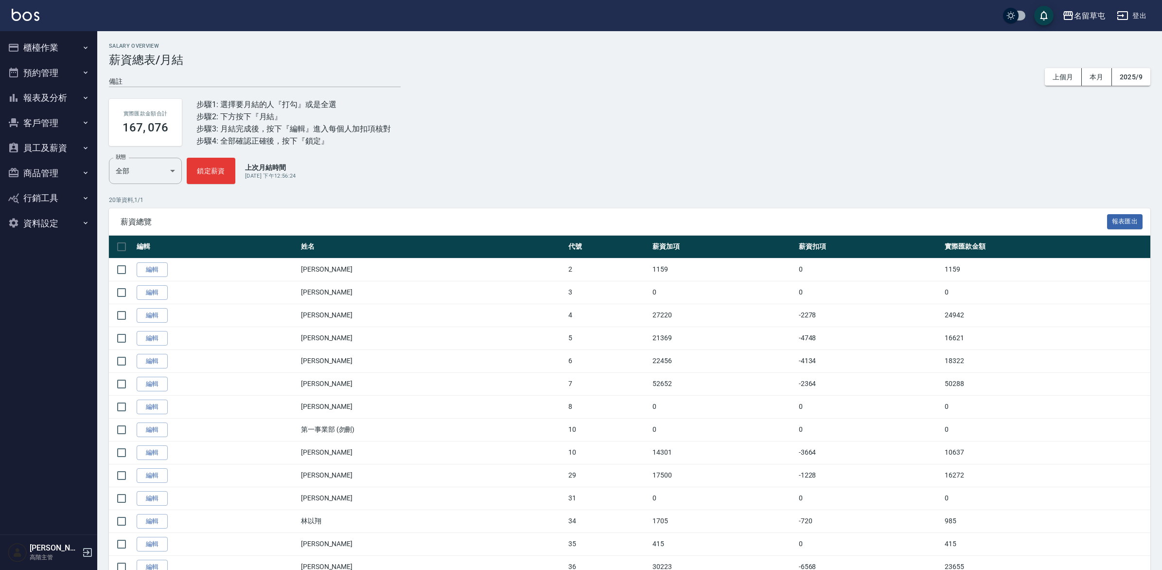
click at [42, 151] on button "員工及薪資" at bounding box center [48, 147] width 89 height 25
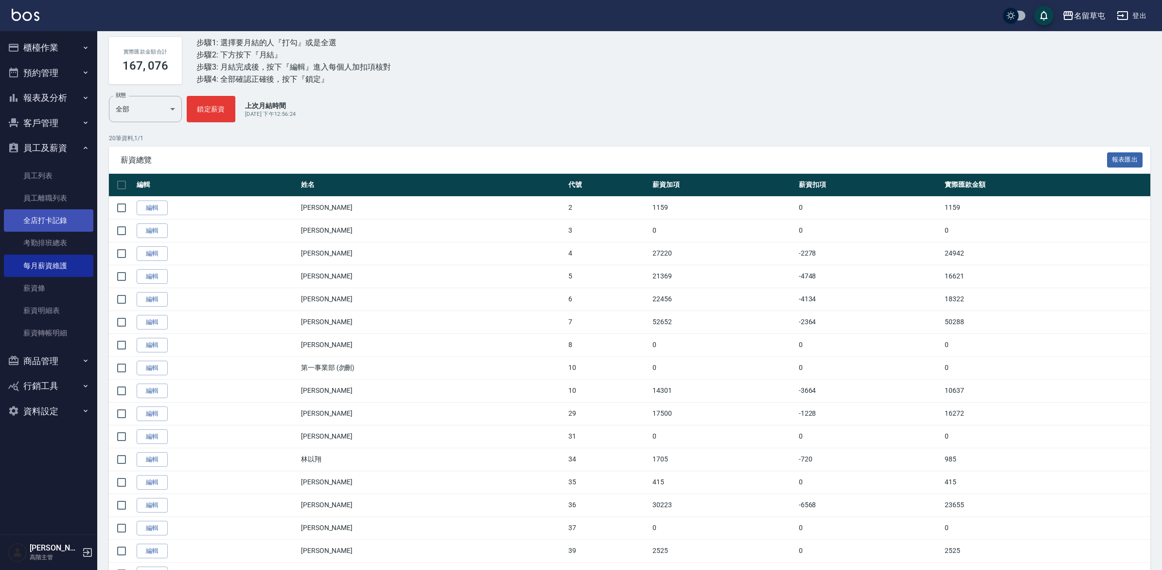
scroll to position [122, 0]
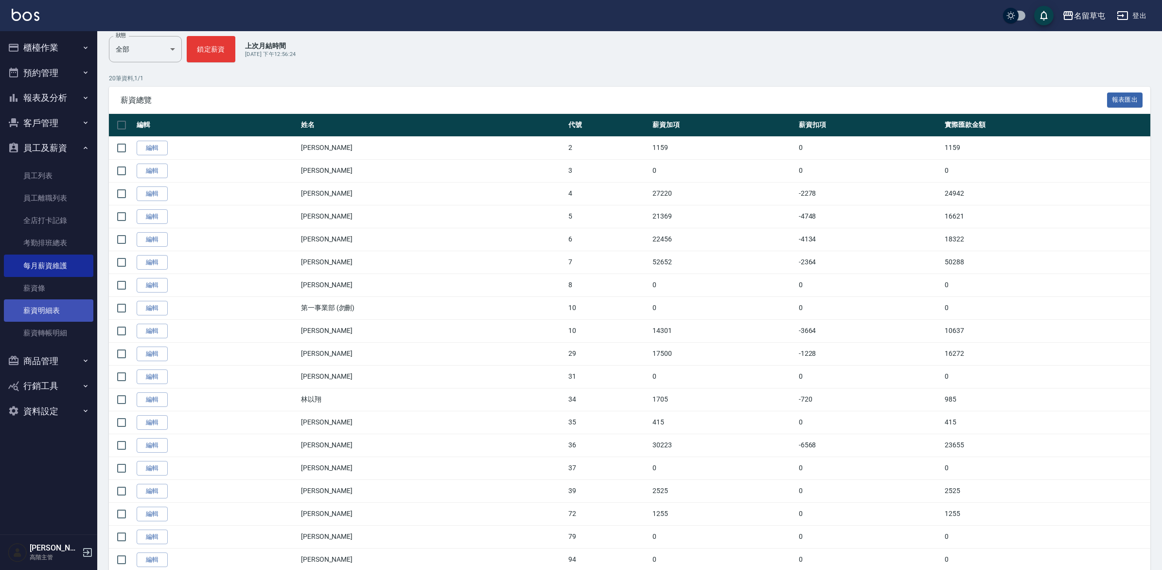
click at [54, 317] on link "薪資明細表" at bounding box center [48, 310] width 89 height 22
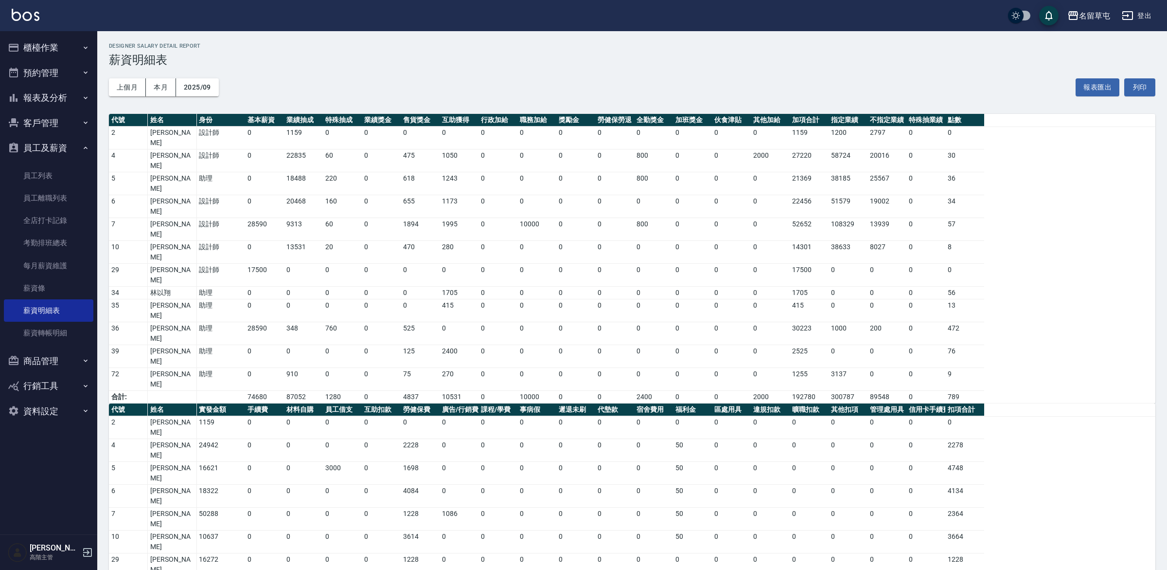
click at [1107, 6] on div "名留草屯 登出" at bounding box center [583, 15] width 1167 height 31
click at [1097, 18] on div "名留草屯" at bounding box center [1094, 16] width 31 height 12
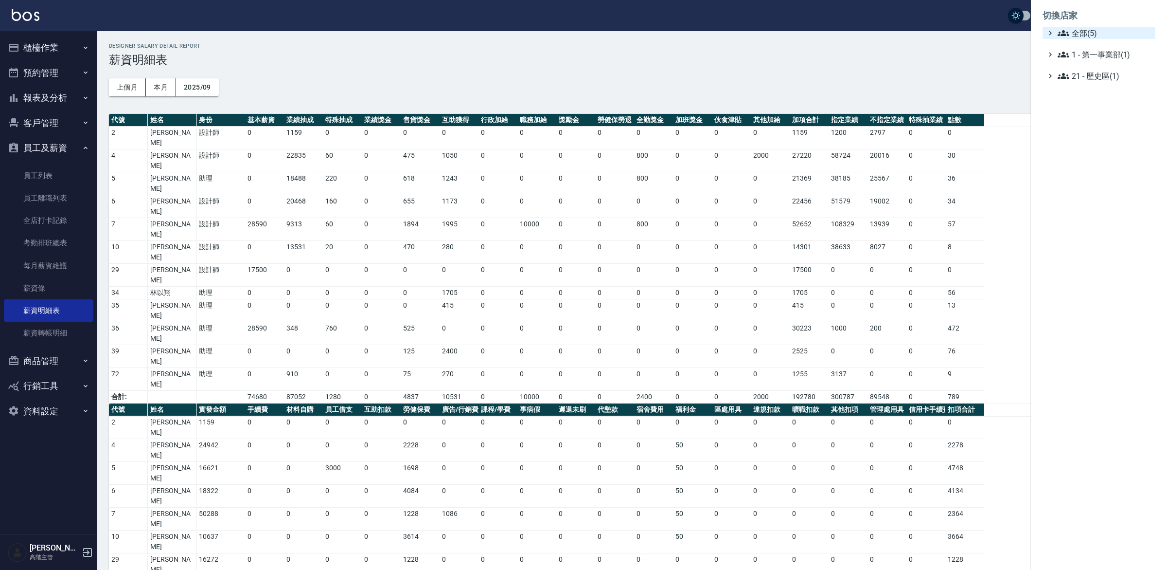
click at [1078, 32] on span "全部(5)" at bounding box center [1105, 33] width 94 height 12
click at [1093, 91] on span "名留埔里" at bounding box center [1103, 95] width 95 height 12
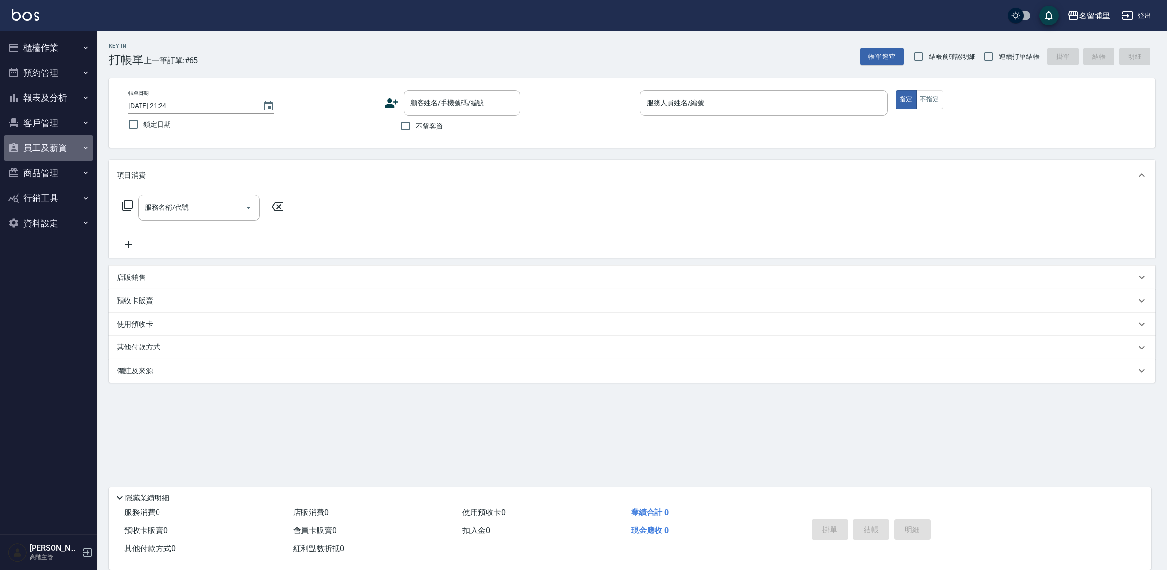
click at [44, 149] on button "員工及薪資" at bounding box center [48, 147] width 89 height 25
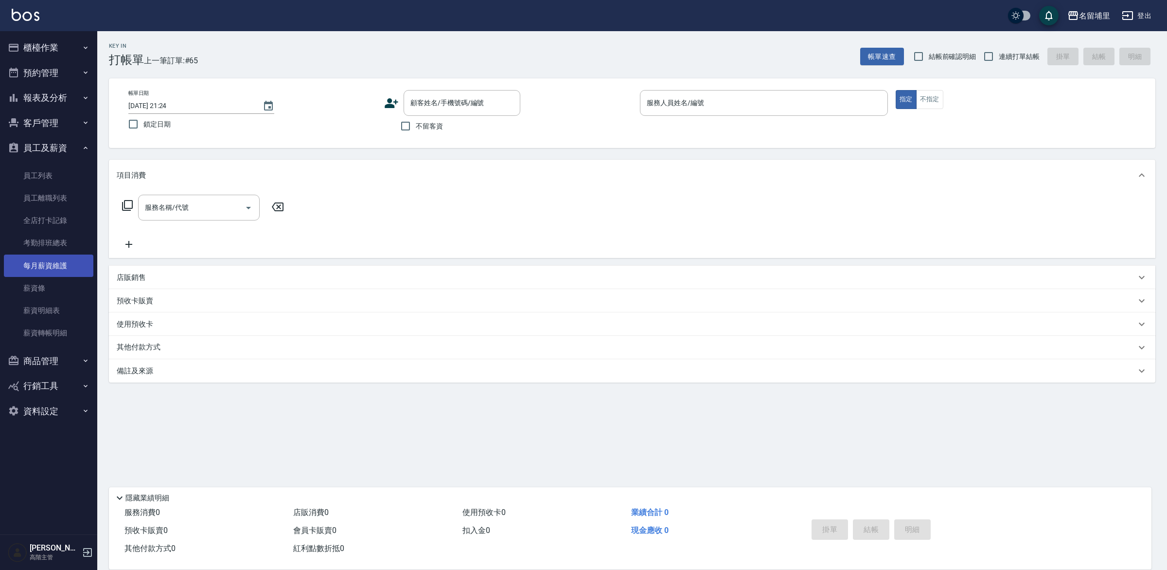
click at [59, 268] on link "每月薪資維護" at bounding box center [48, 265] width 89 height 22
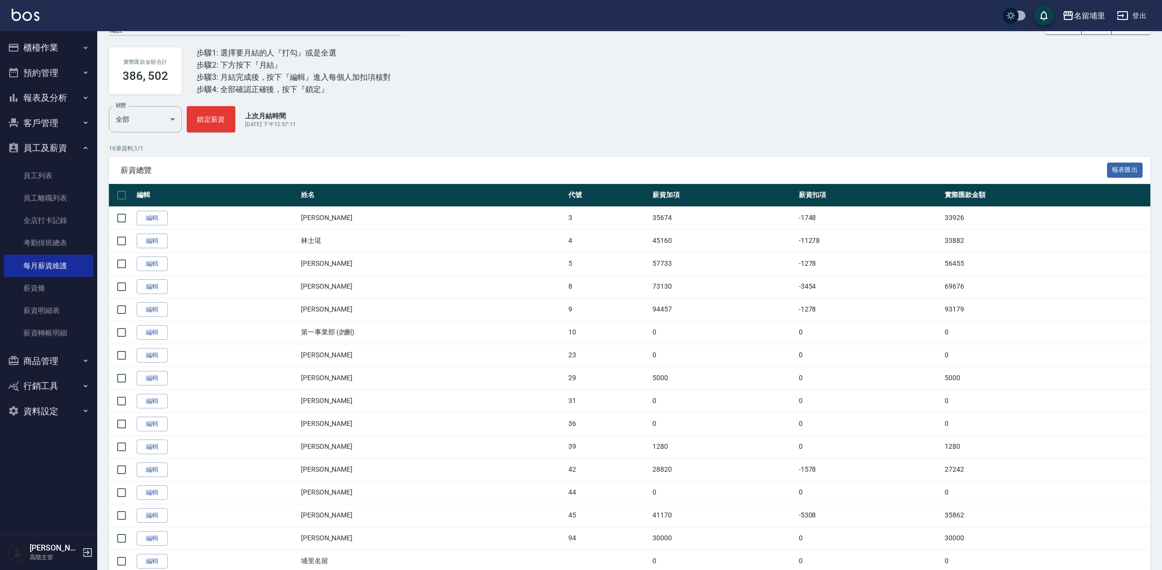
scroll to position [93, 0]
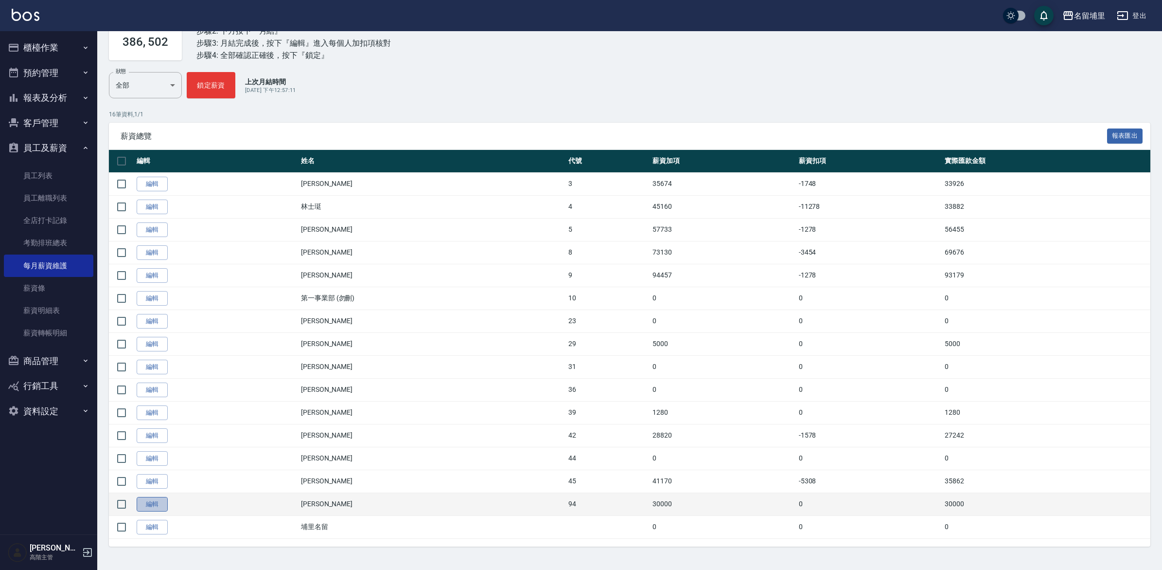
click at [146, 504] on link "編輯" at bounding box center [152, 504] width 31 height 15
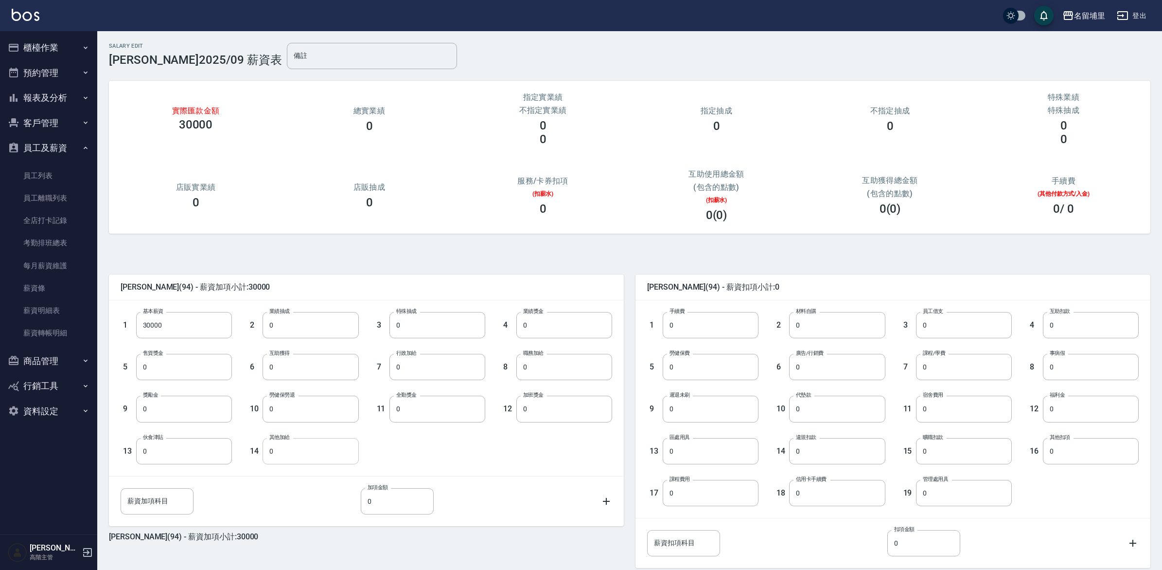
click at [275, 451] on input "0" at bounding box center [311, 451] width 96 height 26
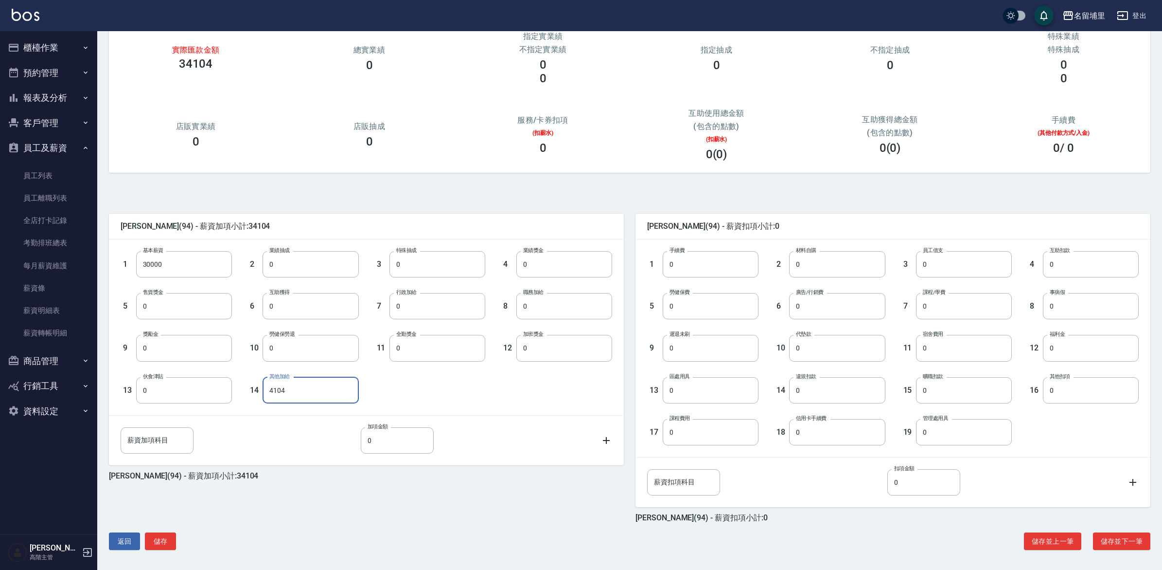
scroll to position [62, 0]
type input "4104"
click at [159, 544] on button "儲存" at bounding box center [160, 540] width 31 height 18
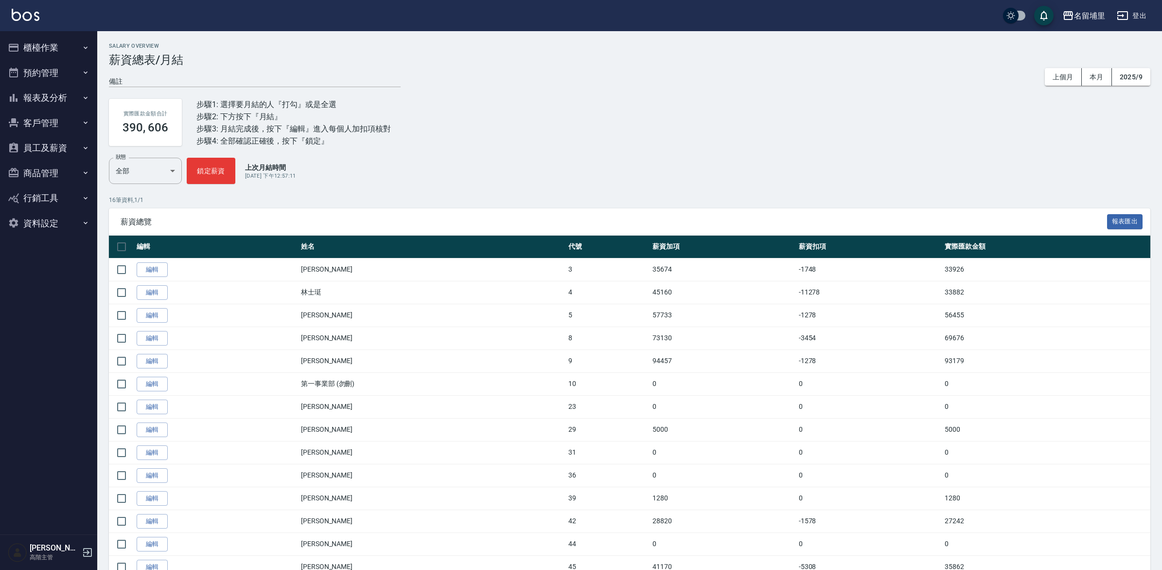
click at [58, 147] on button "員工及薪資" at bounding box center [48, 147] width 89 height 25
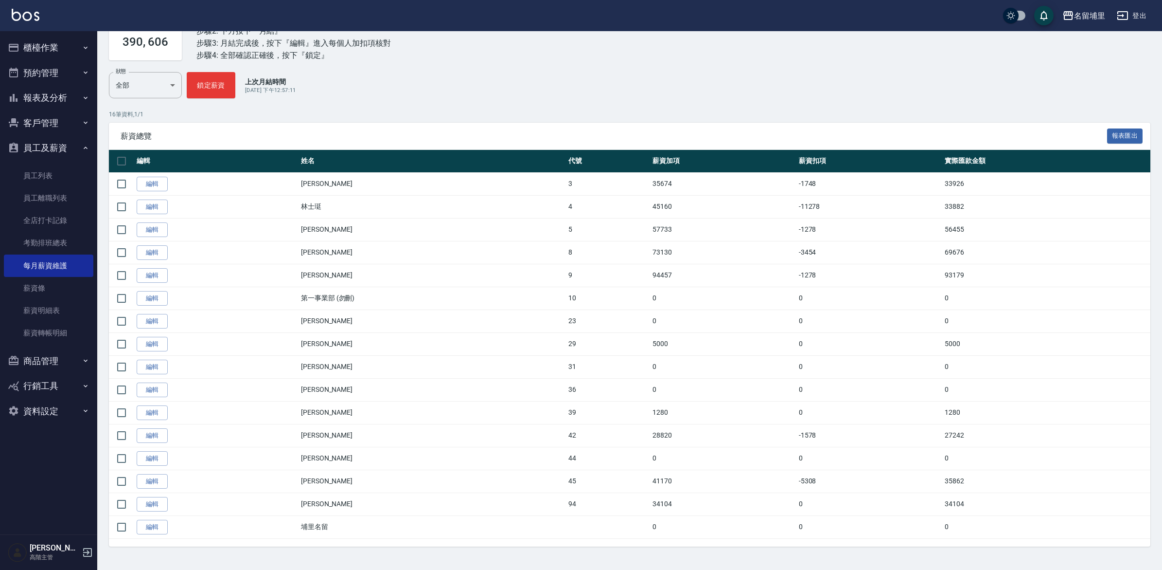
scroll to position [93, 0]
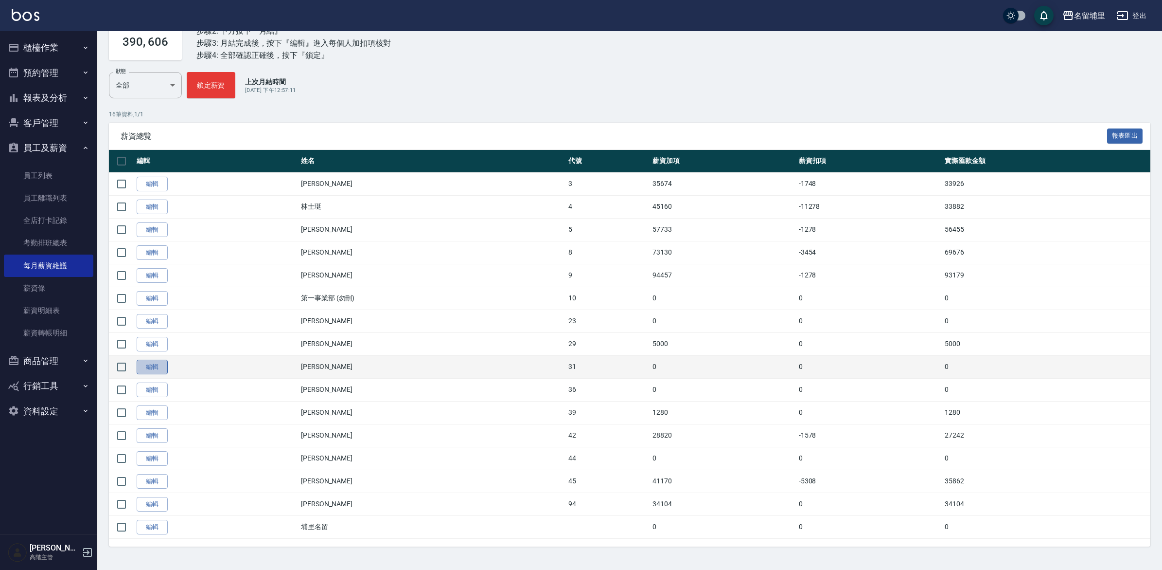
click at [157, 364] on link "編輯" at bounding box center [152, 366] width 31 height 15
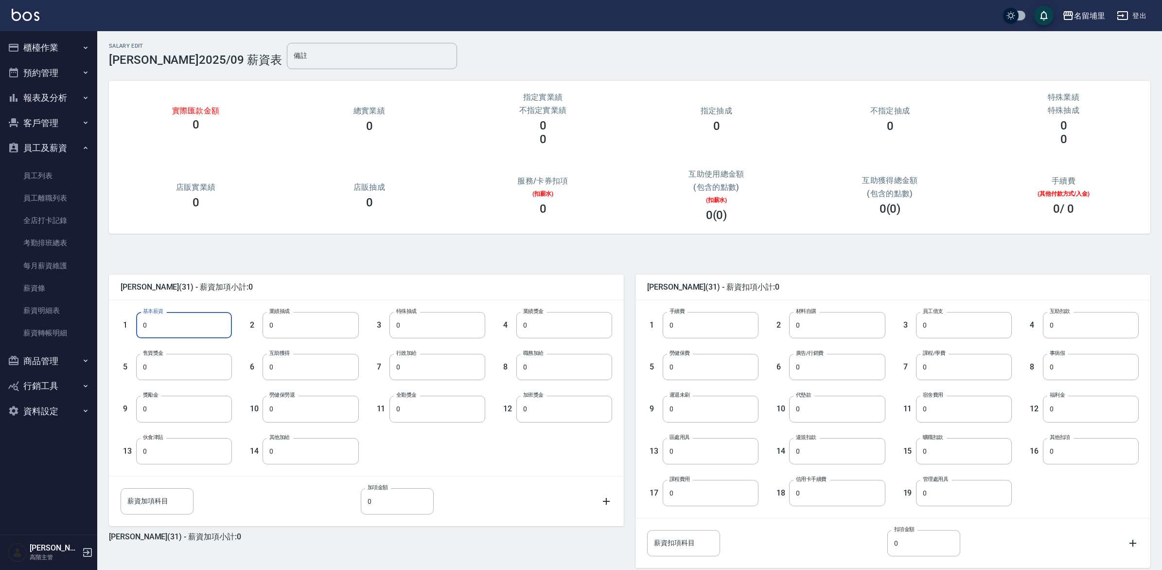
click at [178, 332] on input "0" at bounding box center [184, 325] width 96 height 26
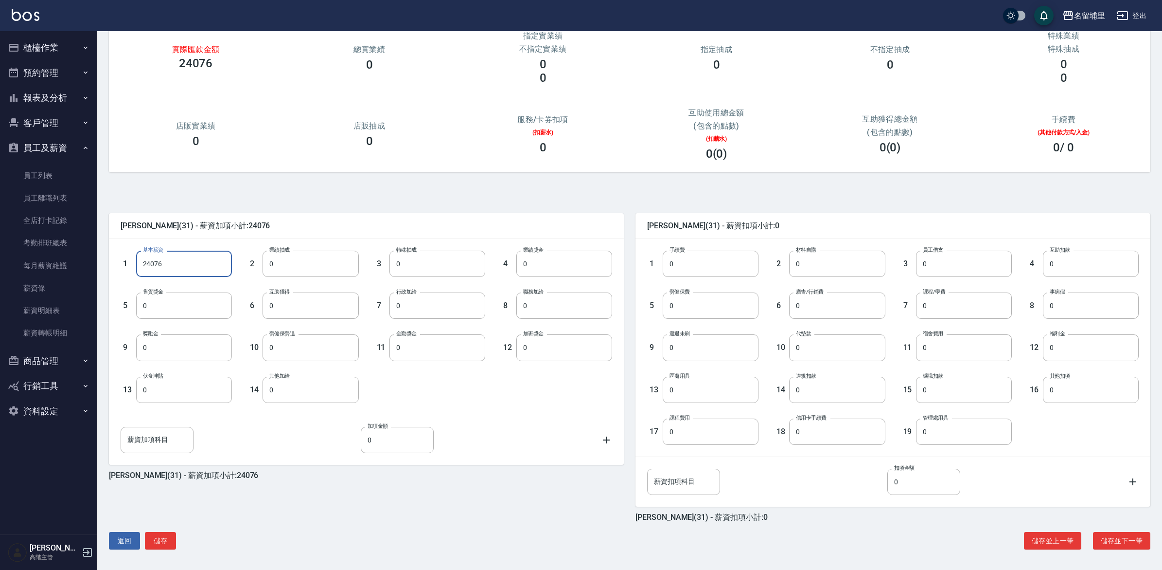
scroll to position [62, 0]
type input "24076"
click at [175, 541] on button "儲存" at bounding box center [160, 540] width 31 height 18
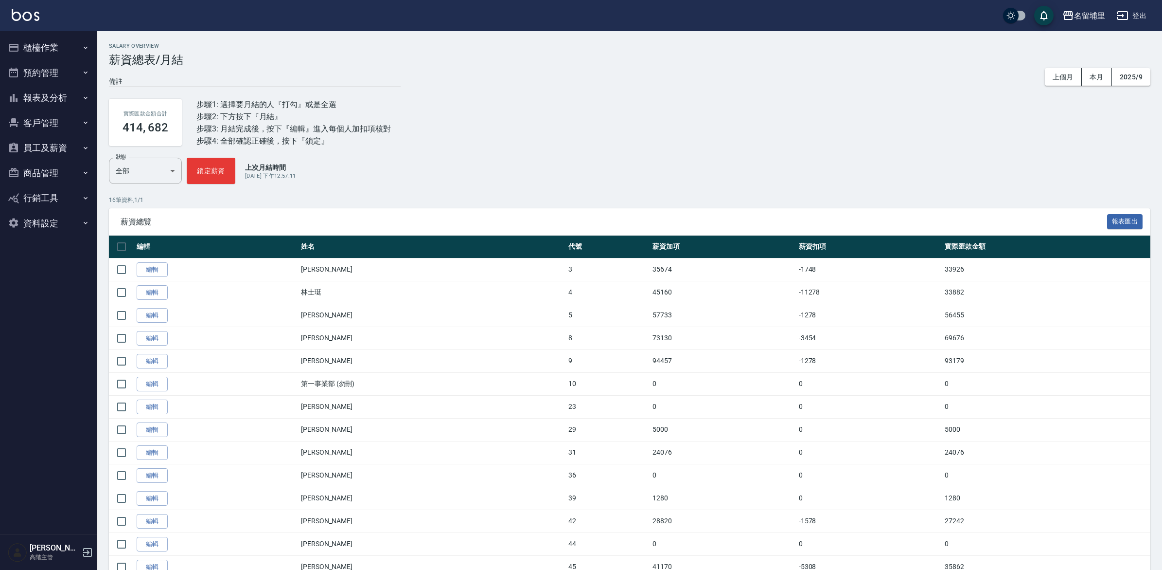
click at [40, 144] on button "員工及薪資" at bounding box center [48, 147] width 89 height 25
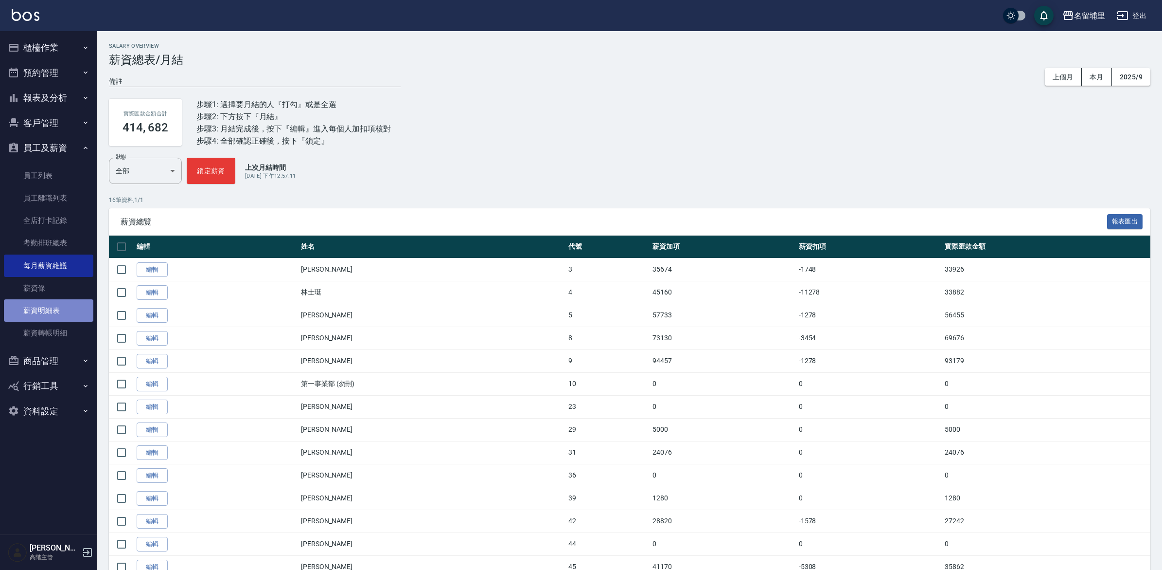
click at [49, 304] on link "薪資明細表" at bounding box center [48, 310] width 89 height 22
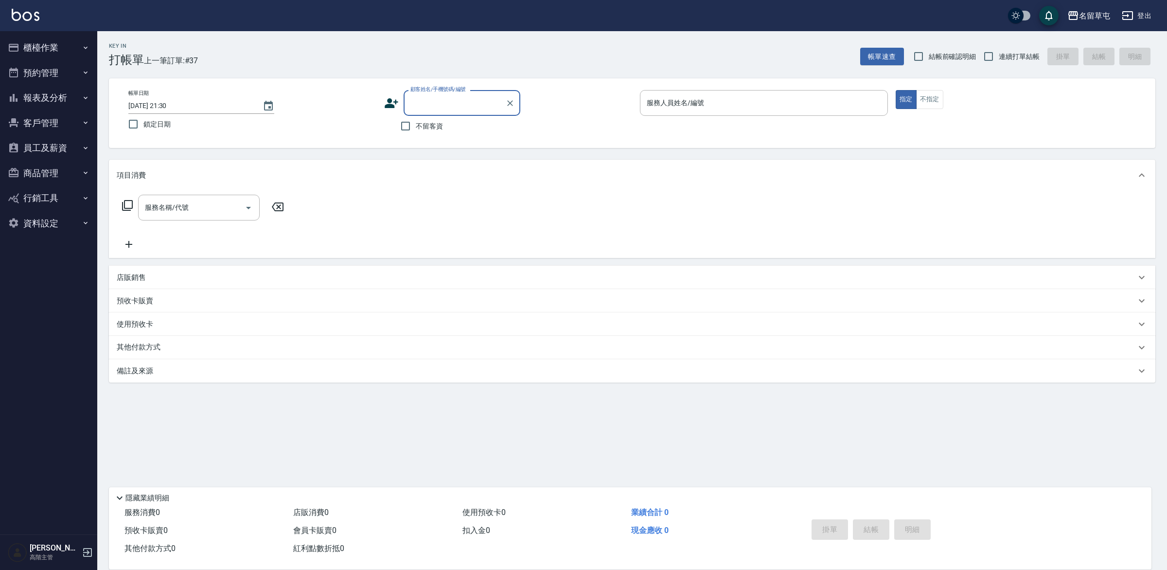
click at [48, 146] on button "員工及薪資" at bounding box center [48, 147] width 89 height 25
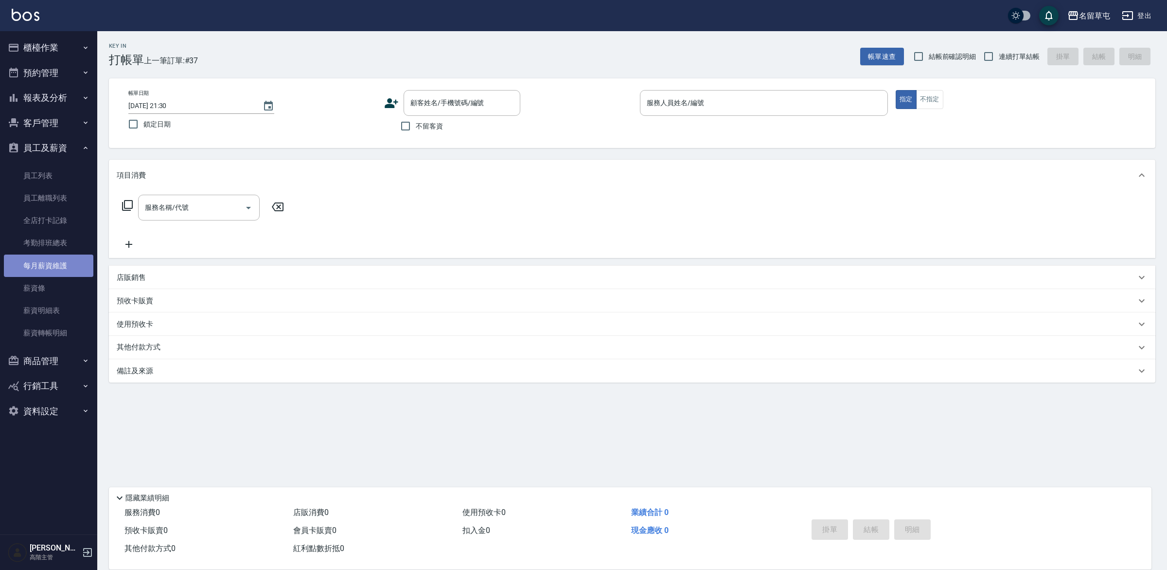
click at [49, 262] on link "每月薪資維護" at bounding box center [48, 265] width 89 height 22
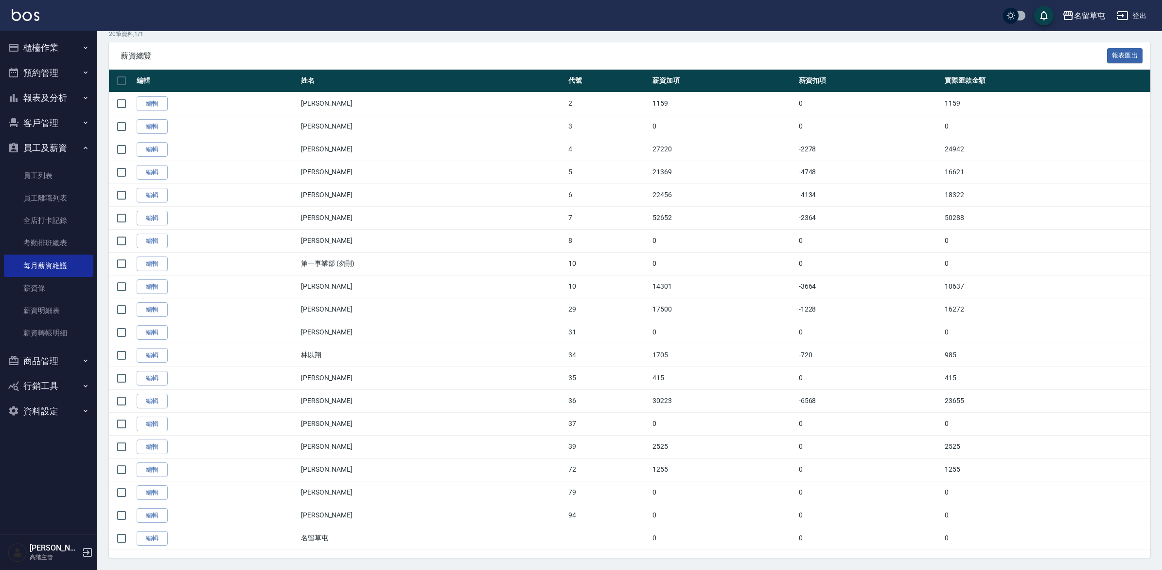
scroll to position [185, 0]
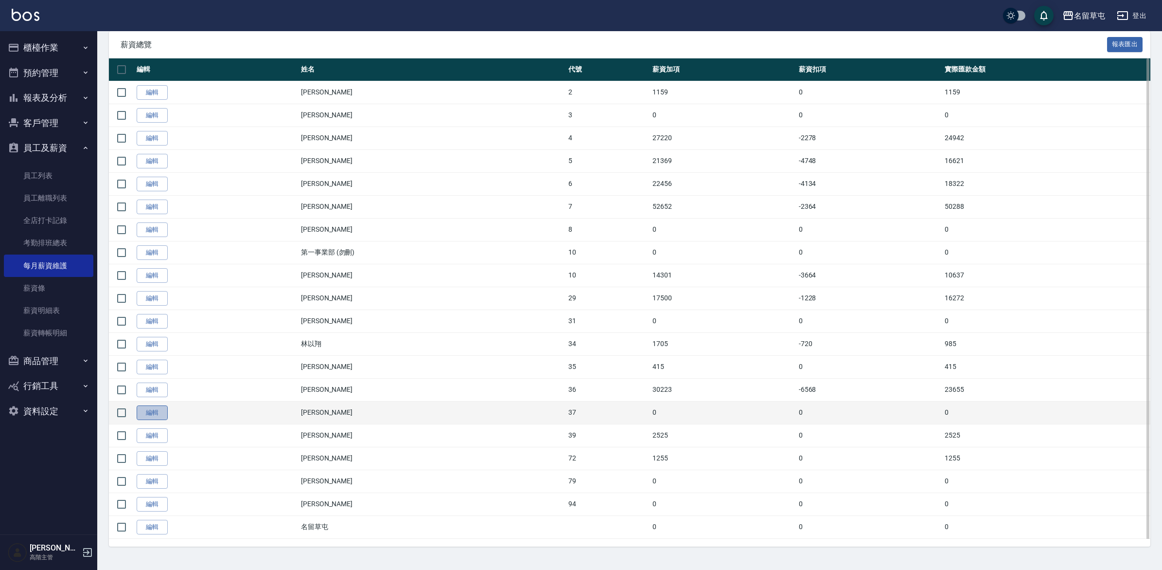
click at [151, 410] on link "編輯" at bounding box center [152, 412] width 31 height 15
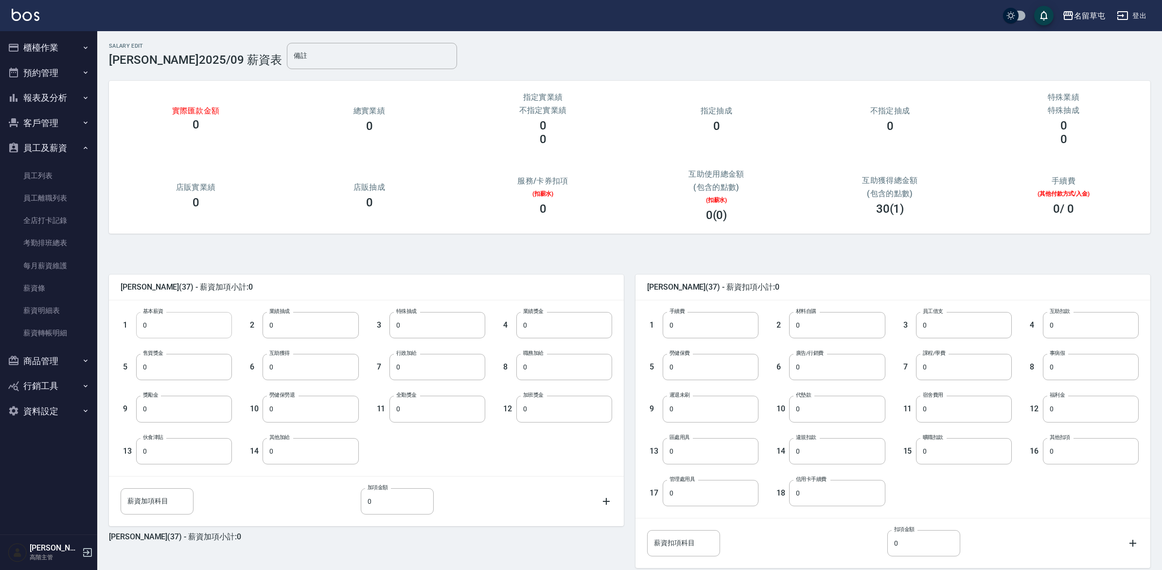
click at [190, 328] on input "0" at bounding box center [184, 325] width 96 height 26
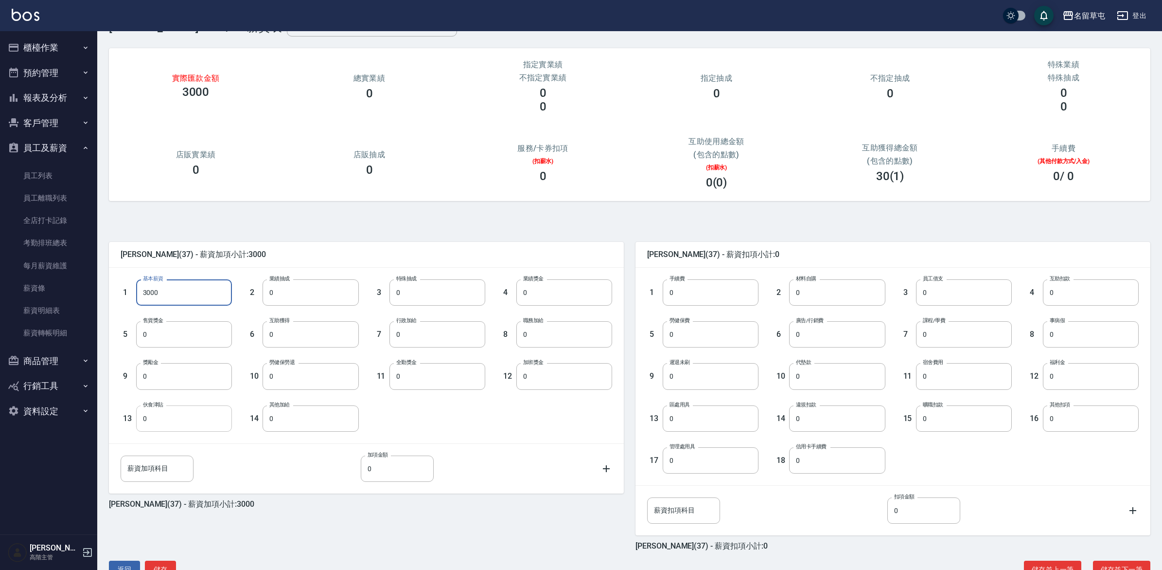
scroll to position [62, 0]
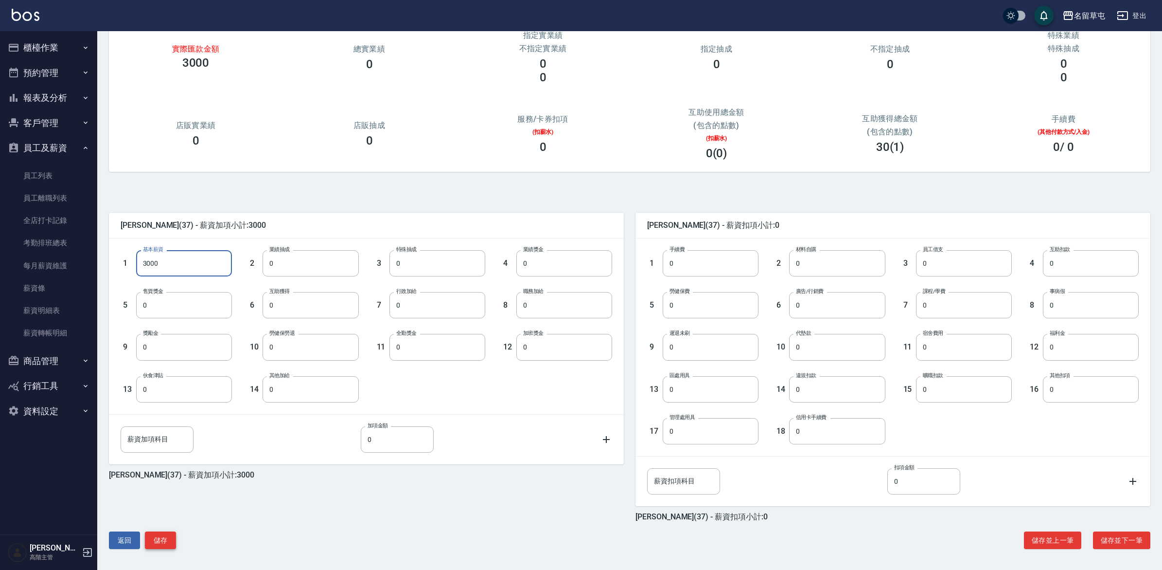
type input "3000"
click at [164, 541] on button "儲存" at bounding box center [160, 540] width 31 height 18
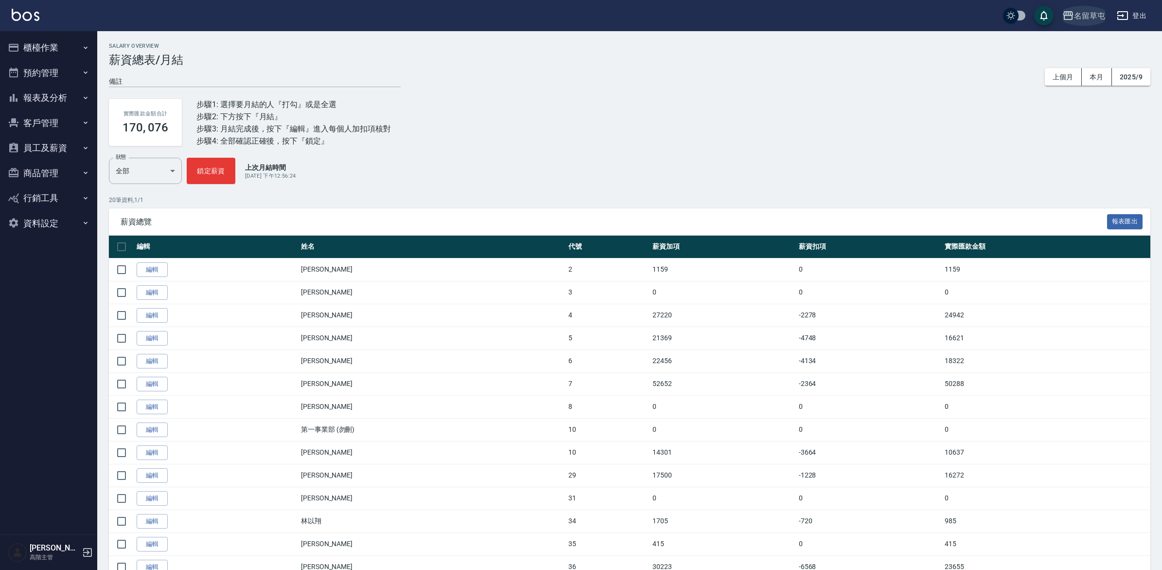
click at [1081, 6] on button "名留草屯" at bounding box center [1084, 16] width 51 height 20
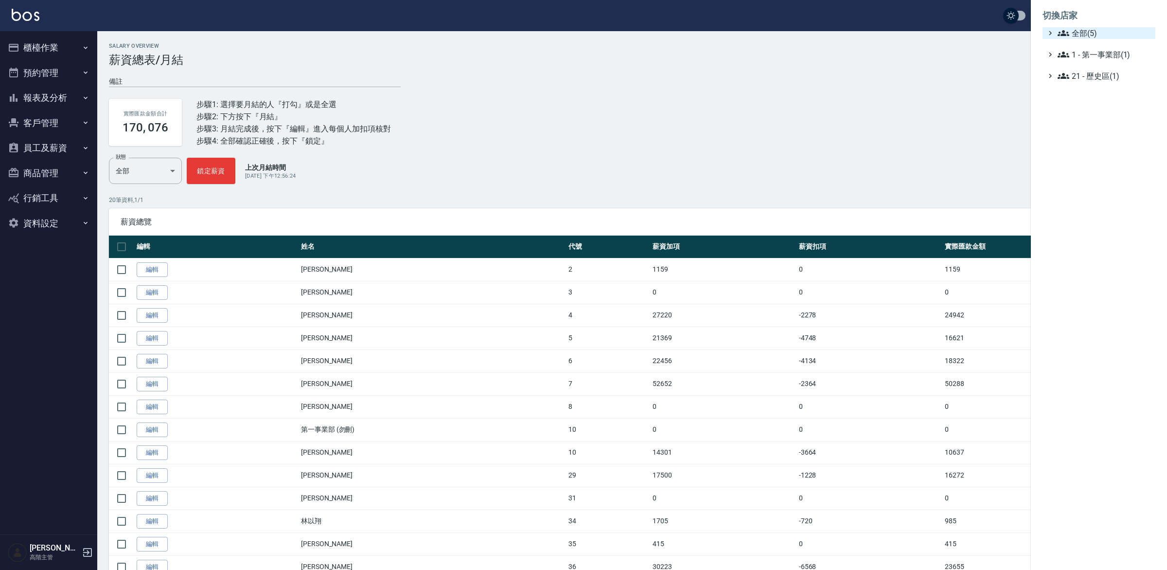
click at [1064, 31] on icon at bounding box center [1064, 33] width 12 height 6
click at [1080, 90] on span "名留埔里" at bounding box center [1103, 95] width 95 height 12
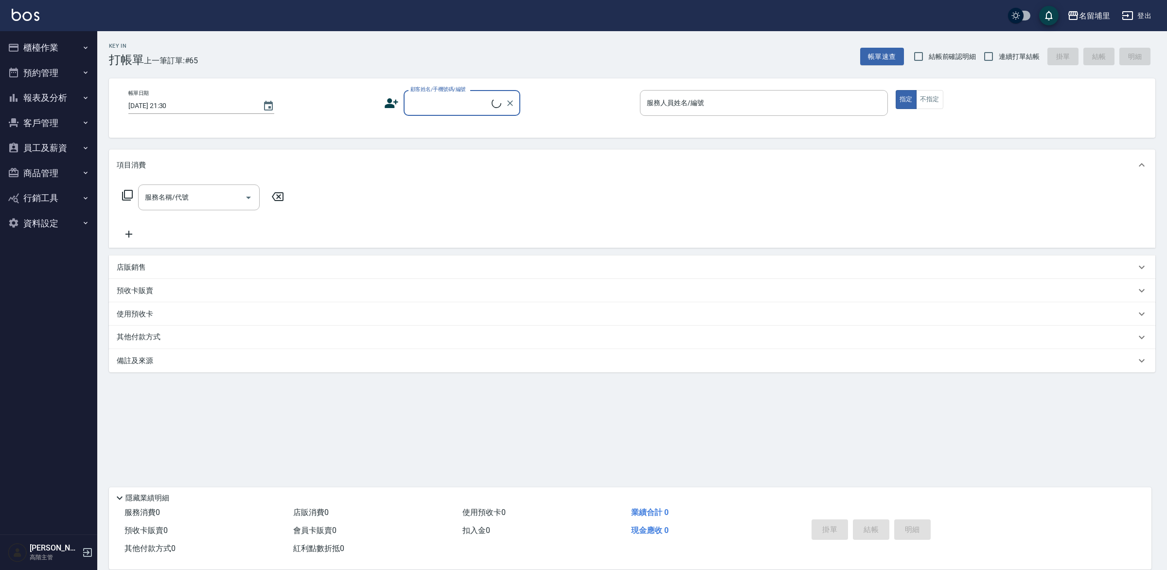
click at [54, 151] on button "員工及薪資" at bounding box center [48, 147] width 89 height 25
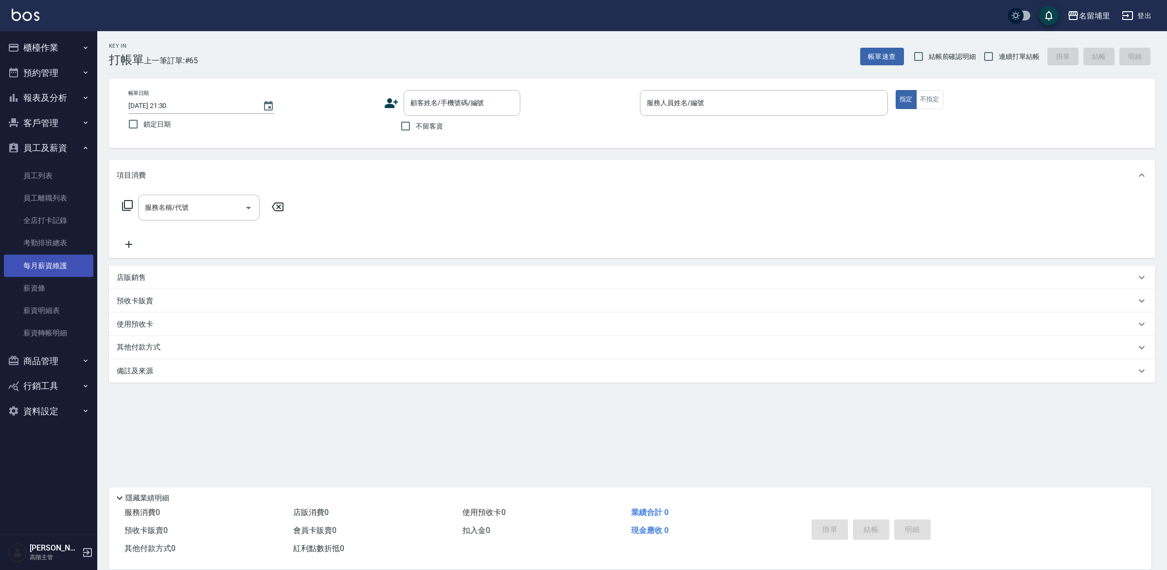
click at [45, 266] on link "每月薪資維護" at bounding box center [48, 265] width 89 height 22
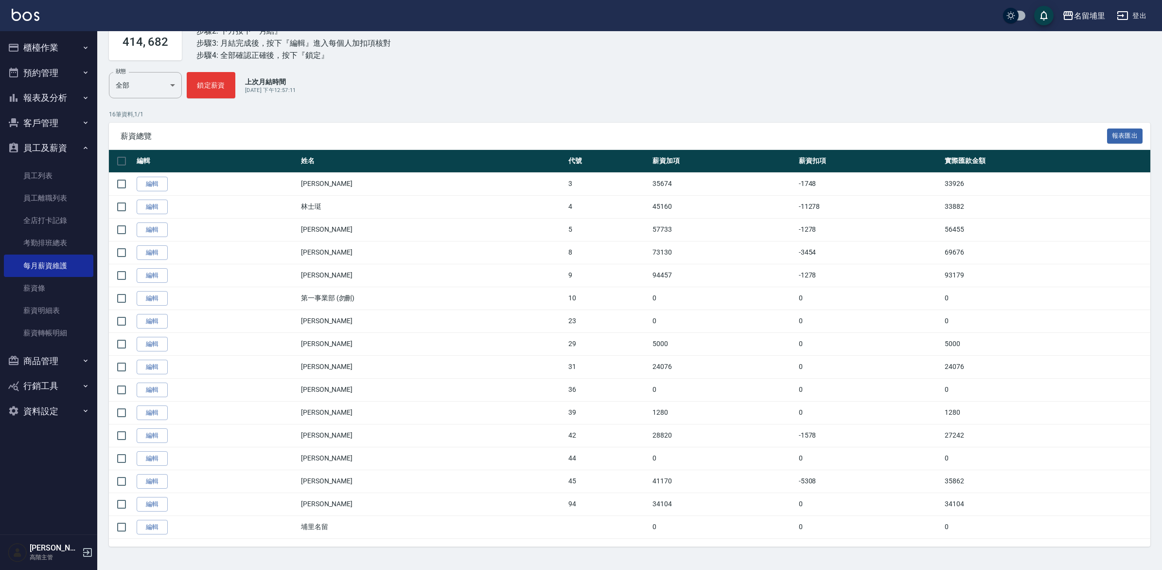
scroll to position [93, 0]
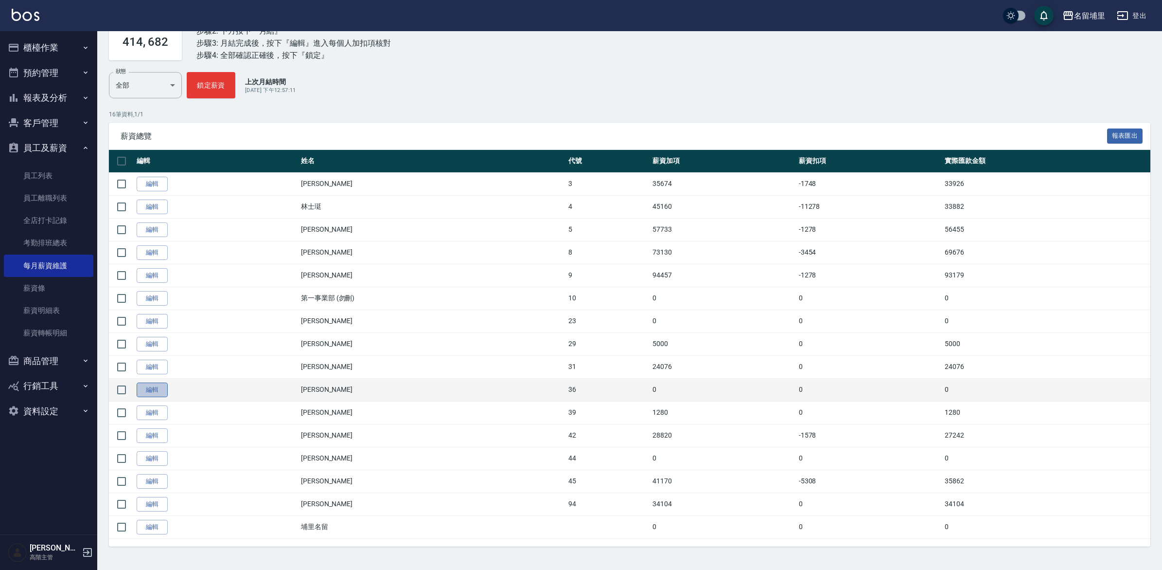
click at [156, 387] on link "編輯" at bounding box center [152, 389] width 31 height 15
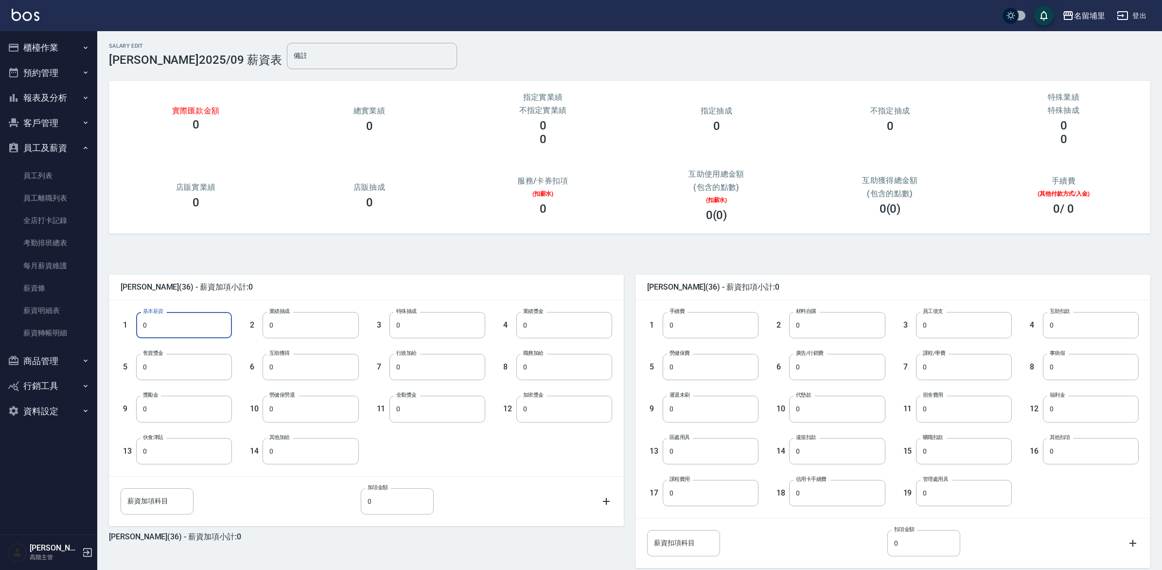
click at [164, 316] on input "0" at bounding box center [184, 325] width 96 height 26
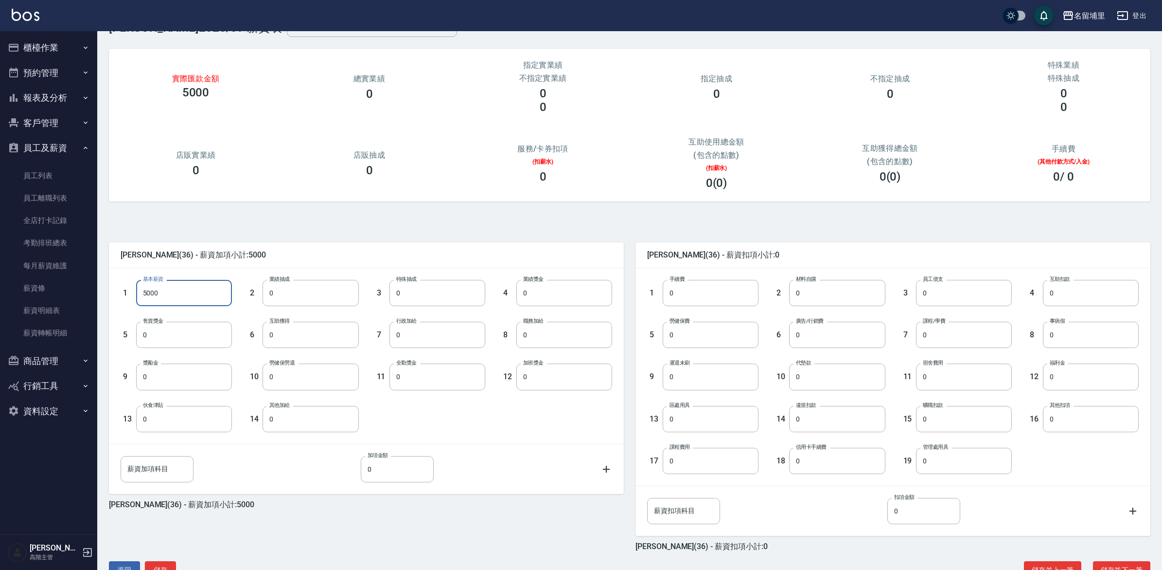
scroll to position [62, 0]
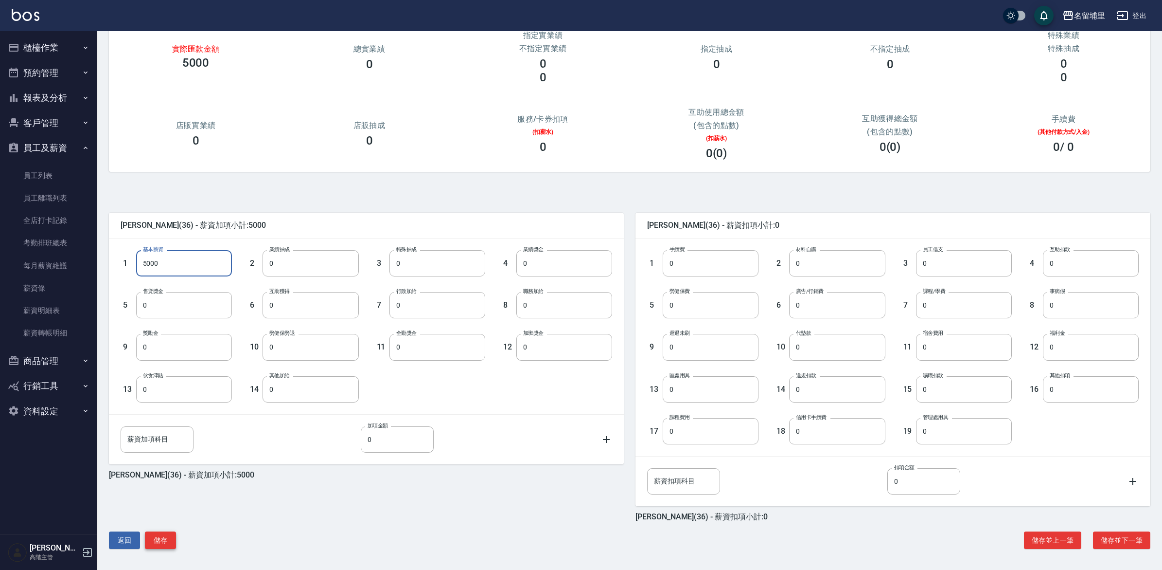
type input "5000"
click at [156, 543] on button "儲存" at bounding box center [160, 540] width 31 height 18
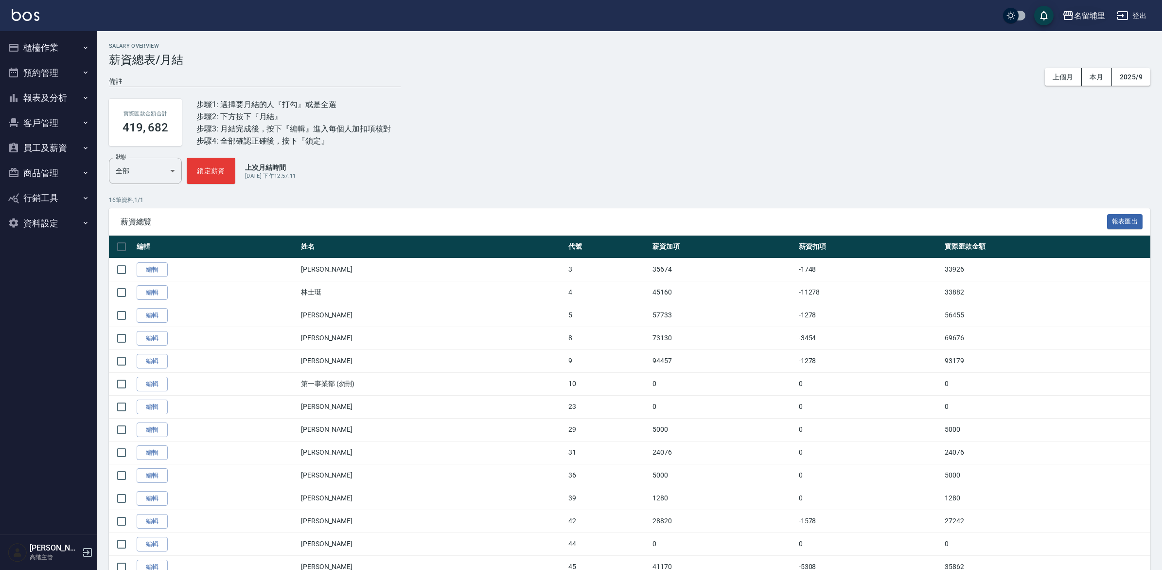
click at [1083, 14] on div "名留埔里" at bounding box center [1089, 16] width 31 height 12
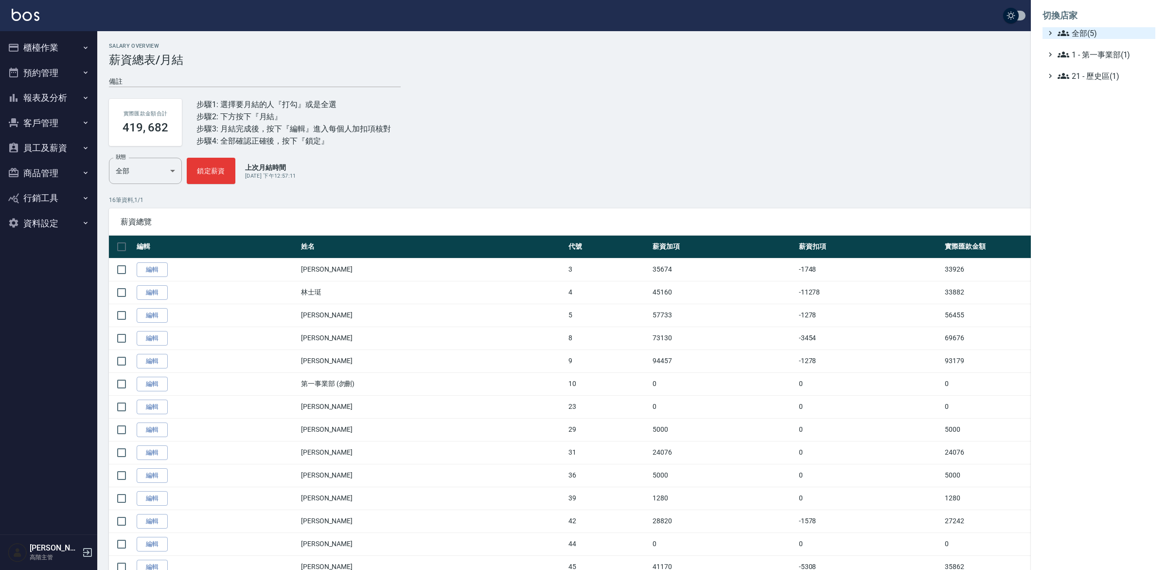
click at [1078, 32] on span "全部(5)" at bounding box center [1105, 33] width 94 height 12
click at [1081, 45] on span "PS43" at bounding box center [1103, 45] width 95 height 12
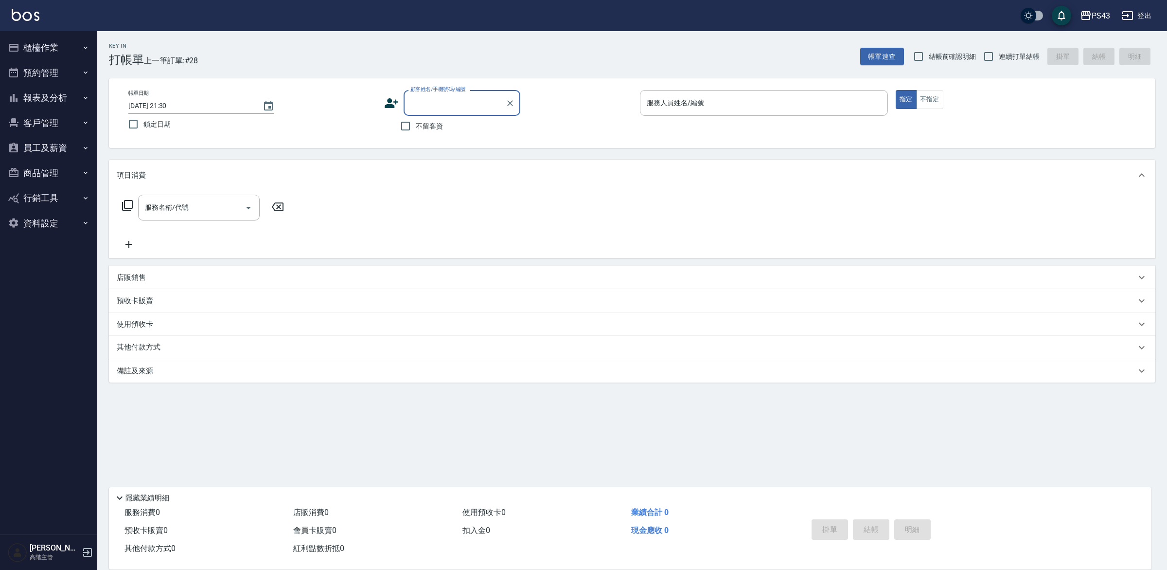
click at [51, 141] on button "員工及薪資" at bounding box center [48, 147] width 89 height 25
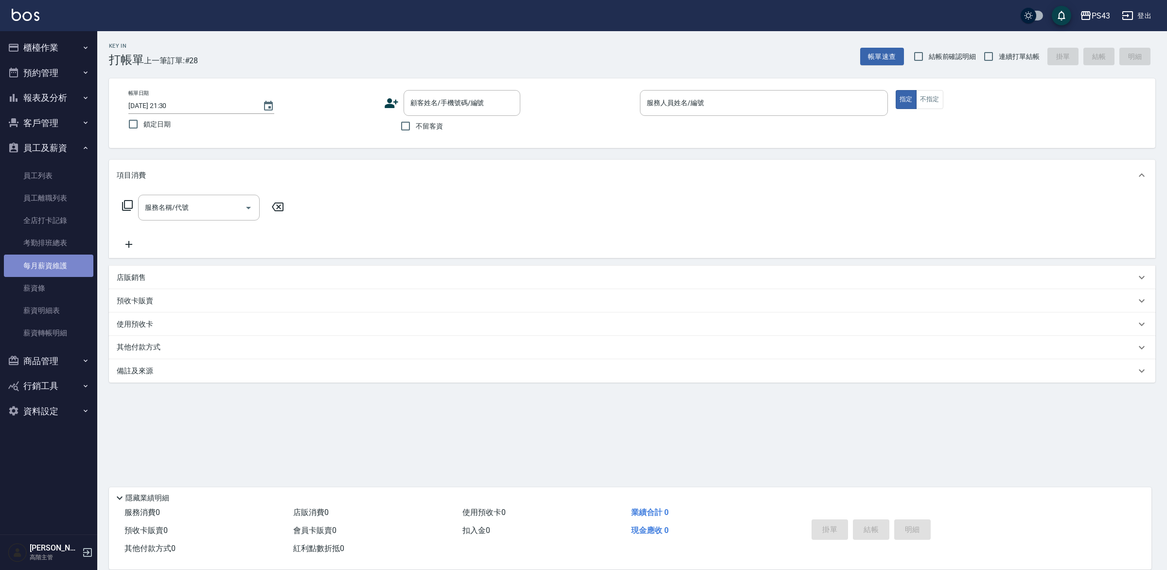
click at [52, 267] on link "每月薪資維護" at bounding box center [48, 265] width 89 height 22
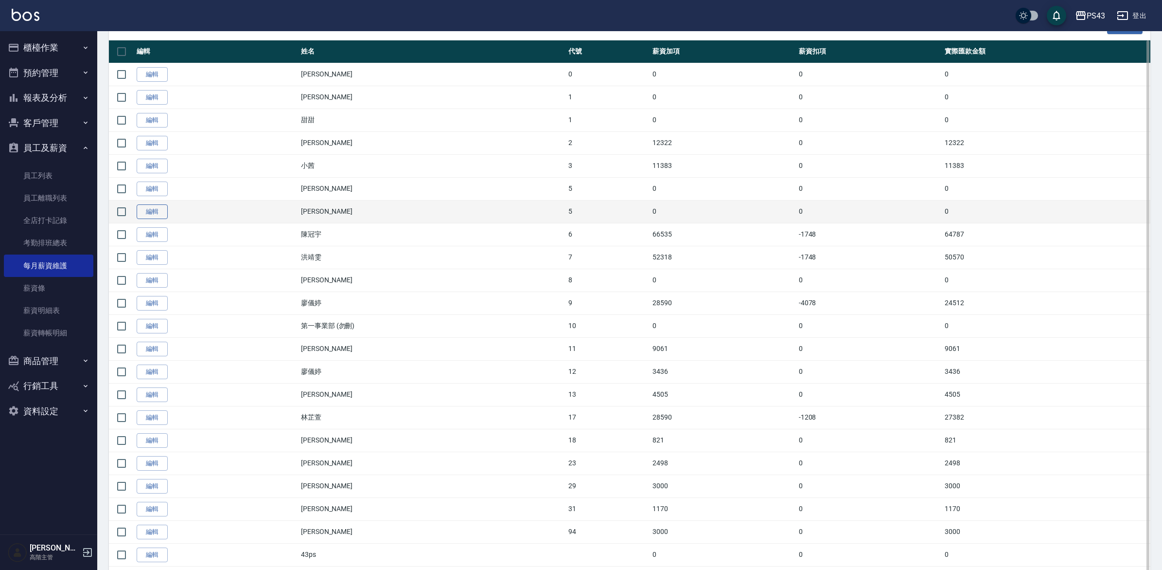
scroll to position [215, 0]
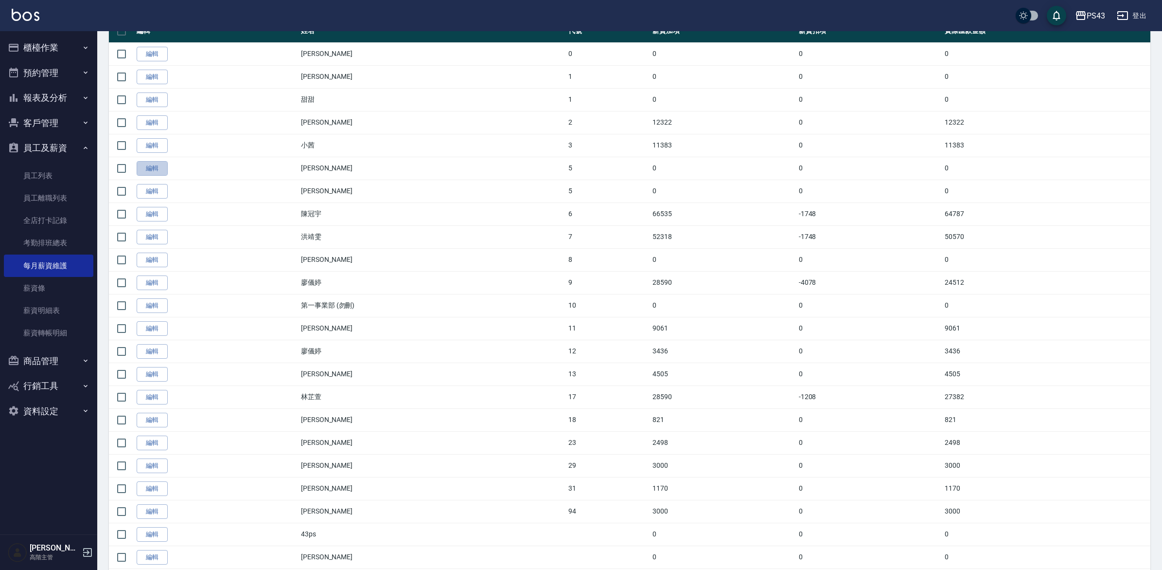
click at [140, 176] on link "編輯" at bounding box center [152, 168] width 31 height 15
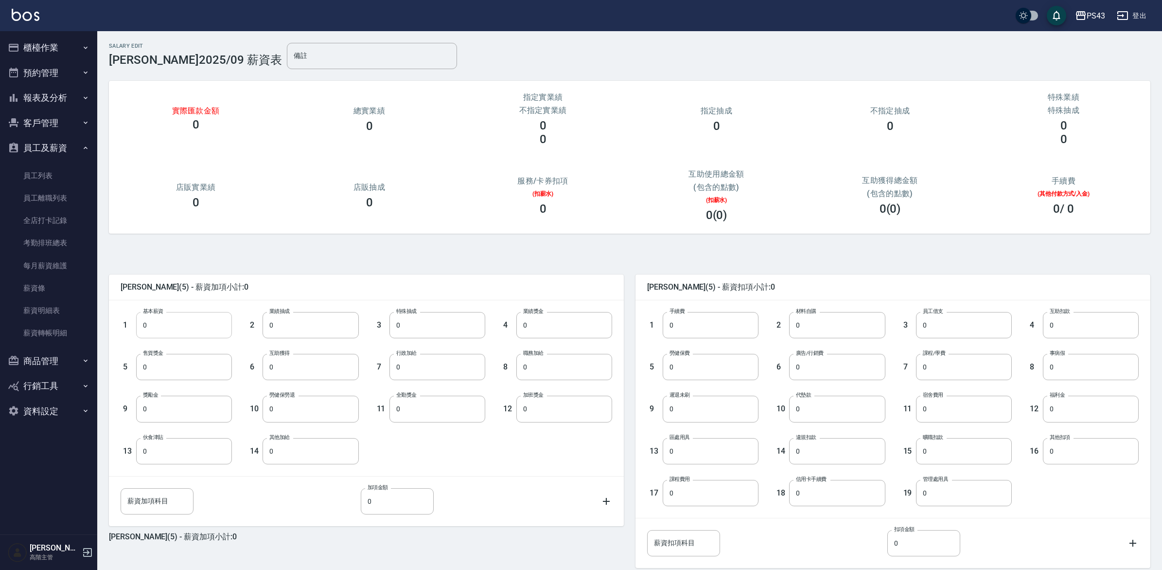
click at [192, 329] on input "0" at bounding box center [184, 325] width 96 height 26
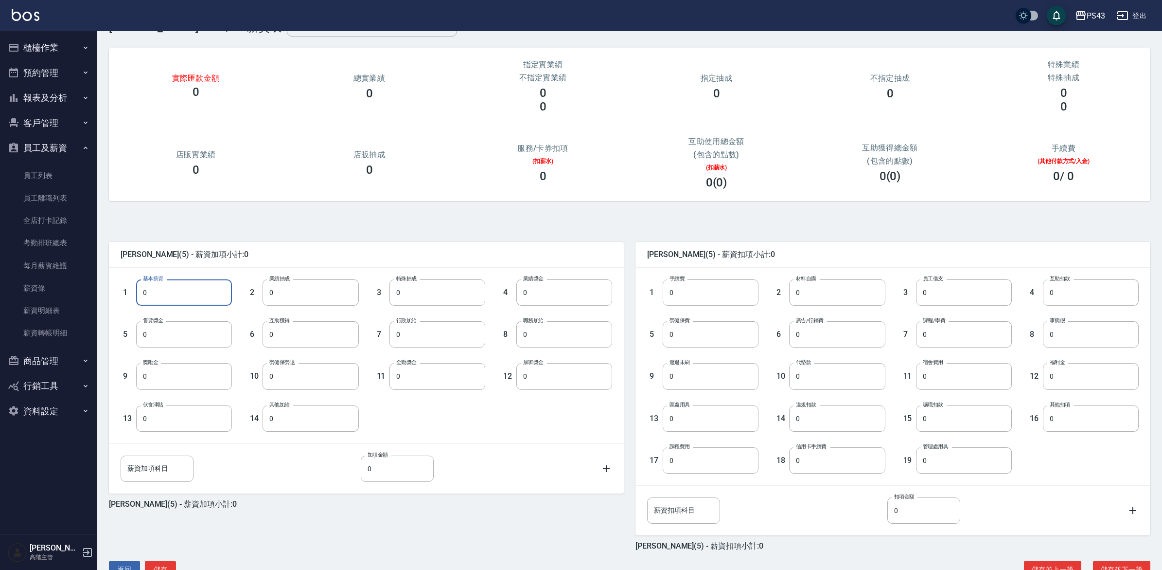
scroll to position [62, 0]
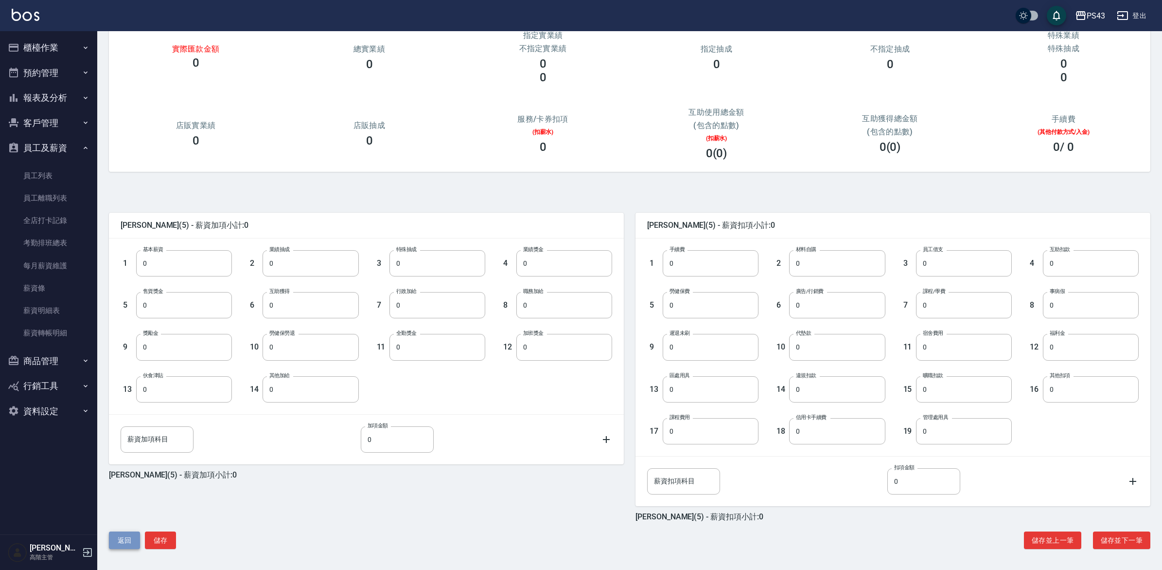
click at [122, 536] on button "返回" at bounding box center [124, 540] width 31 height 18
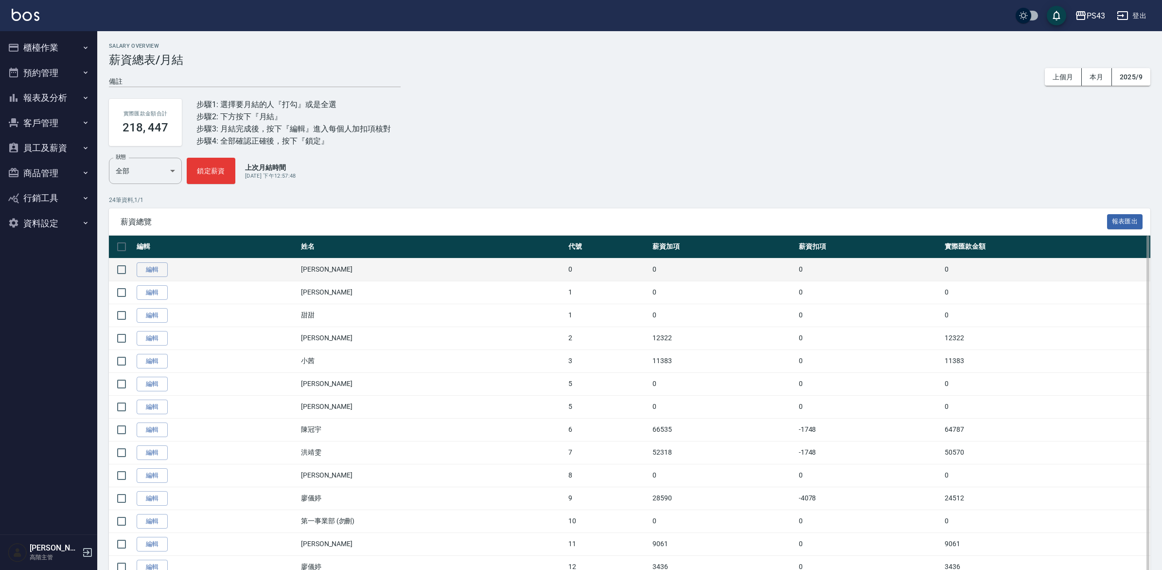
scroll to position [122, 0]
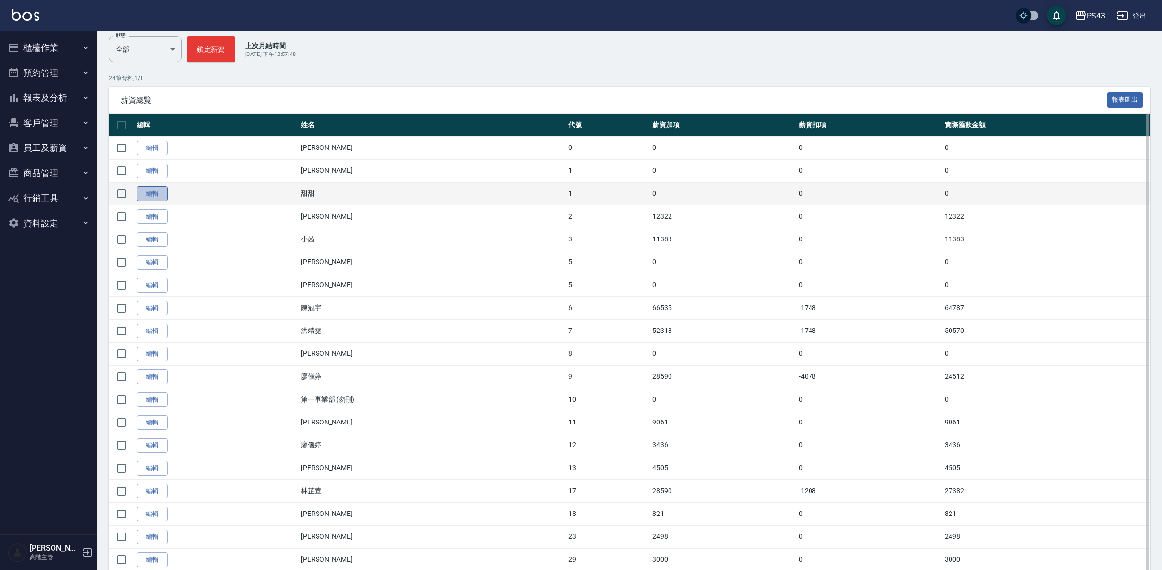
click at [143, 201] on link "編輯" at bounding box center [152, 193] width 31 height 15
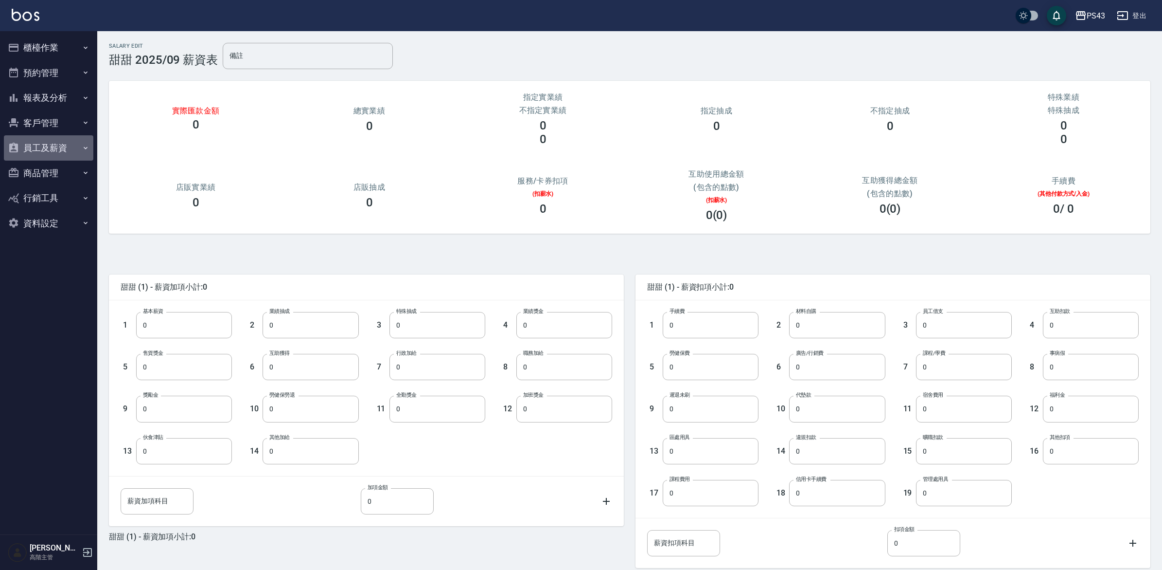
click at [64, 142] on button "員工及薪資" at bounding box center [48, 147] width 89 height 25
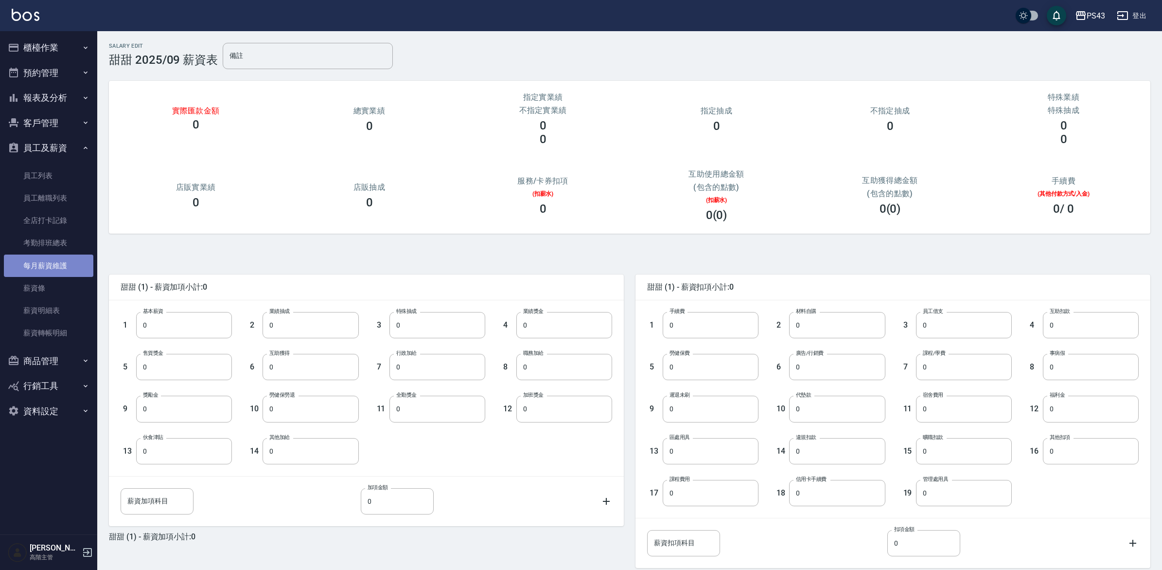
click at [51, 264] on link "每月薪資維護" at bounding box center [48, 265] width 89 height 22
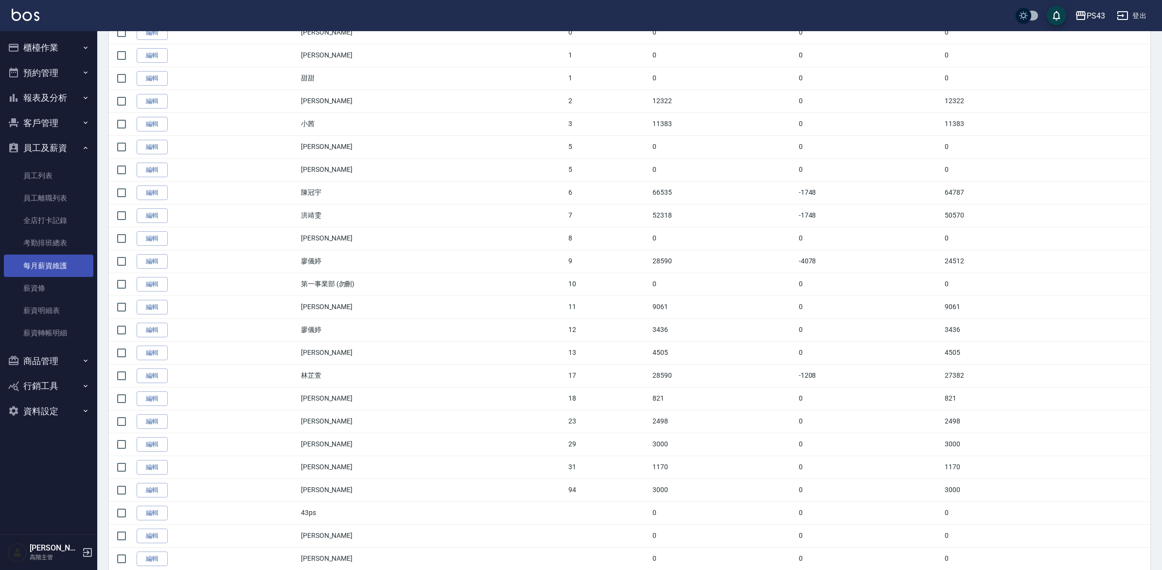
scroll to position [215, 0]
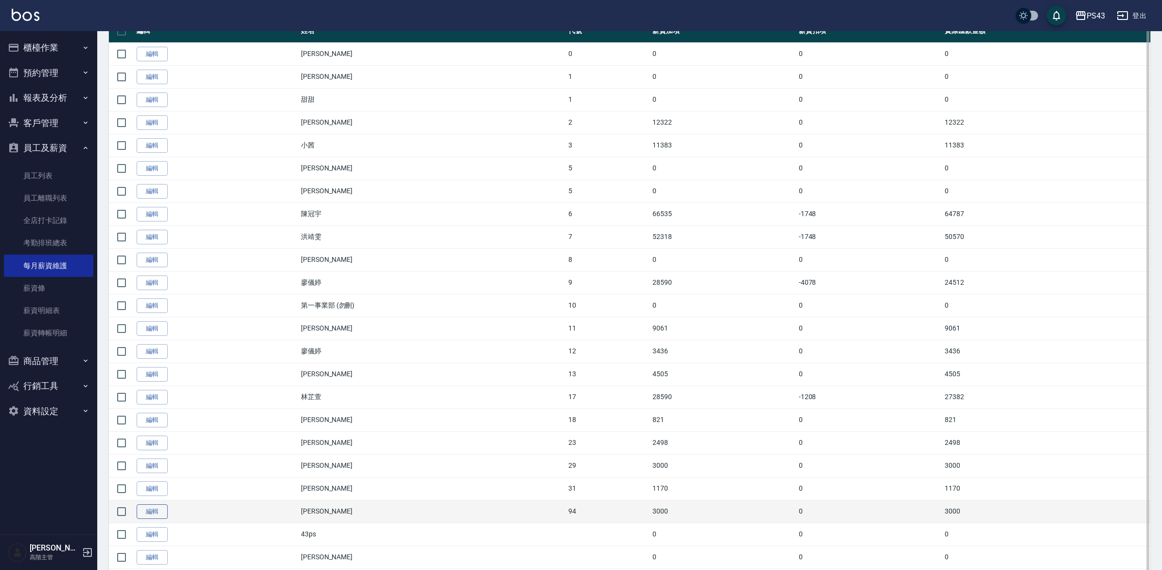
click at [160, 519] on link "編輯" at bounding box center [152, 511] width 31 height 15
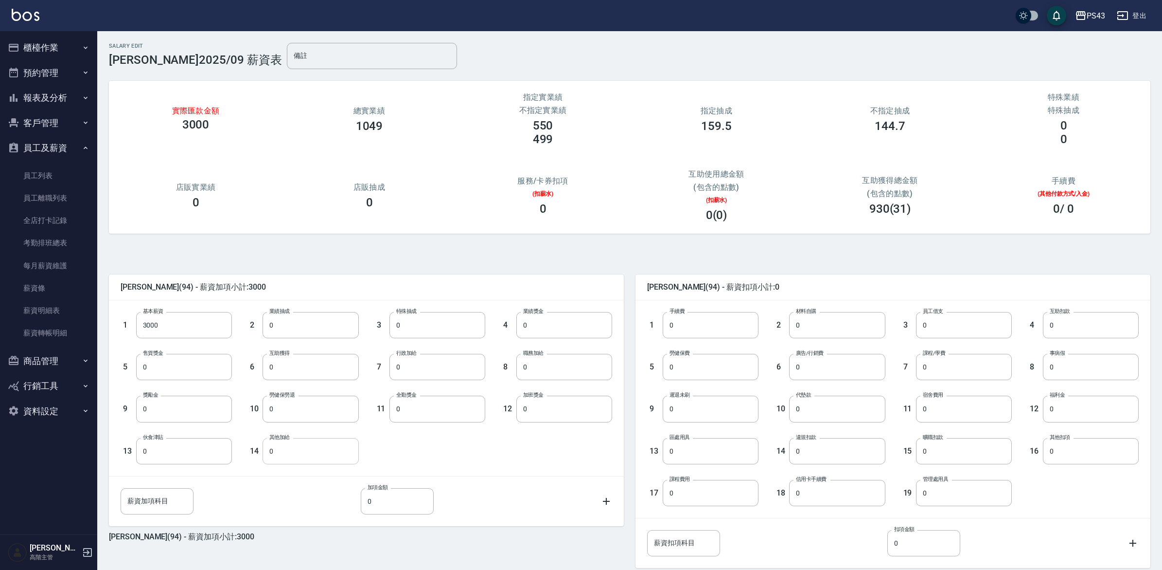
drag, startPoint x: 323, startPoint y: 453, endPoint x: 317, endPoint y: 459, distance: 8.3
click at [322, 455] on input "0" at bounding box center [311, 451] width 96 height 26
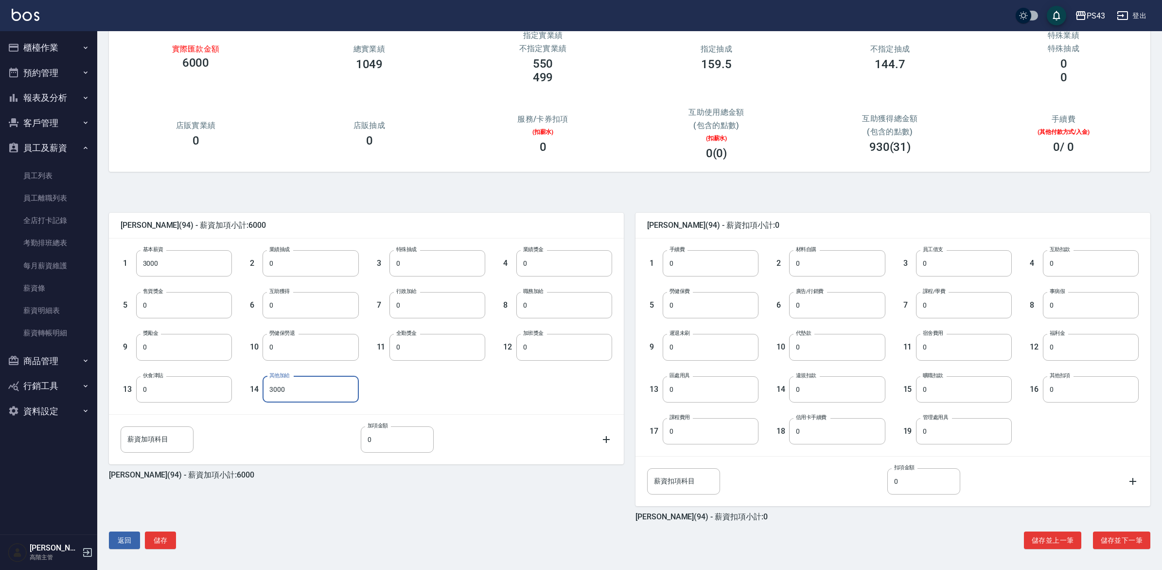
type input "3000"
click at [178, 543] on div "返回 儲存 儲存並上一筆 儲存並下一筆" at bounding box center [630, 540] width 1042 height 18
click at [166, 544] on button "儲存" at bounding box center [160, 540] width 31 height 18
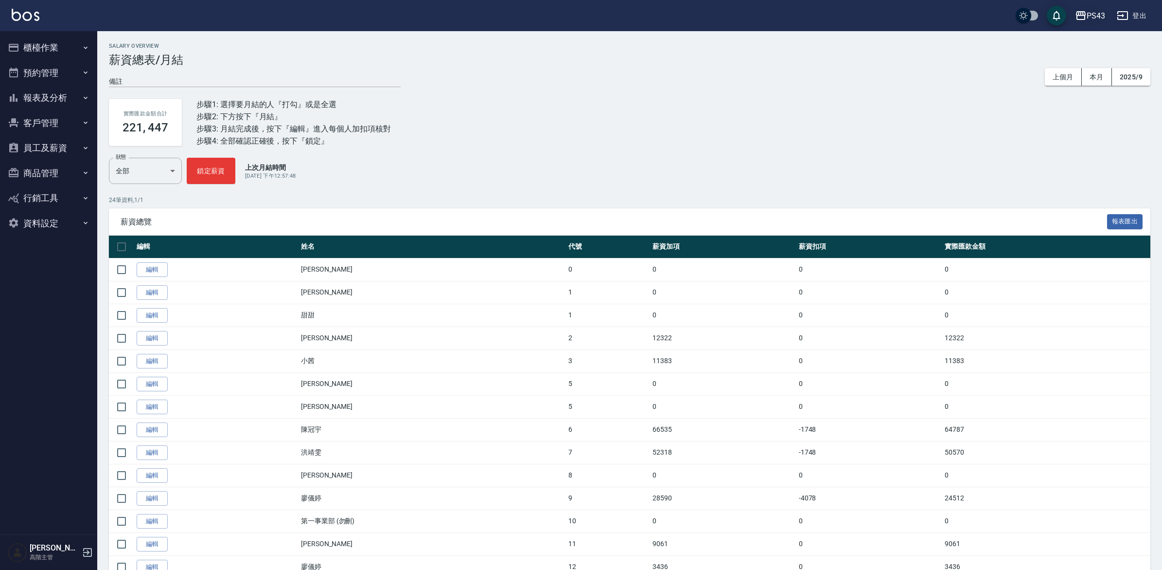
click at [1090, 10] on div "PS43" at bounding box center [1096, 16] width 18 height 12
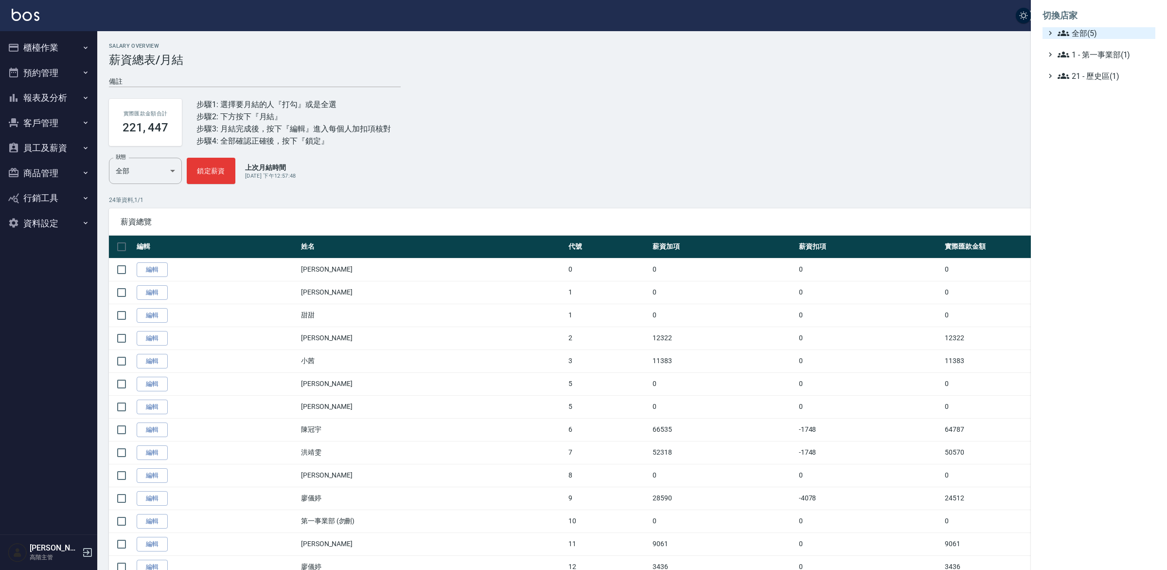
click at [1090, 27] on span "全部(5)" at bounding box center [1105, 33] width 94 height 12
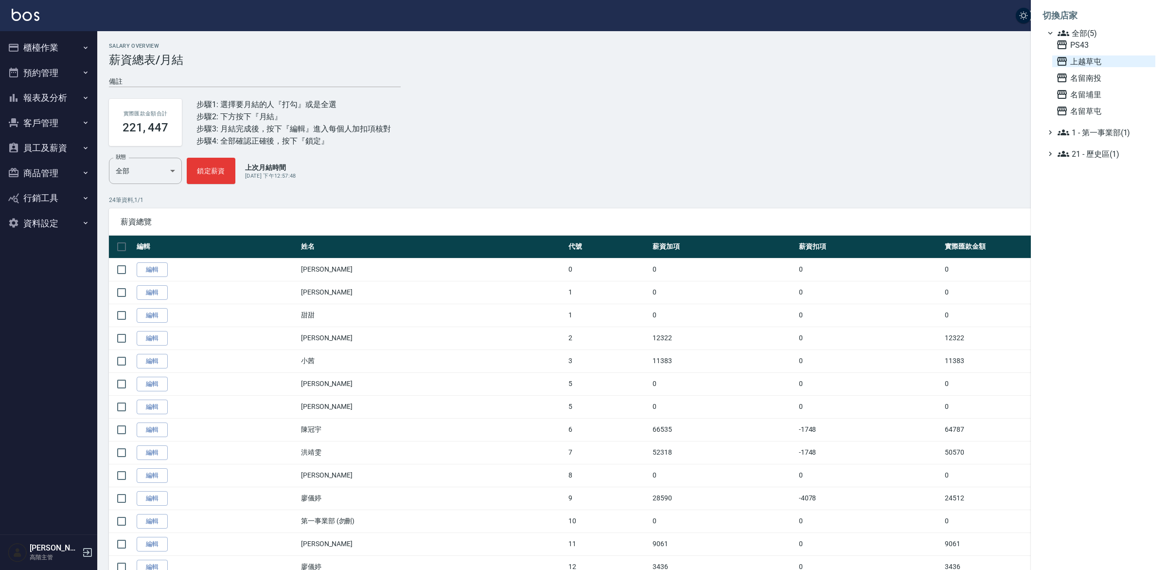
click at [1085, 56] on span "上越草屯" at bounding box center [1103, 61] width 95 height 12
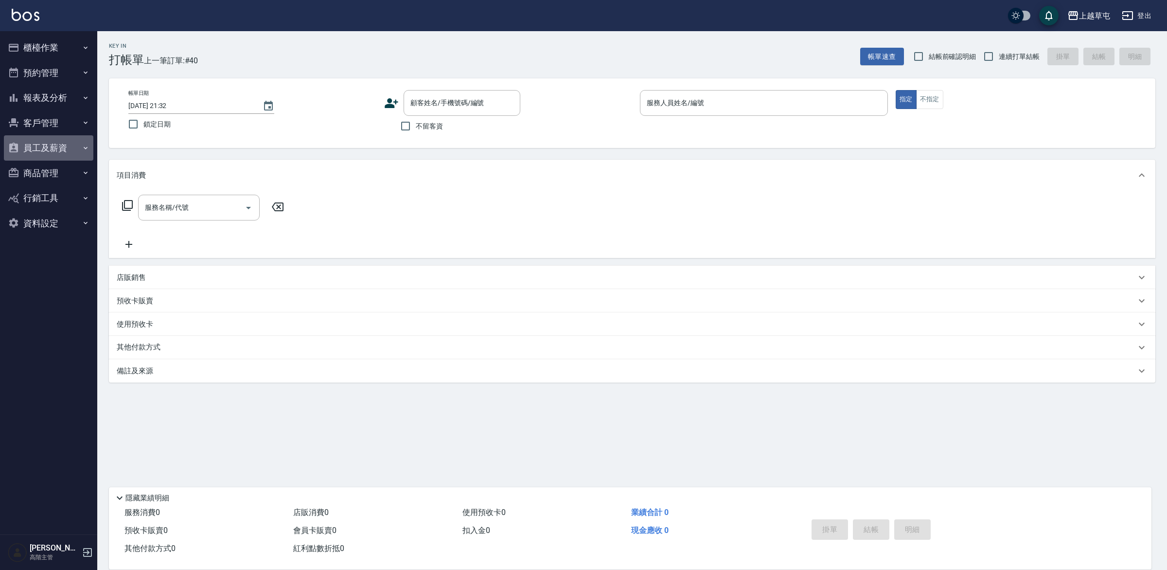
click at [59, 149] on button "員工及薪資" at bounding box center [48, 147] width 89 height 25
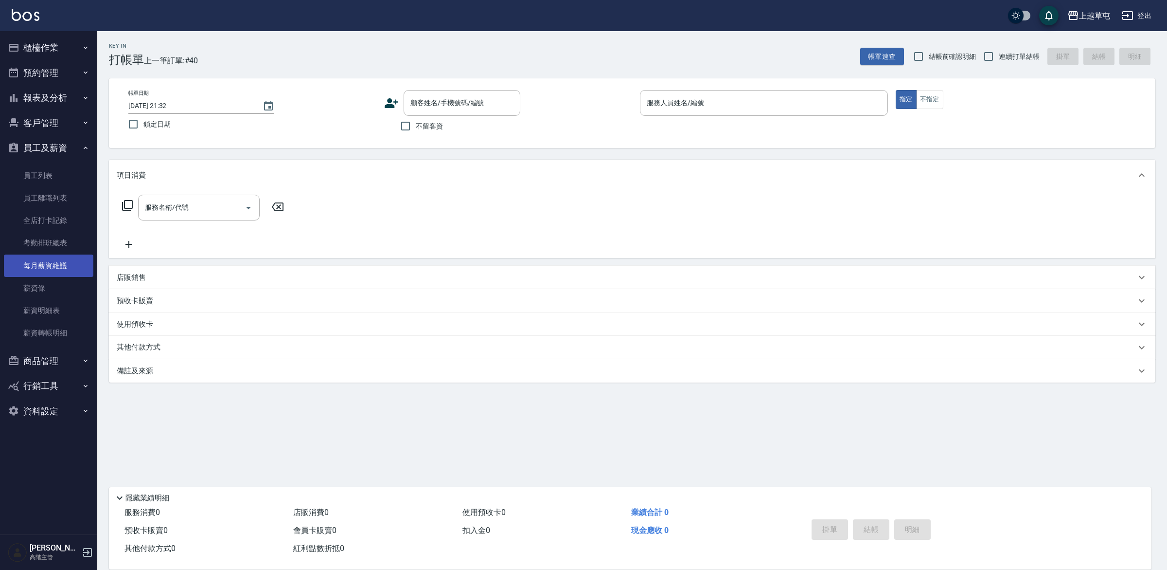
click at [56, 262] on link "每月薪資維護" at bounding box center [48, 265] width 89 height 22
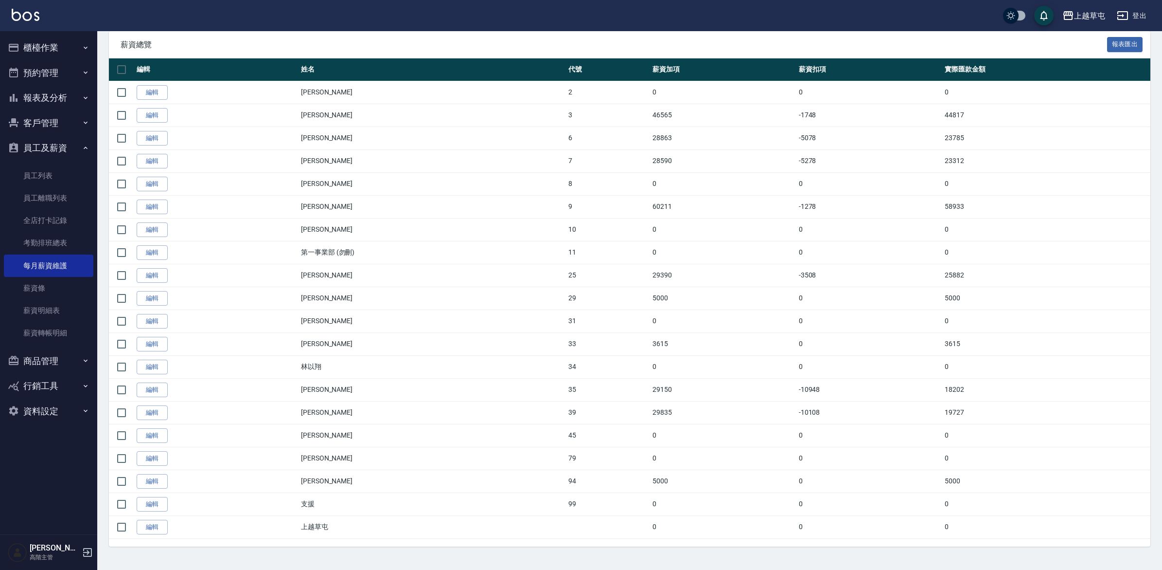
scroll to position [185, 0]
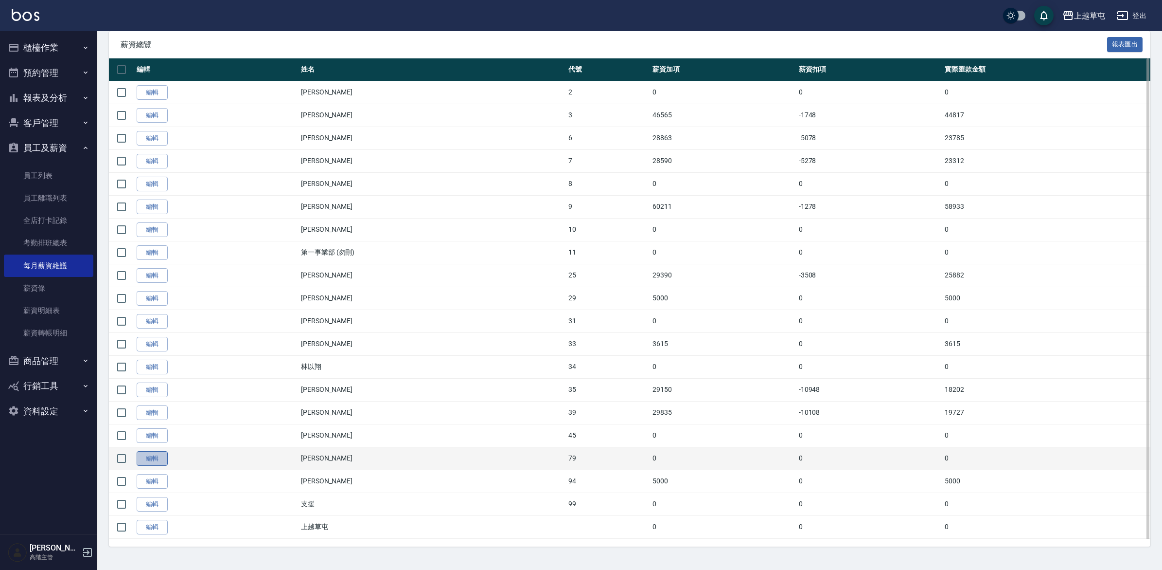
click at [147, 455] on link "編輯" at bounding box center [152, 458] width 31 height 15
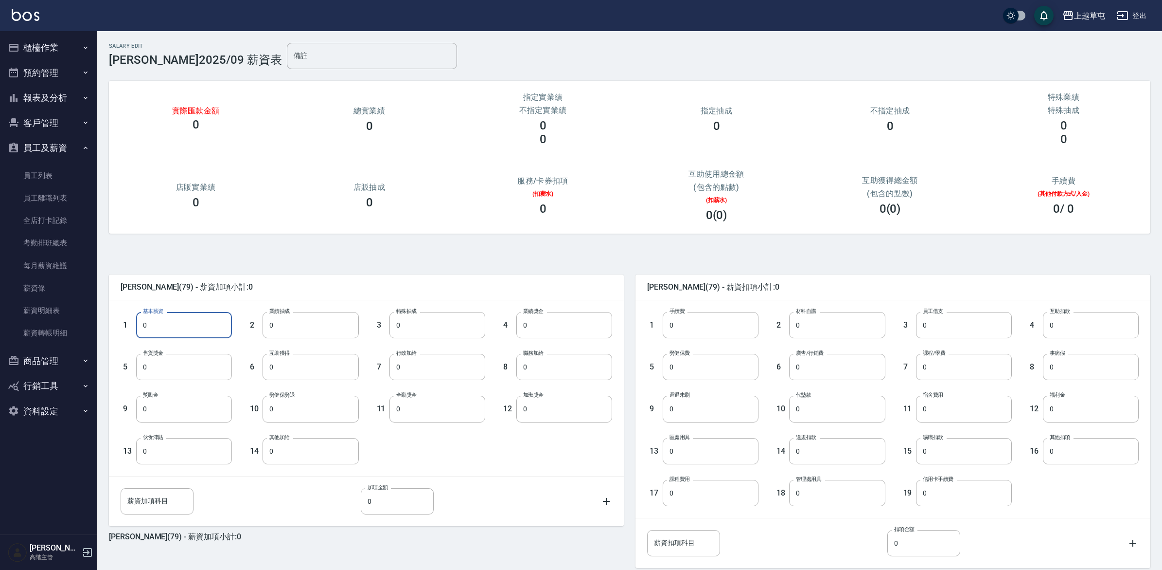
click at [195, 322] on input "0" at bounding box center [184, 325] width 96 height 26
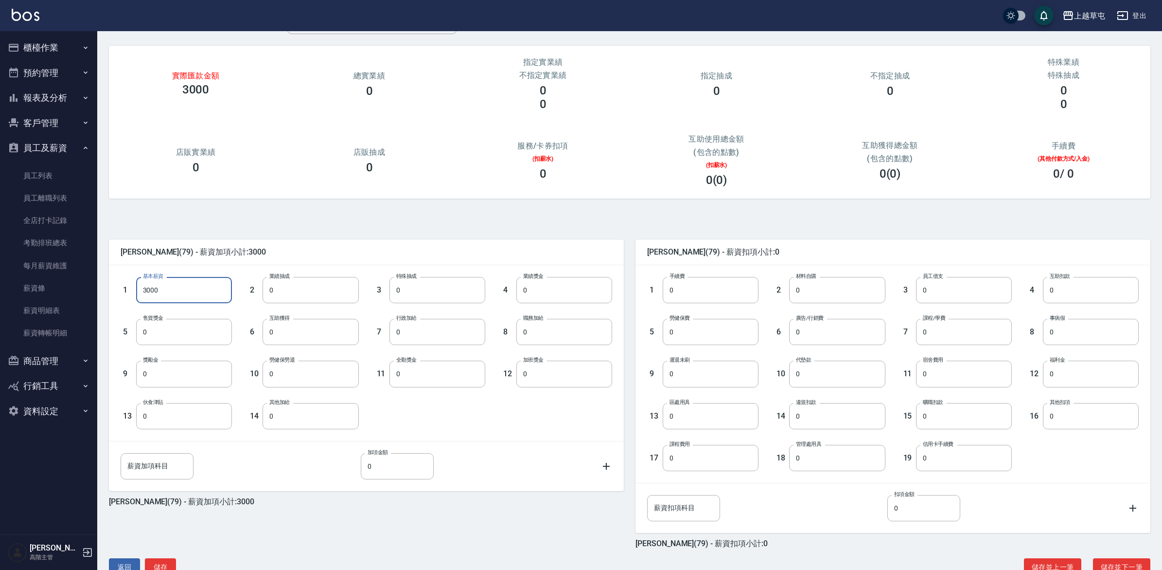
scroll to position [62, 0]
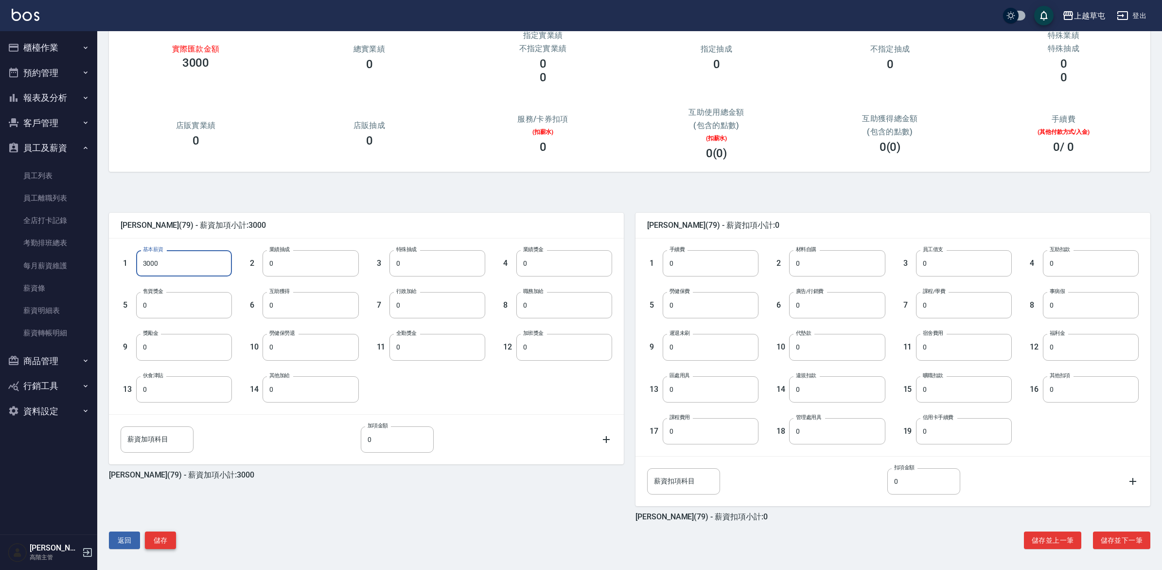
type input "3000"
click at [169, 541] on button "儲存" at bounding box center [160, 540] width 31 height 18
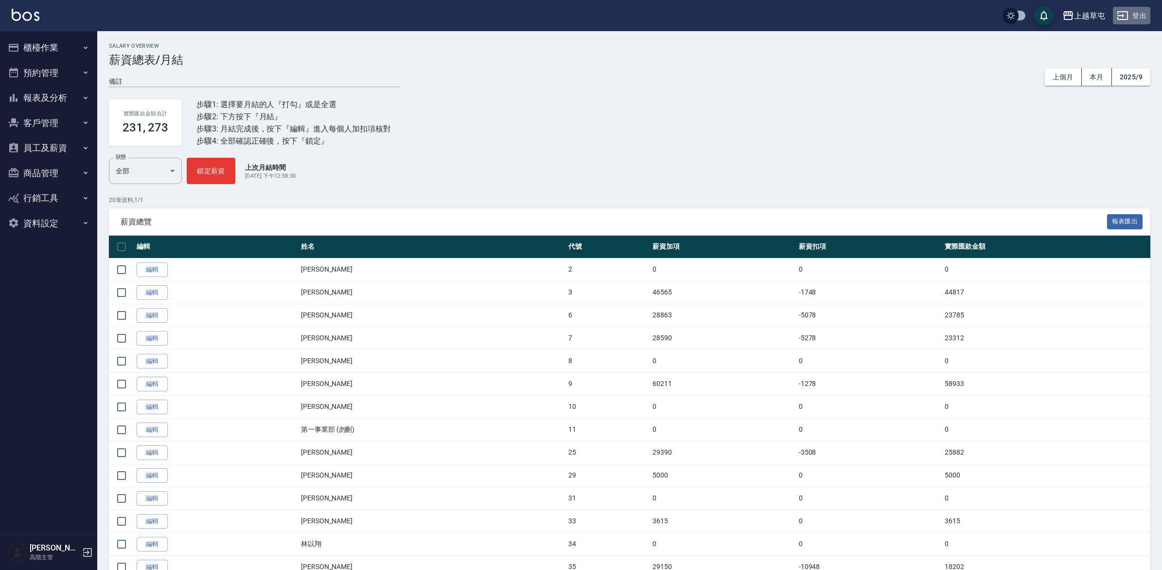
click at [1144, 11] on button "登出" at bounding box center [1131, 16] width 37 height 18
